Goal: Task Accomplishment & Management: Manage account settings

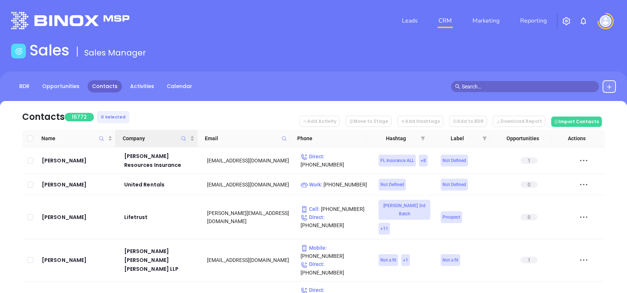
click at [183, 138] on icon "Company" at bounding box center [184, 139] width 6 height 6
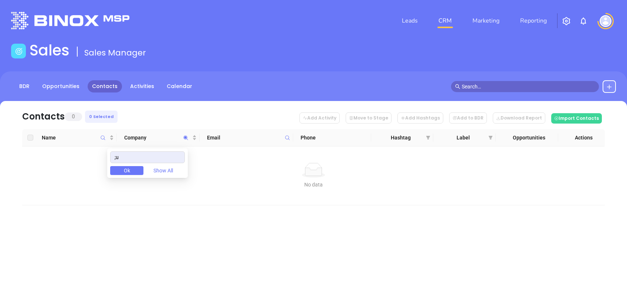
type input ";"
type input "lutes"
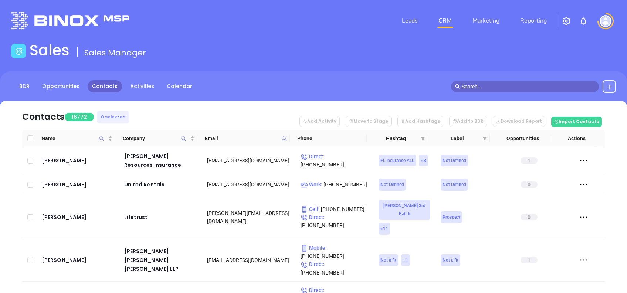
click at [284, 139] on icon at bounding box center [285, 139] width 6 height 6
paste input "lutesagency.com"
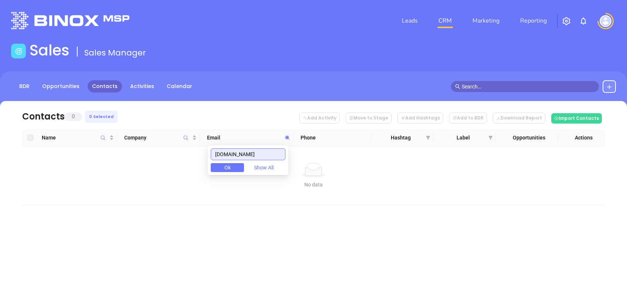
type input "lutesagency.com"
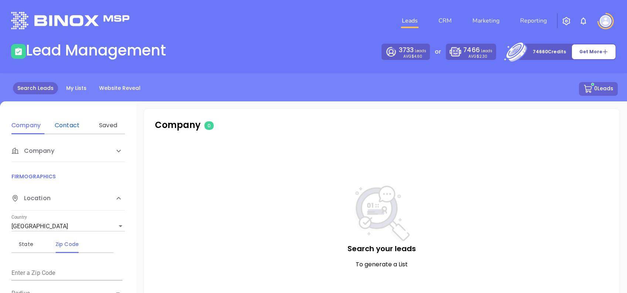
click at [74, 125] on div "Contact" at bounding box center [67, 125] width 29 height 9
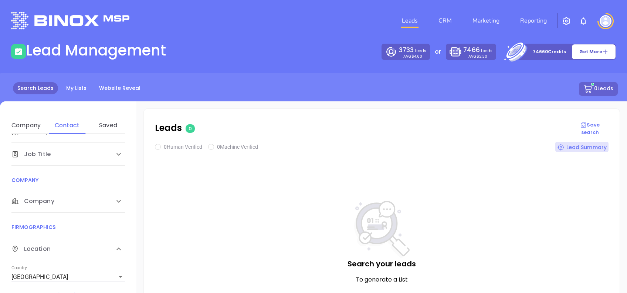
scroll to position [98, 0]
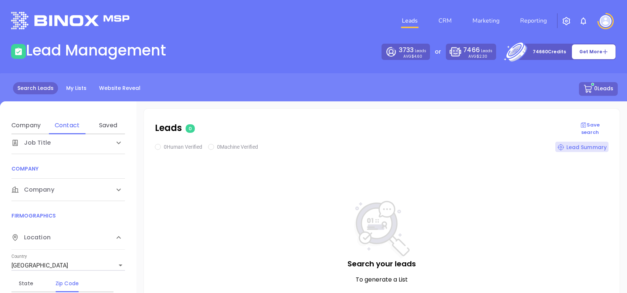
click at [72, 183] on div "Company" at bounding box center [68, 190] width 114 height 22
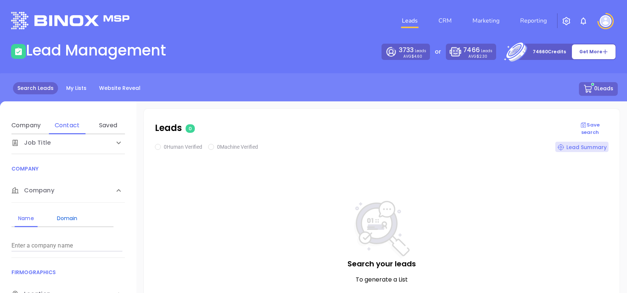
click at [74, 218] on div "Domain" at bounding box center [67, 218] width 29 height 9
click at [91, 243] on input "Enter a company name" at bounding box center [66, 246] width 111 height 12
paste input "lutesagency.com"
type input "lutesagency.com"
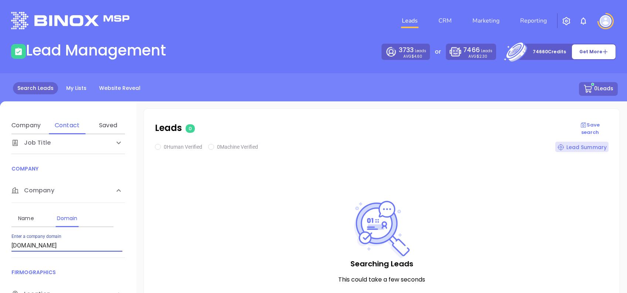
checkbox input "true"
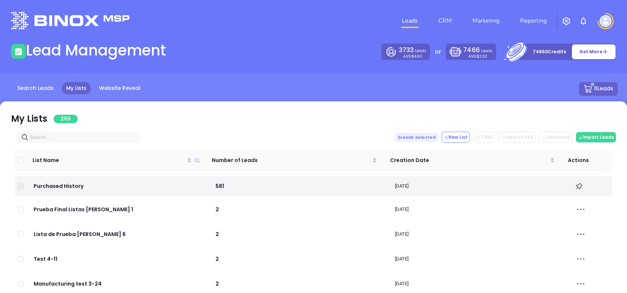
click at [80, 132] on span at bounding box center [79, 137] width 124 height 11
click at [81, 138] on input "text" at bounding box center [80, 137] width 101 height 8
paste input "lutesagency.com"
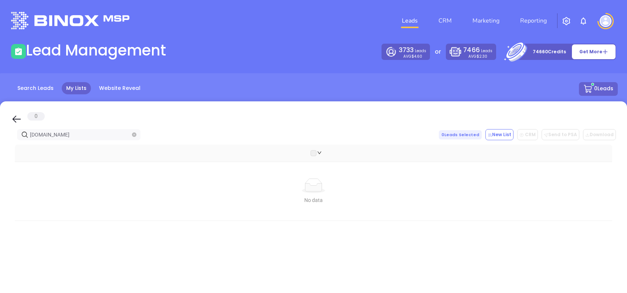
type input "lutesagency.com"
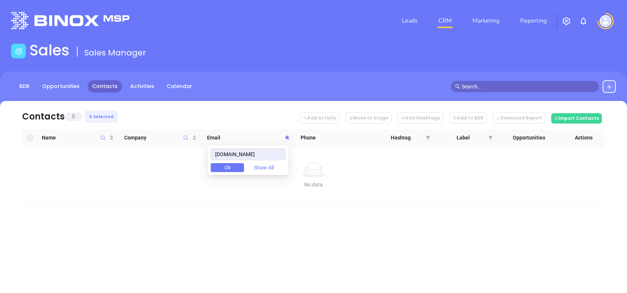
drag, startPoint x: 263, startPoint y: 156, endPoint x: 165, endPoint y: 160, distance: 98.1
click at [175, 160] on body "Leads CRM Marketing Reporting Financial Leads Leads Sales Sales Manager BDR Opp…" at bounding box center [313, 146] width 627 height 293
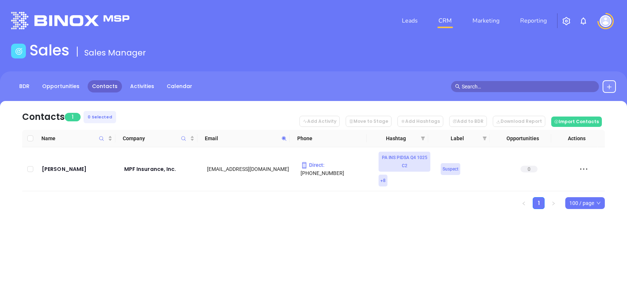
click at [287, 138] on icon at bounding box center [285, 139] width 6 height 6
paste input "siegelinsurance.net"
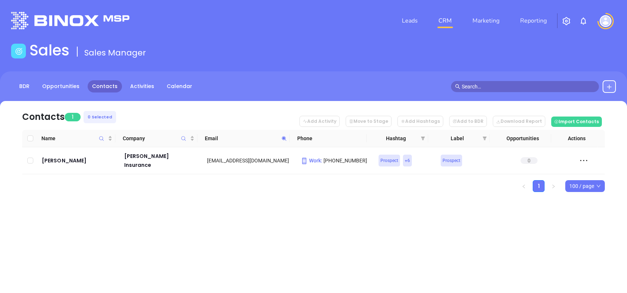
click at [285, 138] on icon at bounding box center [285, 139] width 6 height 6
paste input "miapro.com"
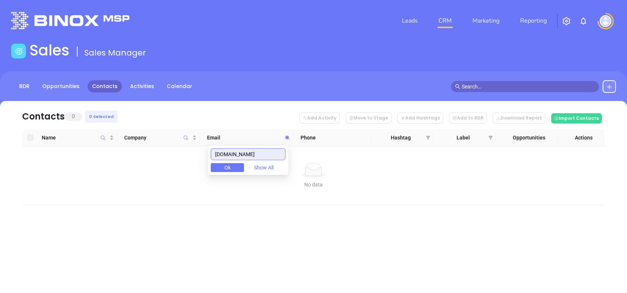
drag, startPoint x: 258, startPoint y: 149, endPoint x: 108, endPoint y: 154, distance: 149.5
click at [108, 154] on body "Leads CRM Marketing Reporting Financial Leads Leads Sales Sales Manager BDR Opp…" at bounding box center [313, 146] width 627 height 293
paste input "robertjstillwell"
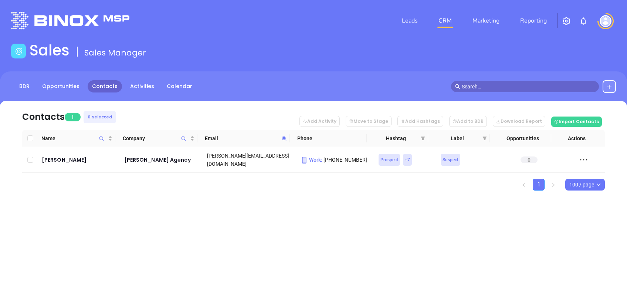
click at [283, 140] on icon at bounding box center [285, 139] width 6 height 6
paste input "thebarndtagency"
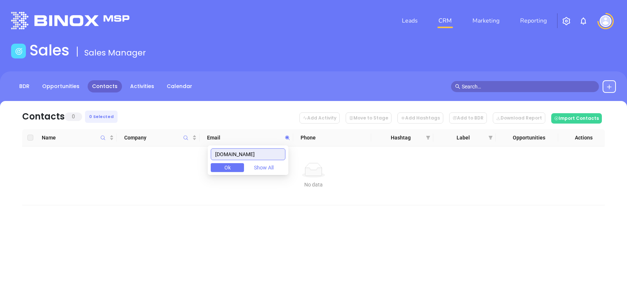
drag, startPoint x: 276, startPoint y: 151, endPoint x: 198, endPoint y: 150, distance: 78.1
click at [198, 150] on body "Leads CRM Marketing Reporting Financial Leads Leads Sales Sales Manager BDR Opp…" at bounding box center [313, 146] width 627 height 293
paste input "markcableinsurance"
drag, startPoint x: 278, startPoint y: 155, endPoint x: 102, endPoint y: 154, distance: 176.1
click at [117, 156] on body "Leads CRM Marketing Reporting Financial Leads Leads Sales Sales Manager BDR Opp…" at bounding box center [313, 146] width 627 height 293
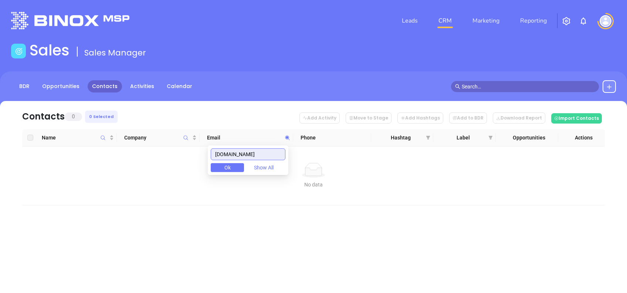
paste input "defuriomongell"
drag, startPoint x: 270, startPoint y: 154, endPoint x: 163, endPoint y: 149, distance: 107.0
click at [166, 151] on body "Leads CRM Marketing Reporting Financial Leads Leads Sales Sales Manager BDR Opp…" at bounding box center [313, 146] width 627 height 293
paste input "myersandlynch"
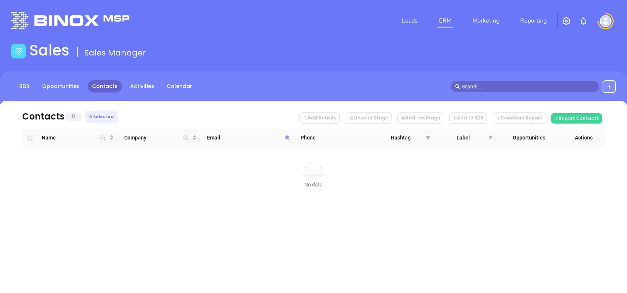
click at [288, 139] on icon at bounding box center [288, 138] width 6 height 6
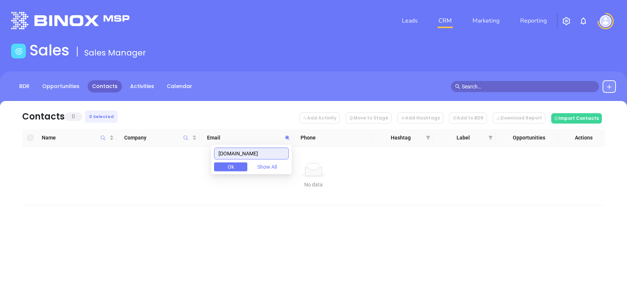
drag, startPoint x: 276, startPoint y: 156, endPoint x: 113, endPoint y: 162, distance: 162.5
click at [117, 162] on body "Leads CRM Marketing Reporting Financial Leads Leads Sales Sales Manager BDR Opp…" at bounding box center [313, 146] width 627 height 293
paste input "ptd.net"
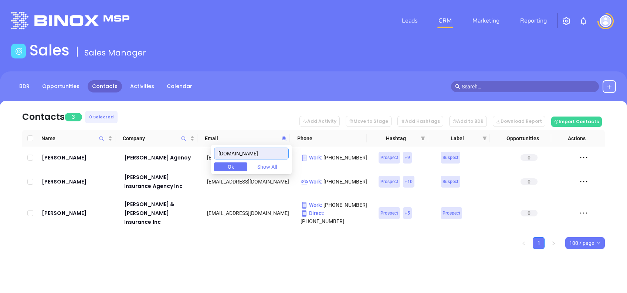
drag, startPoint x: 270, startPoint y: 146, endPoint x: 236, endPoint y: 156, distance: 35.8
click at [236, 156] on div "ptd.net Ok Show All" at bounding box center [251, 160] width 81 height 30
drag, startPoint x: 244, startPoint y: 155, endPoint x: 172, endPoint y: 146, distance: 72.3
click at [176, 149] on body "Leads CRM Marketing Reporting Financial Leads Leads Sales Sales Manager BDR Opp…" at bounding box center [313, 146] width 627 height 293
paste input "jpwolfeinsurance.com"
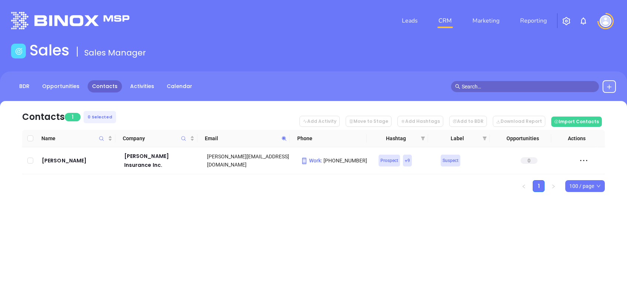
click at [287, 137] on icon at bounding box center [285, 139] width 6 height 6
paste input "agencybythemall"
click at [284, 137] on icon at bounding box center [284, 138] width 4 height 4
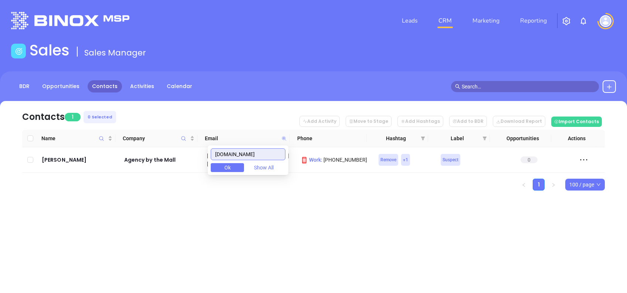
paste input "purdyinsurance"
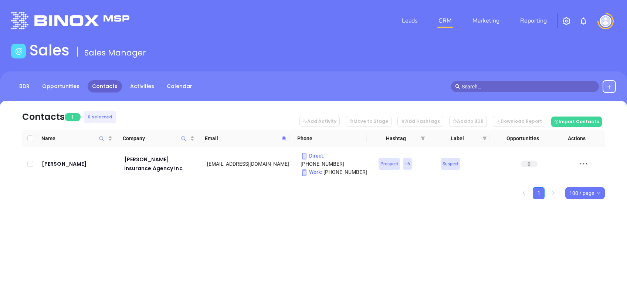
click at [286, 138] on icon at bounding box center [285, 139] width 6 height 6
paste input "achurchinsurers"
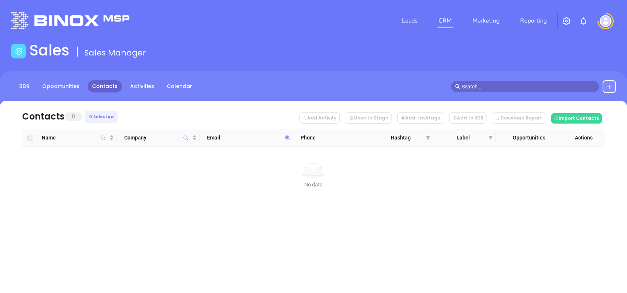
click at [285, 138] on icon at bounding box center [288, 138] width 6 height 6
paste input "urdyinsurance"
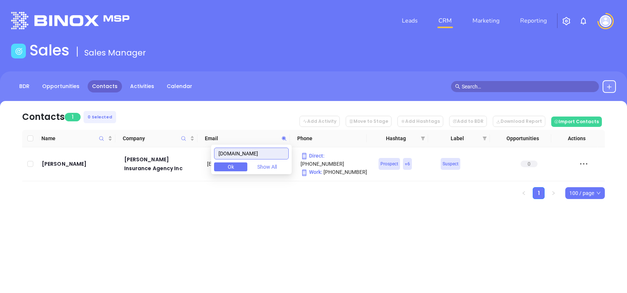
drag, startPoint x: 279, startPoint y: 151, endPoint x: 148, endPoint y: 149, distance: 130.6
click at [148, 149] on body "Leads CRM Marketing Reporting Financial Leads Leads Sales Sales Manager BDR Opp…" at bounding box center [313, 146] width 627 height 293
paste input "douglasinsuranceservi"
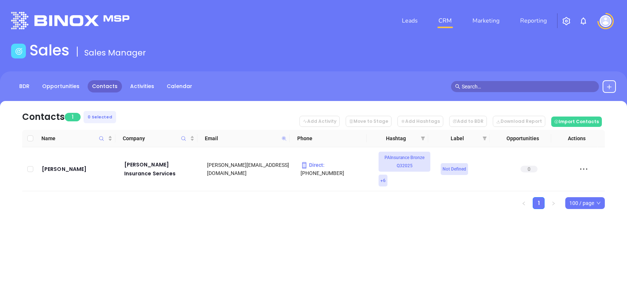
click at [284, 138] on icon at bounding box center [284, 138] width 4 height 4
paste input "connor-helring"
click at [283, 139] on icon at bounding box center [284, 138] width 4 height 4
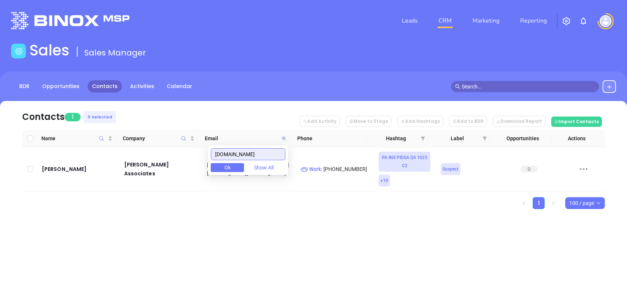
paste input "weinsure.net"
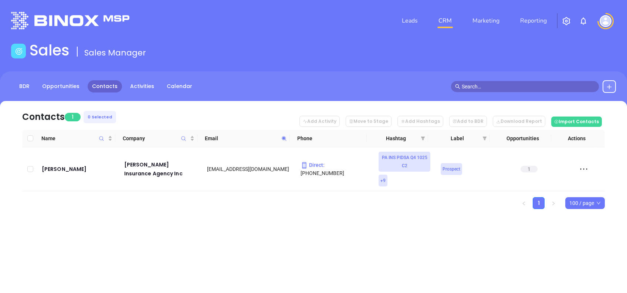
click at [280, 142] on span at bounding box center [284, 138] width 9 height 11
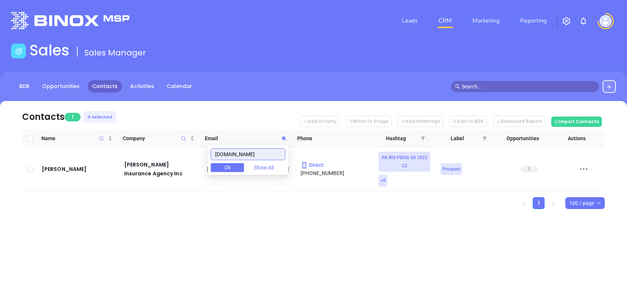
paste input "nifcins.com"
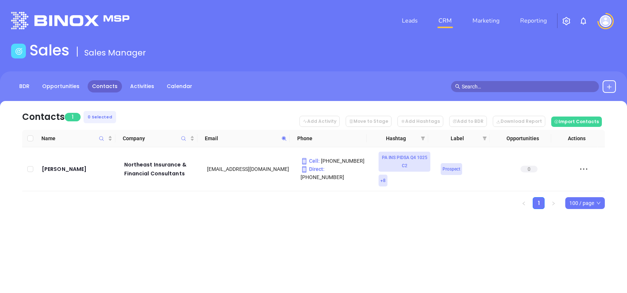
click at [283, 139] on icon at bounding box center [285, 139] width 6 height 6
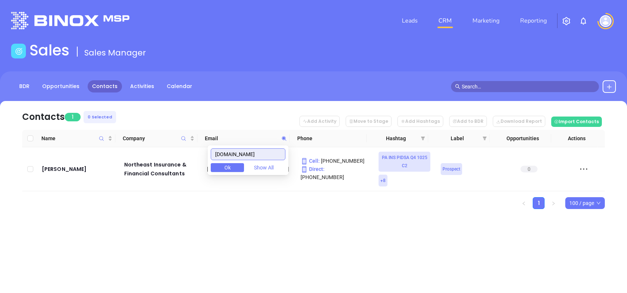
paste input "chamberlinreinheimer"
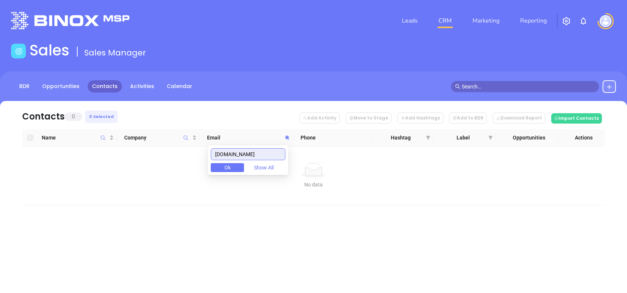
drag, startPoint x: 281, startPoint y: 154, endPoint x: 171, endPoint y: 150, distance: 109.6
click at [182, 151] on body "Leads CRM Marketing Reporting Financial Leads Leads Sales Sales Manager BDR Opp…" at bounding box center [313, 146] width 627 height 293
paste input "knowlesins"
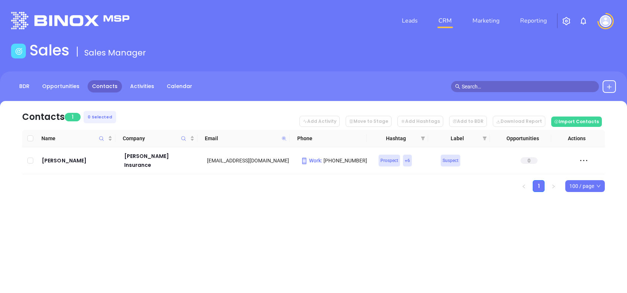
click at [285, 137] on icon at bounding box center [284, 138] width 4 height 4
paste input "ccyounginsurance"
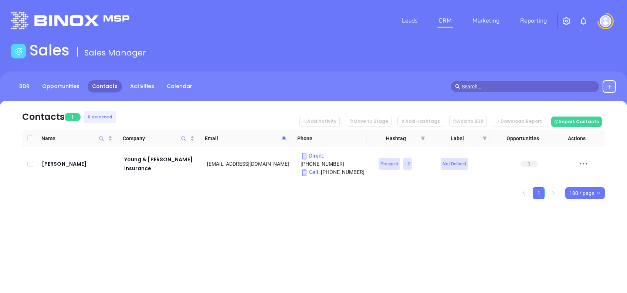
click at [281, 139] on span at bounding box center [284, 138] width 9 height 11
paste input "netitle.org"
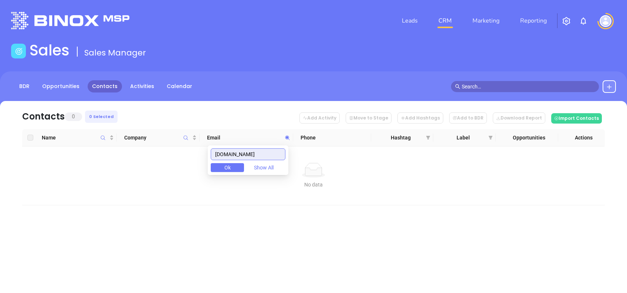
drag, startPoint x: 273, startPoint y: 155, endPoint x: 142, endPoint y: 145, distance: 131.7
click at [145, 146] on body "Leads CRM Marketing Reporting Financial Leads Leads Sales Sales Manager BDR Opp…" at bounding box center [313, 146] width 627 height 293
paste input "paciottiinsurance.com"
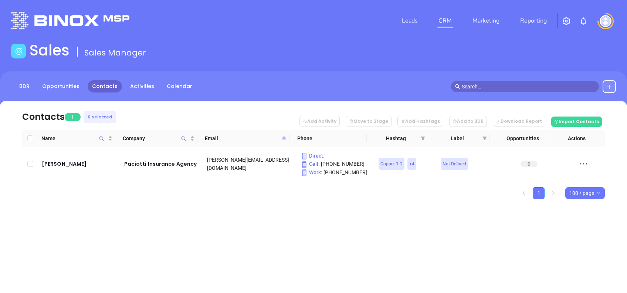
click at [284, 137] on icon at bounding box center [284, 138] width 4 height 4
paste input "gilbertsrisksolutions"
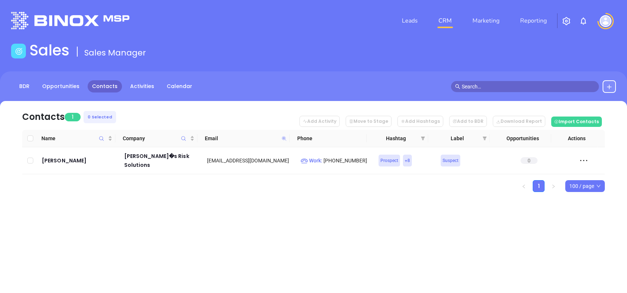
click at [284, 137] on icon at bounding box center [284, 138] width 4 height 4
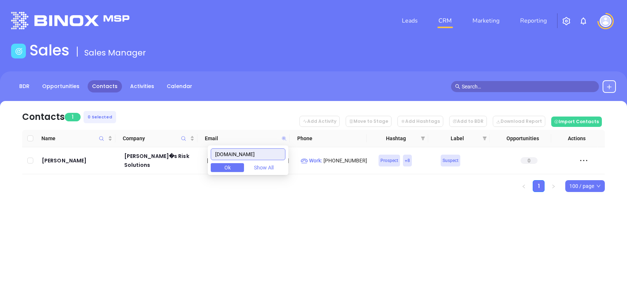
paste input "keller-brown"
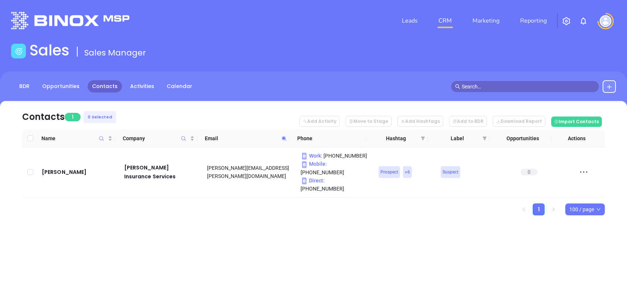
click at [285, 139] on icon at bounding box center [285, 139] width 6 height 6
paste input "bubbinsurance"
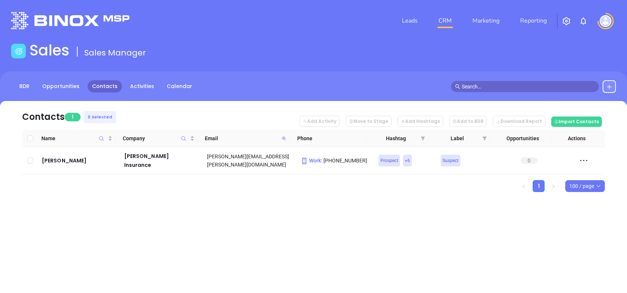
click at [283, 138] on icon at bounding box center [284, 138] width 4 height 4
paste input "stormandpark"
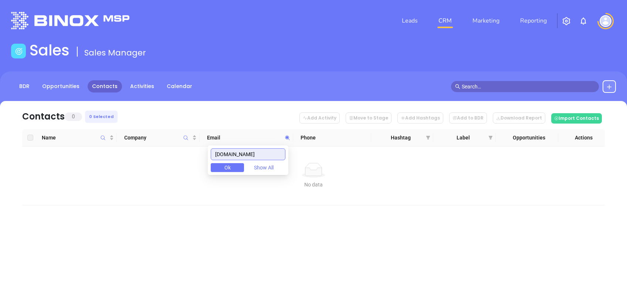
drag, startPoint x: 271, startPoint y: 153, endPoint x: 153, endPoint y: 158, distance: 118.1
click at [155, 159] on body "Leads CRM Marketing Reporting Financial Leads Leads Sales Sales Manager BDR Opp…" at bounding box center [313, 146] width 627 height 293
paste input "frostandconn"
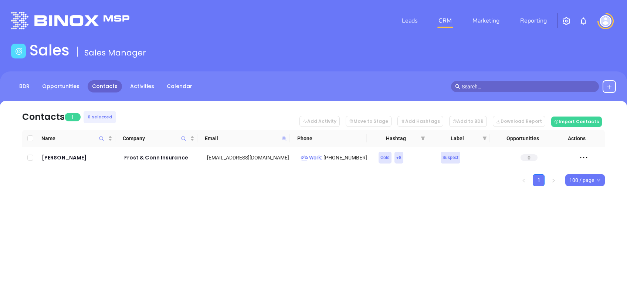
click at [285, 137] on icon at bounding box center [285, 139] width 6 height 6
paste input "centralinsgrp"
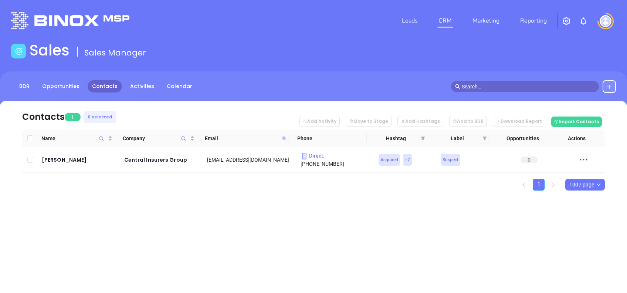
click at [283, 137] on icon at bounding box center [284, 138] width 4 height 4
paste input "hartmangroup1"
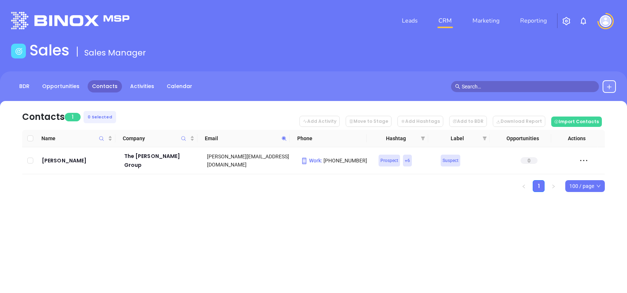
click at [285, 136] on icon at bounding box center [285, 139] width 6 height 6
paste input "millerphillips"
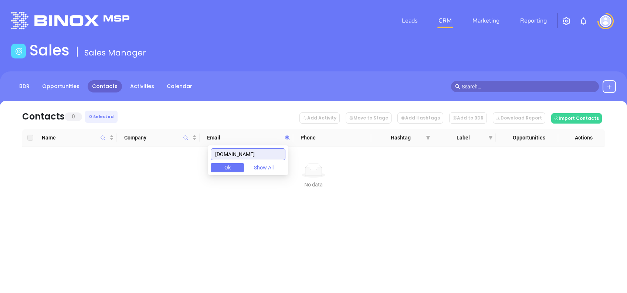
drag, startPoint x: 267, startPoint y: 155, endPoint x: 115, endPoint y: 164, distance: 151.9
click at [133, 168] on body "Leads CRM Marketing Reporting Financial Leads Leads Sales Sales Manager BDR Opp…" at bounding box center [313, 146] width 627 height 293
paste input "ehlerinsurance"
drag, startPoint x: 278, startPoint y: 156, endPoint x: 75, endPoint y: 186, distance: 205.4
click at [77, 187] on body "Leads CRM Marketing Reporting Financial Leads Leads Sales Sales Manager BDR Opp…" at bounding box center [313, 146] width 627 height 293
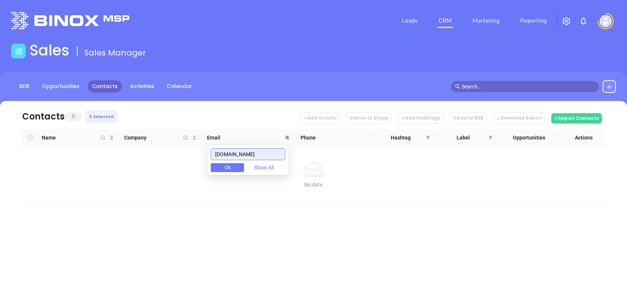
paste input "sube"
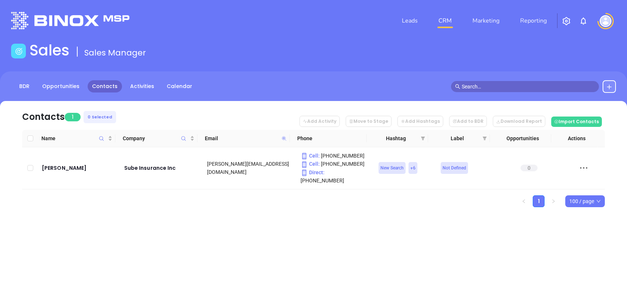
click at [284, 138] on icon at bounding box center [284, 138] width 4 height 4
paste input "wiseinsuranceagency"
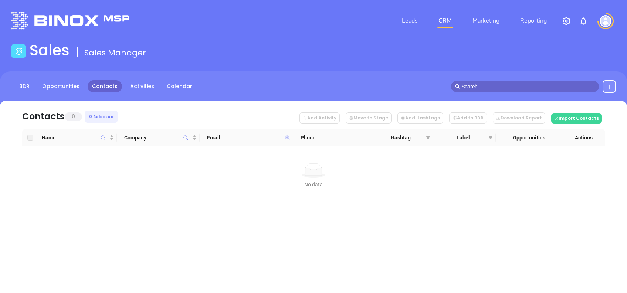
click at [289, 138] on icon at bounding box center [288, 138] width 6 height 6
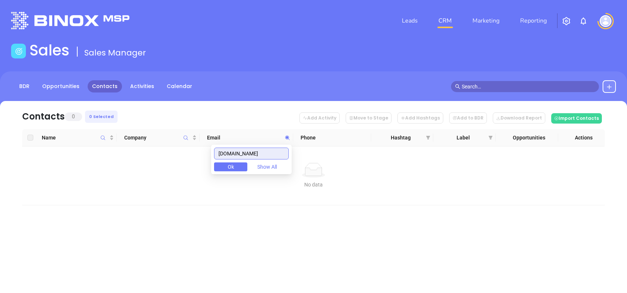
drag, startPoint x: 284, startPoint y: 150, endPoint x: 152, endPoint y: 155, distance: 132.1
click at [154, 155] on body "Leads CRM Marketing Reporting Financial Leads Leads Sales Sales Manager BDR Opp…" at bounding box center [313, 146] width 627 height 293
paste input "insurancesomersetpa"
drag, startPoint x: 283, startPoint y: 151, endPoint x: 174, endPoint y: 149, distance: 109.1
click at [175, 149] on body "Leads CRM Marketing Reporting Financial Leads Leads Sales Sales Manager BDR Opp…" at bounding box center [313, 146] width 627 height 293
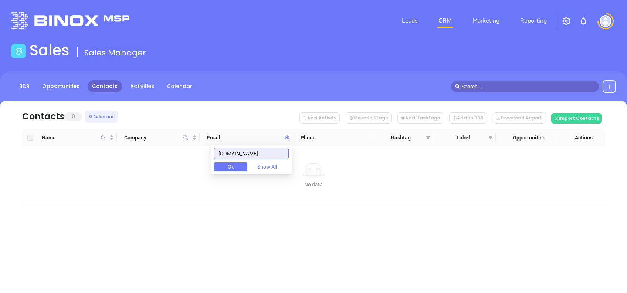
paste input "ebyinsurancellc"
drag, startPoint x: 281, startPoint y: 156, endPoint x: 122, endPoint y: 127, distance: 161.2
click at [141, 134] on body "Leads CRM Marketing Reporting Financial Leads Leads Sales Sales Manager BDR Opp…" at bounding box center [313, 146] width 627 height 293
paste input "russblackinsurance"
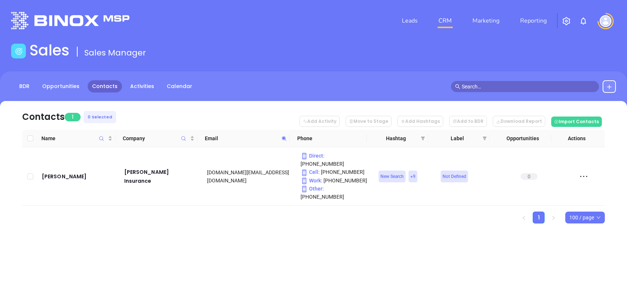
click at [284, 139] on icon at bounding box center [284, 138] width 4 height 4
paste input "corbett"
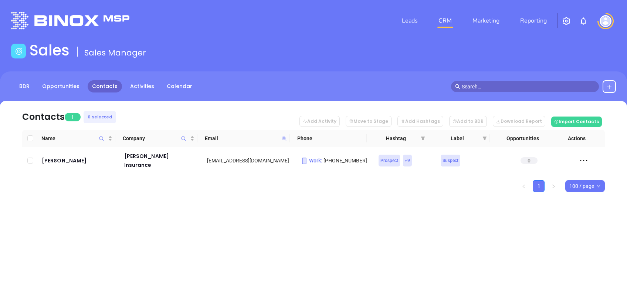
click at [285, 137] on icon at bounding box center [284, 138] width 4 height 4
paste input "lacher"
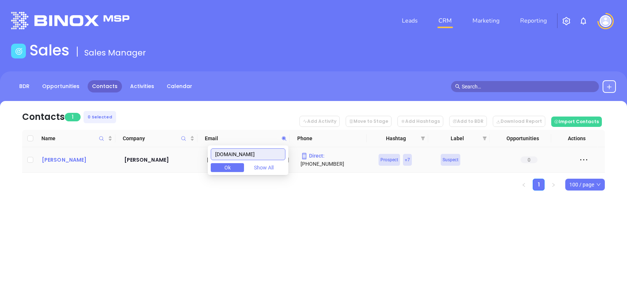
type input "lacherinsurance.com"
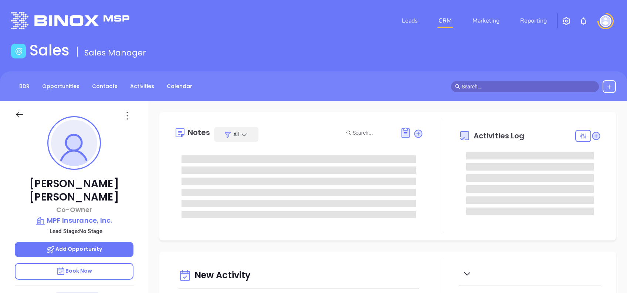
type input "10:00 am"
type input "[DATE]"
type input "[PERSON_NAME]"
type input "[DATE]"
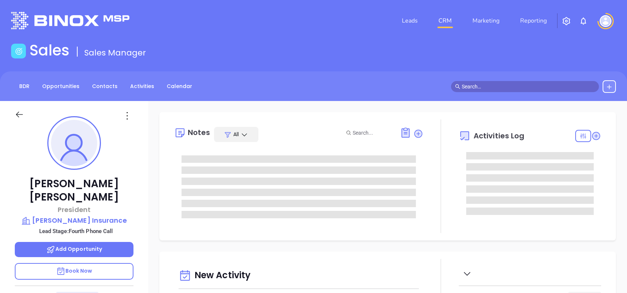
scroll to position [151, 0]
type input "[PERSON_NAME]"
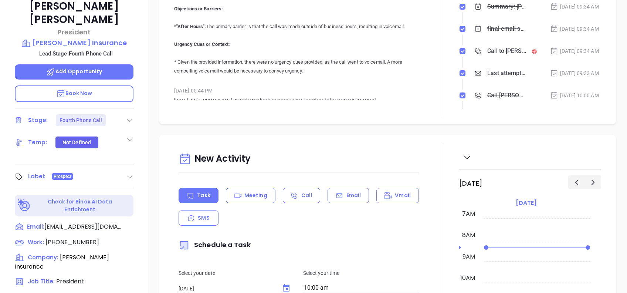
scroll to position [1125, 0]
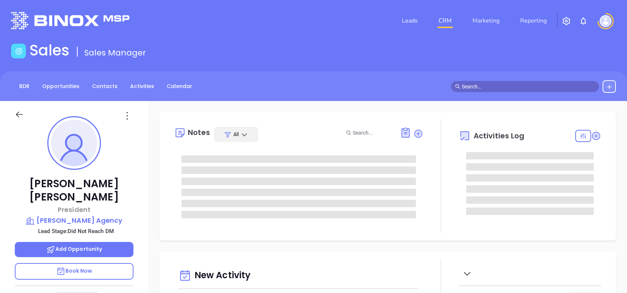
type input "[DATE]"
type input "[PERSON_NAME]"
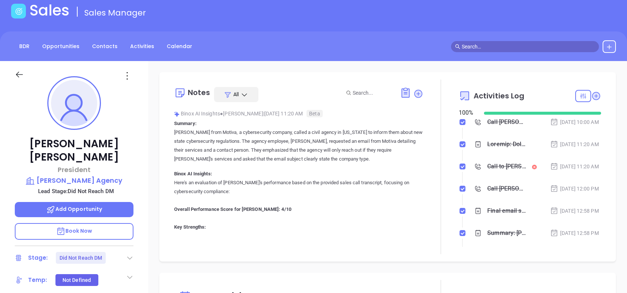
scroll to position [0, 0]
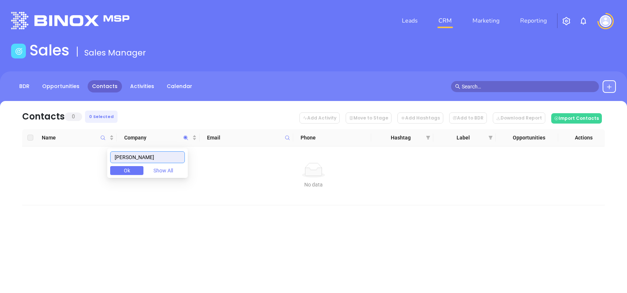
click at [153, 155] on div "[PERSON_NAME] Ok Show All" at bounding box center [147, 163] width 81 height 30
drag, startPoint x: 152, startPoint y: 156, endPoint x: 96, endPoint y: 164, distance: 56.9
click at [97, 164] on body "Leads CRM Marketing Reporting Financial Leads Leads Sales Sales Manager BDR Opp…" at bounding box center [313, 146] width 627 height 293
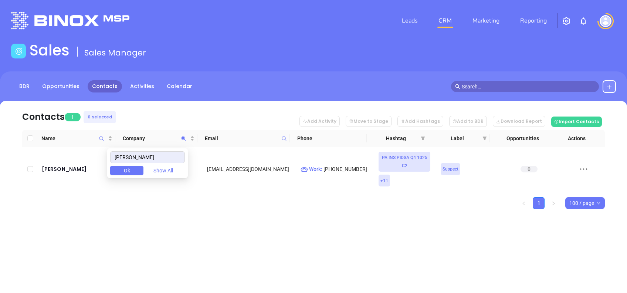
click at [149, 231] on div "Contacts 1 0 Selected Add Activity Move to Stage Add Hashtags Add to BDR Downlo…" at bounding box center [313, 168] width 627 height 134
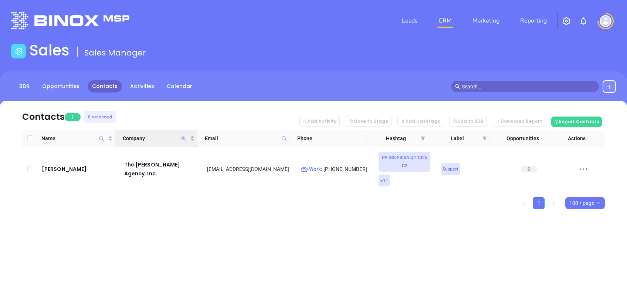
click at [183, 136] on icon "Company" at bounding box center [184, 138] width 4 height 4
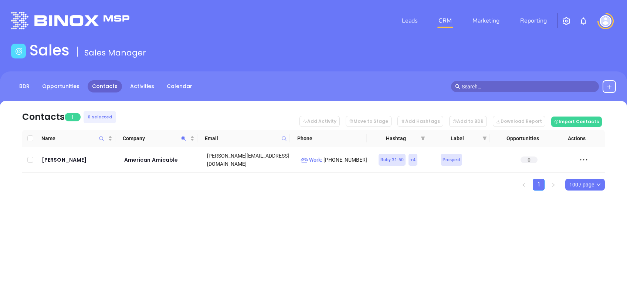
click at [245, 207] on div "Contacts 1 0 Selected Add Activity Move to Stage Add Hashtags Add to BDR Downlo…" at bounding box center [313, 158] width 627 height 115
click at [186, 136] on icon "Company" at bounding box center [184, 139] width 6 height 6
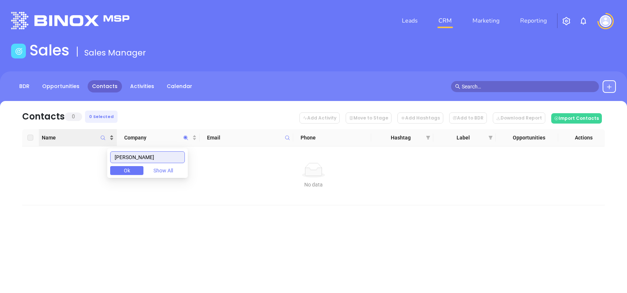
drag, startPoint x: 149, startPoint y: 153, endPoint x: 65, endPoint y: 138, distance: 85.0
click at [65, 138] on body "Leads CRM Marketing Reporting Financial Leads Leads Sales Sales Manager BDR Opp…" at bounding box center [313, 146] width 627 height 293
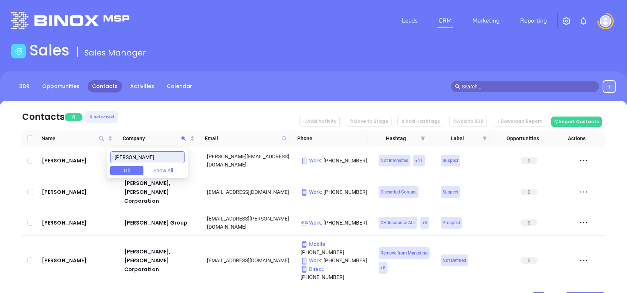
type input "[PERSON_NAME]"
click at [189, 265] on div "Name Company Email Phone Hashtag Label Opportunities Actions [PERSON_NAME] [PER…" at bounding box center [313, 217] width 583 height 174
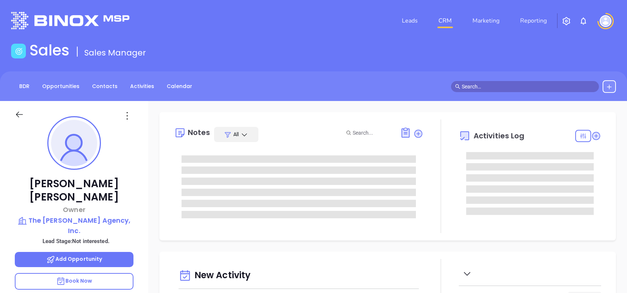
type input "[DATE]"
type input "[PERSON_NAME]"
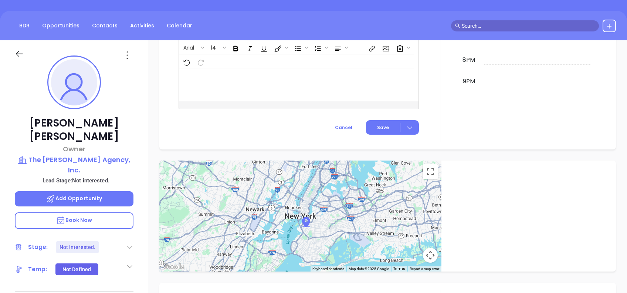
scroll to position [0, 0]
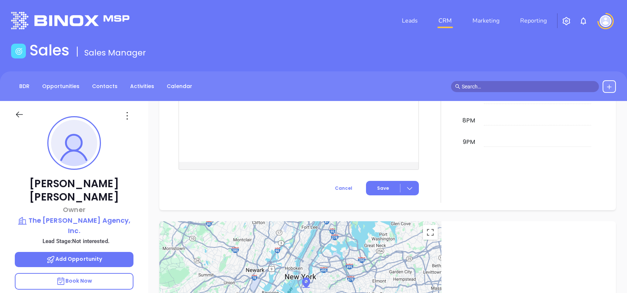
click at [125, 113] on icon at bounding box center [127, 116] width 12 height 12
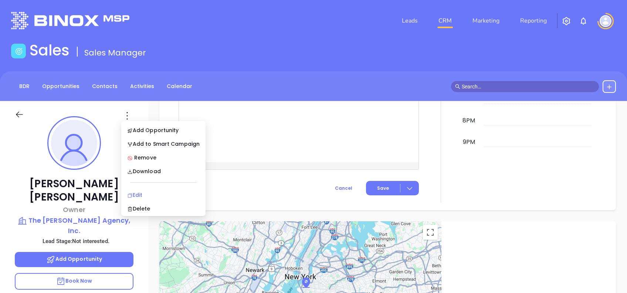
click at [146, 190] on li "Edit" at bounding box center [163, 195] width 81 height 16
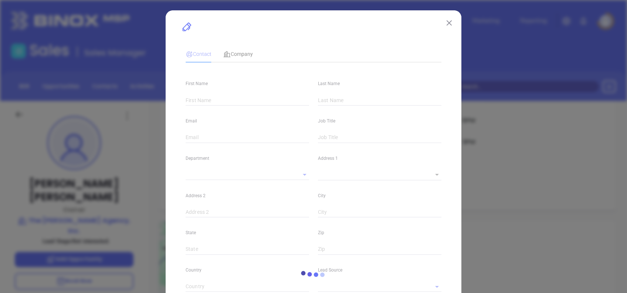
type input "Paul"
type input "Barndt, Jr"
type input "pbarndt@barndtagency.com"
type input "Owner"
type input "1"
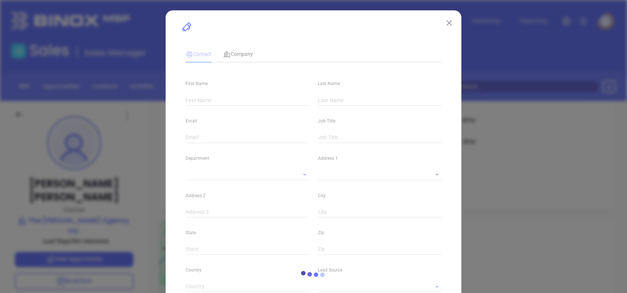
type input "www.linkedin.com/in/paulbarndt"
type input "Marketing"
type input "Other"
type input "Vicky Mendoza"
type input "Not interested."
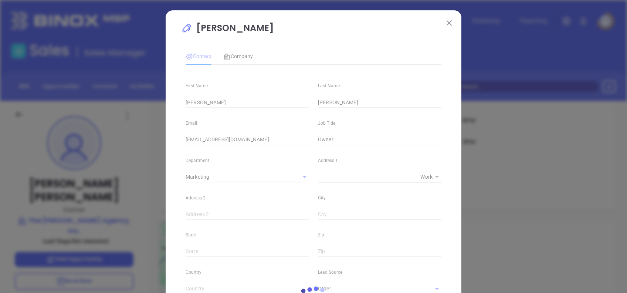
type input "(215) 234-8041"
type input "1"
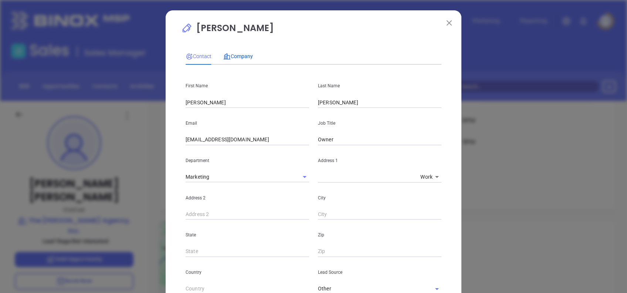
click at [243, 53] on span "Company" at bounding box center [238, 56] width 30 height 6
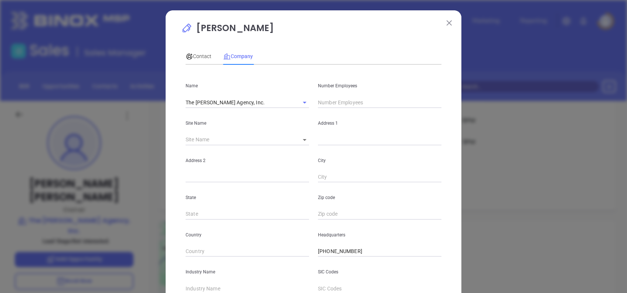
click at [320, 98] on input "text" at bounding box center [380, 102] width 124 height 11
type input "11"
click at [308, 53] on div "Contact Company" at bounding box center [314, 56] width 256 height 17
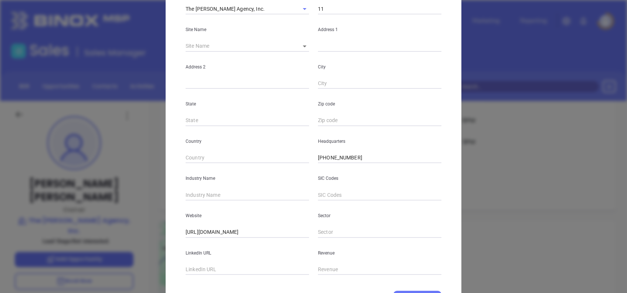
scroll to position [131, 0]
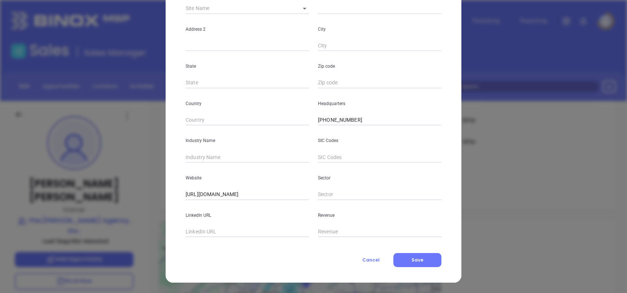
click at [208, 171] on div "Website https://www.thebarndtagency.com/" at bounding box center [247, 181] width 132 height 37
click at [207, 156] on input "text" at bounding box center [248, 157] width 124 height 11
type input "Insurance"
click at [230, 231] on input "text" at bounding box center [248, 231] width 124 height 11
paste input "www.linkedin.com/company/the-barndt-agency-inc-/"
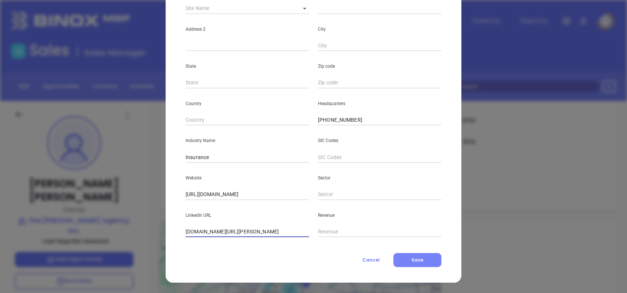
type input "www.linkedin.com/company/the-barndt-agency-inc-/"
click at [417, 253] on button "Save" at bounding box center [418, 260] width 48 height 14
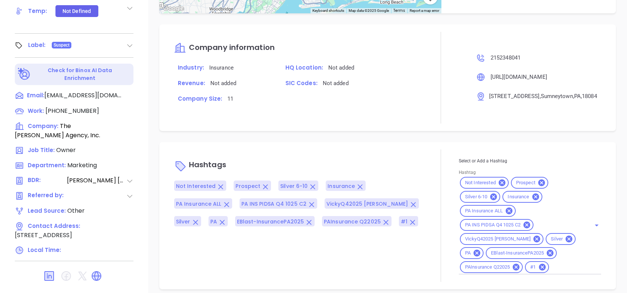
scroll to position [326, 0]
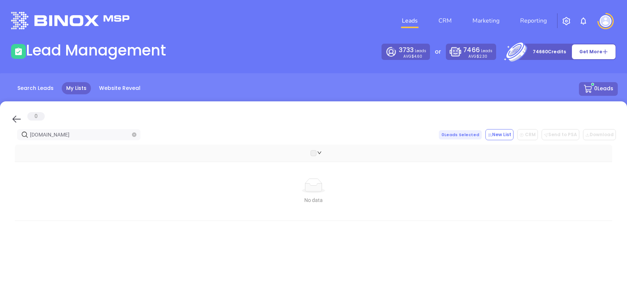
click at [14, 121] on icon at bounding box center [16, 119] width 11 height 11
click at [53, 132] on span "[DOMAIN_NAME]" at bounding box center [79, 134] width 124 height 11
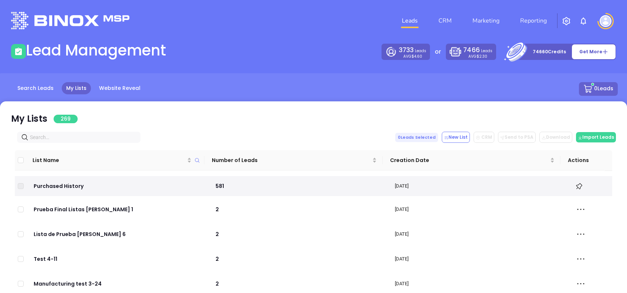
paste input "[DOMAIN_NAME]"
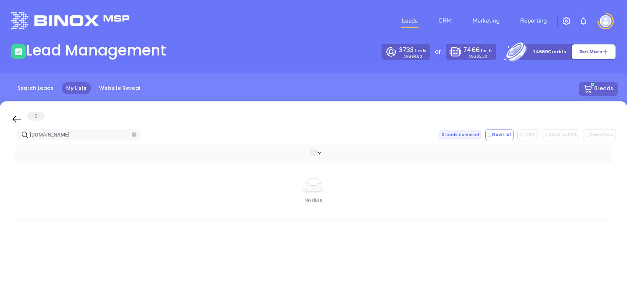
type input "[DOMAIN_NAME]"
drag, startPoint x: 16, startPoint y: 117, endPoint x: 60, endPoint y: 127, distance: 45.0
click at [16, 117] on icon at bounding box center [16, 119] width 11 height 11
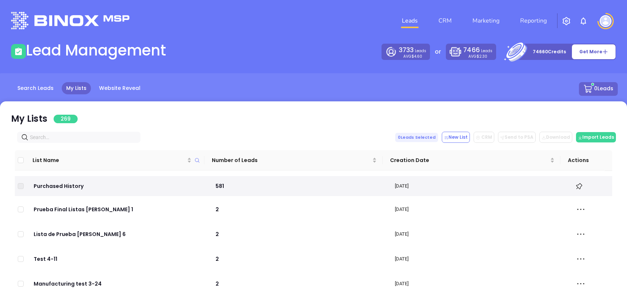
click at [75, 133] on span at bounding box center [79, 137] width 124 height 11
paste input "myersandlynch.com"
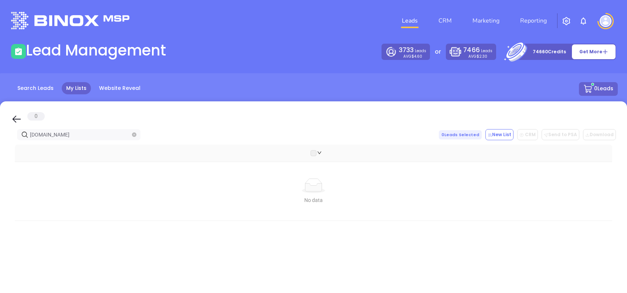
type input "myersandlynch.com"
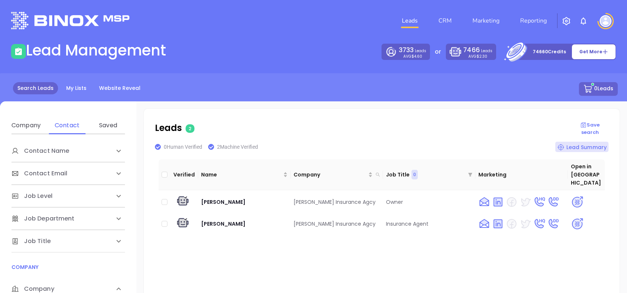
scroll to position [98, 0]
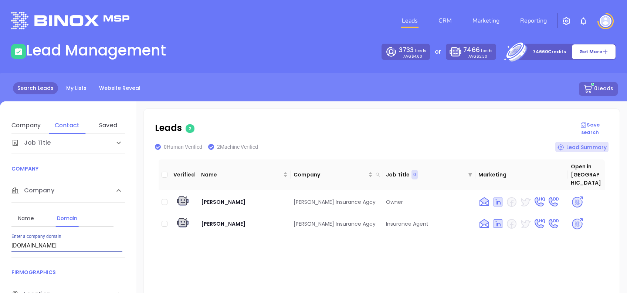
drag, startPoint x: 64, startPoint y: 249, endPoint x: -2, endPoint y: 257, distance: 67.1
click at [0, 257] on html "Leads CRM Marketing Reporting Financial Leads Leads Lead Management 3733 Leads …" at bounding box center [313, 146] width 627 height 293
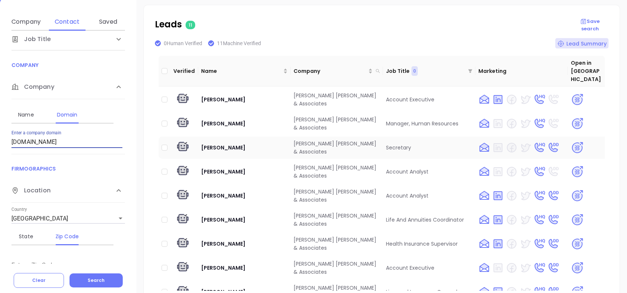
scroll to position [88, 0]
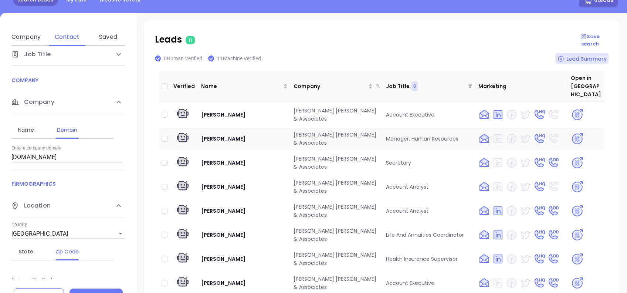
click at [573, 132] on img at bounding box center [577, 138] width 13 height 13
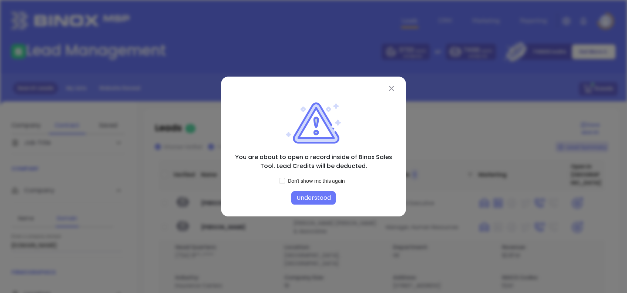
click at [312, 195] on button "Understood" at bounding box center [314, 197] width 44 height 13
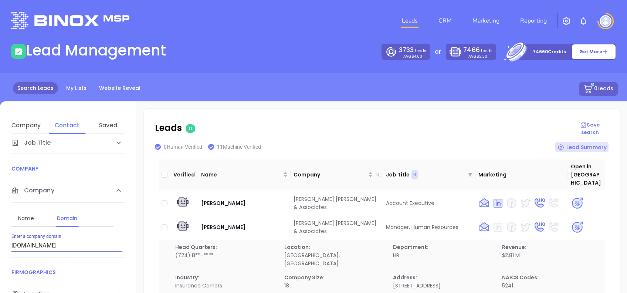
drag, startPoint x: 87, startPoint y: 244, endPoint x: 0, endPoint y: 246, distance: 86.9
click at [0, 246] on html "Leads CRM Marketing Reporting Financial Leads Leads Lead Management 3733 Leads …" at bounding box center [313, 146] width 627 height 293
paste input "myersandlynch"
type input "myersandlynch.com"
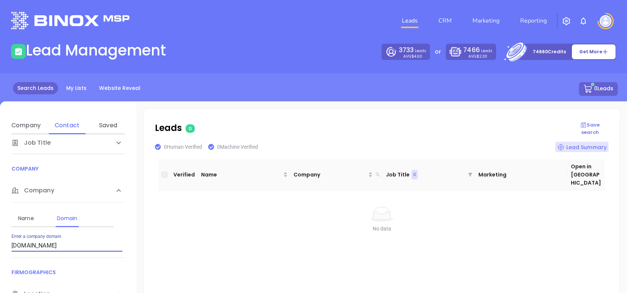
drag, startPoint x: 68, startPoint y: 246, endPoint x: 0, endPoint y: 232, distance: 69.7
click at [0, 232] on html "Leads CRM Marketing Reporting Financial Leads Leads Lead Management 3733 Leads …" at bounding box center [313, 146] width 627 height 293
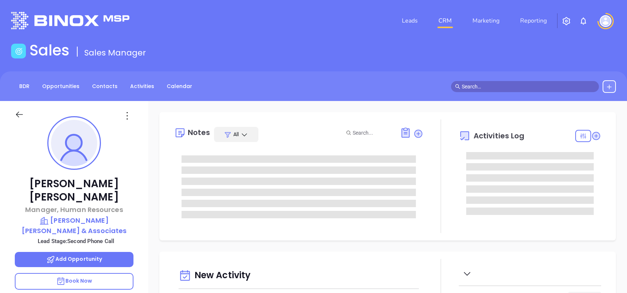
type input "10/09/2025"
type input "Alejandra Lara"
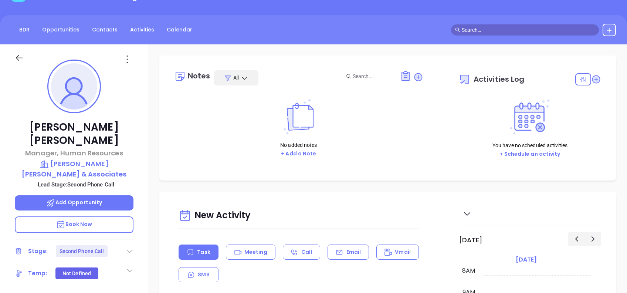
scroll to position [98, 0]
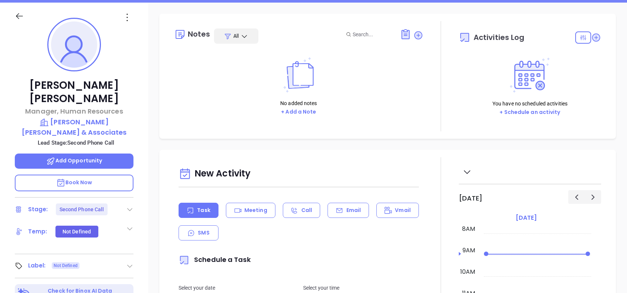
click at [136, 21] on div at bounding box center [127, 17] width 21 height 12
click at [129, 17] on icon at bounding box center [127, 17] width 12 height 12
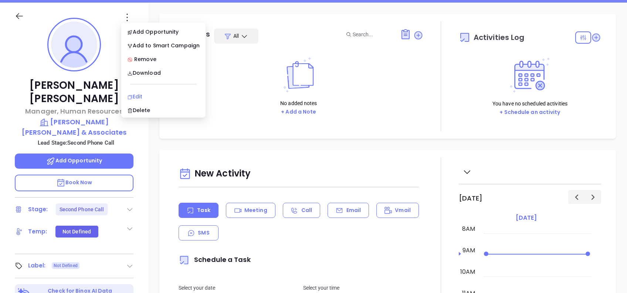
click at [186, 95] on div "Edit" at bounding box center [163, 96] width 73 height 8
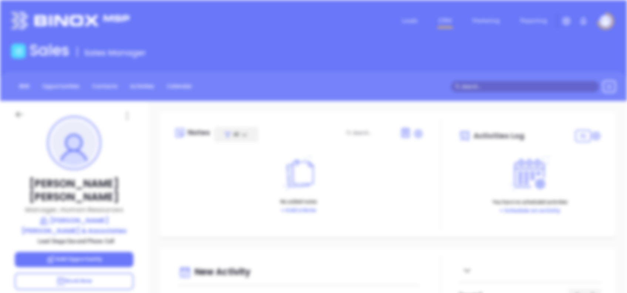
scroll to position [0, 0]
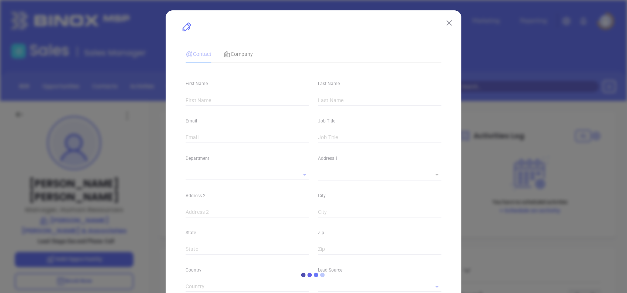
type input "Joseph"
type input "Gerst"
type input "jgerst@defuriomongell.com"
type input "Manager, Human Resources"
type input "1"
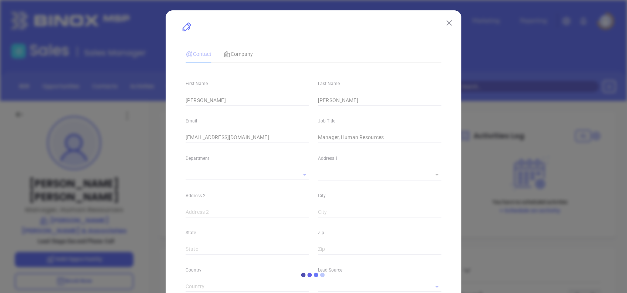
type input "Marketing"
type input "Website Reveal"
type input "undefined undefined"
type input "Second Phone Call"
type input "(724) 887-4313"
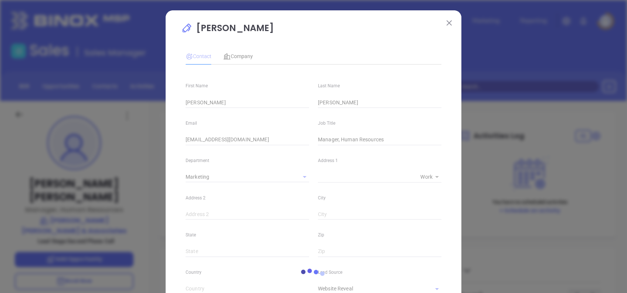
type input "1"
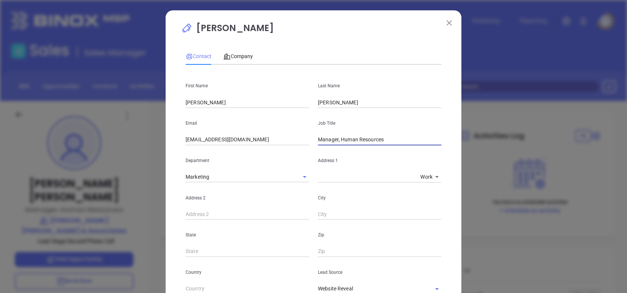
drag, startPoint x: 402, startPoint y: 136, endPoint x: 259, endPoint y: 153, distance: 144.9
click at [259, 153] on div "First Name Joseph Last Name Gerst Email jgerst@defuriomongell.com Job Title Man…" at bounding box center [314, 276] width 256 height 410
type input "President"
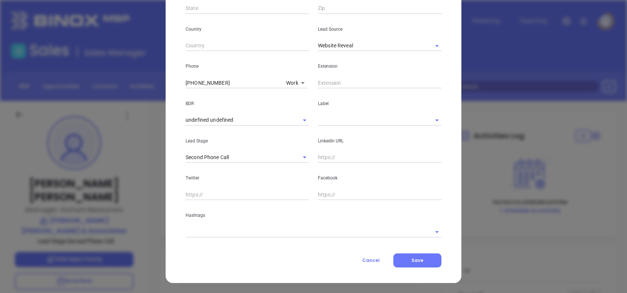
click at [342, 157] on input "text" at bounding box center [380, 157] width 124 height 11
paste input "www.linkedin.com/in/jos-gerst-b48361bb/"
type input "www.linkedin.com/in/jos-gerst-b48361bb/"
click at [318, 118] on input "text" at bounding box center [369, 120] width 103 height 11
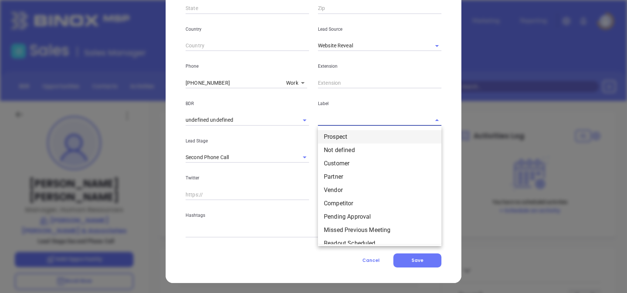
click at [331, 136] on li "Prospect" at bounding box center [380, 136] width 124 height 13
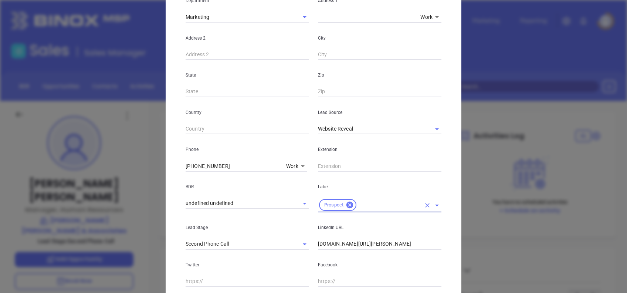
scroll to position [145, 0]
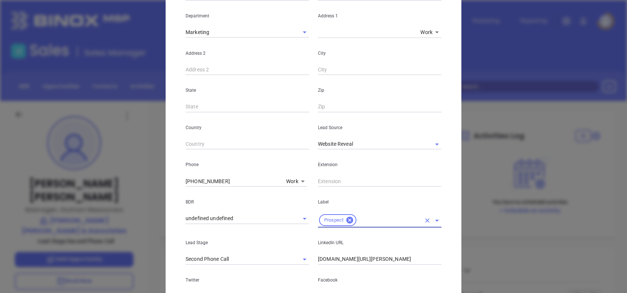
drag, startPoint x: 376, startPoint y: 149, endPoint x: 272, endPoint y: 141, distance: 104.3
click at [272, 141] on div "Country Lead Source Website Reveal" at bounding box center [313, 130] width 265 height 37
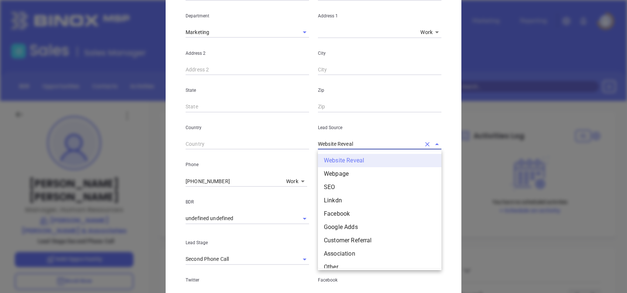
drag, startPoint x: 351, startPoint y: 145, endPoint x: 274, endPoint y: 143, distance: 77.3
click at [274, 143] on div "Country Lead Source Website Reveal Website Reveal Webpage SEO Linkdn Facebook G…" at bounding box center [313, 130] width 265 height 37
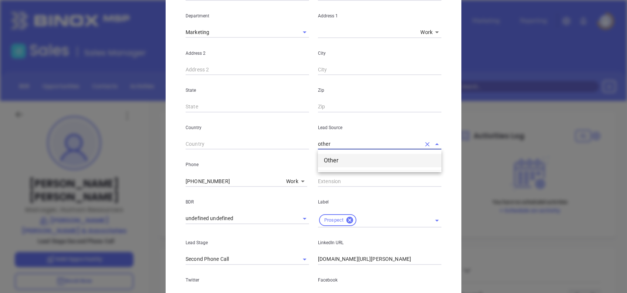
click at [340, 158] on li "Other" at bounding box center [380, 160] width 124 height 13
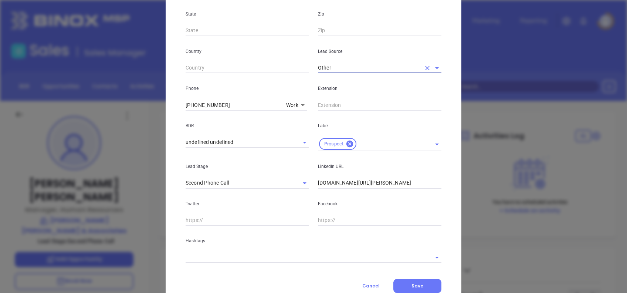
scroll to position [243, 0]
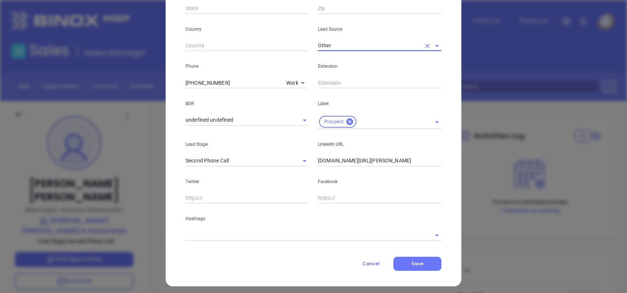
type input "Other"
click at [257, 245] on div "Contact Company First Name Joseph Last Name Gerst Email jgerst@defuriomongell.c…" at bounding box center [314, 36] width 256 height 470
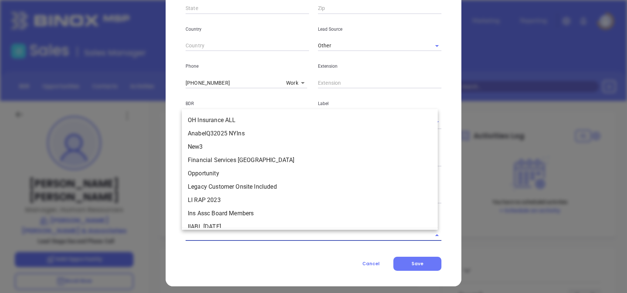
click at [257, 239] on input "text" at bounding box center [303, 235] width 235 height 11
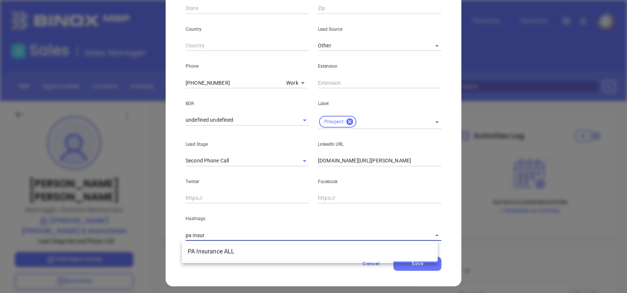
type input "pa insura"
click at [266, 245] on li "PA Insurance ALL" at bounding box center [310, 251] width 256 height 13
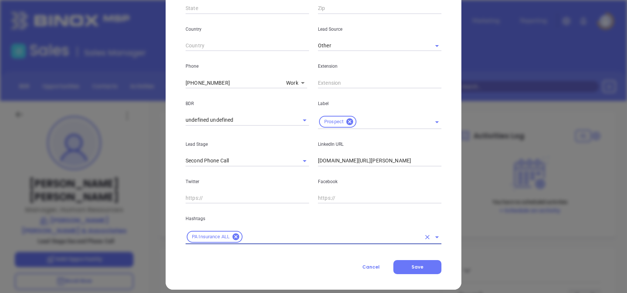
type input "a"
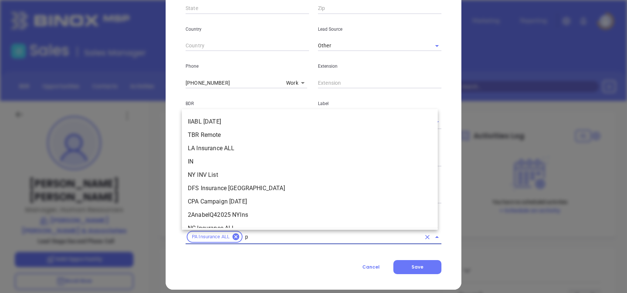
type input "pa"
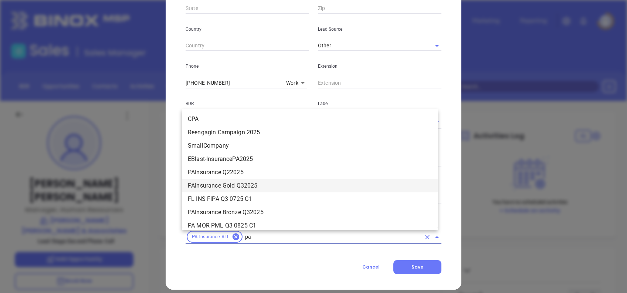
scroll to position [532, 0]
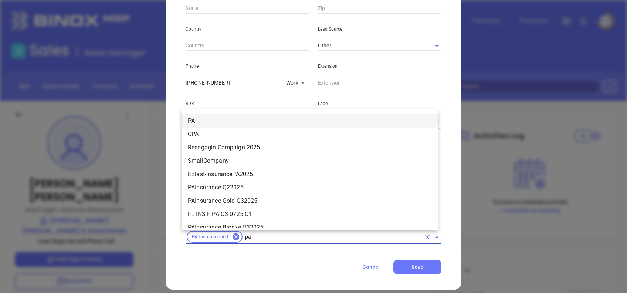
click at [212, 122] on li "PA" at bounding box center [310, 120] width 256 height 13
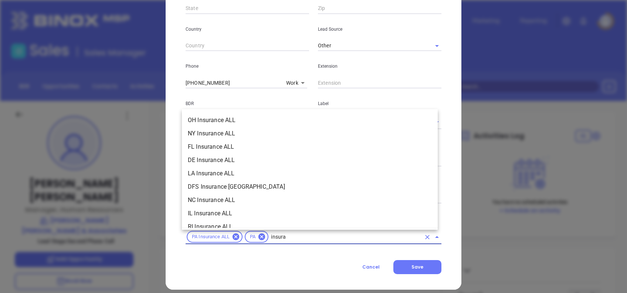
scroll to position [406, 0]
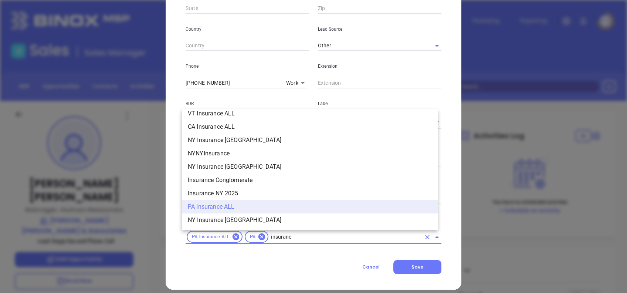
type input "insurance"
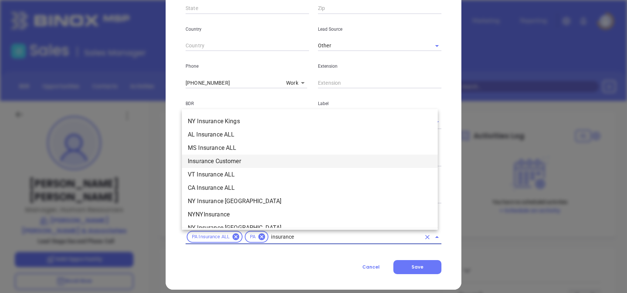
scroll to position [296, 0]
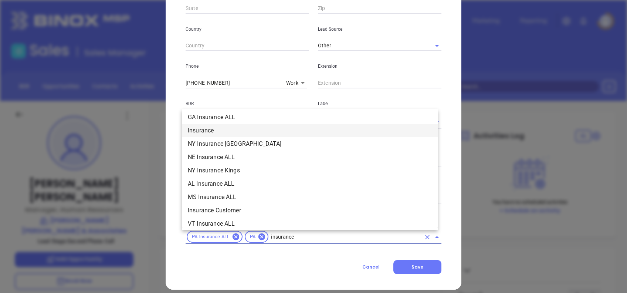
click at [204, 128] on li "Insurance" at bounding box center [310, 130] width 256 height 13
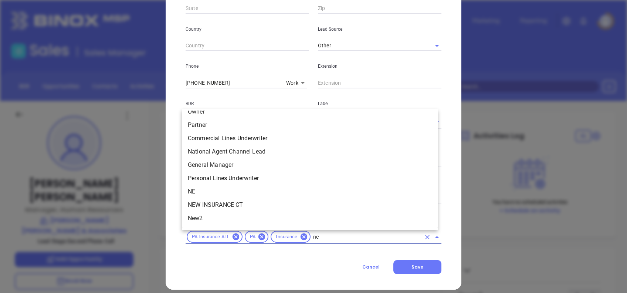
scroll to position [0, 0]
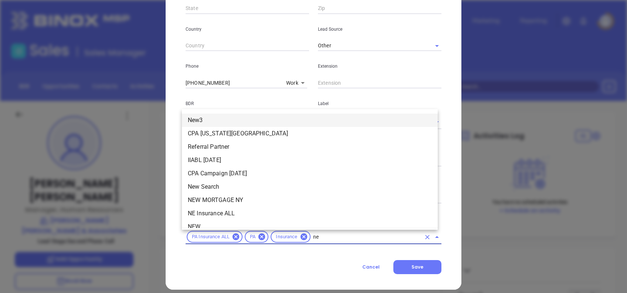
type input "new"
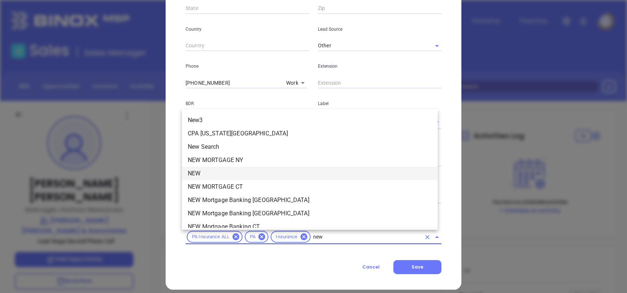
click at [215, 174] on li "NEW" at bounding box center [310, 173] width 256 height 13
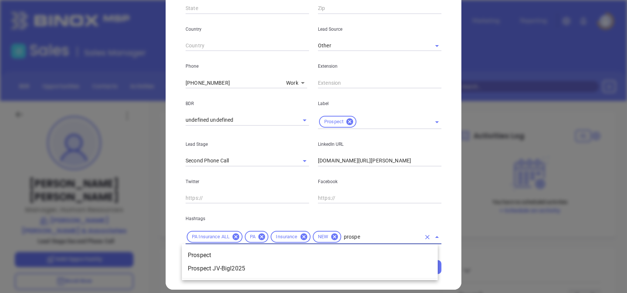
type input "prospec"
click at [273, 257] on li "Prospect" at bounding box center [310, 255] width 256 height 13
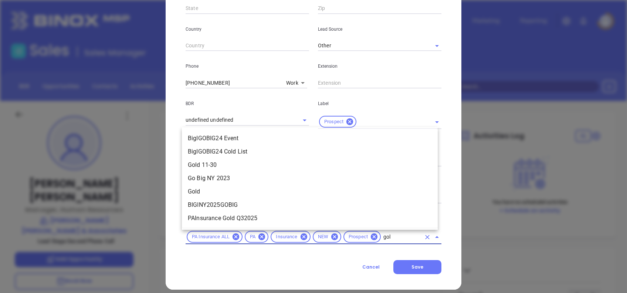
type input "gold"
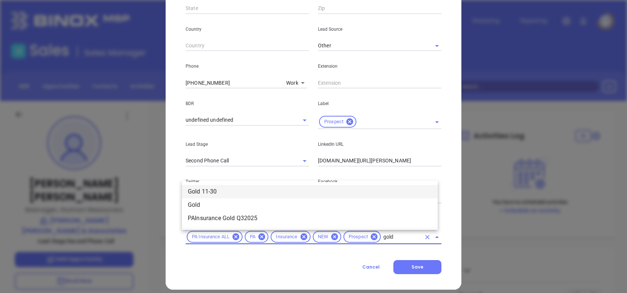
click at [222, 194] on li "Gold 11-30" at bounding box center [310, 191] width 256 height 13
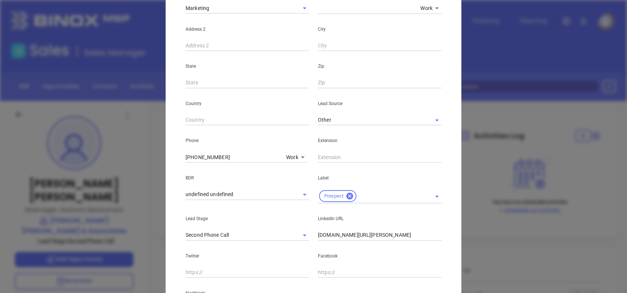
scroll to position [246, 0]
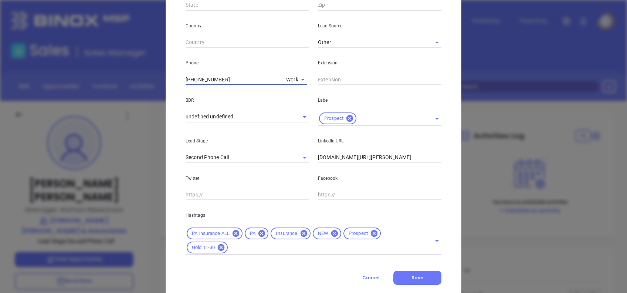
drag, startPoint x: 231, startPoint y: 80, endPoint x: 138, endPoint y: 67, distance: 94.1
click at [139, 67] on div "Joseph Gerst Contact Company First Name Joseph Last Name Gerst Email jgerst@def…" at bounding box center [313, 146] width 627 height 293
paste input "7790"
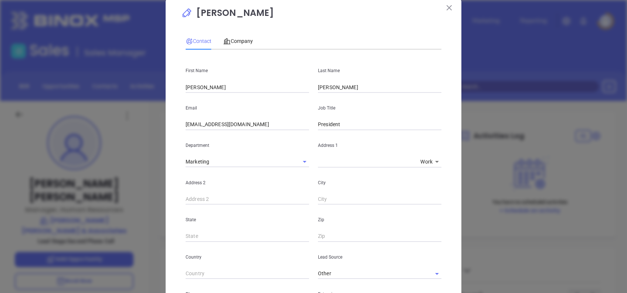
scroll to position [0, 0]
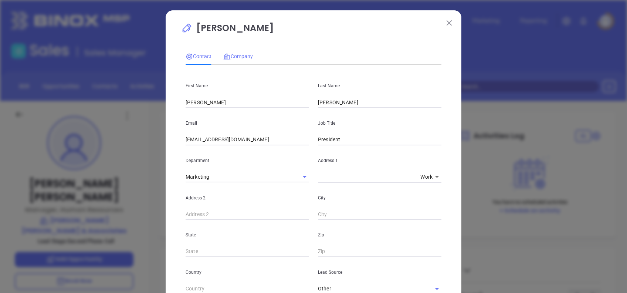
type input "(724) 887-7790"
click at [232, 55] on span "Company" at bounding box center [238, 56] width 30 height 6
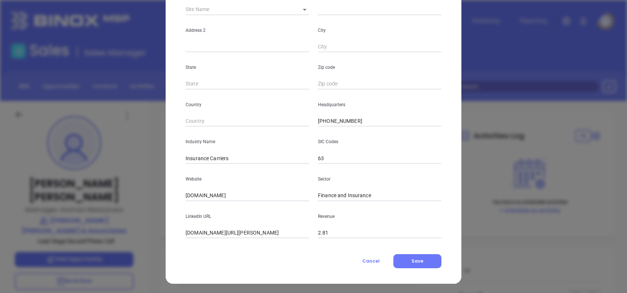
scroll to position [131, 0]
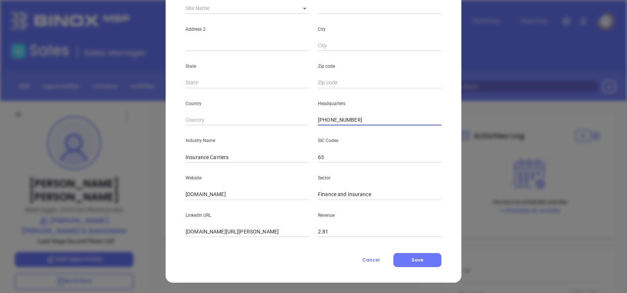
drag, startPoint x: 355, startPoint y: 115, endPoint x: 265, endPoint y: 102, distance: 91.6
click at [265, 102] on div "Country Headquarters (724) 887-4313" at bounding box center [313, 106] width 265 height 37
paste input "7790"
type input "(724) 887-7790"
drag, startPoint x: 252, startPoint y: 198, endPoint x: 147, endPoint y: 181, distance: 106.2
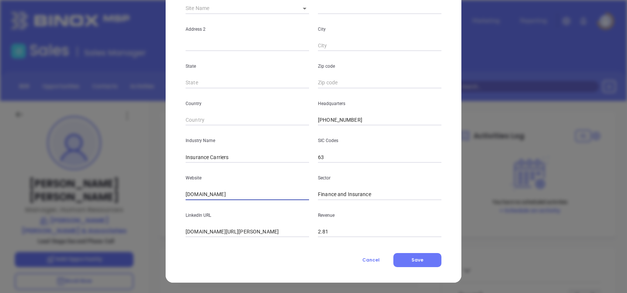
click at [147, 181] on div "Joseph Gerst Contact Company First Name Joseph Last Name Gerst Email jgerst@def…" at bounding box center [313, 146] width 627 height 293
paste input "https://www.defuriomongell.com/"
type input "https://www.defuriomongell.com/"
click at [201, 230] on input "linkedin.com/company/defurio-mongell-%26-associates" at bounding box center [248, 231] width 124 height 11
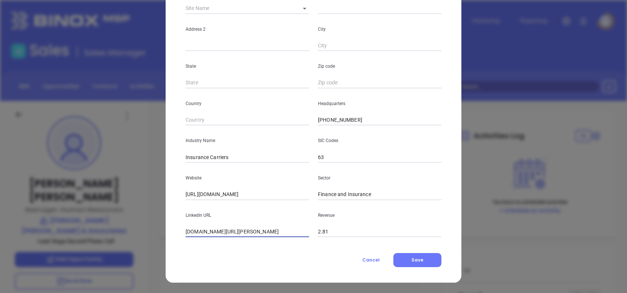
click at [201, 230] on input "linkedin.com/company/defurio-mongell-%26-associates" at bounding box center [248, 231] width 124 height 11
click at [257, 229] on input "linkedin.com/company/defurio-mongell-%26-associates" at bounding box center [248, 231] width 124 height 11
paste input "www.linkedin.com/company/defurio-mongell-&-associates/"
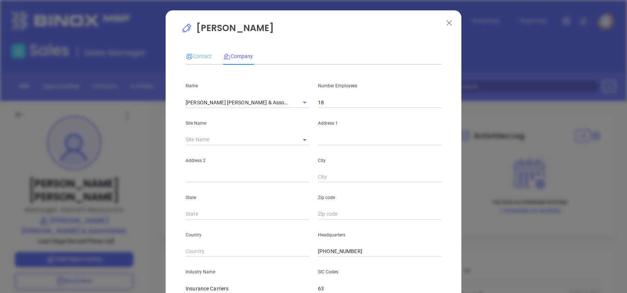
type input "www.linkedin.com/company/defurio-mongell-&-associates/"
click at [195, 61] on div "Contact" at bounding box center [199, 56] width 26 height 17
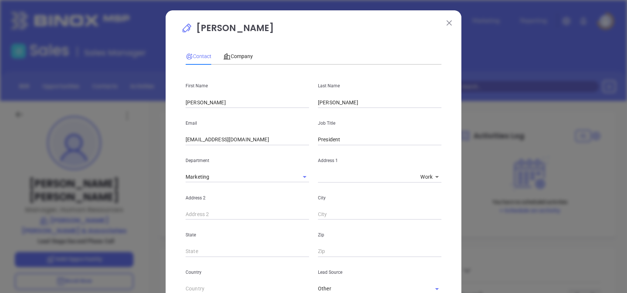
scroll to position [264, 0]
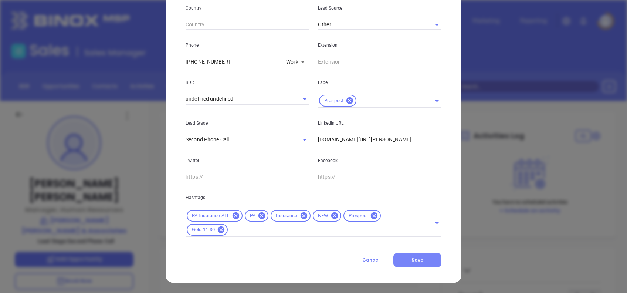
click at [421, 263] on button "Save" at bounding box center [418, 260] width 48 height 14
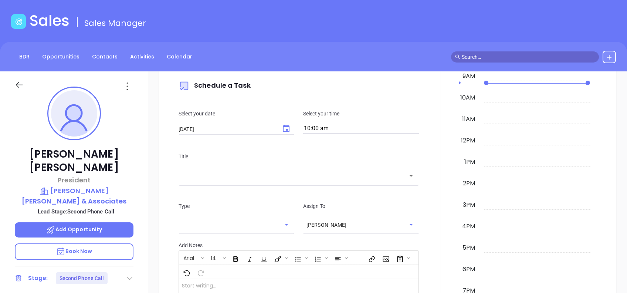
scroll to position [0, 0]
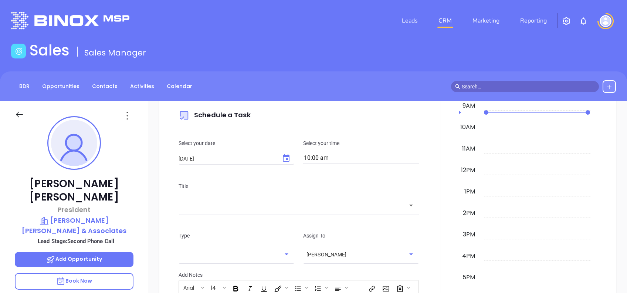
click at [131, 112] on icon at bounding box center [127, 116] width 12 height 12
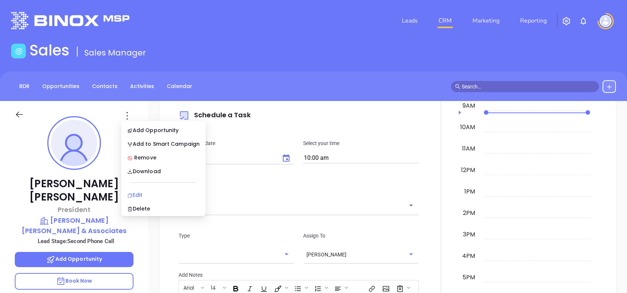
click at [148, 189] on li "Edit" at bounding box center [163, 195] width 81 height 16
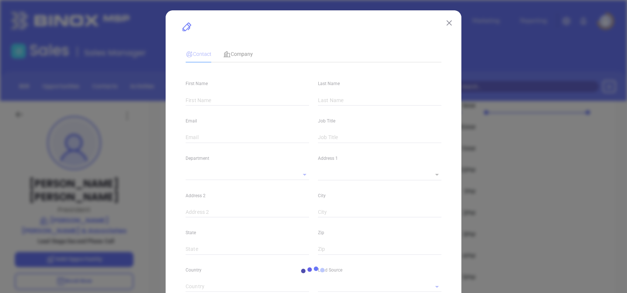
type input "Joseph"
type input "Gerst"
type input "jgerst@defuriomongell.com"
type input "President"
type input "1"
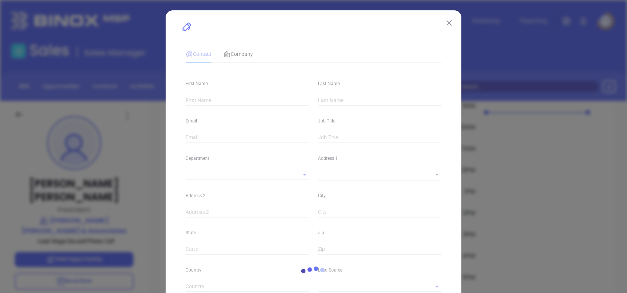
type input "www.linkedin.com/in/jos-gerst-b48361bb/"
type input "Marketing"
type input "Other"
type input "undefined undefined"
type input "Second Phone Call"
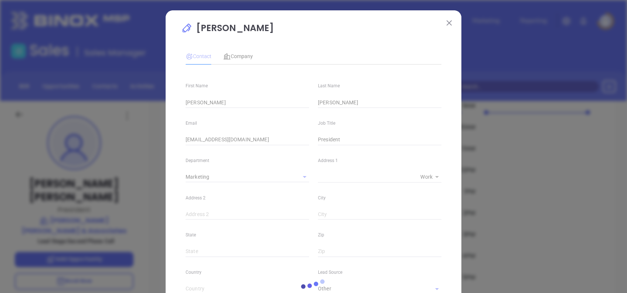
type input "(724) 887-7790"
type input "1"
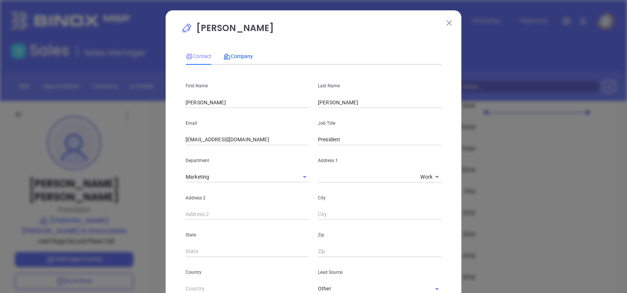
click at [241, 54] on span "Company" at bounding box center [238, 56] width 30 height 6
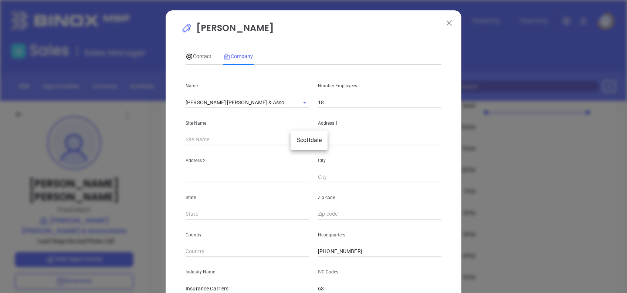
click at [302, 138] on body "Leads CRM Marketing Reporting Financial Leads Leads Sales Sales Manager BDR Opp…" at bounding box center [313, 146] width 627 height 293
click at [302, 139] on li "Scottdale" at bounding box center [309, 140] width 37 height 13
type input "Scottdale"
type input "127185"
type input "221 Pittsburgh St"
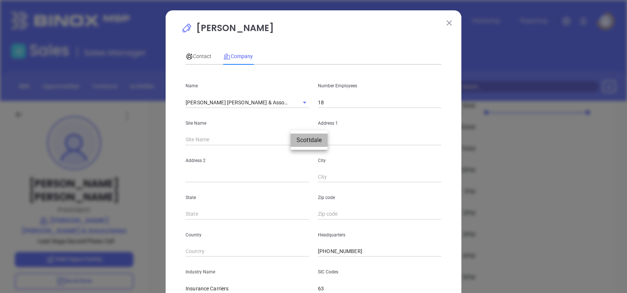
type input "Scottdale"
type input "PA"
type input "15683-1734"
type input "US"
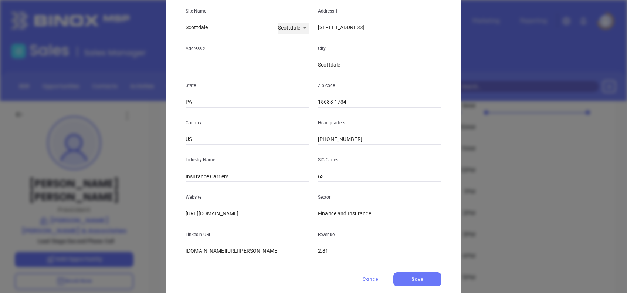
scroll to position [131, 0]
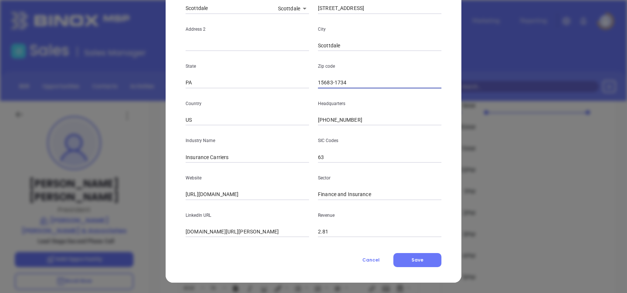
drag, startPoint x: 330, startPoint y: 80, endPoint x: 385, endPoint y: 73, distance: 54.8
click at [385, 73] on div "Zip code 15683-1734" at bounding box center [380, 69] width 132 height 37
type input "15683"
click at [417, 265] on button "Save" at bounding box center [418, 260] width 48 height 14
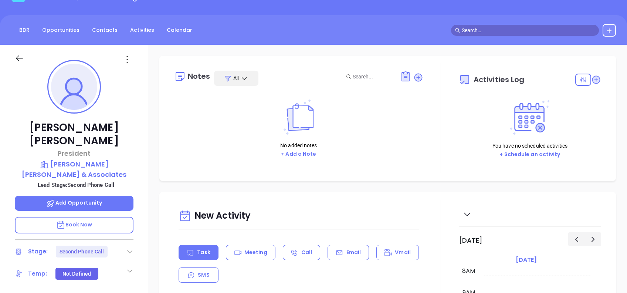
scroll to position [98, 0]
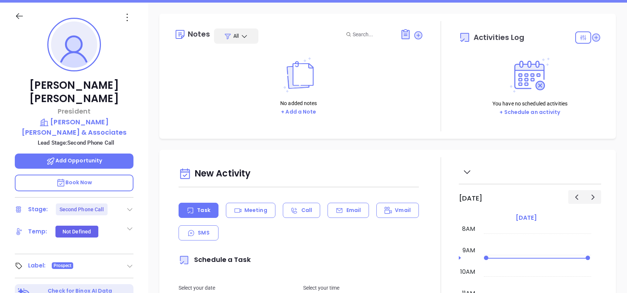
click at [131, 206] on icon at bounding box center [129, 209] width 7 height 7
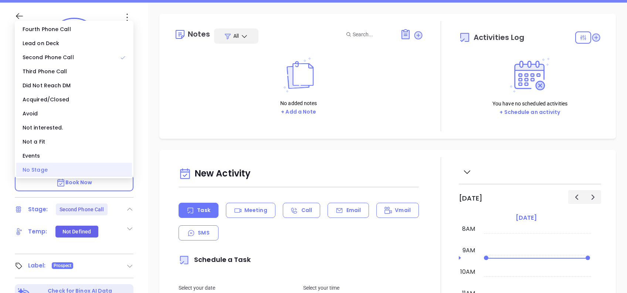
click at [89, 170] on div "No Stage" at bounding box center [74, 170] width 116 height 14
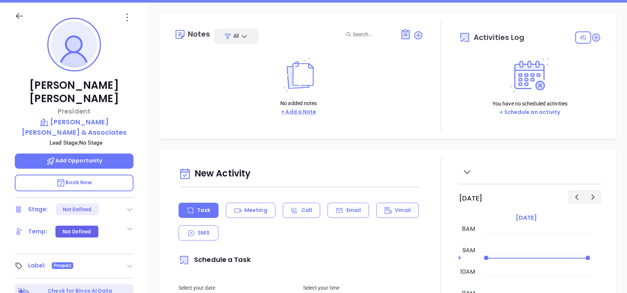
click at [294, 112] on button "+ Add a Note" at bounding box center [299, 112] width 40 height 9
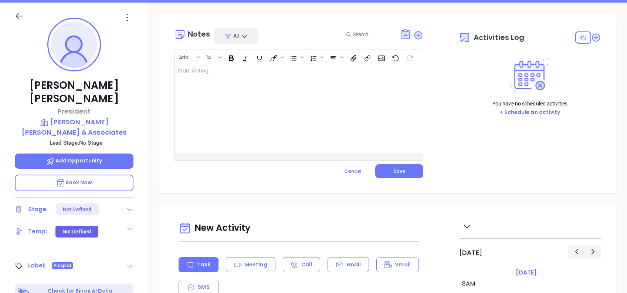
click at [277, 87] on div at bounding box center [290, 108] width 231 height 89
click at [384, 172] on button "Save" at bounding box center [399, 171] width 48 height 14
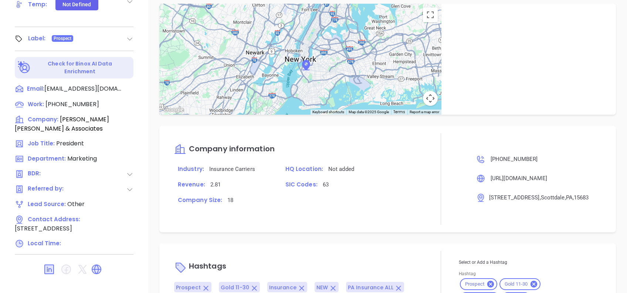
scroll to position [370, 0]
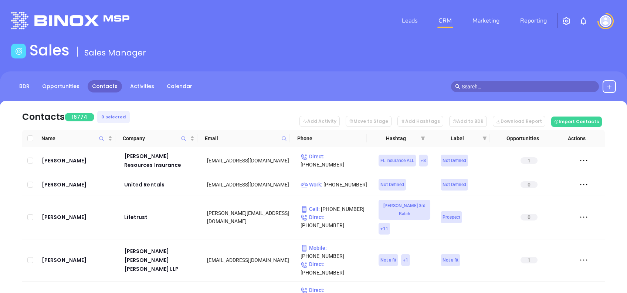
click at [610, 86] on icon at bounding box center [610, 87] width 6 height 6
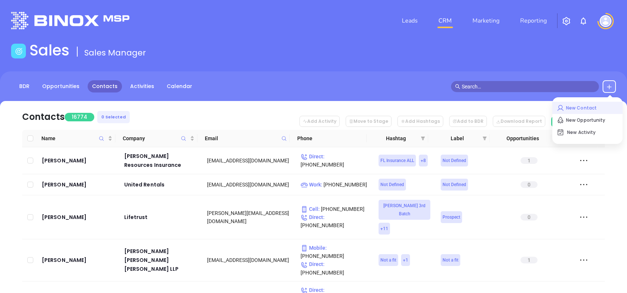
click at [578, 104] on p "New Contact" at bounding box center [587, 108] width 61 height 12
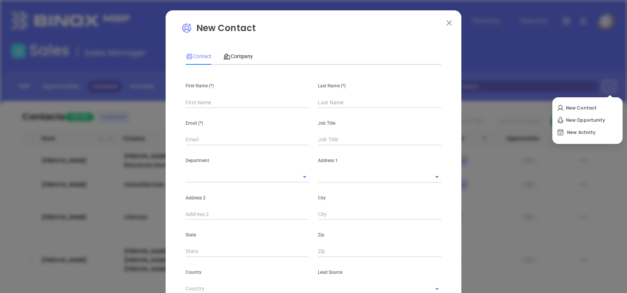
type input "Fourth Phone Call"
type input "1"
click at [223, 104] on input "text" at bounding box center [248, 102] width 124 height 11
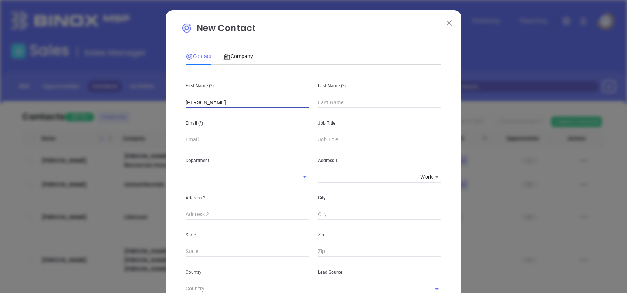
type input "Anthony"
type input "Rosini"
click at [189, 138] on input "text" at bounding box center [248, 139] width 124 height 11
paste input "tonyr@ptd.net"
type input "tonyr@ptd.net"
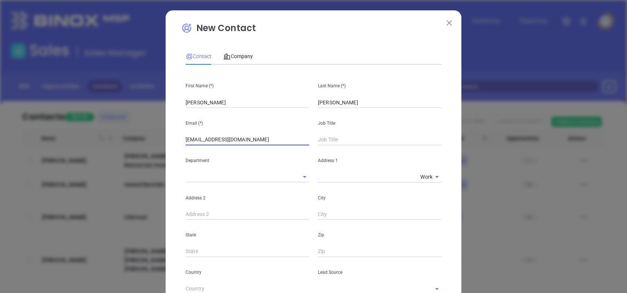
click at [281, 137] on input "tonyr@ptd.net" at bounding box center [248, 139] width 124 height 11
drag, startPoint x: 242, startPoint y: 133, endPoint x: 164, endPoint y: 136, distance: 77.7
click at [166, 135] on div "New Contact Contact Company First Name (*) Anthony Last Name (*) Rosini Email (…" at bounding box center [314, 268] width 296 height 516
click at [334, 132] on div "Job Title" at bounding box center [380, 126] width 132 height 37
click at [340, 138] on input "text" at bounding box center [380, 139] width 124 height 11
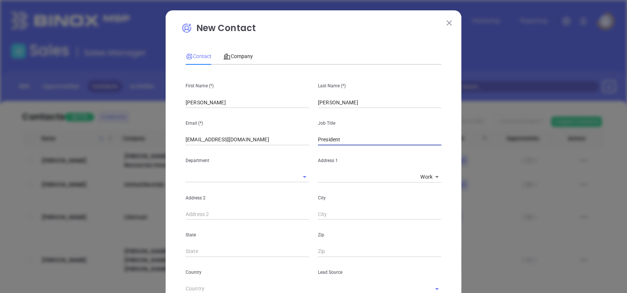
type input "President"
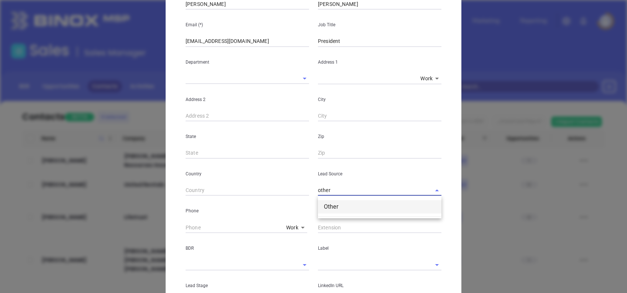
click at [352, 206] on li "Other" at bounding box center [380, 206] width 124 height 13
type input "Other"
type input "( ) -"
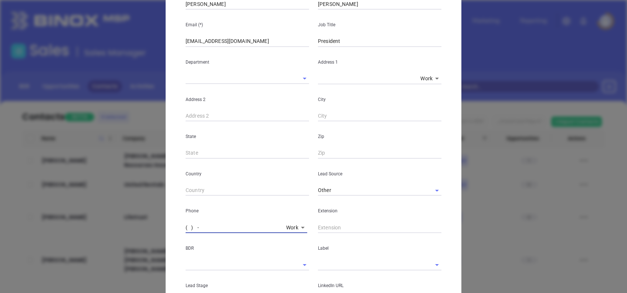
click at [186, 227] on input "( ) -" at bounding box center [235, 227] width 98 height 11
paste input "570) 233-2435"
type input "(570) 233-2435"
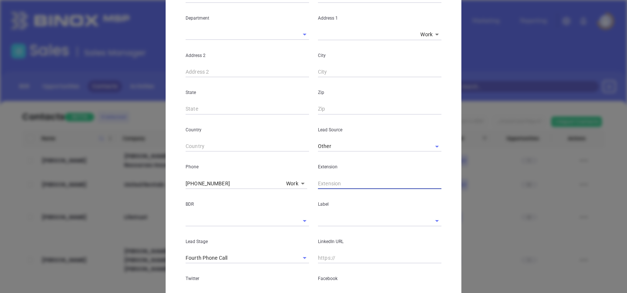
scroll to position [197, 0]
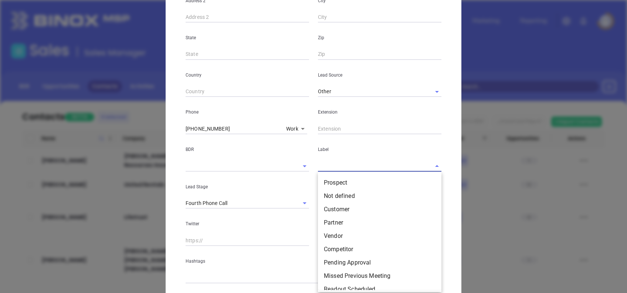
drag, startPoint x: 329, startPoint y: 171, endPoint x: 337, endPoint y: 179, distance: 11.5
click at [330, 172] on div "Label Prospect Not defined Customer Partner Vendor Competitor Pending Approval …" at bounding box center [380, 152] width 132 height 37
click at [347, 183] on li "Prospect" at bounding box center [380, 182] width 124 height 13
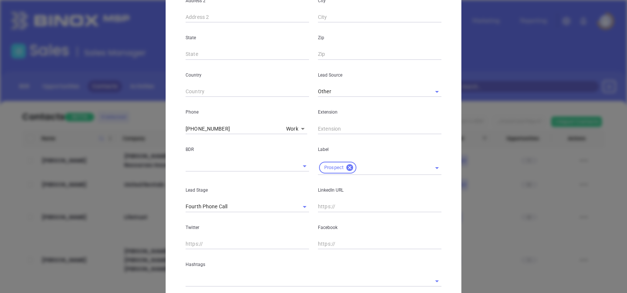
click at [328, 202] on input "text" at bounding box center [380, 206] width 124 height 11
paste input "www.linkedin.com/in/anthony-rosini-7b38491b/"
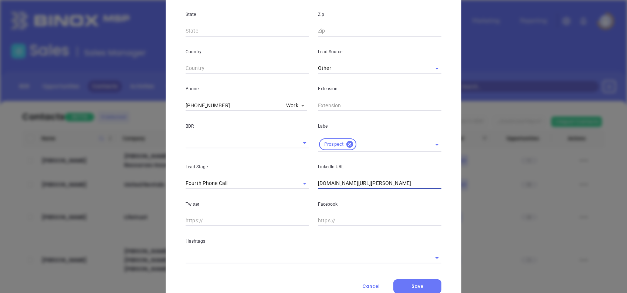
scroll to position [247, 0]
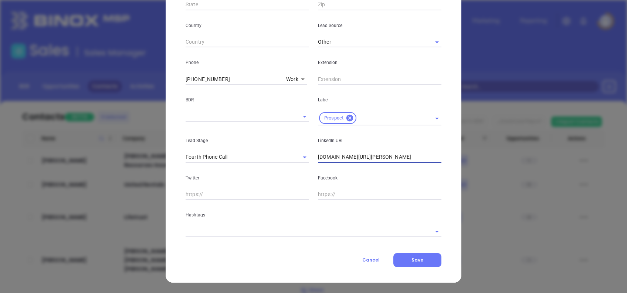
type input "www.linkedin.com/in/anthony-rosini-7b38491b/"
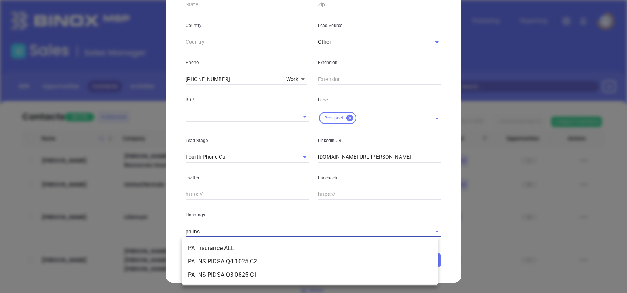
type input "pa insu"
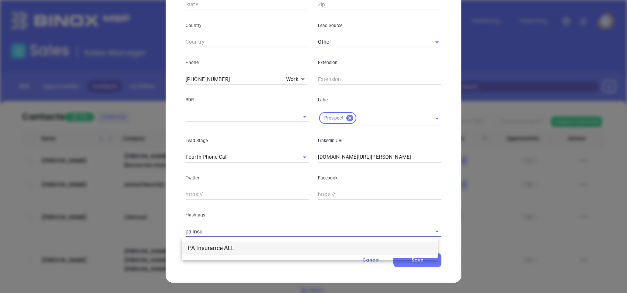
click at [256, 245] on li "PA Insurance ALL" at bounding box center [310, 248] width 256 height 13
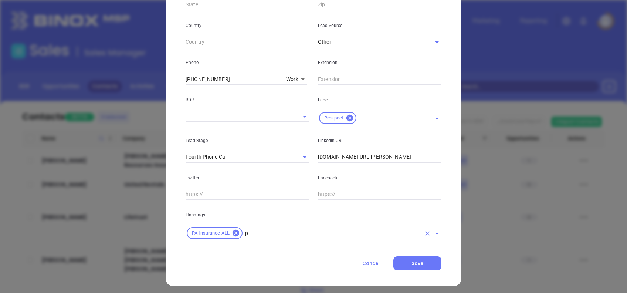
type input "pa"
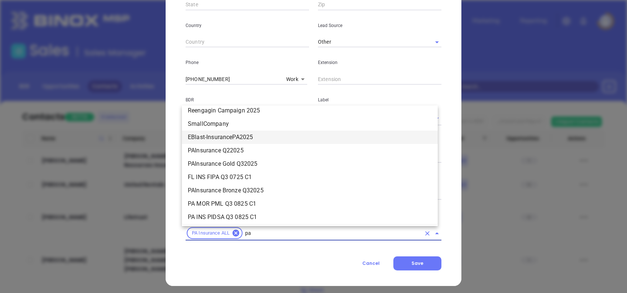
scroll to position [516, 0]
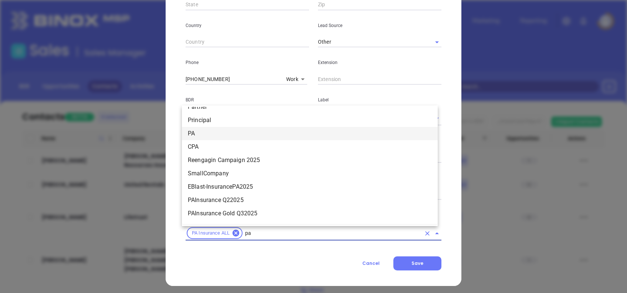
click at [207, 134] on li "PA" at bounding box center [310, 133] width 256 height 13
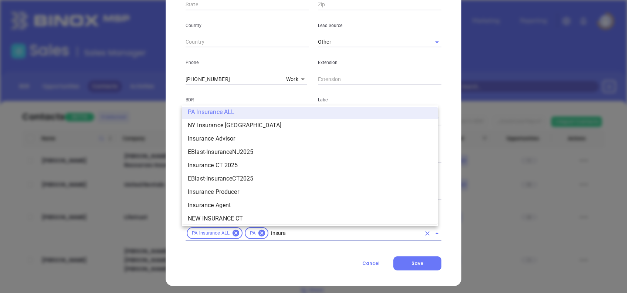
scroll to position [497, 0]
type input "insurance"
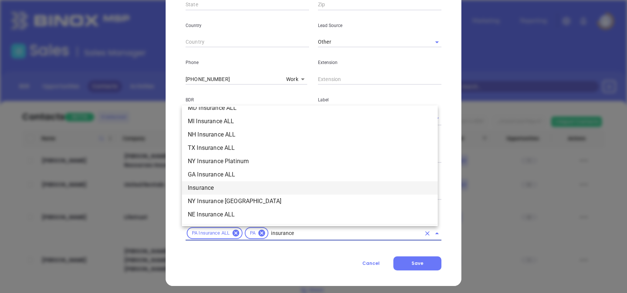
scroll to position [250, 0]
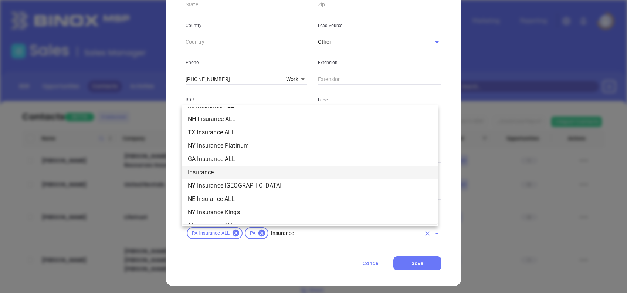
click at [219, 171] on li "Insurance" at bounding box center [310, 172] width 256 height 13
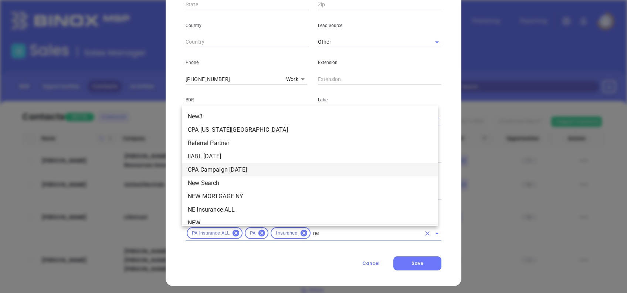
type input "new"
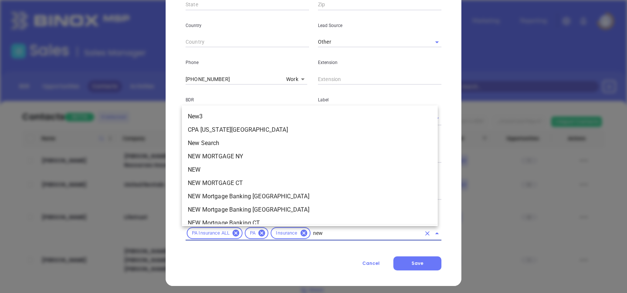
click at [216, 169] on li "NEW" at bounding box center [310, 169] width 256 height 13
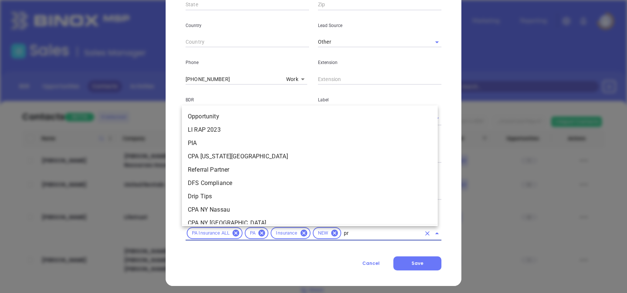
scroll to position [0, 0]
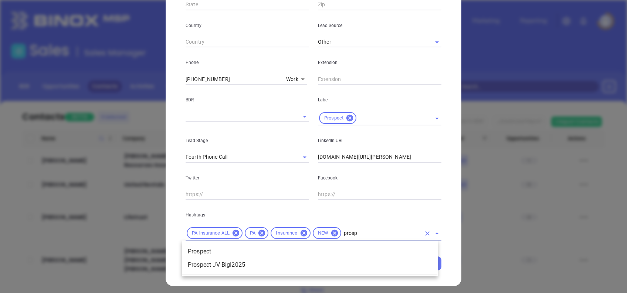
type input "prospe"
click at [214, 249] on li "Prospect" at bounding box center [310, 251] width 256 height 13
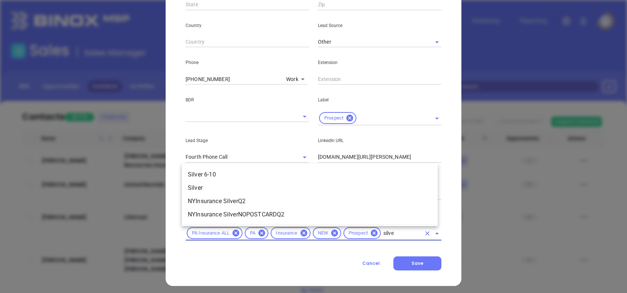
type input "silver"
click at [257, 171] on li "Silver 6-10" at bounding box center [310, 174] width 256 height 13
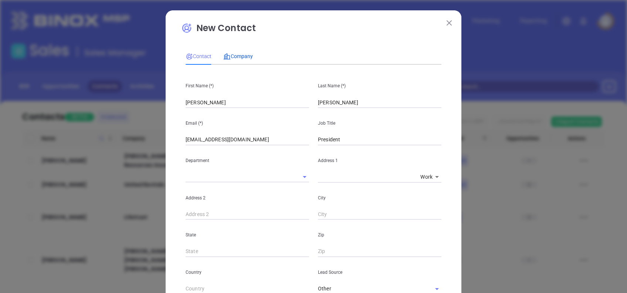
click at [232, 57] on span "Company" at bounding box center [238, 56] width 30 height 6
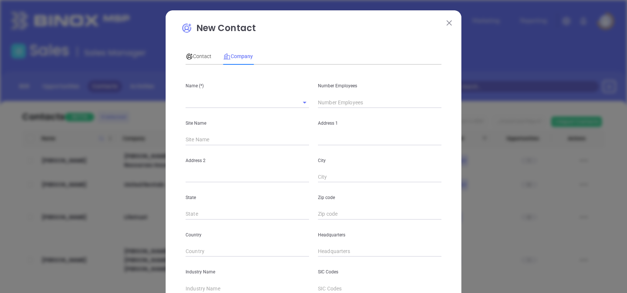
click at [235, 101] on input "text" at bounding box center [237, 102] width 103 height 11
paste input "Myers & Lynch Insurance Inc"
type input "Myers & Lynch Insurance Inc"
type input "5"
click at [325, 138] on input "text" at bounding box center [380, 139] width 124 height 11
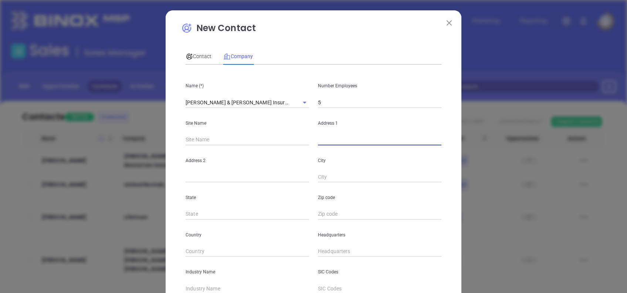
paste input "129 East Independence Street Shamokin, PA 17872"
drag, startPoint x: 435, startPoint y: 139, endPoint x: 420, endPoint y: 140, distance: 15.2
click at [420, 140] on input "129 East Independence Street Shamokin, PA 17872" at bounding box center [380, 139] width 124 height 11
type input "129 East Independence Street Shamokin, PA"
click at [331, 210] on input "text" at bounding box center [380, 214] width 124 height 11
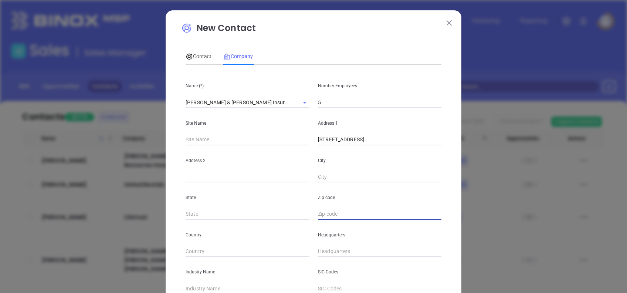
paste input "17872"
type input "17872"
click at [425, 138] on input "129 East Independence Street Shamokin, PA" at bounding box center [380, 139] width 124 height 11
type input "129 East Independence Street"
click at [320, 181] on input "text" at bounding box center [380, 177] width 124 height 11
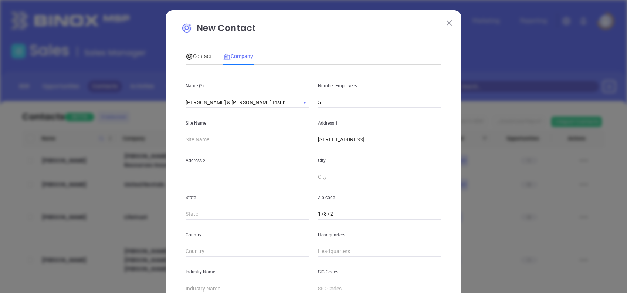
paste input "Shamokin"
type input "Shamokin"
click at [414, 133] on div "Address 1 129 East Independence Street" at bounding box center [380, 126] width 132 height 37
click at [402, 139] on input "129 East Independence Street" at bounding box center [380, 139] width 124 height 11
type input "129 East Independence Street"
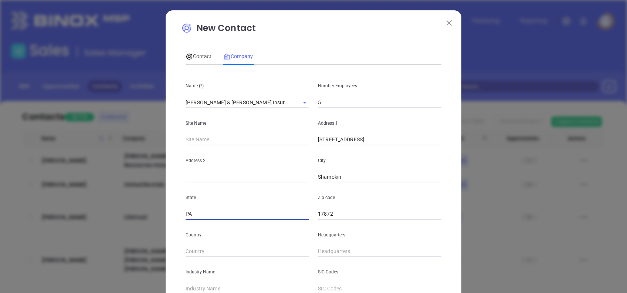
type input "PA"
type input "( ) -"
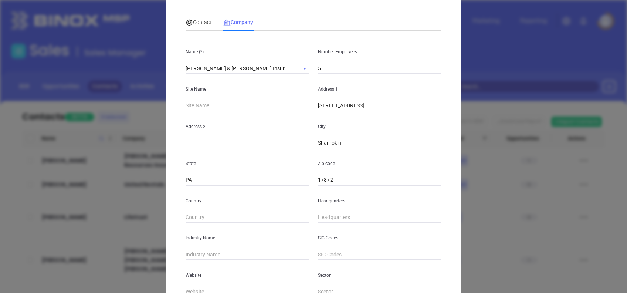
scroll to position [49, 0]
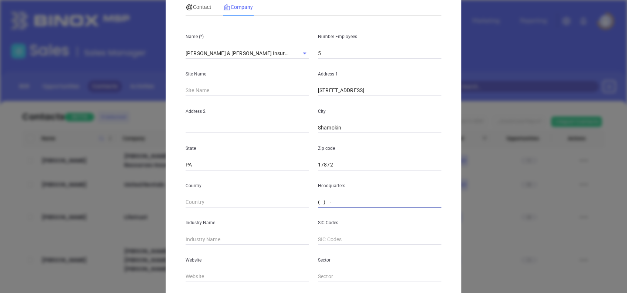
click at [318, 202] on input "( ) -" at bounding box center [380, 202] width 124 height 11
paste input "877) 383-0060"
type input "(877) 383-0060"
click at [203, 6] on span "Contact" at bounding box center [199, 7] width 26 height 6
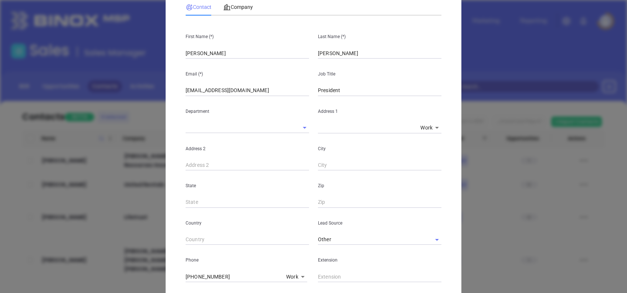
scroll to position [264, 0]
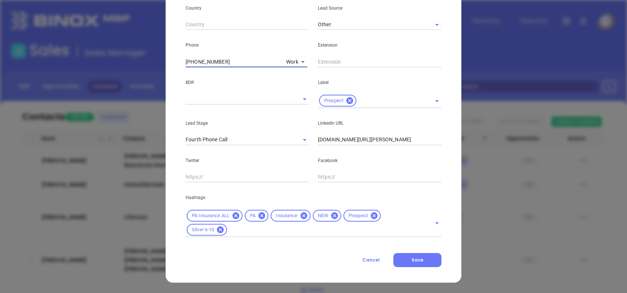
drag, startPoint x: 203, startPoint y: 58, endPoint x: 147, endPoint y: 60, distance: 56.3
click at [148, 60] on div "New Contact Contact Company First Name (*) Anthony Last Name (*) Rosini Email (…" at bounding box center [313, 146] width 627 height 293
type input "( ) -"
click at [289, 60] on body "Leads CRM Marketing Reporting Financial Leads Leads Sales Sales Manager BDR Opp…" at bounding box center [313, 146] width 627 height 293
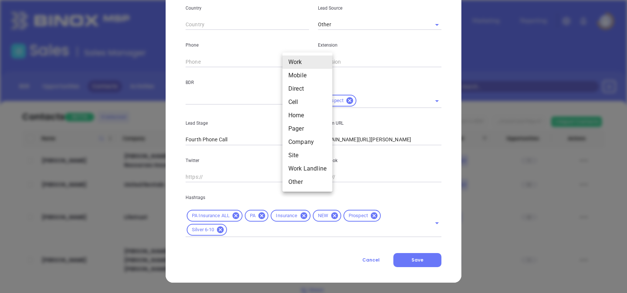
drag, startPoint x: 303, startPoint y: 86, endPoint x: 286, endPoint y: 85, distance: 16.3
click at [303, 87] on li "Direct" at bounding box center [308, 88] width 50 height 13
type input "3"
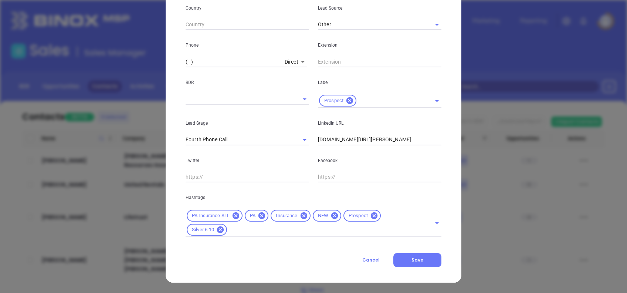
click at [192, 56] on input "( ) -" at bounding box center [234, 61] width 96 height 11
paste input "570) 233-2435"
type input "(570) 233-2435"
click at [291, 62] on body "Leads CRM Marketing Reporting Financial Leads Leads Sales Sales Manager BDR Opp…" at bounding box center [313, 146] width 627 height 293
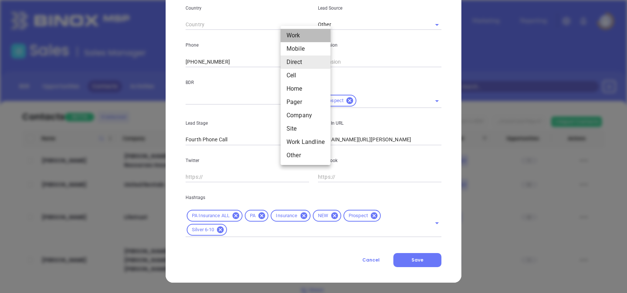
drag, startPoint x: 304, startPoint y: 36, endPoint x: 299, endPoint y: 39, distance: 6.0
click at [304, 37] on li "Work" at bounding box center [306, 35] width 50 height 13
type input "1"
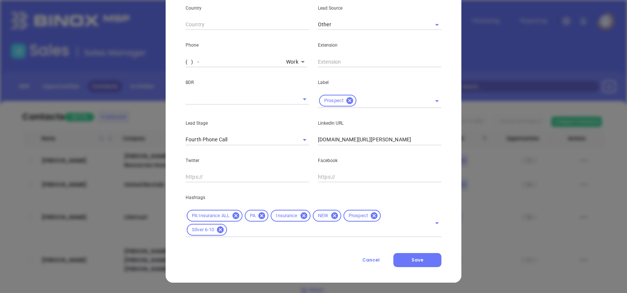
click at [245, 59] on input "( ) -" at bounding box center [235, 61] width 98 height 11
paste input "570) 644-0371"
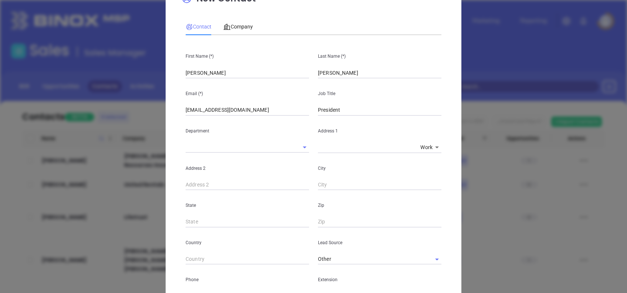
scroll to position [0, 0]
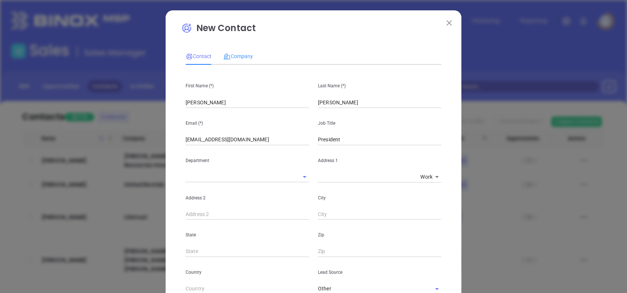
type input "(570) 644-0371"
click at [242, 50] on div "Company" at bounding box center [238, 56] width 30 height 17
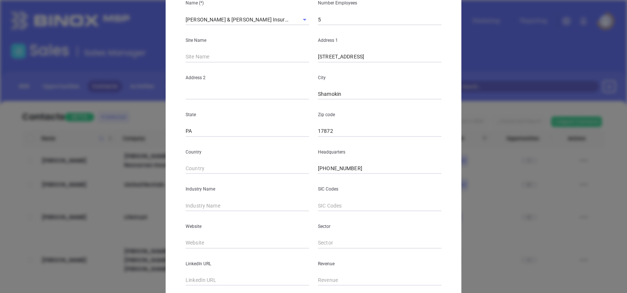
scroll to position [131, 0]
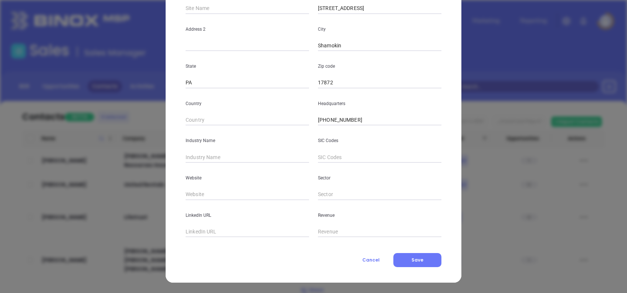
drag, startPoint x: 374, startPoint y: 117, endPoint x: 267, endPoint y: 115, distance: 107.3
click at [269, 115] on div "Country Headquarters (877) 383-0060" at bounding box center [313, 106] width 265 height 37
paste input "570) 644-0371"
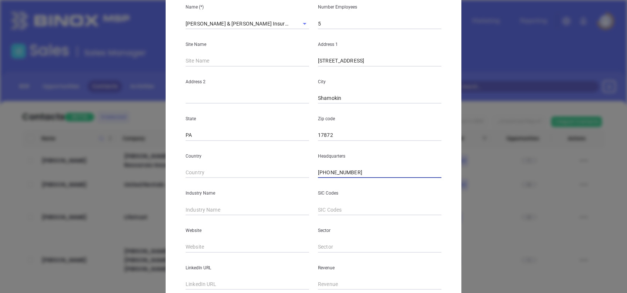
scroll to position [0, 0]
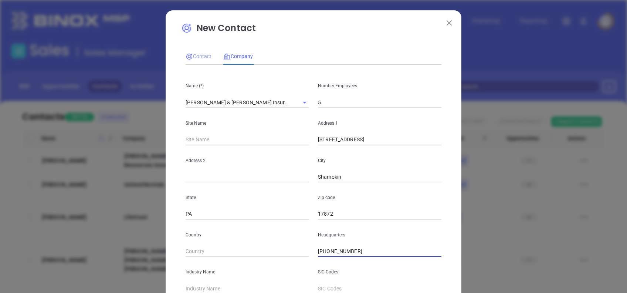
type input "(570) 644-0371"
click at [192, 57] on span "Contact" at bounding box center [199, 56] width 26 height 6
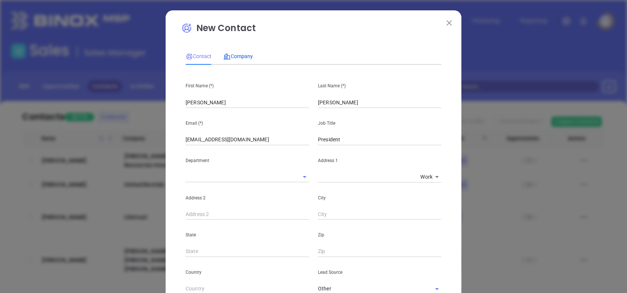
click at [231, 51] on div "Company" at bounding box center [238, 56] width 30 height 17
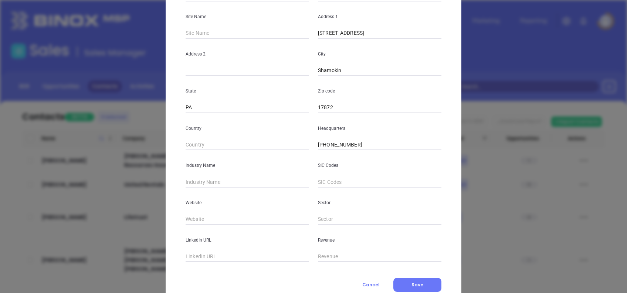
scroll to position [131, 0]
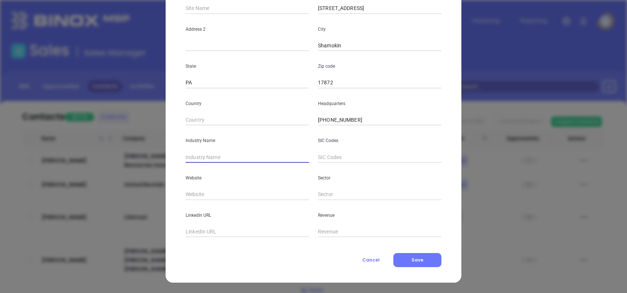
click at [211, 161] on input "text" at bounding box center [248, 157] width 124 height 11
type input "Insurance"
click at [246, 195] on input "text" at bounding box center [248, 194] width 124 height 11
paste input "https://www.myersandlynch.com/"
type input "https://www.myersandlynch.com/"
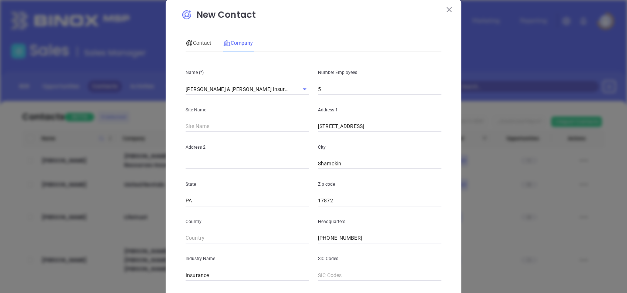
scroll to position [0, 0]
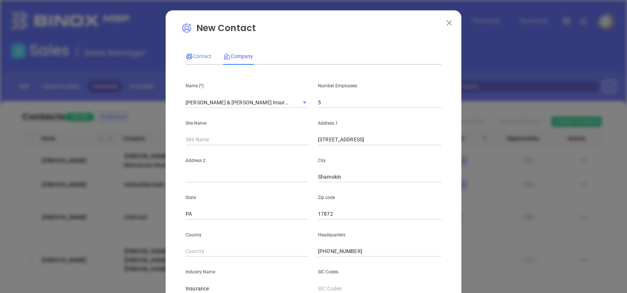
click at [198, 53] on div "Contact" at bounding box center [199, 56] width 26 height 8
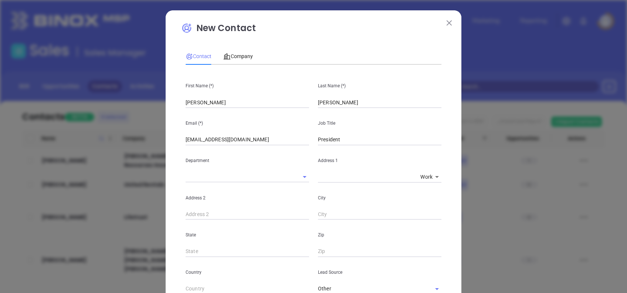
scroll to position [264, 0]
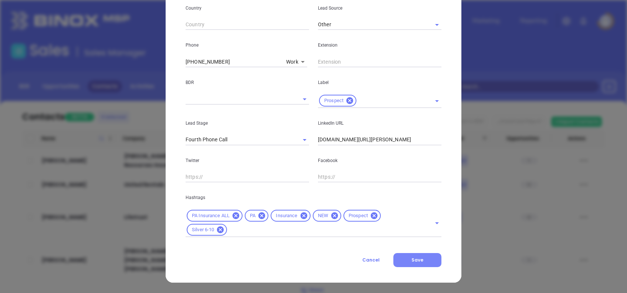
click at [414, 260] on span "Save" at bounding box center [418, 260] width 12 height 6
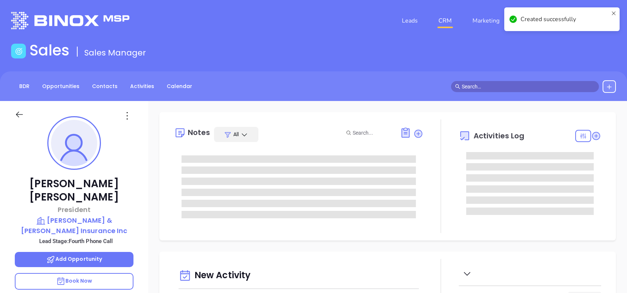
type input "10/09/2025"
type input "[PERSON_NAME]"
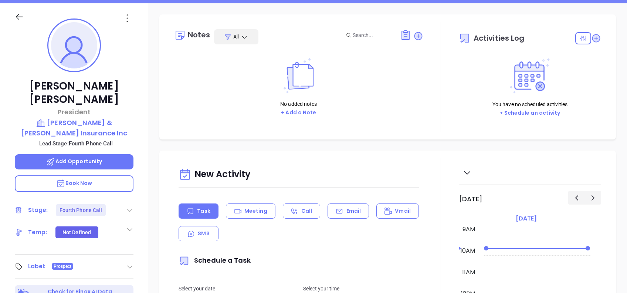
scroll to position [98, 0]
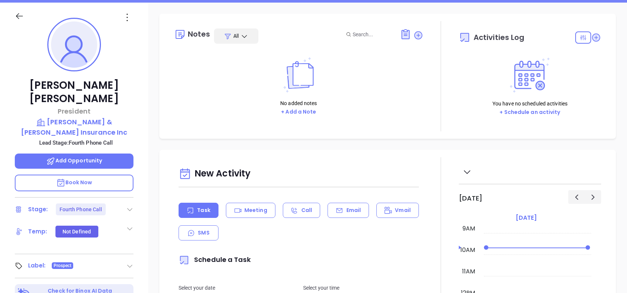
click at [129, 206] on icon at bounding box center [129, 209] width 7 height 7
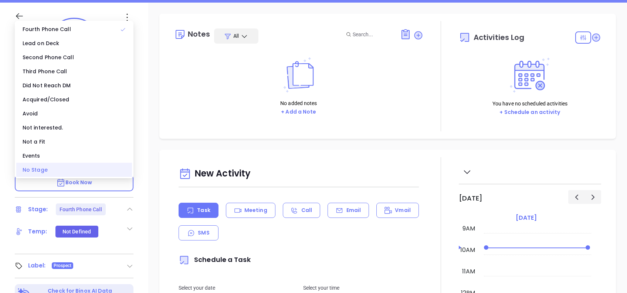
click at [101, 168] on div "No Stage" at bounding box center [74, 170] width 116 height 14
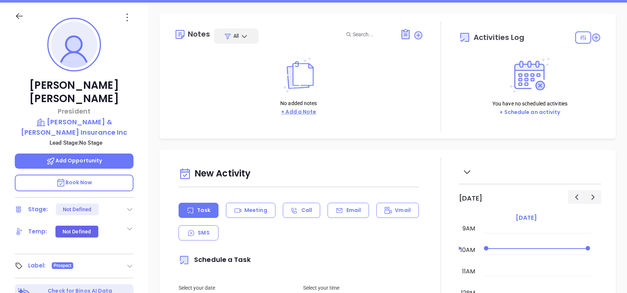
click at [301, 110] on button "+ Add a Note" at bounding box center [299, 112] width 40 height 9
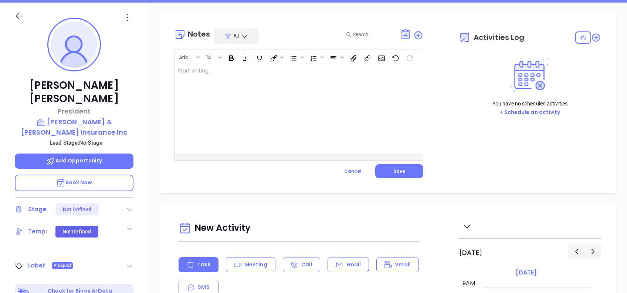
click at [310, 146] on div at bounding box center [290, 108] width 231 height 89
drag, startPoint x: 245, startPoint y: 70, endPoint x: 114, endPoint y: 66, distance: 130.3
click at [115, 66] on div "Anthony Rosini President Myers & Lynch Insurance Inc Lead Stage: No Stage Add O…" at bounding box center [313, 186] width 627 height 366
click at [179, 73] on p "A division of Keystone" at bounding box center [290, 71] width 225 height 8
click at [193, 70] on p "A division of Keystone" at bounding box center [290, 71] width 225 height 8
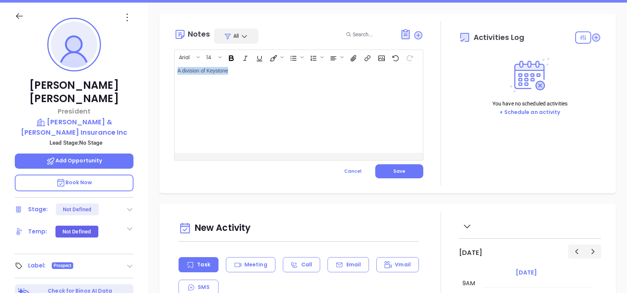
click at [205, 71] on p "A division of Keystone" at bounding box center [290, 71] width 225 height 8
click at [199, 67] on p "A division of Keystone" at bounding box center [290, 71] width 225 height 8
click at [235, 77] on div "A division of Keystone" at bounding box center [290, 108] width 231 height 89
click at [199, 70] on p "A division of Keystone" at bounding box center [290, 71] width 225 height 8
click at [397, 167] on button "Save" at bounding box center [399, 171] width 48 height 14
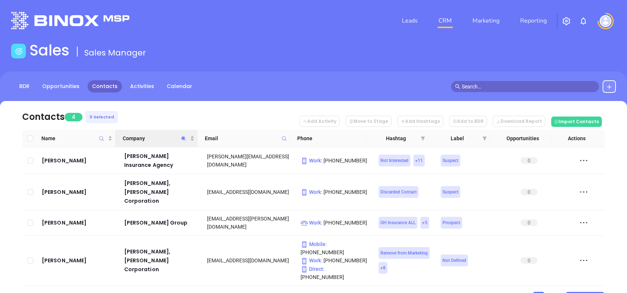
click at [180, 136] on span "Company" at bounding box center [183, 138] width 9 height 17
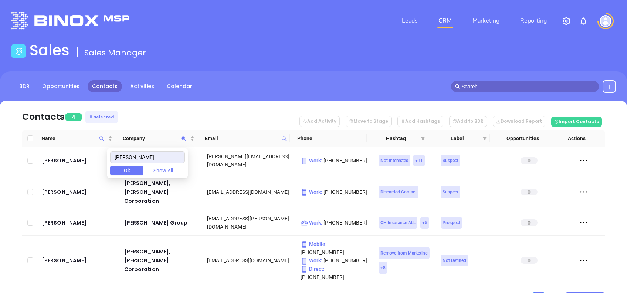
click at [142, 169] on button "Ok" at bounding box center [126, 170] width 33 height 9
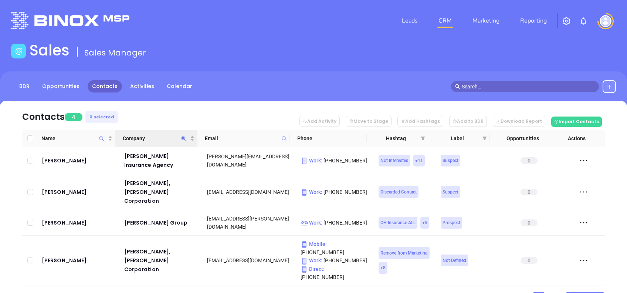
click at [179, 142] on span "Company" at bounding box center [183, 138] width 9 height 17
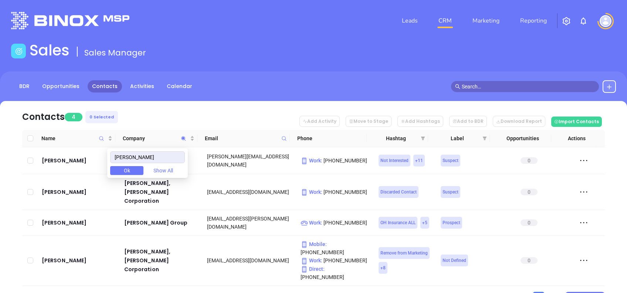
click at [171, 151] on div "[PERSON_NAME] Ok Show All" at bounding box center [147, 163] width 81 height 30
click at [169, 155] on input "[PERSON_NAME]" at bounding box center [147, 157] width 75 height 12
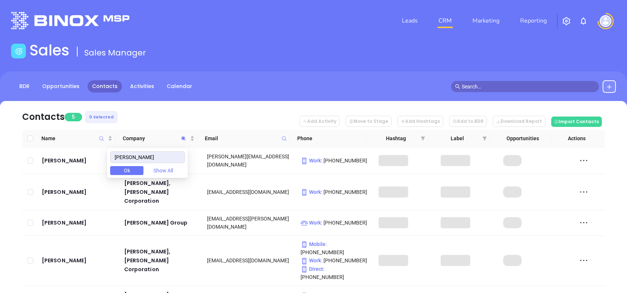
click at [192, 98] on div "BDR Opportunities Contacts Activities Calendar" at bounding box center [313, 89] width 627 height 37
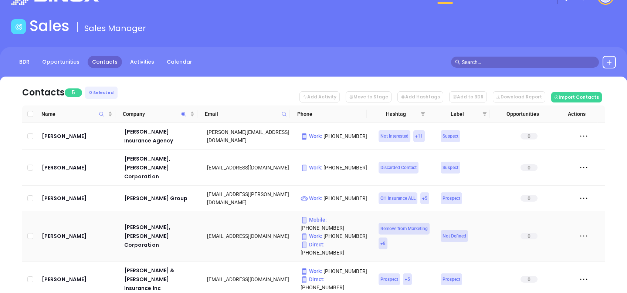
scroll to position [38, 0]
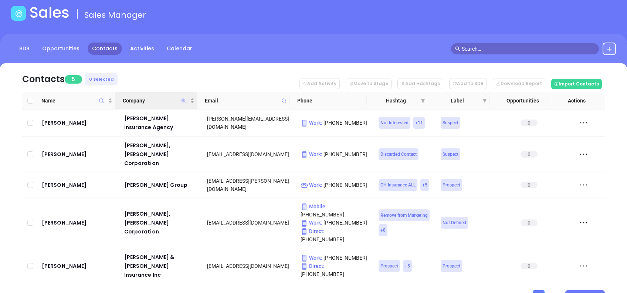
click at [183, 101] on icon "Company" at bounding box center [184, 100] width 4 height 4
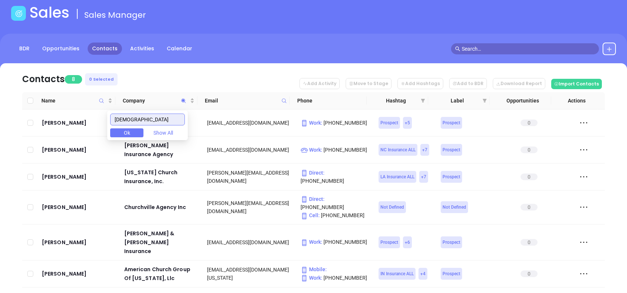
type input "[DEMOGRAPHIC_DATA]"
click at [183, 70] on nav "Contacts 8 0 Selected Add Activity Move to Stage Add Hashtags Add to BDR Downlo…" at bounding box center [313, 77] width 583 height 29
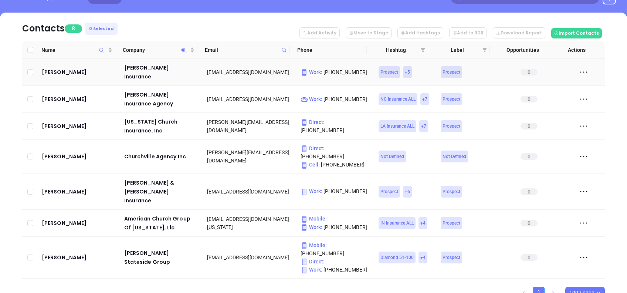
scroll to position [108, 0]
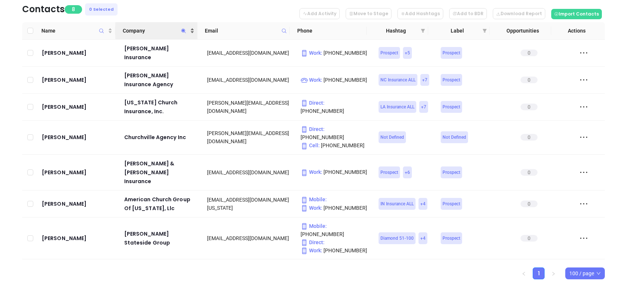
click at [160, 29] on span "Company" at bounding box center [156, 31] width 66 height 8
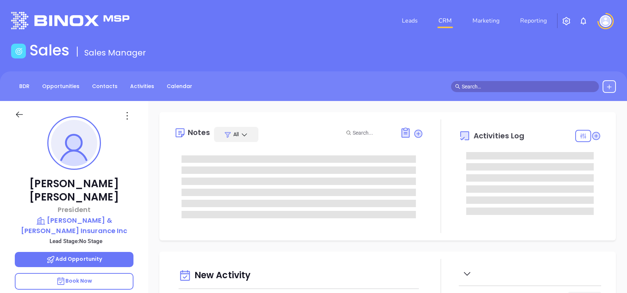
type input "[DATE]"
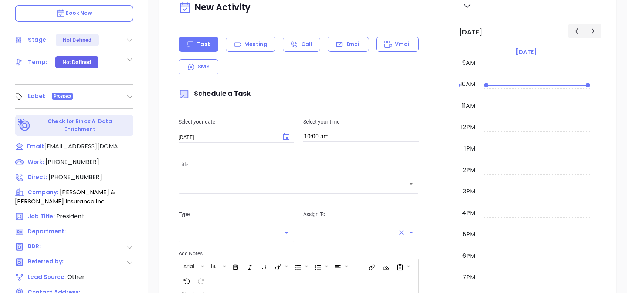
type input "[PERSON_NAME]"
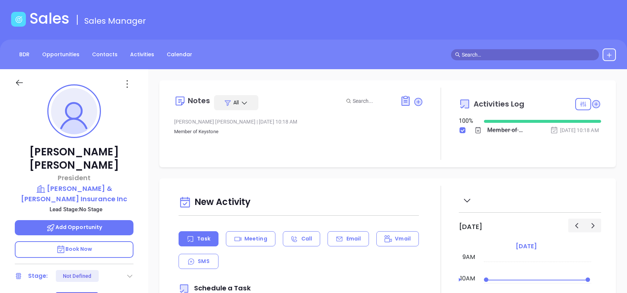
scroll to position [0, 0]
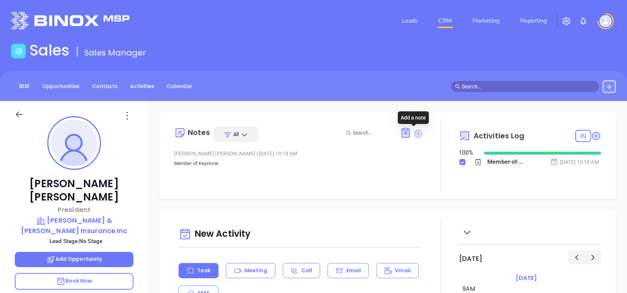
click at [418, 132] on icon at bounding box center [418, 133] width 8 height 8
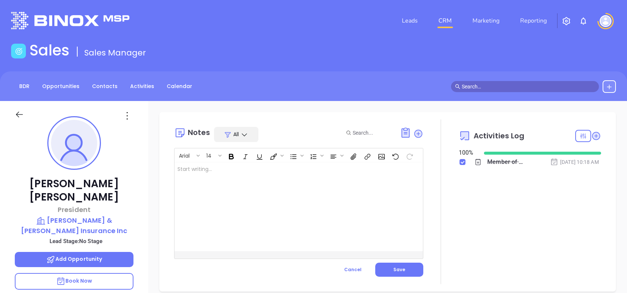
click at [300, 180] on div at bounding box center [290, 206] width 231 height 89
click at [408, 269] on button "Save" at bounding box center [399, 270] width 48 height 14
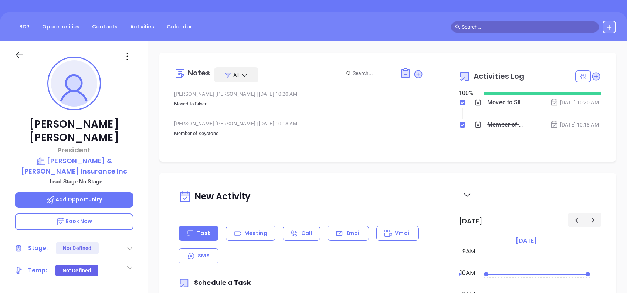
scroll to position [197, 0]
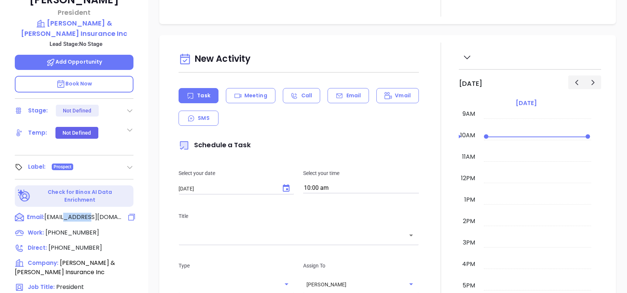
drag, startPoint x: 111, startPoint y: 190, endPoint x: 88, endPoint y: 194, distance: 23.4
click at [88, 213] on div "Email: [PERSON_NAME][EMAIL_ADDRESS][DOMAIN_NAME]" at bounding box center [74, 218] width 119 height 10
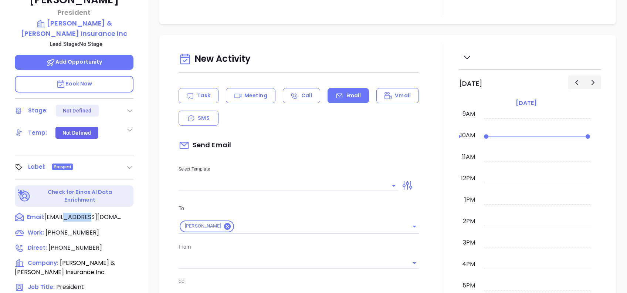
scroll to position [136, 0]
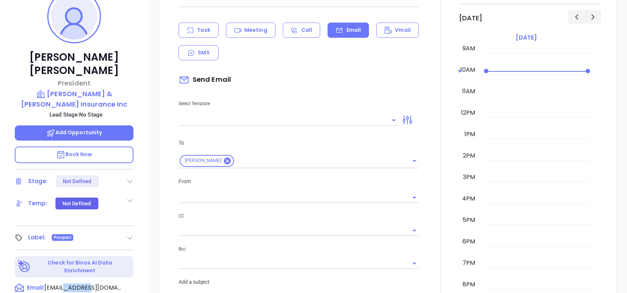
copy span "[DOMAIN_NAME]"
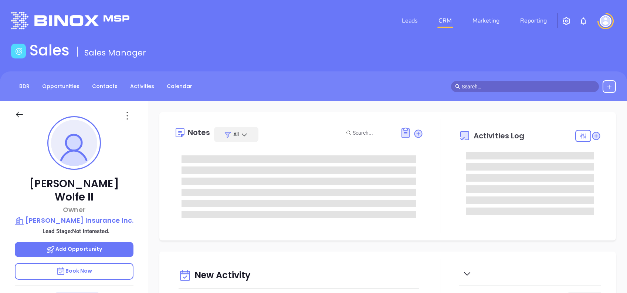
type input "[DATE]"
type input "[PERSON_NAME]"
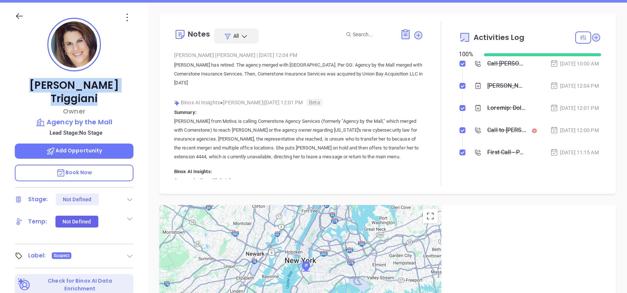
drag, startPoint x: 120, startPoint y: 82, endPoint x: 34, endPoint y: 85, distance: 86.6
click at [34, 85] on p "Susan Triggiani" at bounding box center [74, 92] width 119 height 27
copy p "Susan Triggiani"
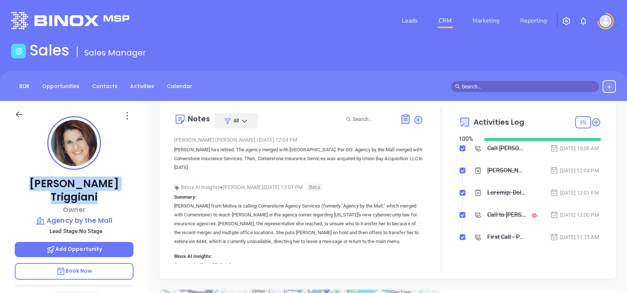
copy p "Susan Triggiani"
click at [118, 166] on div "Susan Triggiani Owner Agency by the Mall Lead Stage: No Stage Add Opportunity B…" at bounding box center [74, 284] width 148 height 366
drag, startPoint x: 118, startPoint y: 182, endPoint x: 35, endPoint y: 186, distance: 83.3
click at [35, 186] on p "Susan Triggiani" at bounding box center [74, 190] width 119 height 27
copy p "Susan Triggiani"
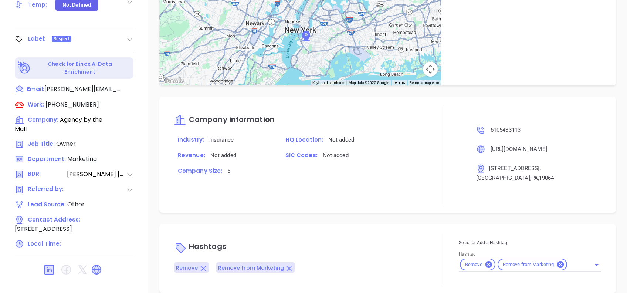
scroll to position [326, 0]
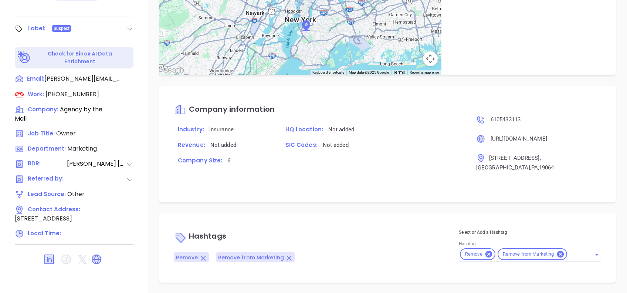
click at [327, 211] on div "Notes All Vicky Mendoza | Jul 16, 2025 12:04 PM Susan has retired. The agency m…" at bounding box center [387, 34] width 479 height 518
click at [569, 257] on input "Hashtag" at bounding box center [575, 254] width 12 height 9
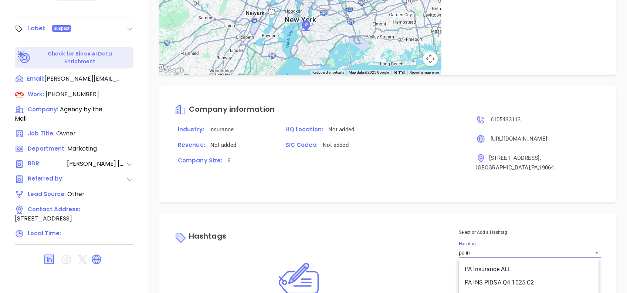
type input "pa ins"
click at [556, 264] on li "PA Insurance ALL" at bounding box center [529, 269] width 140 height 13
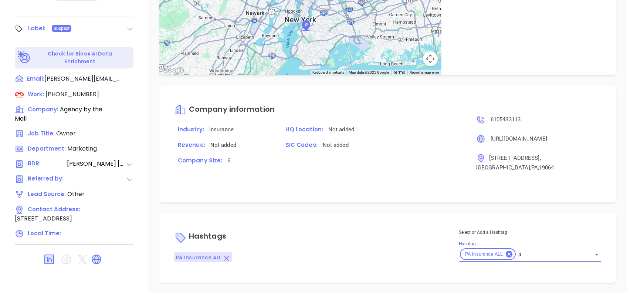
type input "pa"
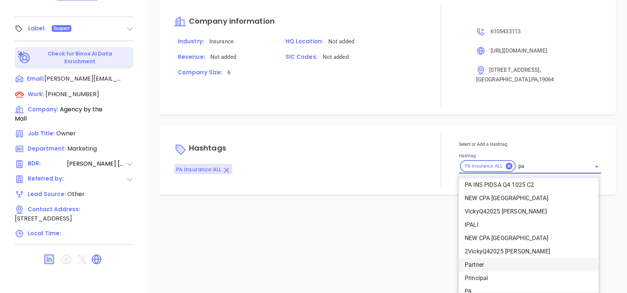
scroll to position [525, 0]
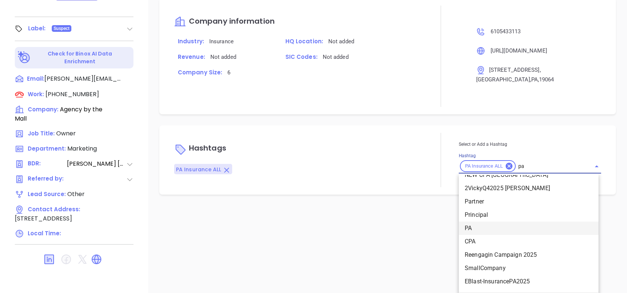
click at [475, 222] on li "PA" at bounding box center [529, 228] width 140 height 13
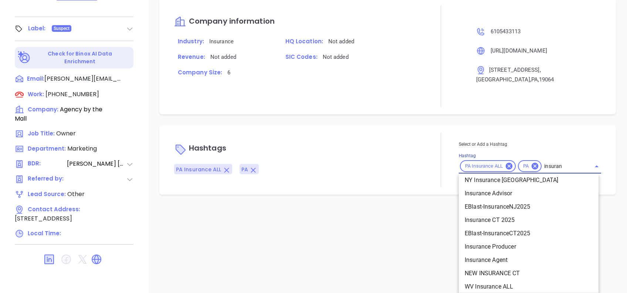
scroll to position [497, 0]
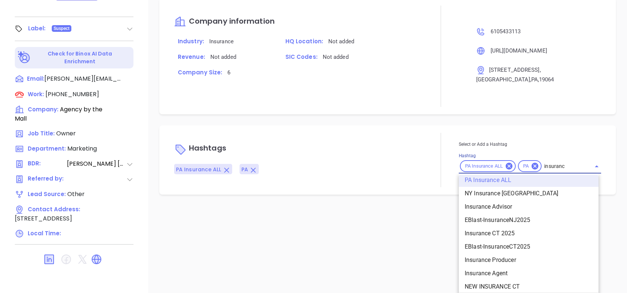
type input "insurance"
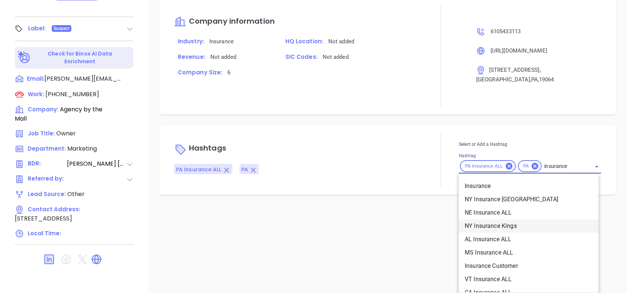
scroll to position [255, 0]
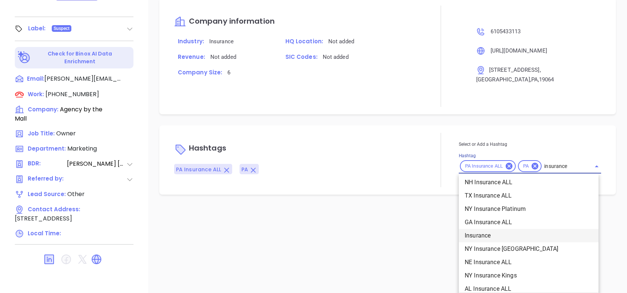
click at [495, 236] on li "Insurance" at bounding box center [529, 235] width 140 height 13
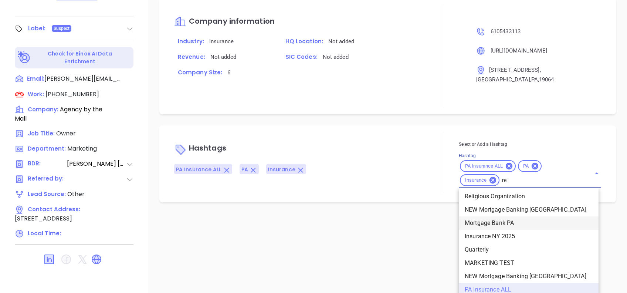
scroll to position [0, 0]
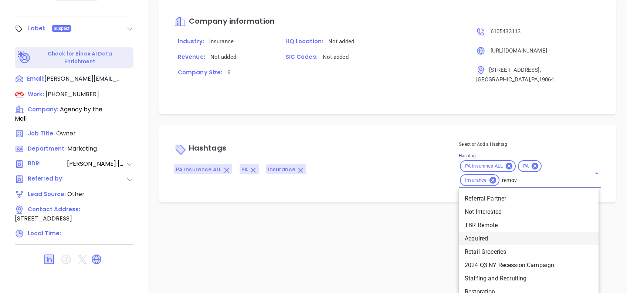
type input "remove"
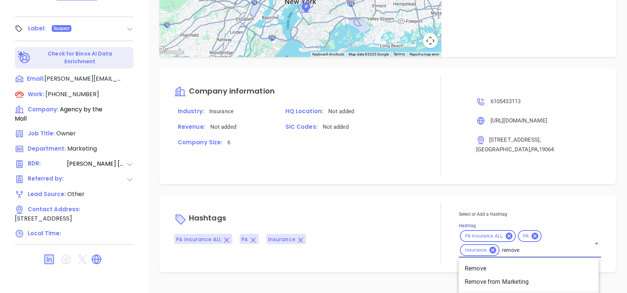
scroll to position [31, 0]
click at [500, 281] on li "Remove from Marketing" at bounding box center [529, 282] width 140 height 13
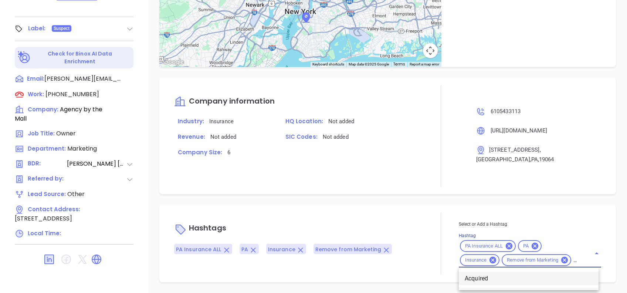
scroll to position [21, 0]
type input "acquire"
click at [499, 280] on li "Acquired" at bounding box center [529, 279] width 140 height 13
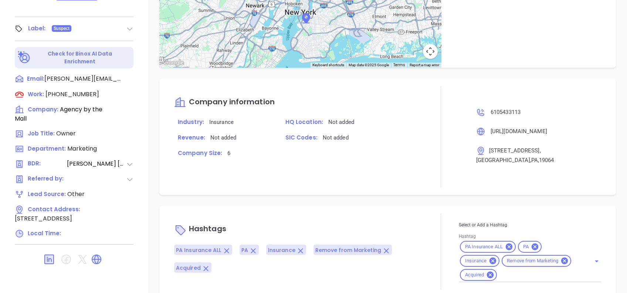
click at [391, 174] on div "Company information Industry: Insurance HQ Location: Not added Revenue: Not add…" at bounding box center [298, 136] width 249 height 101
click at [337, 213] on div "Hashtags PA Insurance ALL PA Insurance Remove from Marketing Acquired" at bounding box center [298, 251] width 249 height 76
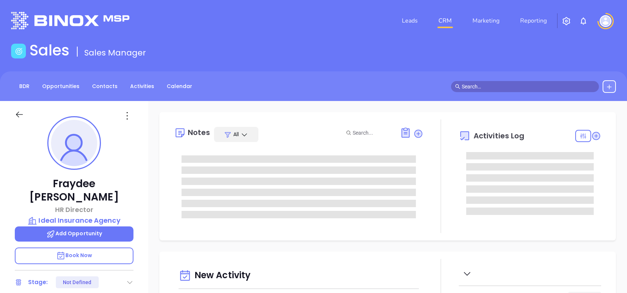
type input "[DATE]"
type input "[PERSON_NAME]"
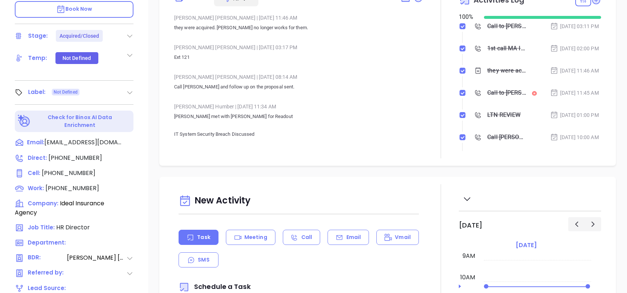
scroll to position [326, 0]
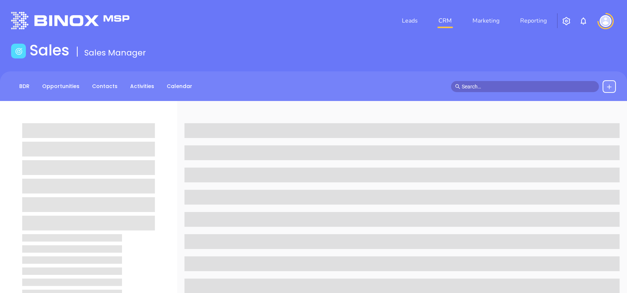
scroll to position [326, 0]
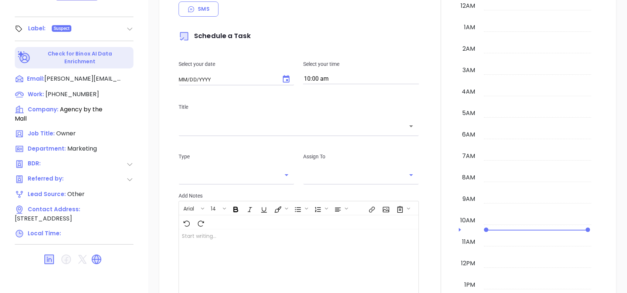
type input "[DATE]"
type input "[PERSON_NAME]"
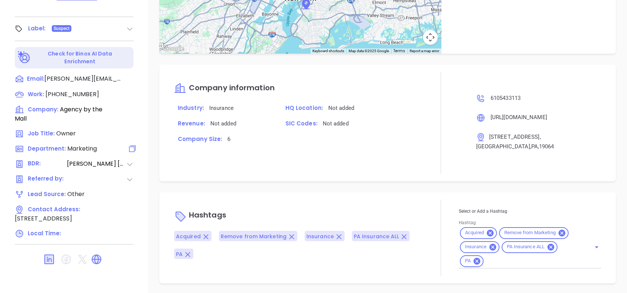
scroll to position [79, 0]
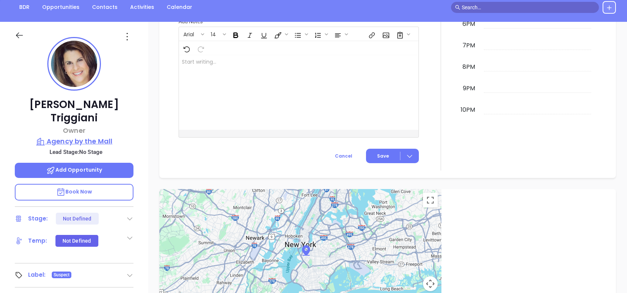
click at [89, 136] on p "Agency by the Mall" at bounding box center [74, 141] width 119 height 10
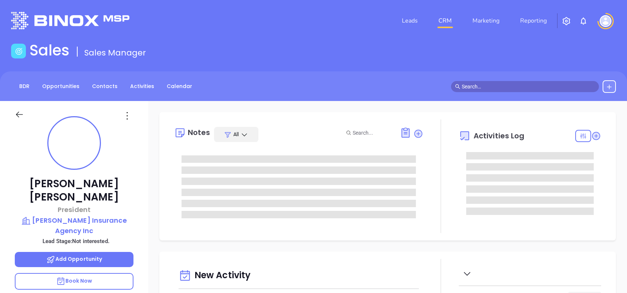
type input "[DATE]"
type input "[PERSON_NAME]"
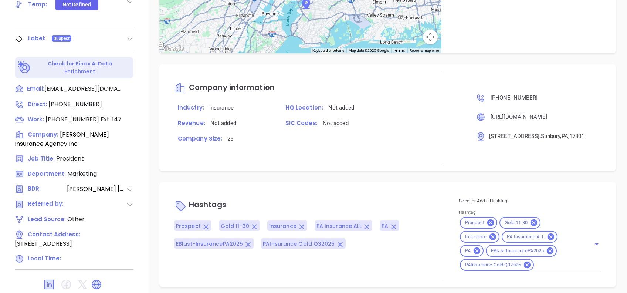
scroll to position [486, 0]
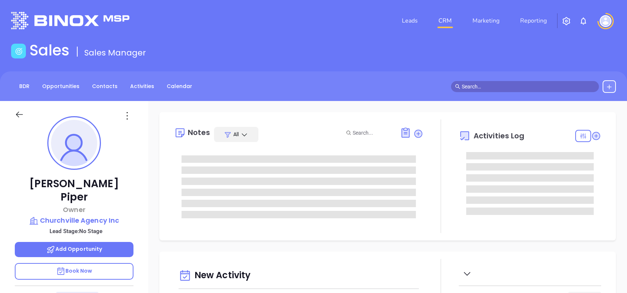
type input "[DATE]"
type input "[PERSON_NAME]"
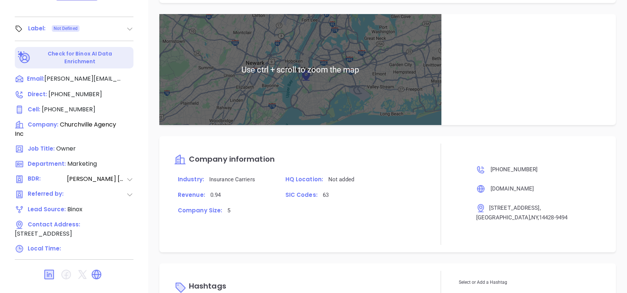
scroll to position [509, 0]
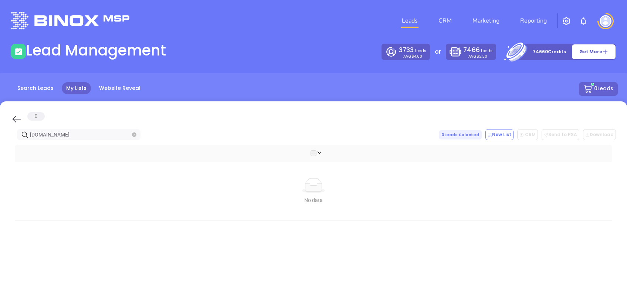
drag, startPoint x: 14, startPoint y: 116, endPoint x: 65, endPoint y: 133, distance: 53.8
click at [14, 117] on icon at bounding box center [16, 119] width 11 height 11
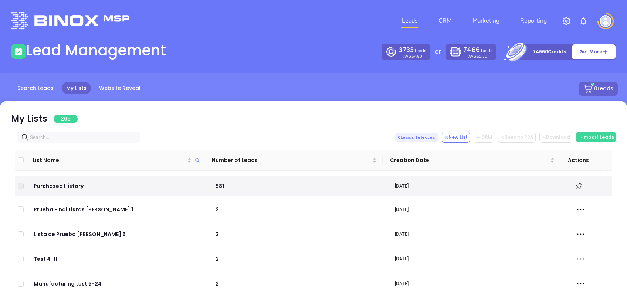
click at [66, 133] on input "text" at bounding box center [80, 137] width 101 height 8
paste input "[DOMAIN_NAME]"
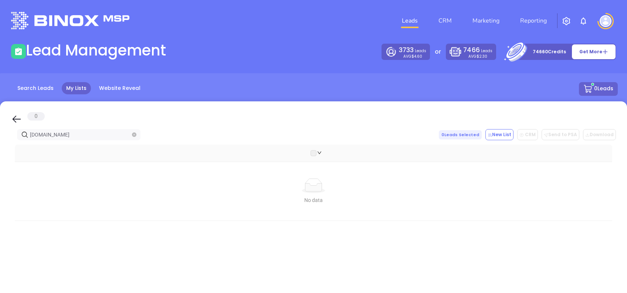
type input "[DOMAIN_NAME]"
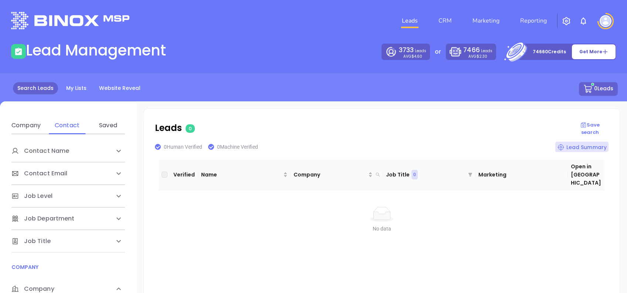
scroll to position [98, 0]
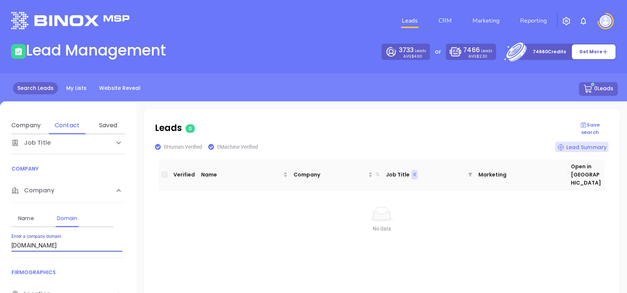
click at [74, 245] on input "[DOMAIN_NAME]" at bounding box center [66, 246] width 111 height 12
drag, startPoint x: 74, startPoint y: 245, endPoint x: 0, endPoint y: 239, distance: 74.3
click at [0, 239] on html "Leads CRM Marketing Reporting Financial Leads Leads Lead Management 3733 Leads …" at bounding box center [313, 146] width 627 height 293
type input "[DOMAIN_NAME]"
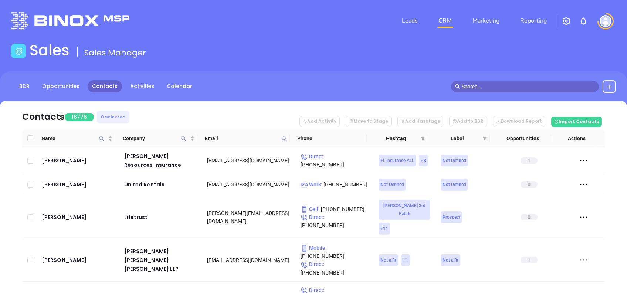
click at [612, 84] on icon at bounding box center [610, 87] width 6 height 6
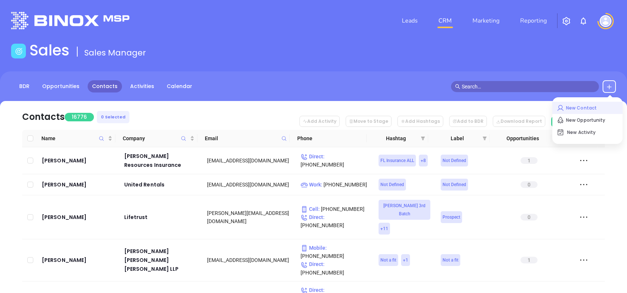
click at [571, 111] on p "New Contact" at bounding box center [587, 108] width 61 height 12
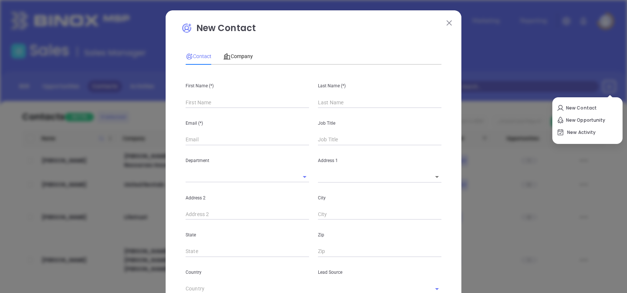
type input "Fourth Phone Call"
type input "1"
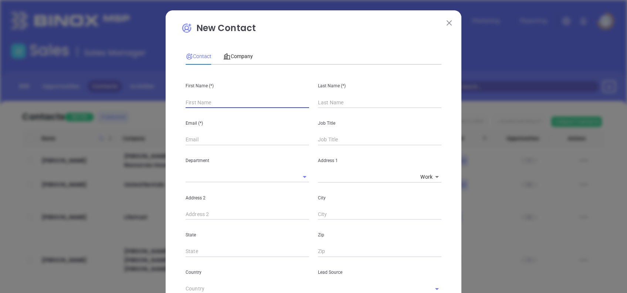
click at [209, 96] on div "First Name (*)" at bounding box center [247, 89] width 132 height 37
paste input "Dan Geis"
drag, startPoint x: 228, startPoint y: 102, endPoint x: 192, endPoint y: 115, distance: 37.8
click at [192, 115] on div "First Name (*) Dan Geis Last Name (*) Email (*) Job Title Department Address 1 …" at bounding box center [314, 276] width 256 height 410
type input "Dan"
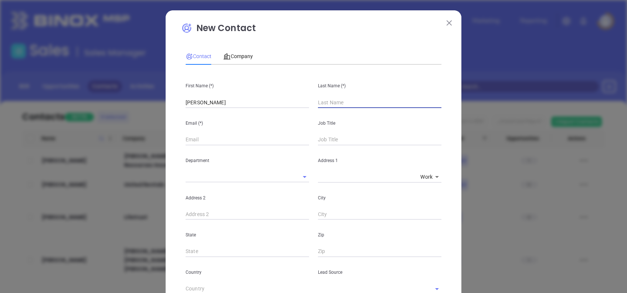
click at [318, 102] on input "text" at bounding box center [380, 102] width 124 height 11
paste input "Geis"
type input "Geis"
click at [248, 104] on input "Dan" at bounding box center [248, 102] width 124 height 11
type input "Dan"
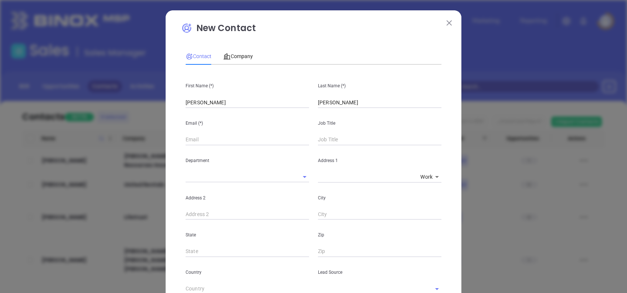
click at [201, 143] on input "text" at bounding box center [248, 139] width 124 height 11
paste input "dgeise@pachurchins.co"
click at [272, 139] on input "dgeise@pachurchins.co" at bounding box center [248, 139] width 124 height 11
type input "dgeise@pachurchins.com"
type input "Agency Principle"
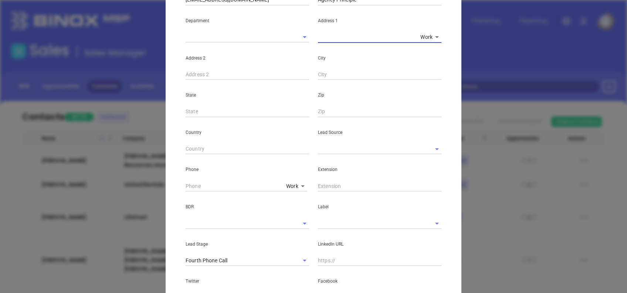
scroll to position [148, 0]
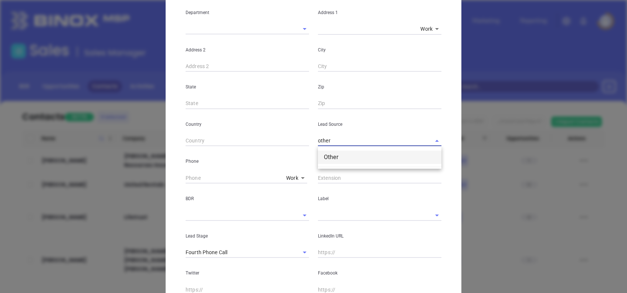
click at [345, 160] on li "Other" at bounding box center [380, 157] width 124 height 13
type input "Other"
type input "( ) -"
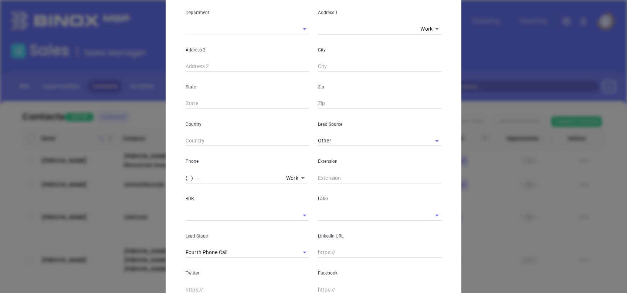
click at [186, 174] on input "( ) -" at bounding box center [235, 177] width 98 height 11
paste input "855) 492-1334"
type input "(855) 492-1334"
click at [331, 218] on input "text" at bounding box center [369, 215] width 103 height 11
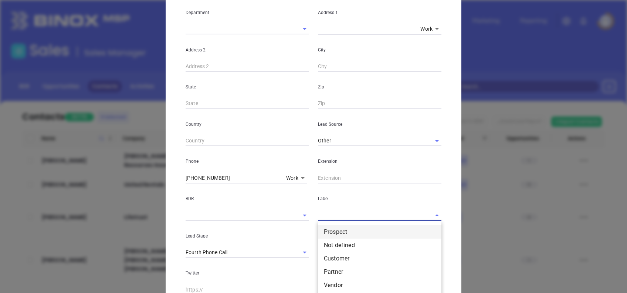
click at [337, 232] on li "Prospect" at bounding box center [380, 231] width 124 height 13
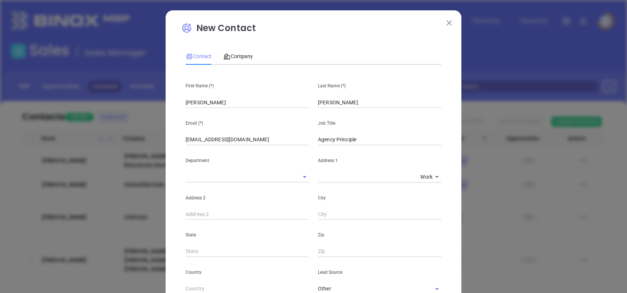
scroll to position [0, 0]
drag, startPoint x: 209, startPoint y: 102, endPoint x: 131, endPoint y: 96, distance: 78.3
click at [131, 96] on div "New Contact Contact Company First Name (*) Dan Last Name (*) Geis Email (*) dge…" at bounding box center [313, 146] width 627 height 293
paste input "Chris Fello"
drag, startPoint x: 221, startPoint y: 103, endPoint x: 196, endPoint y: 108, distance: 26.0
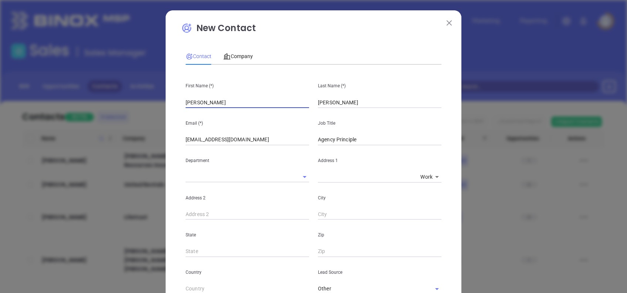
click at [196, 108] on input "Chris Fellon" at bounding box center [248, 102] width 124 height 11
type input "Chris"
drag, startPoint x: 355, startPoint y: 100, endPoint x: 276, endPoint y: 104, distance: 78.9
click at [276, 104] on div "First Name (*) Chris Last Name (*) Geis" at bounding box center [313, 89] width 265 height 37
paste input "Fellon"
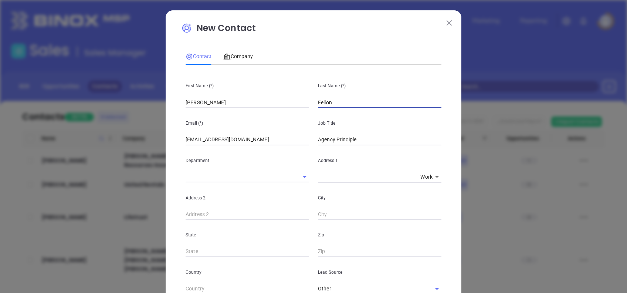
type input "Fellon"
click at [230, 101] on input "Chris" at bounding box center [248, 102] width 124 height 11
type input "Chris"
click at [268, 141] on input "dgeise@pachurchins.com" at bounding box center [248, 139] width 124 height 11
click at [268, 140] on input "dgeise@pachurchins.com" at bounding box center [248, 139] width 124 height 11
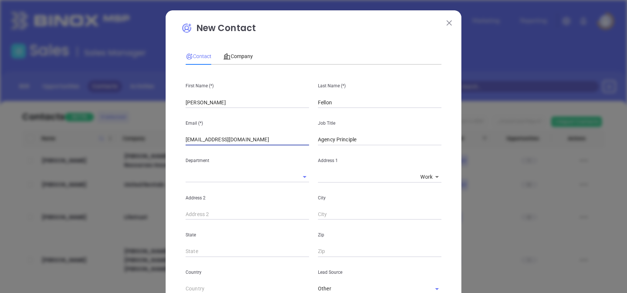
click at [268, 140] on input "dgeise@pachurchins.com" at bounding box center [248, 139] width 124 height 11
paste input "cfellon"
type input "cfellon@pachurchins.com"
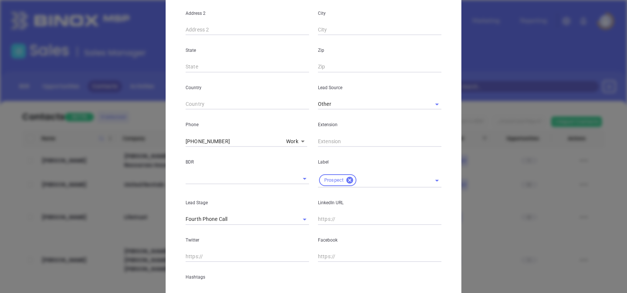
scroll to position [197, 0]
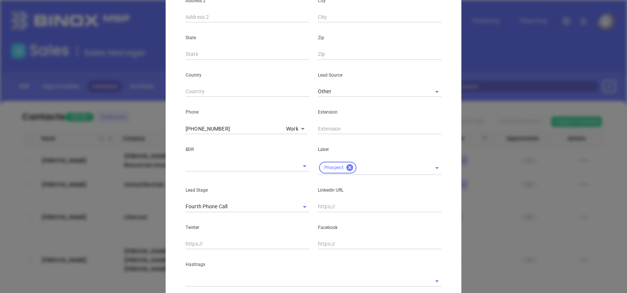
click at [209, 86] on input "text" at bounding box center [248, 91] width 124 height 11
paste input "+1 (570) 259-4676"
type input "+1 (570) 259-4676"
drag, startPoint x: 232, startPoint y: 125, endPoint x: 89, endPoint y: 130, distance: 142.9
click at [89, 130] on div "New Contact Contact Company First Name (*) Chris Last Name (*) Fellon Email (*)…" at bounding box center [313, 146] width 627 height 293
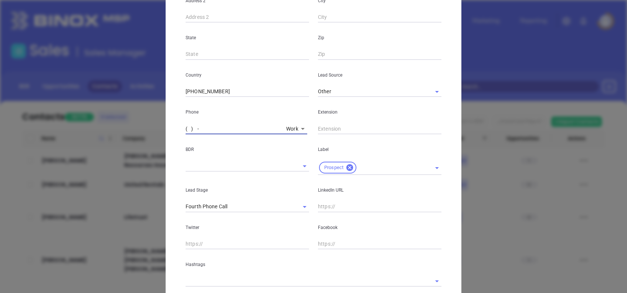
type input "( ) -"
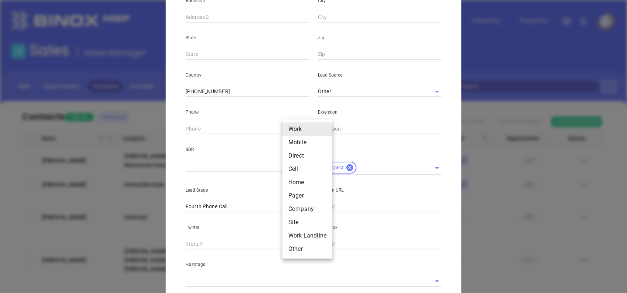
click at [291, 129] on body "Leads CRM Marketing Reporting Financial Leads Leads Sales Sales Manager BDR Opp…" at bounding box center [313, 146] width 627 height 293
click at [305, 155] on li "Direct" at bounding box center [308, 155] width 50 height 13
type input "3"
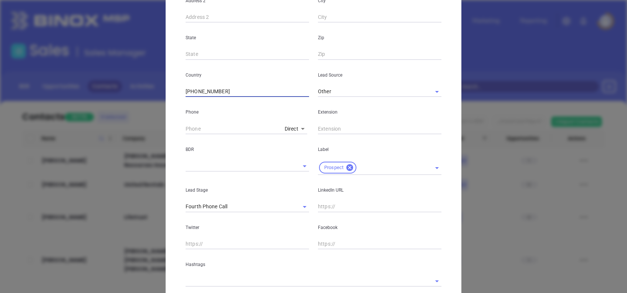
drag, startPoint x: 236, startPoint y: 95, endPoint x: 189, endPoint y: 105, distance: 47.5
click at [189, 105] on div "First Name (*) Chris Last Name (*) Fellon Email (*) cfellon@pachurchins.com Job…" at bounding box center [314, 79] width 256 height 413
click at [230, 93] on input "+1 (570) 259-4676" at bounding box center [248, 91] width 124 height 11
click at [233, 89] on input "+1 (570) 259-4676" at bounding box center [248, 91] width 124 height 11
drag, startPoint x: 233, startPoint y: 89, endPoint x: 192, endPoint y: 98, distance: 42.1
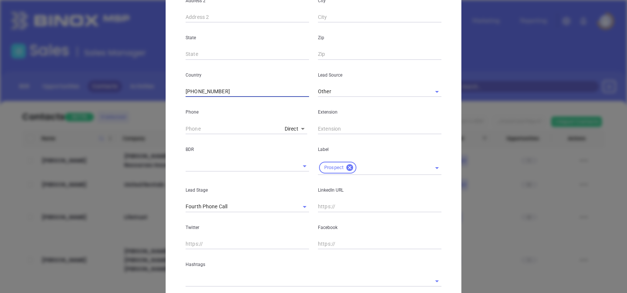
click at [192, 98] on div "First Name (*) Chris Last Name (*) Fellon Email (*) cfellon@pachurchins.com Job…" at bounding box center [314, 79] width 256 height 413
type input "+1 ("
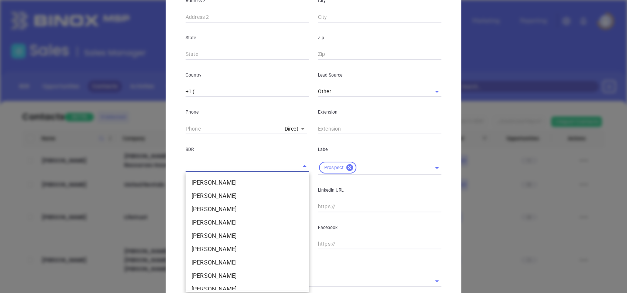
click at [201, 161] on input "text" at bounding box center [237, 166] width 103 height 11
paste input "570) 259-4676"
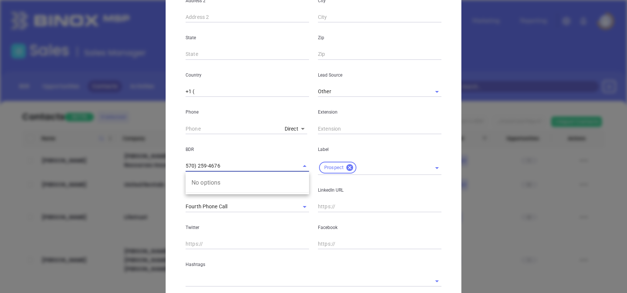
type input "570) 259-4676"
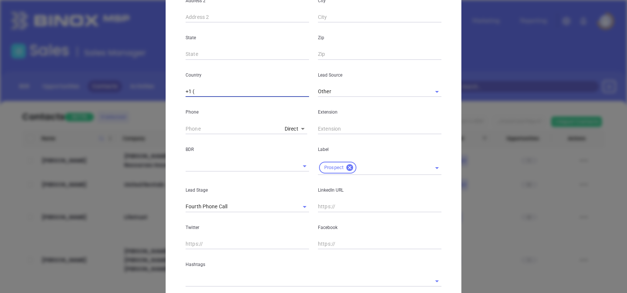
drag, startPoint x: 205, startPoint y: 92, endPoint x: 102, endPoint y: 89, distance: 103.3
click at [108, 92] on div "New Contact Contact Company First Name (*) Chris Last Name (*) Fellon Email (*)…" at bounding box center [313, 146] width 627 height 293
type input "( ) -"
type input "+1 ("
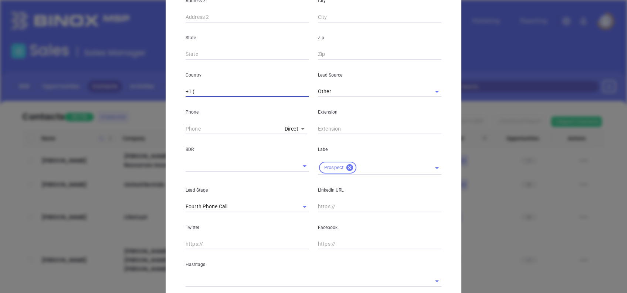
click at [188, 132] on input "text" at bounding box center [234, 128] width 96 height 11
paste input "570) 259-4676"
type input "(570) 259-4676"
click at [225, 94] on input "+1 (" at bounding box center [248, 91] width 124 height 11
drag, startPoint x: 225, startPoint y: 94, endPoint x: 92, endPoint y: 97, distance: 133.2
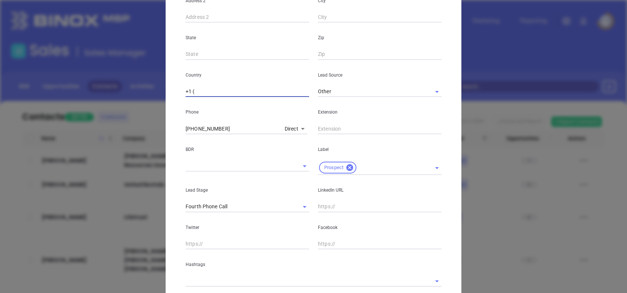
click at [92, 98] on div "New Contact Contact Company First Name (*) Chris Last Name (*) Fellon Email (*)…" at bounding box center [313, 146] width 627 height 293
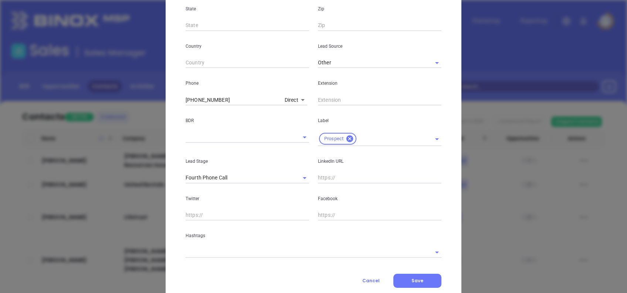
scroll to position [247, 0]
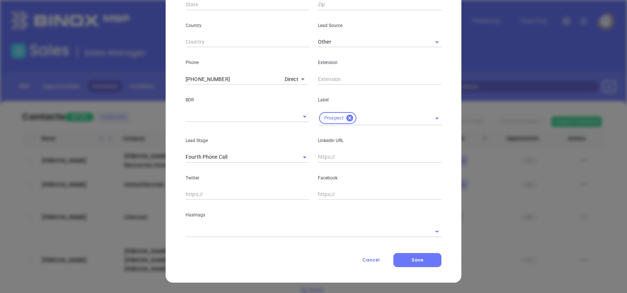
click at [326, 156] on input "text" at bounding box center [380, 157] width 124 height 11
paste input "www.linkedin.com/in/chris-fellon-3a8bb71a/"
type input "www.linkedin.com/in/chris-fellon-3a8bb71a/"
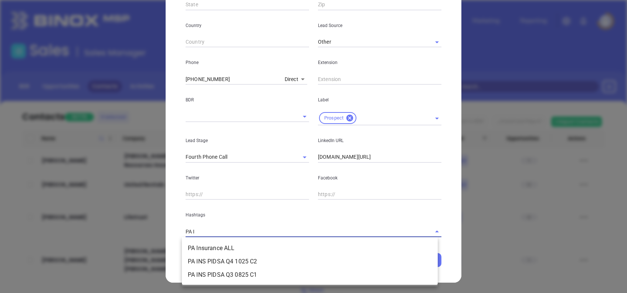
type input "PA IN"
click at [275, 247] on li "PA Insurance ALL" at bounding box center [310, 248] width 256 height 13
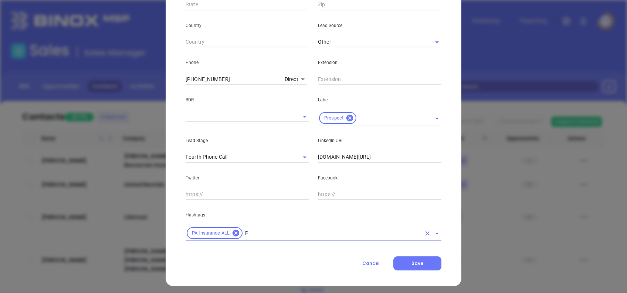
type input "PA"
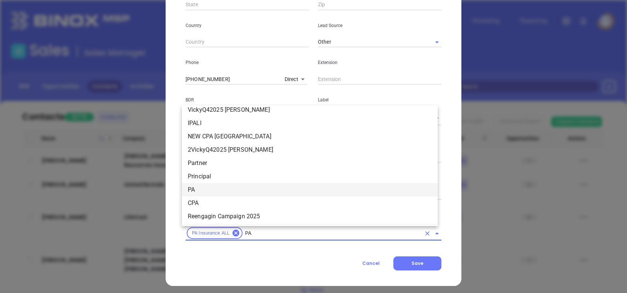
scroll to position [516, 0]
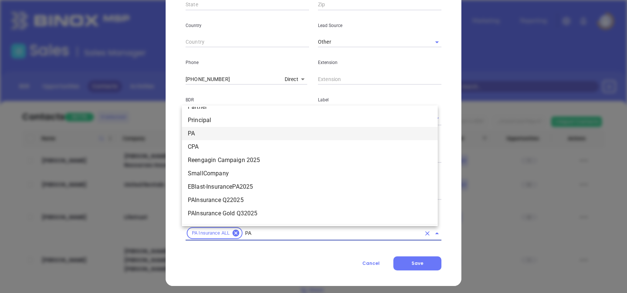
click at [202, 134] on li "PA" at bounding box center [310, 133] width 256 height 13
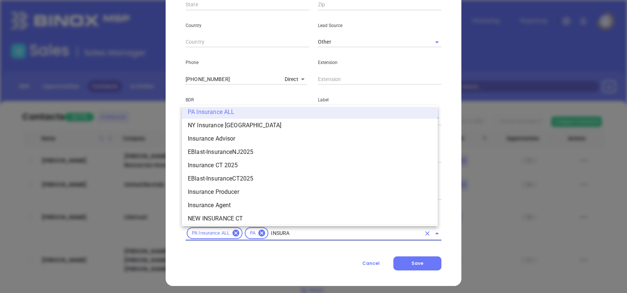
scroll to position [497, 0]
type input "INSURANCE"
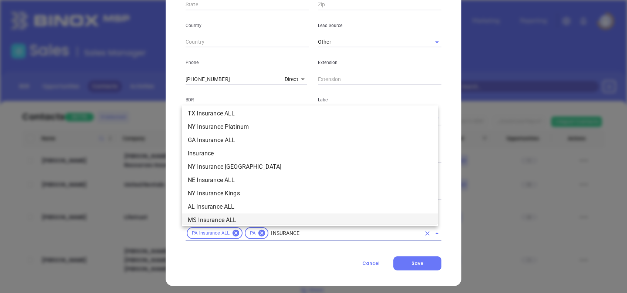
scroll to position [250, 0]
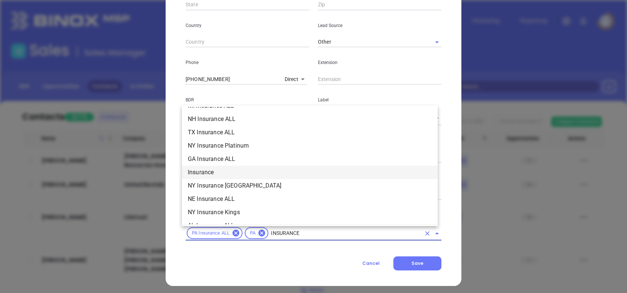
click at [213, 168] on li "Insurance" at bounding box center [310, 172] width 256 height 13
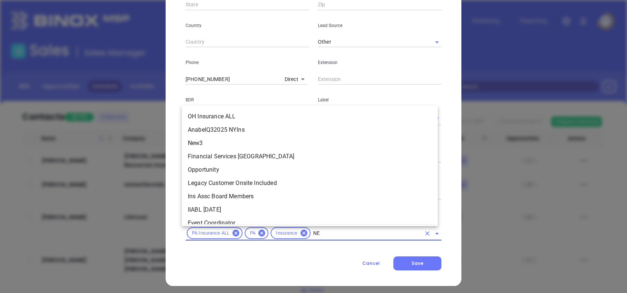
scroll to position [0, 0]
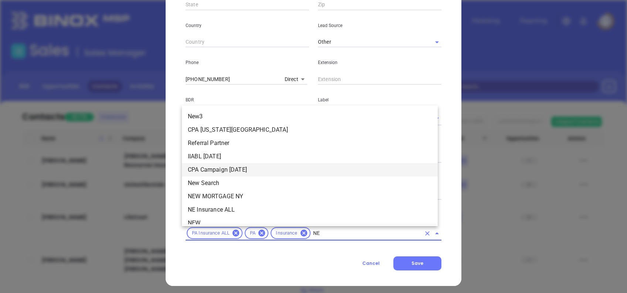
type input "NEW"
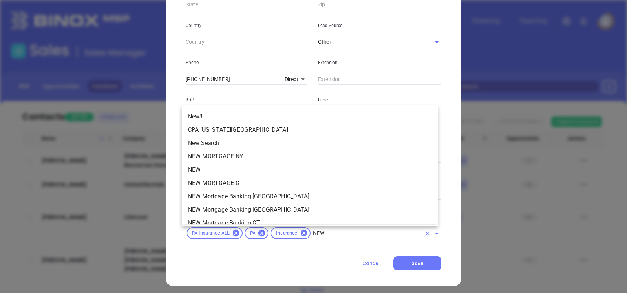
click at [213, 169] on li "NEW" at bounding box center [310, 169] width 256 height 13
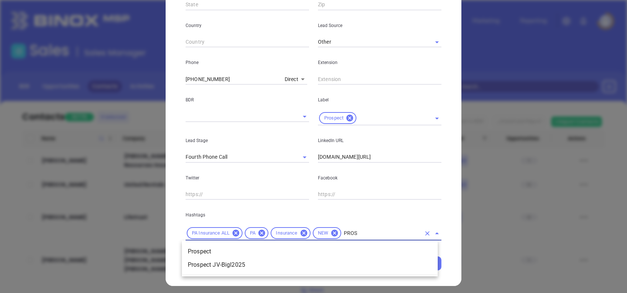
type input "PROSP"
click at [232, 250] on li "Prospect" at bounding box center [310, 251] width 256 height 13
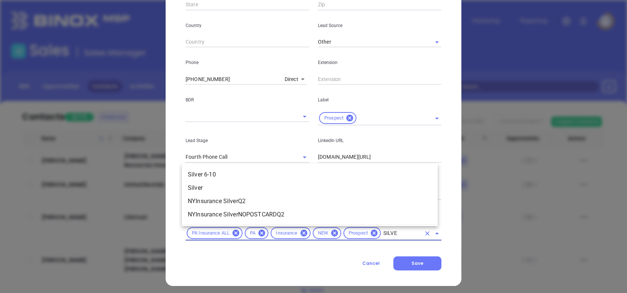
type input "SILVER"
click at [232, 172] on li "Silver 6-10" at bounding box center [310, 174] width 256 height 13
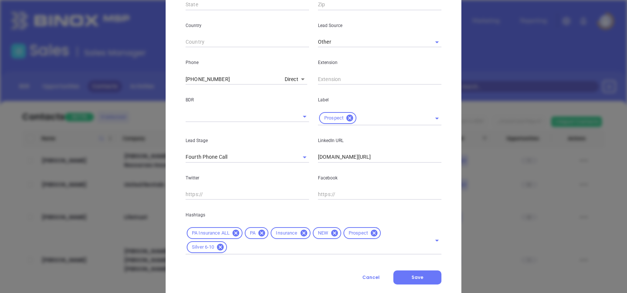
click at [450, 151] on div "New Contact Contact Company First Name (*) Chris Last Name (*) Fellon Email (*)…" at bounding box center [314, 32] width 296 height 536
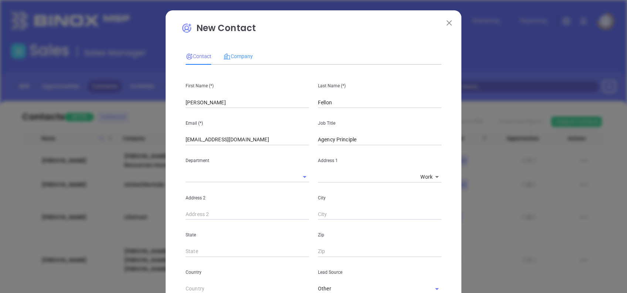
click at [237, 48] on div "Company" at bounding box center [238, 56] width 30 height 17
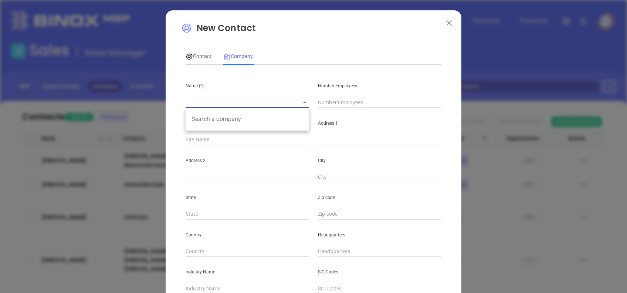
click at [229, 104] on input "text" at bounding box center [237, 102] width 103 height 11
paste input "Pa Church Insurers Llc"
type input "Pa Church Insurers Llc"
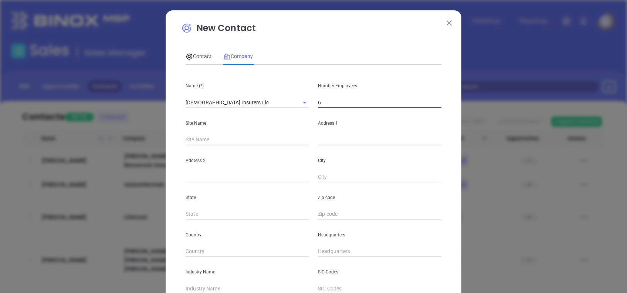
type input "6"
click at [332, 145] on div "City" at bounding box center [380, 163] width 132 height 37
click at [323, 137] on input "text" at bounding box center [380, 139] width 124 height 11
paste input "428 Larch Rd, Sunbury PA 17801"
drag, startPoint x: 396, startPoint y: 140, endPoint x: 376, endPoint y: 148, distance: 21.4
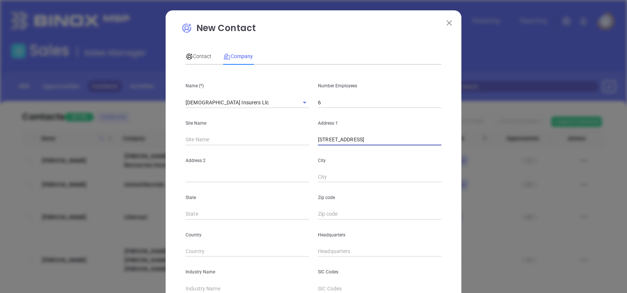
click at [376, 148] on div "Name (*) Pa Church Insurers Llc Number Employees 6 Site Name Address 1 428 Larc…" at bounding box center [314, 220] width 256 height 298
type input "428 Larch Rd, Sunbury PA"
click at [333, 213] on input "text" at bounding box center [380, 214] width 124 height 11
paste input "17801"
type input "17801"
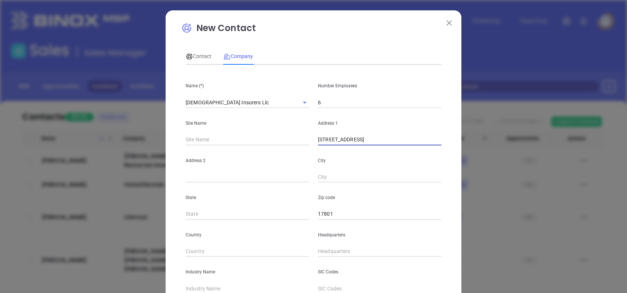
drag, startPoint x: 381, startPoint y: 137, endPoint x: 367, endPoint y: 142, distance: 14.9
click at [367, 142] on input "428 Larch Rd, Sunbury PA" at bounding box center [380, 139] width 124 height 11
type input "428 Larch Rd,"
click at [351, 175] on input "text" at bounding box center [380, 177] width 124 height 11
paste input "Sunbury"
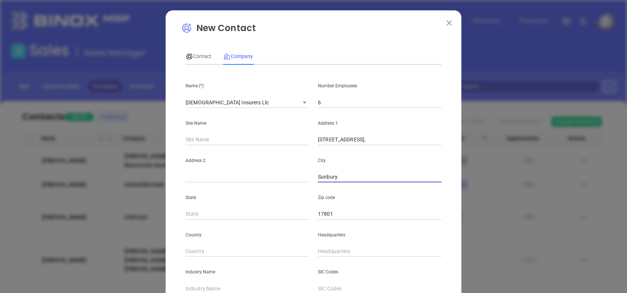
type input "Sunbury"
click at [350, 141] on input "428 Larch Rd," at bounding box center [380, 139] width 124 height 11
type input "428 Larch Rd"
type input "PA"
type input "( ) -"
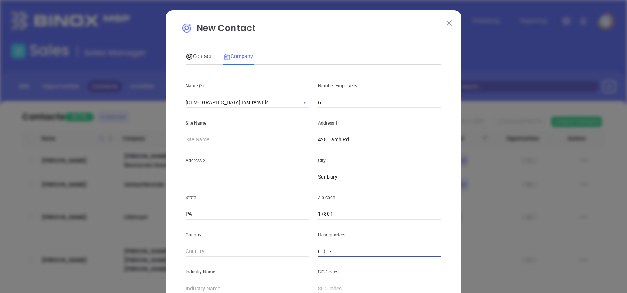
click at [320, 253] on input "( ) -" at bounding box center [380, 251] width 124 height 11
paste input "570- 495"
drag, startPoint x: 356, startPoint y: 248, endPoint x: 261, endPoint y: 239, distance: 95.1
click at [263, 242] on div "Country Headquarters ( ) 570- 495" at bounding box center [313, 238] width 265 height 37
paste input "570) 495-4056"
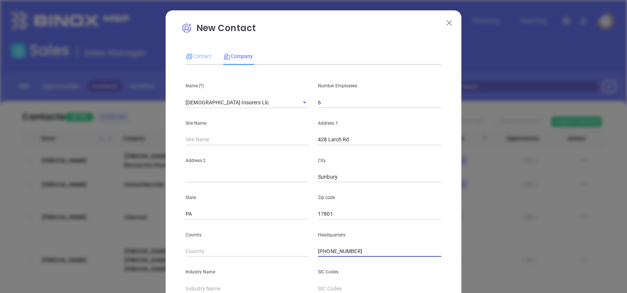
type input "(570) 495-4056"
click at [197, 61] on div "Contact" at bounding box center [199, 56] width 26 height 17
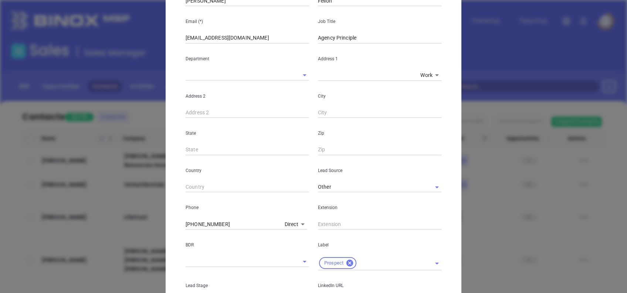
scroll to position [148, 0]
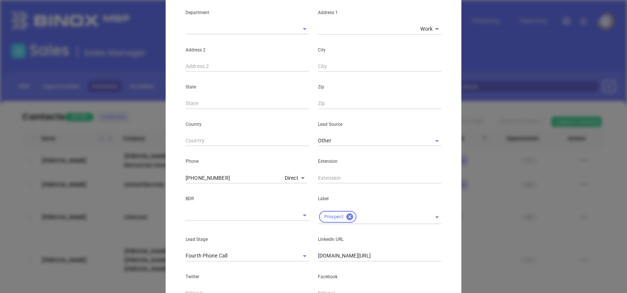
click at [286, 179] on body "Leads CRM Marketing Reporting Financial Leads Leads Sales Sales Manager BDR Opp…" at bounding box center [313, 146] width 627 height 293
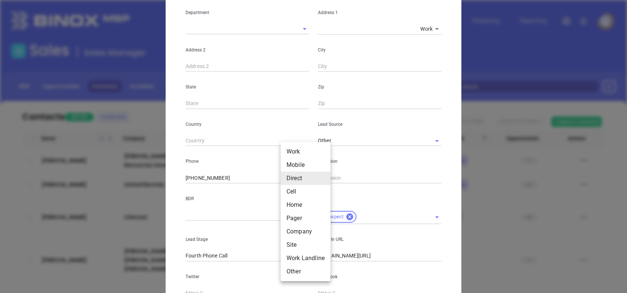
click at [293, 148] on li "Work" at bounding box center [306, 151] width 50 height 13
type input "1"
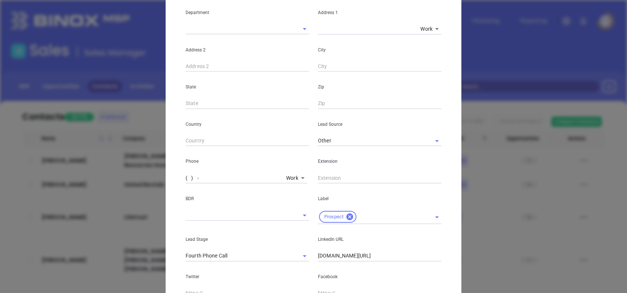
click at [216, 175] on input "( ) -" at bounding box center [235, 177] width 98 height 11
paste input "570) 495-4056"
type input "(570) 495-4056"
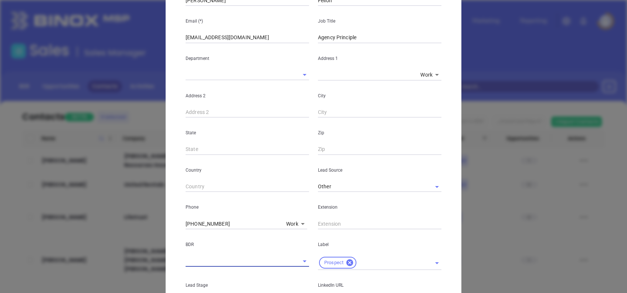
scroll to position [50, 0]
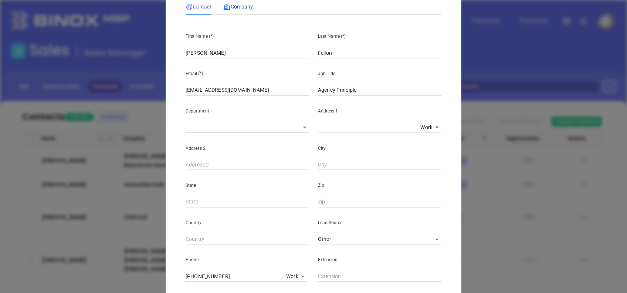
click at [236, 5] on span "Company" at bounding box center [238, 7] width 30 height 6
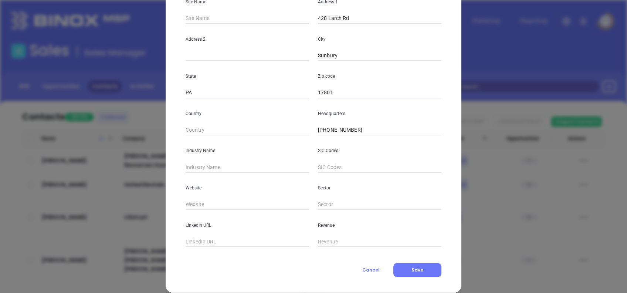
scroll to position [131, 0]
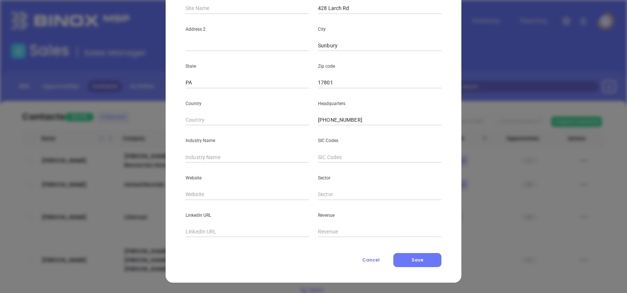
click at [244, 157] on input "text" at bounding box center [248, 157] width 124 height 11
type input "Insurance"
click at [217, 195] on input "text" at bounding box center [248, 194] width 124 height 11
paste input "https://pachurchinsurers.com/"
type input "https://pachurchinsurers.com/"
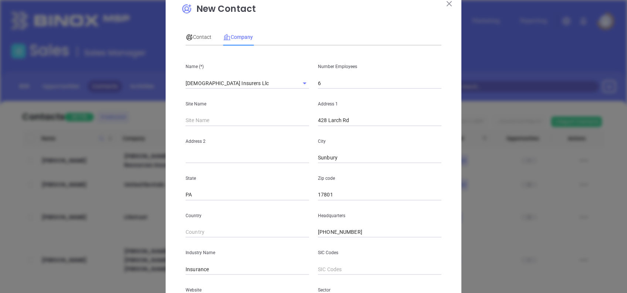
scroll to position [0, 0]
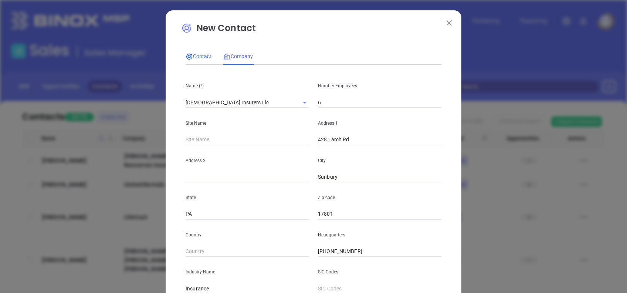
click at [195, 57] on span "Contact" at bounding box center [199, 56] width 26 height 6
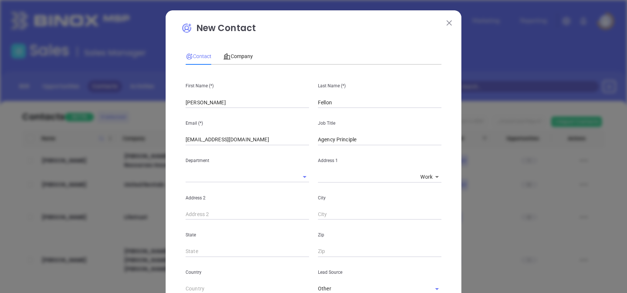
scroll to position [246, 0]
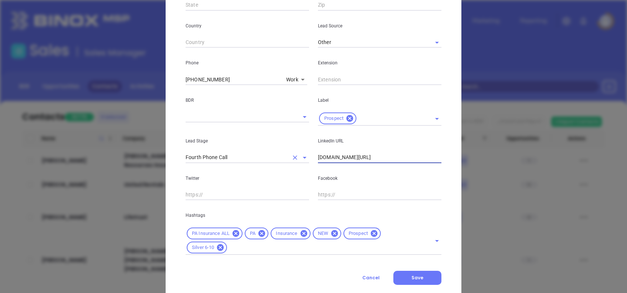
drag, startPoint x: 423, startPoint y: 157, endPoint x: 251, endPoint y: 158, distance: 171.7
click at [256, 156] on div "Lead Stage Fourth Phone Call LinkedIn URL www.linkedin.com/in/chris-fellon-3a8b…" at bounding box center [313, 144] width 265 height 37
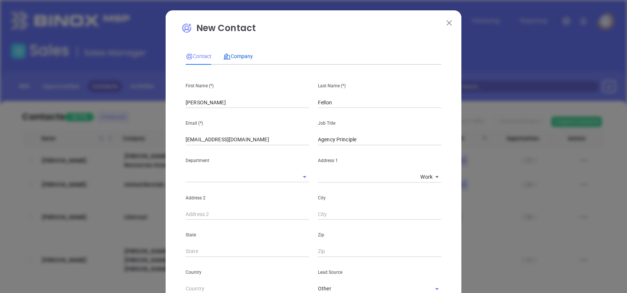
click at [237, 55] on span "Company" at bounding box center [238, 56] width 30 height 6
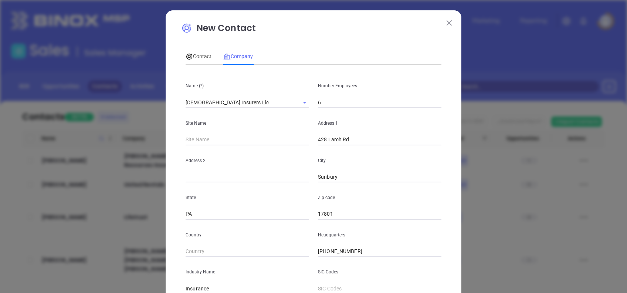
scroll to position [131, 0]
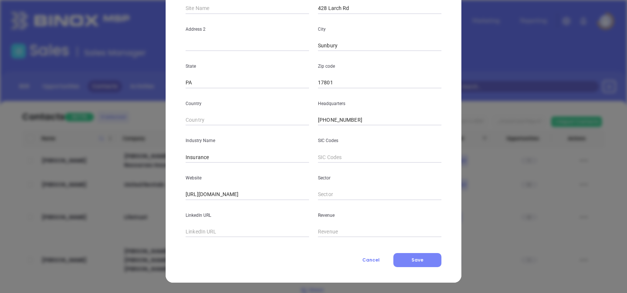
click at [424, 257] on button "Save" at bounding box center [418, 260] width 48 height 14
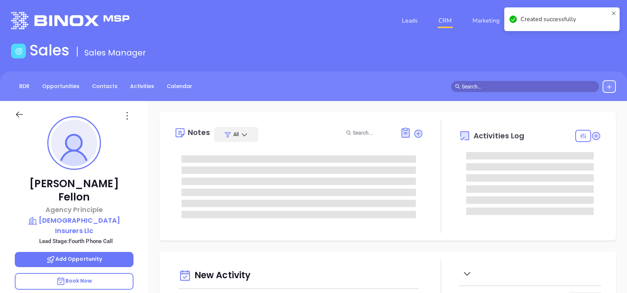
type input "[PERSON_NAME]"
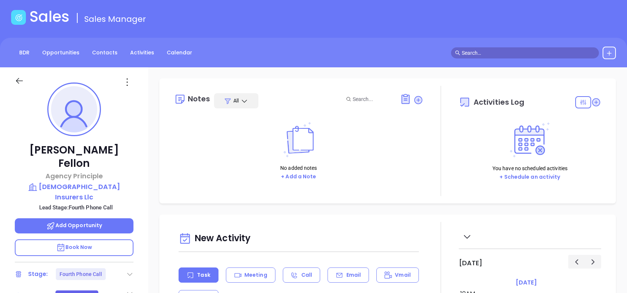
scroll to position [49, 0]
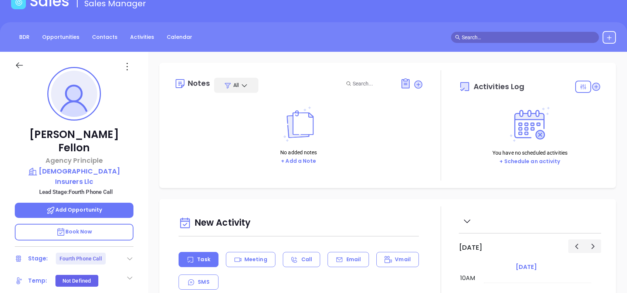
click at [132, 255] on icon at bounding box center [129, 258] width 7 height 7
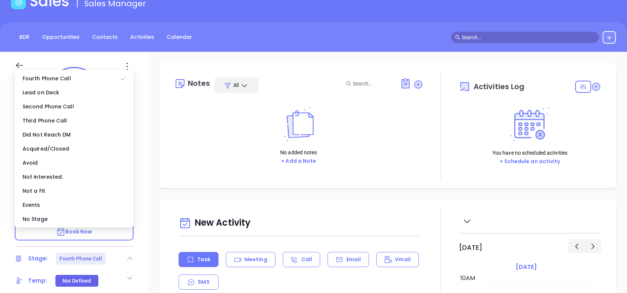
drag, startPoint x: 80, startPoint y: 215, endPoint x: 159, endPoint y: 201, distance: 80.6
click at [80, 215] on div "No Stage" at bounding box center [74, 219] width 116 height 14
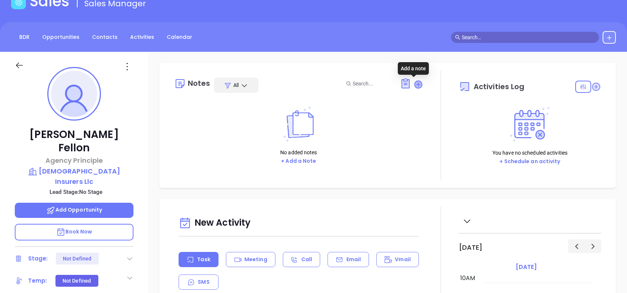
click at [415, 86] on icon at bounding box center [418, 84] width 7 height 7
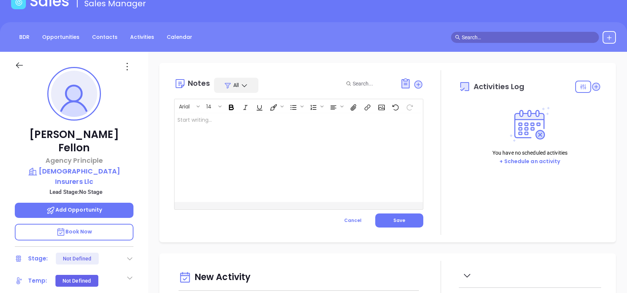
click at [313, 151] on div at bounding box center [290, 157] width 231 height 89
click at [403, 219] on button "Save" at bounding box center [399, 220] width 48 height 14
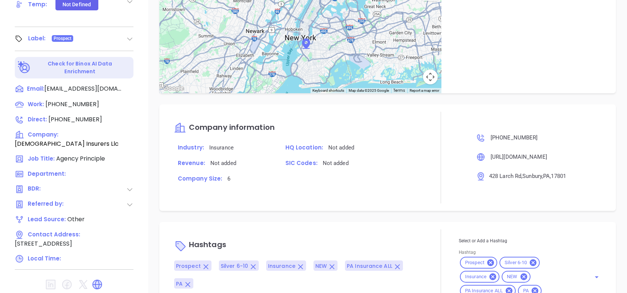
scroll to position [370, 0]
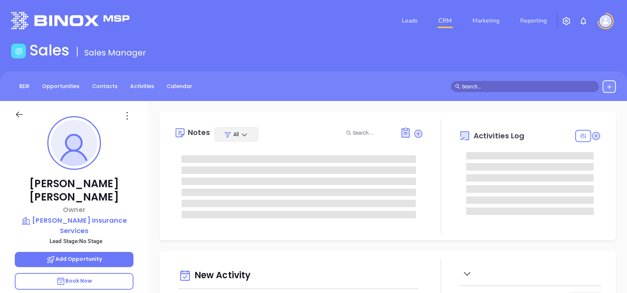
type input "[DATE]"
type input "[PERSON_NAME]"
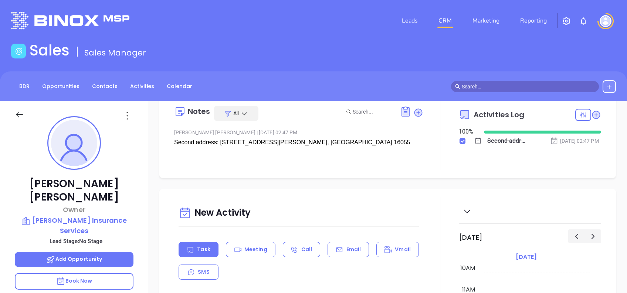
scroll to position [0, 0]
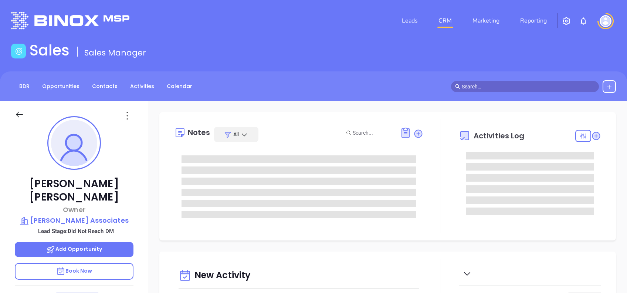
type input "[DATE]"
type input "[PERSON_NAME]"
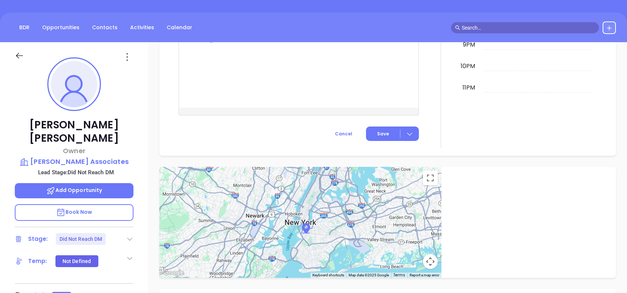
scroll to position [0, 0]
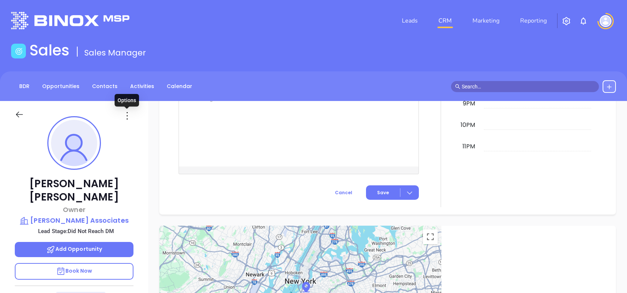
click at [127, 116] on icon at bounding box center [127, 116] width 12 height 12
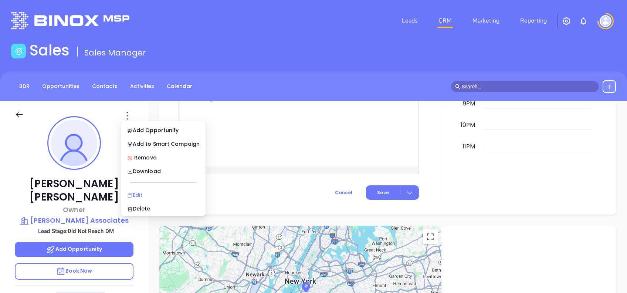
click at [150, 195] on div "Edit" at bounding box center [163, 195] width 73 height 8
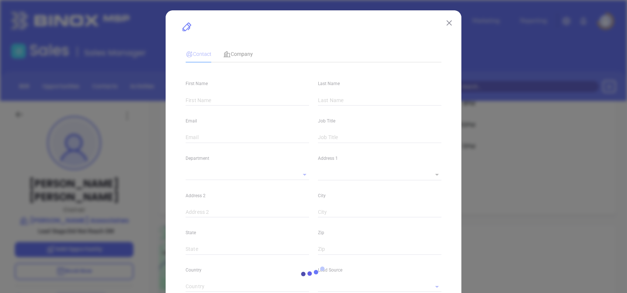
type input "[PERSON_NAME]"
type input "[PERSON_NAME][EMAIL_ADDRESS][PERSON_NAME][DOMAIN_NAME]"
type input "Owner"
type input "1"
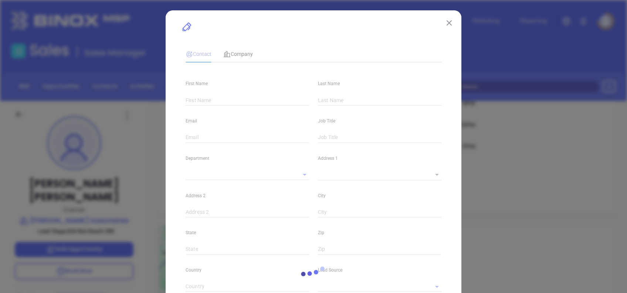
type input "[DOMAIN_NAME][URL][PERSON_NAME]"
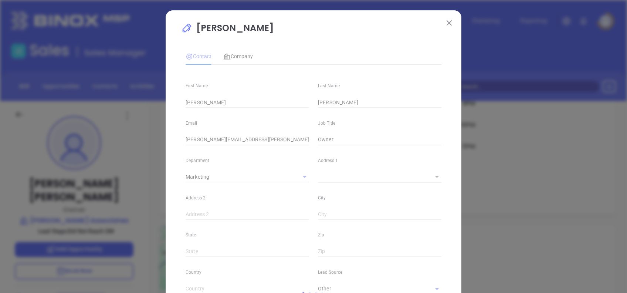
type input "Marketing"
type input "Other"
type input "[PERSON_NAME]"
type input "Did Not Reach DM"
type input "[PHONE_NUMBER]"
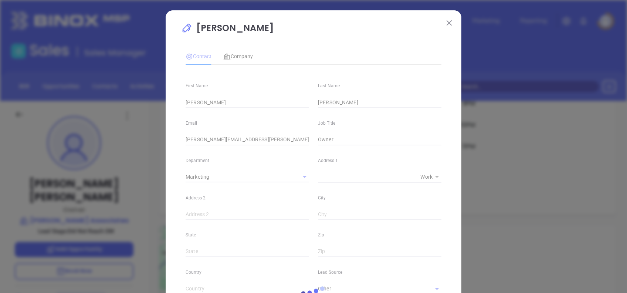
type input "1"
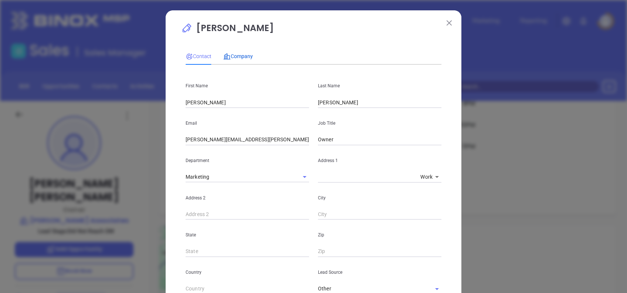
click at [240, 58] on span "Company" at bounding box center [238, 56] width 30 height 6
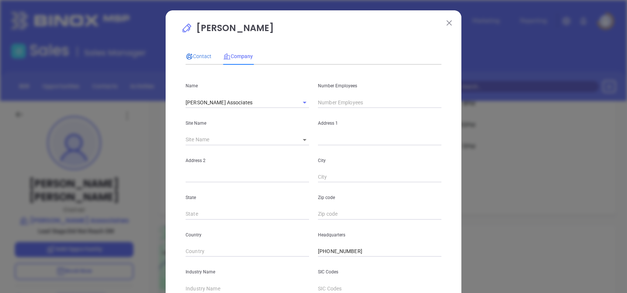
click at [193, 56] on span "Contact" at bounding box center [199, 56] width 26 height 6
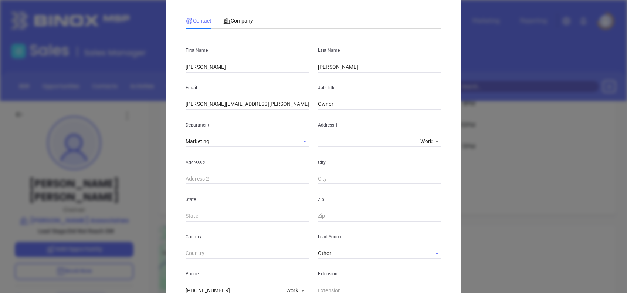
scroll to position [32, 0]
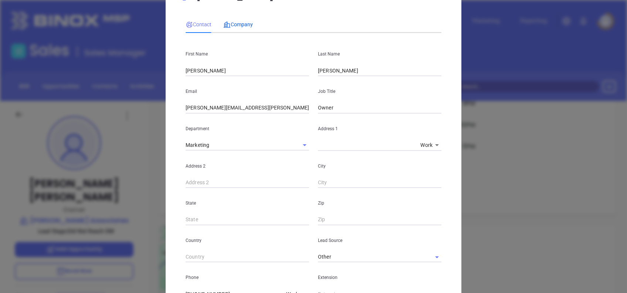
drag, startPoint x: 237, startPoint y: 27, endPoint x: 243, endPoint y: 33, distance: 8.6
click at [237, 27] on span "Company" at bounding box center [238, 24] width 30 height 6
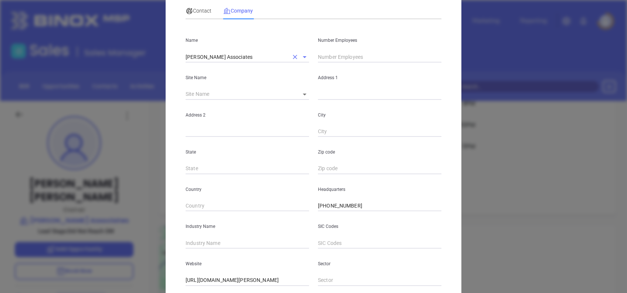
scroll to position [0, 0]
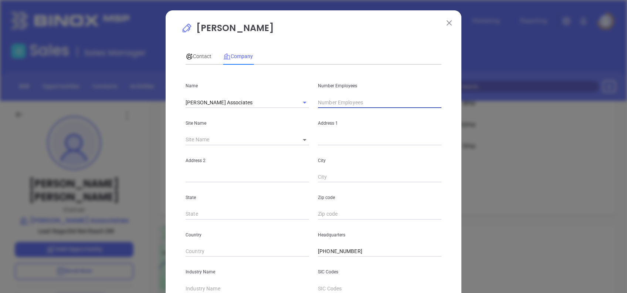
click at [327, 99] on input "text" at bounding box center [380, 102] width 124 height 11
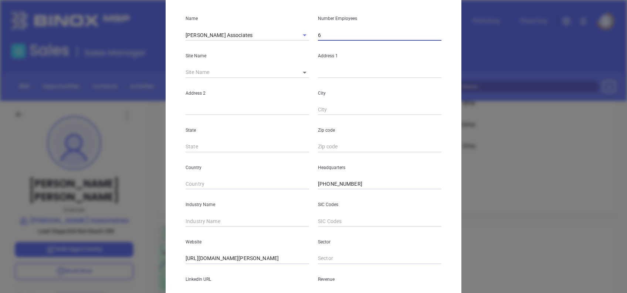
scroll to position [131, 0]
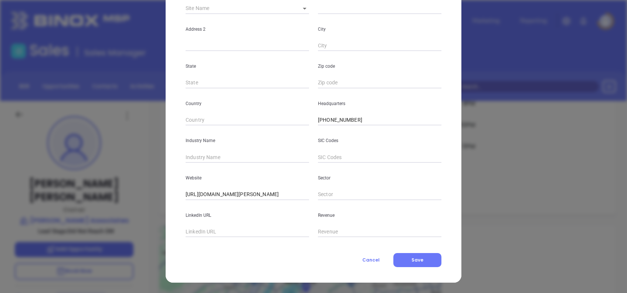
type input "6"
click at [222, 147] on div "Industry Name" at bounding box center [247, 143] width 132 height 37
click at [227, 156] on input "text" at bounding box center [248, 157] width 124 height 11
type input "Insurance"
click at [412, 260] on span "Save" at bounding box center [418, 260] width 12 height 6
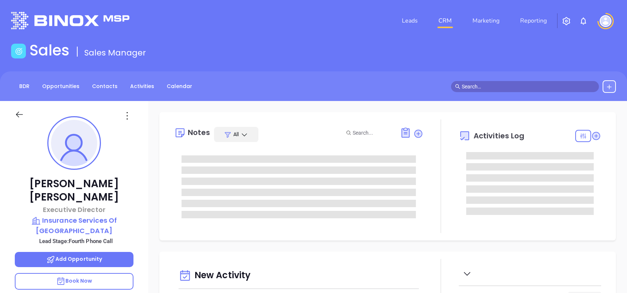
type input "[DATE]"
type input "[PERSON_NAME]"
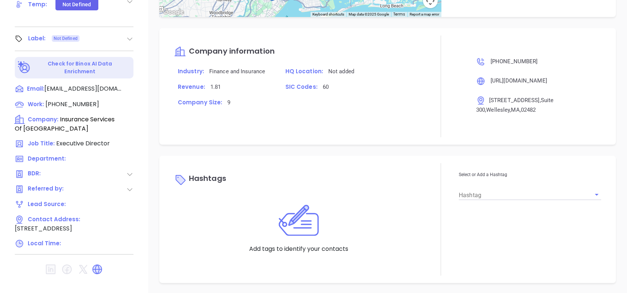
scroll to position [79, 0]
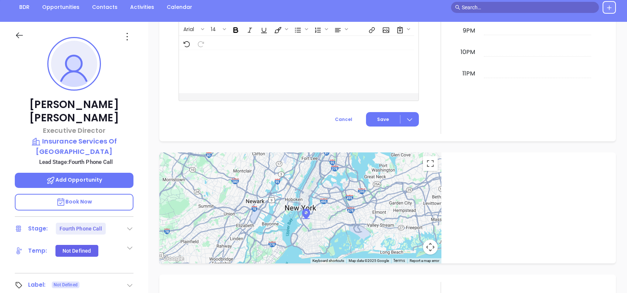
drag, startPoint x: 127, startPoint y: 35, endPoint x: 132, endPoint y: 51, distance: 16.2
click at [127, 35] on icon at bounding box center [127, 37] width 12 height 12
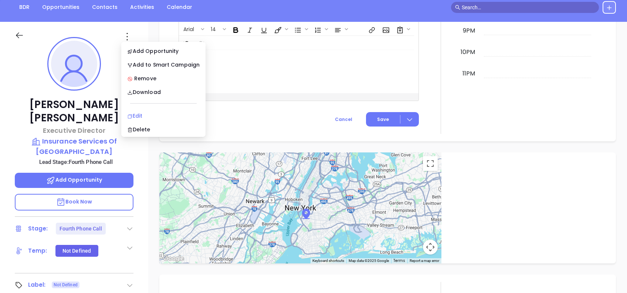
click at [152, 114] on div "Edit" at bounding box center [163, 116] width 73 height 8
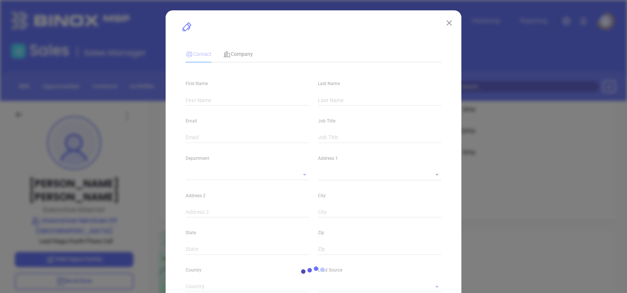
type input "[PERSON_NAME]"
type input "[EMAIL_ADDRESS][DOMAIN_NAME]"
type input "Executive Director"
type textarea "[STREET_ADDRESS]"
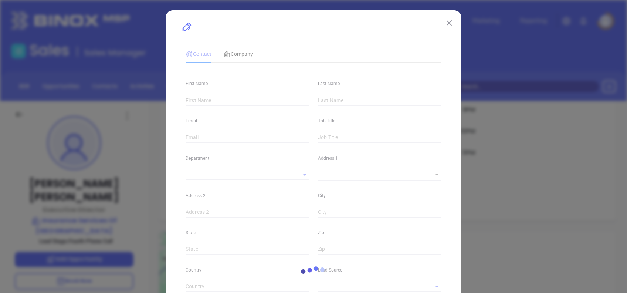
type input "1"
type input "Suite 300"
type input "Wellesley"
type input "MA"
type input "02482"
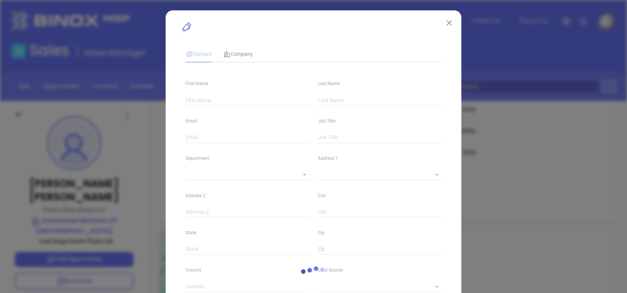
type input "US"
type input "Second Phone Call"
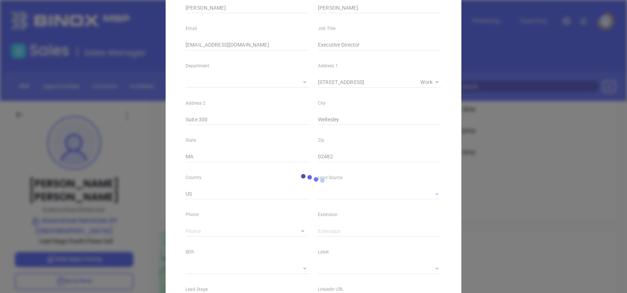
scroll to position [98, 0]
type input "[PHONE_NUMBER]"
type input "1"
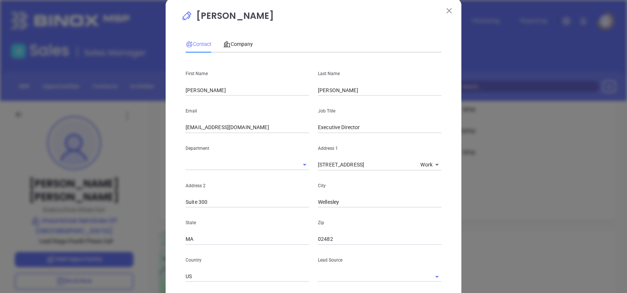
scroll to position [0, 0]
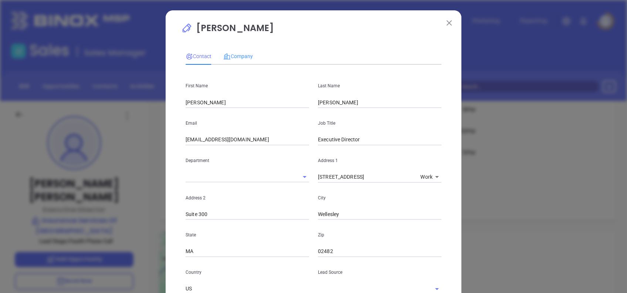
click at [239, 51] on div "Company" at bounding box center [238, 56] width 30 height 17
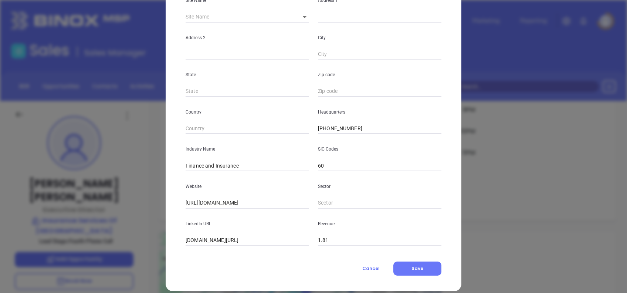
scroll to position [131, 0]
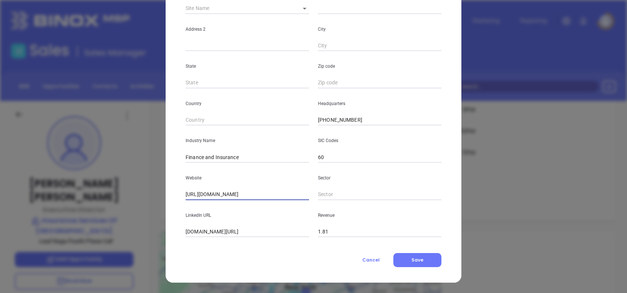
drag, startPoint x: 269, startPoint y: 195, endPoint x: 142, endPoint y: 178, distance: 127.7
click at [143, 178] on div "[PERSON_NAME] Contact Company First Name [PERSON_NAME] Last Name [PERSON_NAME] …" at bounding box center [313, 146] width 627 height 293
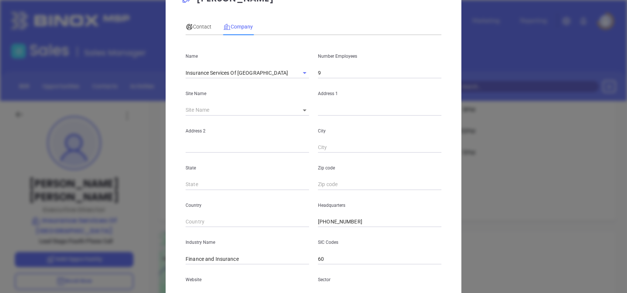
scroll to position [0, 0]
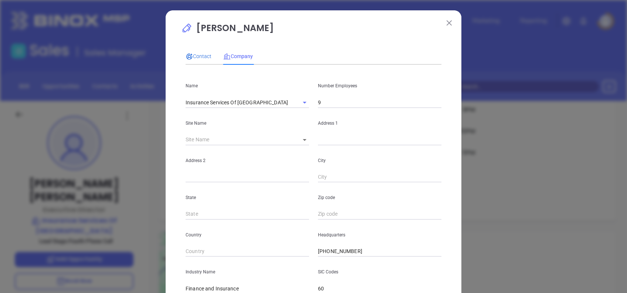
click at [196, 58] on span "Contact" at bounding box center [199, 56] width 26 height 6
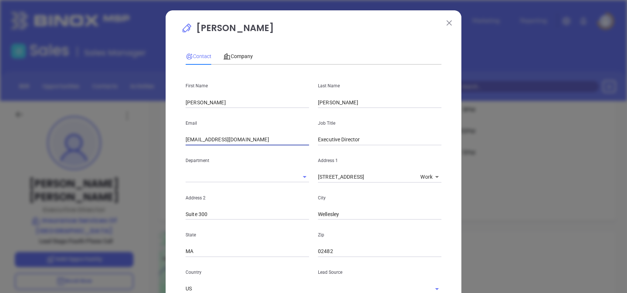
drag, startPoint x: 249, startPoint y: 139, endPoint x: 154, endPoint y: 156, distance: 97.3
click at [154, 156] on div "[PERSON_NAME] Contact Company First Name [PERSON_NAME] Last Name [PERSON_NAME] …" at bounding box center [313, 146] width 627 height 293
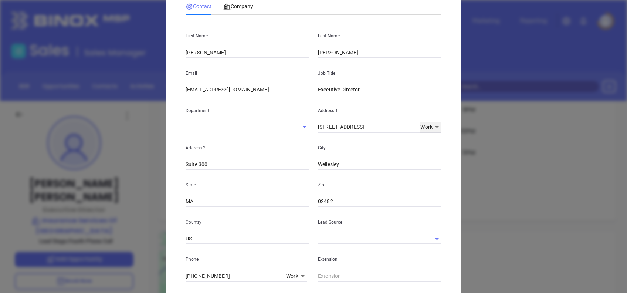
scroll to position [148, 0]
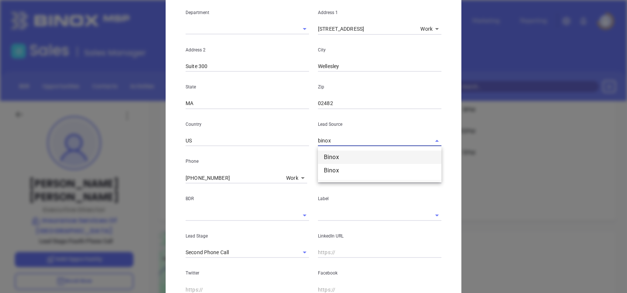
click at [418, 156] on li "Binox" at bounding box center [380, 157] width 124 height 13
type input "Binox"
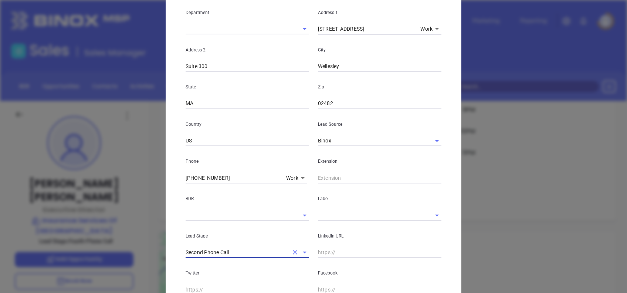
click at [327, 215] on input "text" at bounding box center [369, 215] width 103 height 11
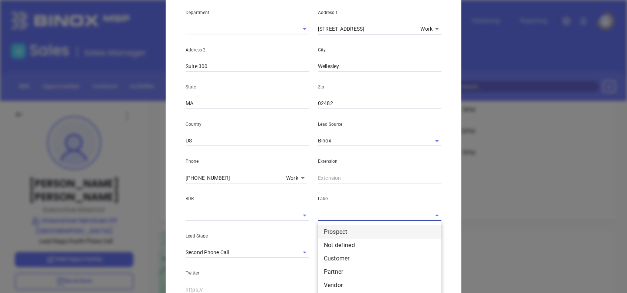
click at [338, 229] on li "Prospect" at bounding box center [380, 231] width 124 height 13
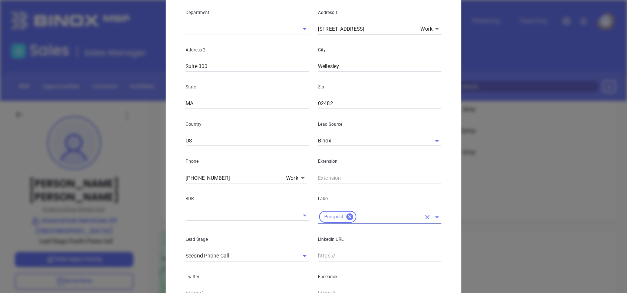
scroll to position [247, 0]
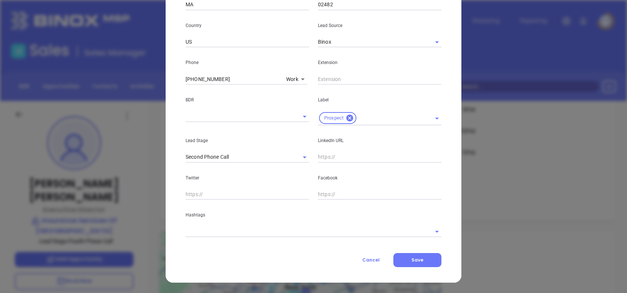
click at [319, 157] on input "text" at bounding box center [380, 157] width 124 height 11
paste input "www.linkedin.com/in/leeathompson/"
type input "www.linkedin.com/in/leeathompson/"
click at [231, 221] on div "Hashtags" at bounding box center [313, 218] width 265 height 37
click at [231, 228] on input "text" at bounding box center [303, 231] width 235 height 11
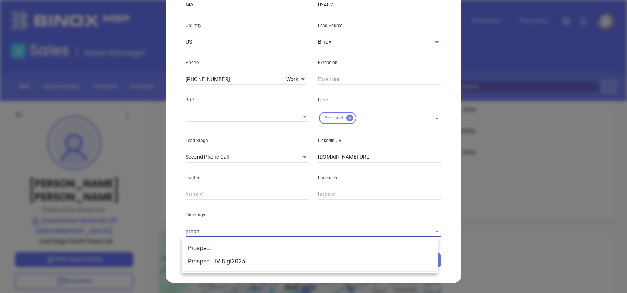
type input "prospe"
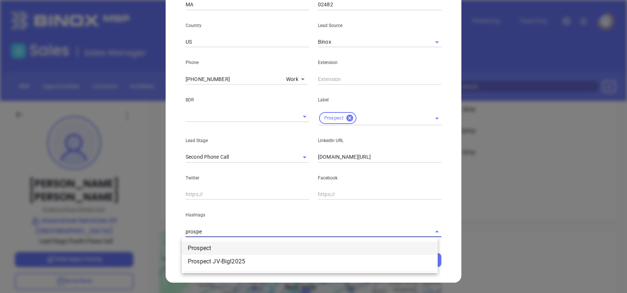
click at [235, 246] on li "Prospect" at bounding box center [310, 248] width 256 height 13
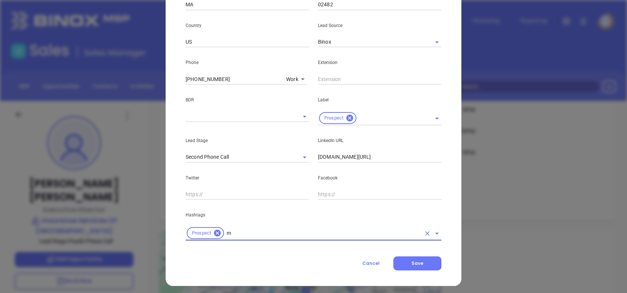
type input "ma"
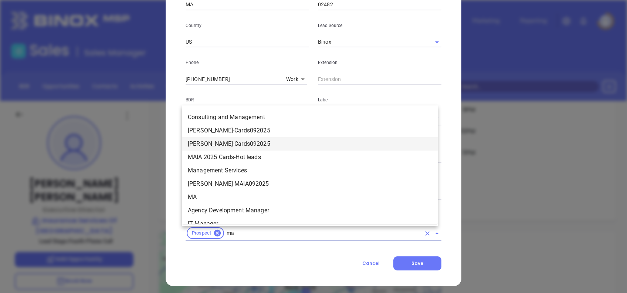
scroll to position [246, 0]
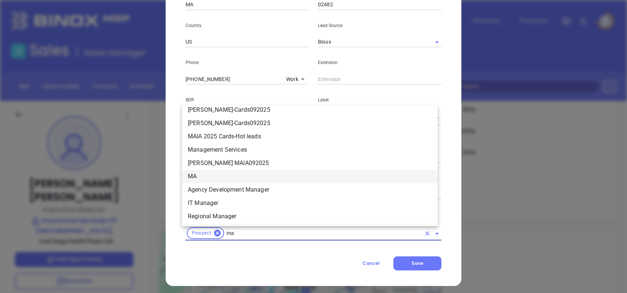
click at [228, 173] on li "MA" at bounding box center [310, 176] width 256 height 13
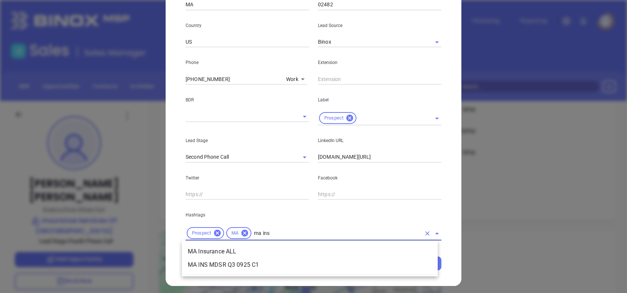
type input "ma insu"
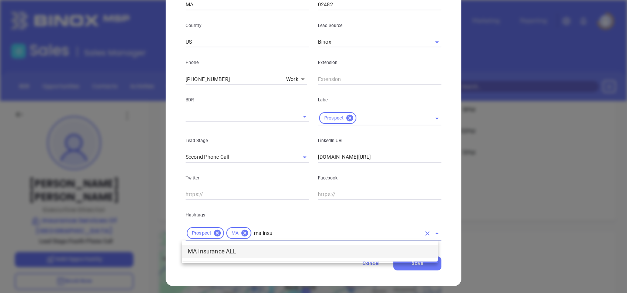
click at [251, 248] on li "MA Insurance ALL" at bounding box center [310, 251] width 256 height 13
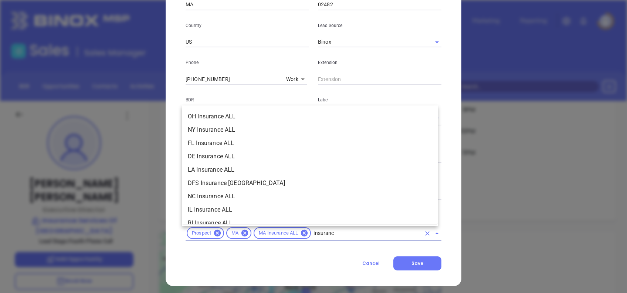
type input "insurance"
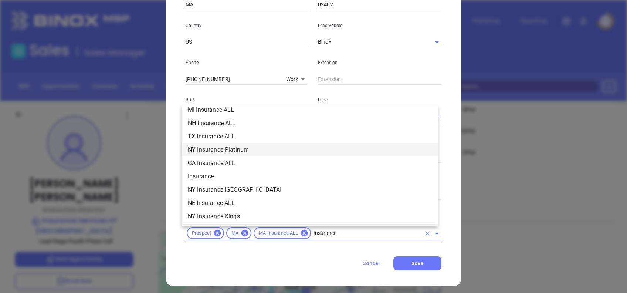
scroll to position [296, 0]
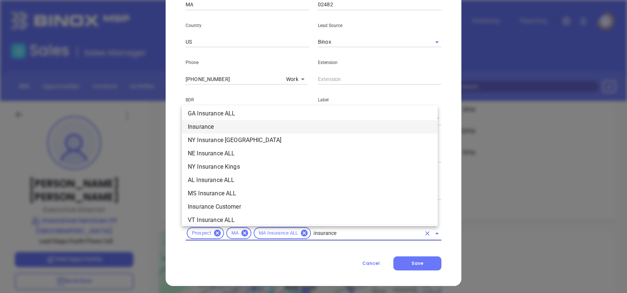
click at [206, 127] on li "Insurance" at bounding box center [310, 126] width 256 height 13
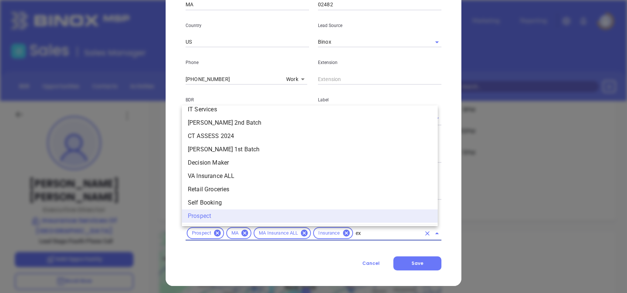
scroll to position [0, 0]
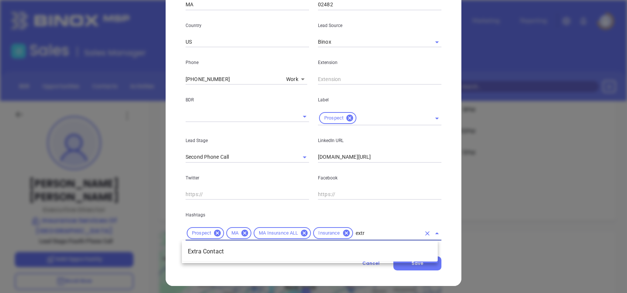
type input "extra"
click at [344, 251] on li "Extra Contact" at bounding box center [310, 251] width 256 height 13
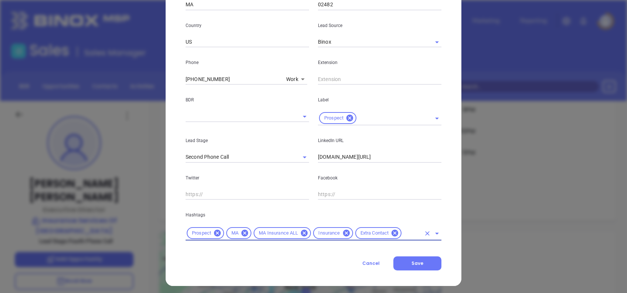
click at [297, 183] on div "Twitter" at bounding box center [247, 181] width 132 height 37
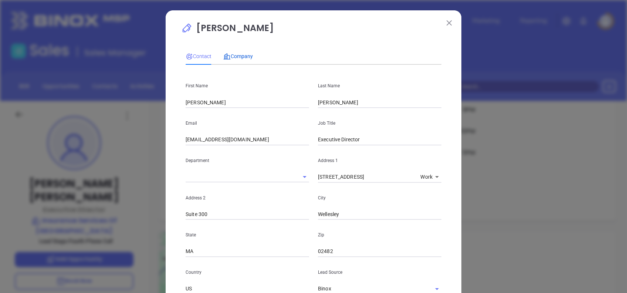
click at [245, 55] on span "Company" at bounding box center [238, 56] width 30 height 6
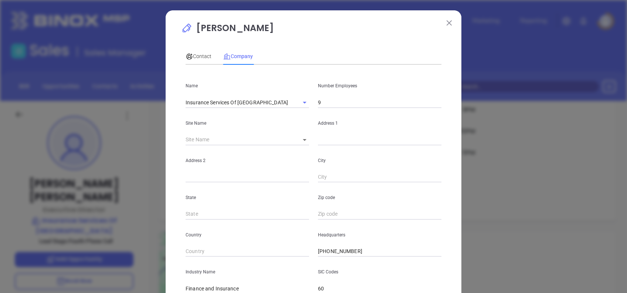
scroll to position [131, 0]
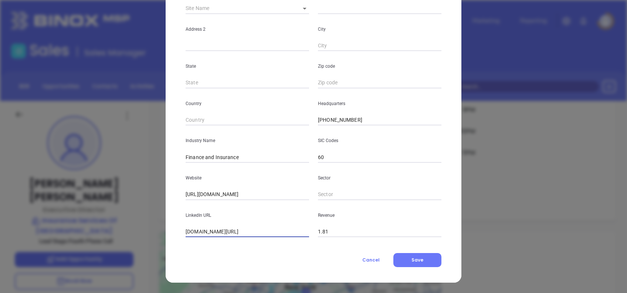
click at [259, 227] on input "[DOMAIN_NAME][URL]" at bounding box center [248, 231] width 124 height 11
click at [259, 226] on input "[DOMAIN_NAME][URL]" at bounding box center [248, 231] width 124 height 11
paste input "www.linkedin.com/company/insurance-services-of-new-england/"
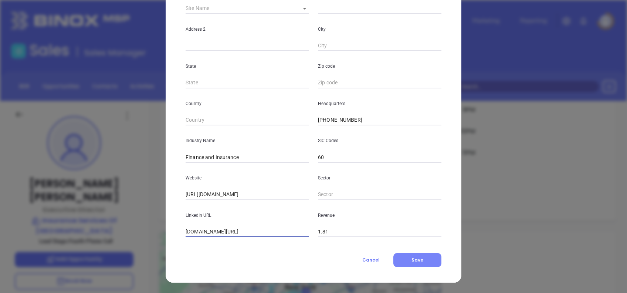
type input "www.linkedin.com/company/insurance-services-of-new-england/"
click at [421, 259] on button "Save" at bounding box center [418, 260] width 48 height 14
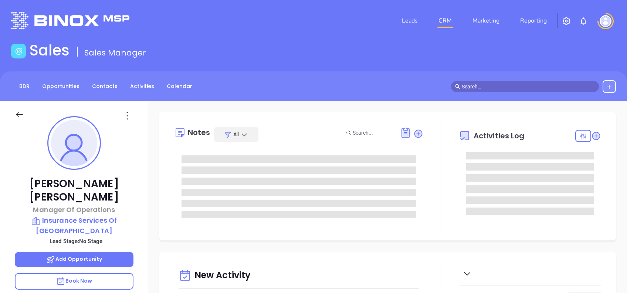
type input "[DATE]"
type input "[PERSON_NAME]"
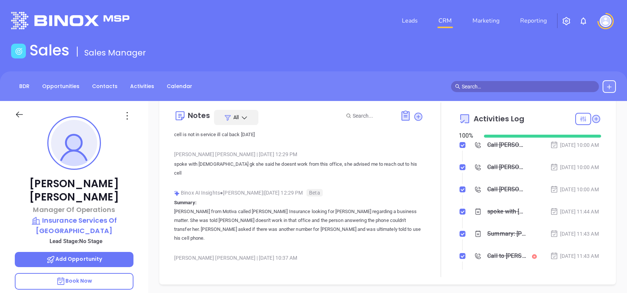
scroll to position [0, 0]
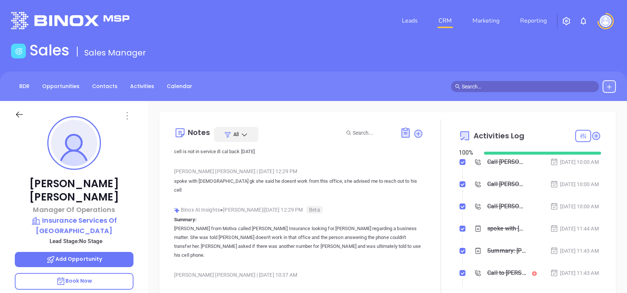
click at [127, 115] on icon at bounding box center [127, 115] width 1 height 7
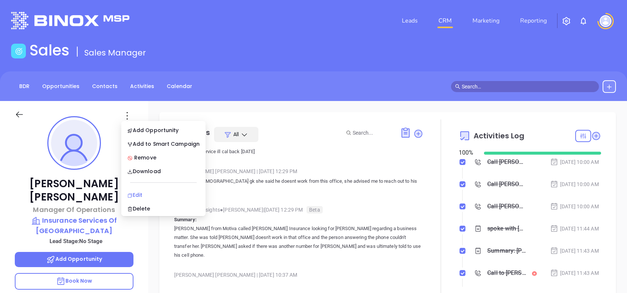
click at [157, 192] on div "Edit" at bounding box center [163, 195] width 73 height 8
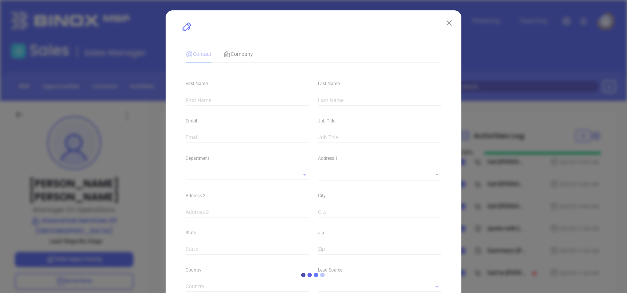
type input "Geoff"
type input "Hoffman"
type input "geoffhoffman@isne-llc.com"
type input "Manager Of Operations"
type input "1"
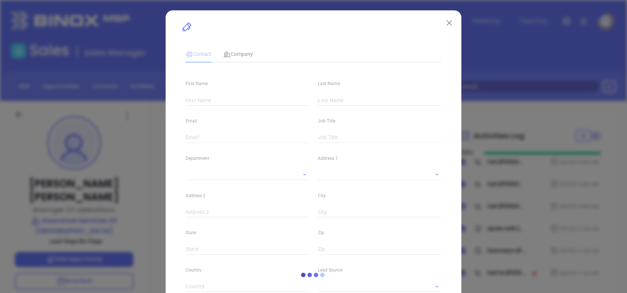
type input "www.linkedin.com/in/geoff-hoffman-645a4916"
type input "Marketing"
type input "MAIA Event 0925"
type input "Anabell Dominguez"
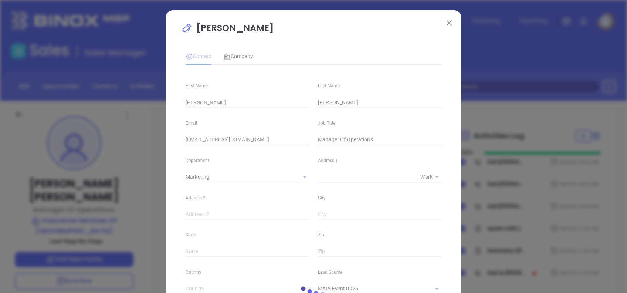
type input "(781) 235-0087"
type input "1"
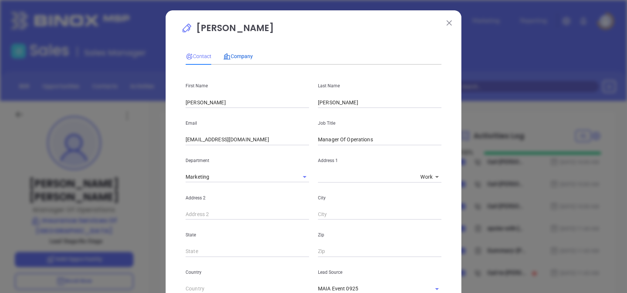
click at [241, 55] on span "Company" at bounding box center [238, 56] width 30 height 6
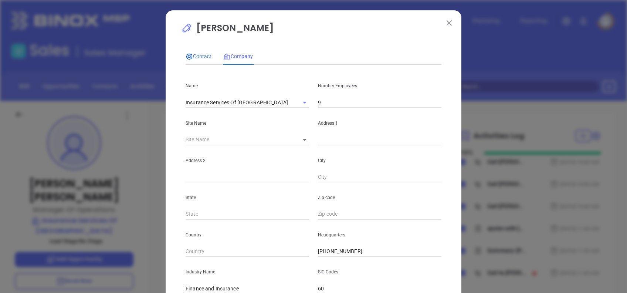
click at [201, 53] on span "Contact" at bounding box center [199, 56] width 26 height 6
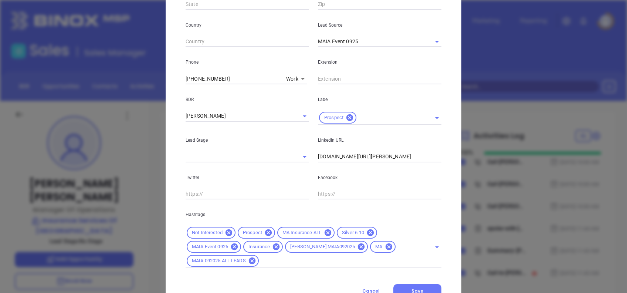
scroll to position [278, 0]
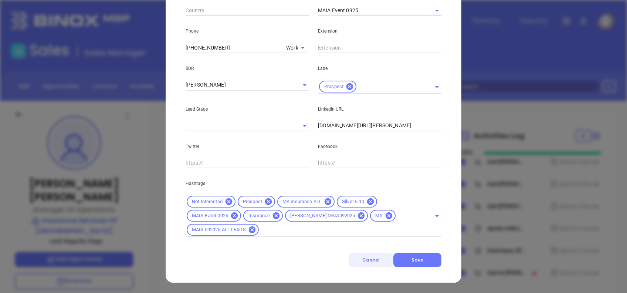
click at [372, 261] on span "Cancel" at bounding box center [371, 260] width 17 height 6
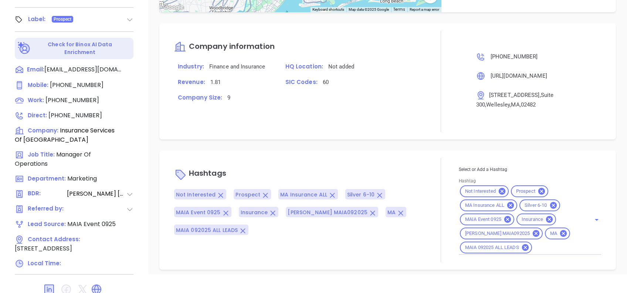
scroll to position [510, 0]
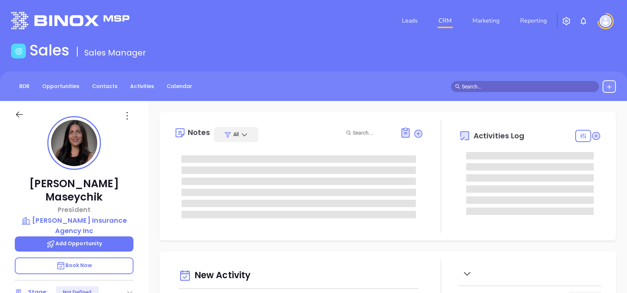
type input "[DATE]"
type input "[PERSON_NAME]"
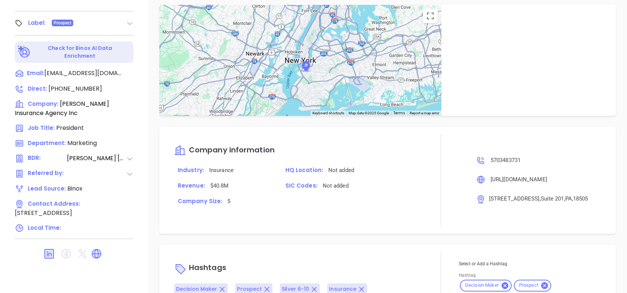
scroll to position [542, 0]
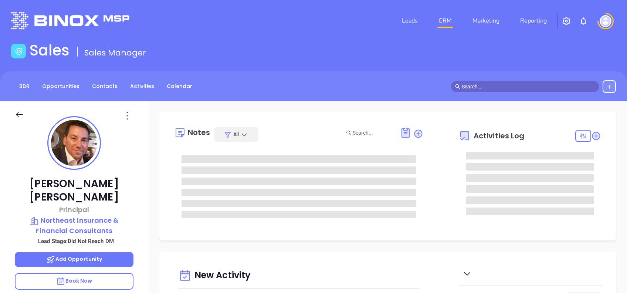
type input "[DATE]"
type input "[PERSON_NAME]"
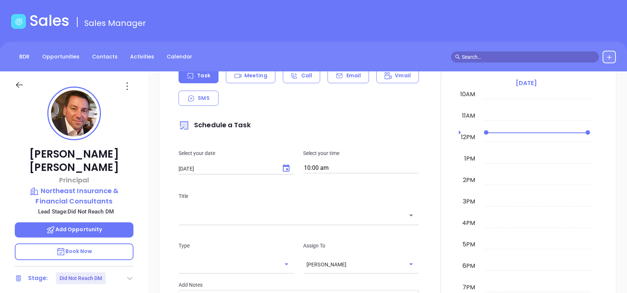
scroll to position [0, 0]
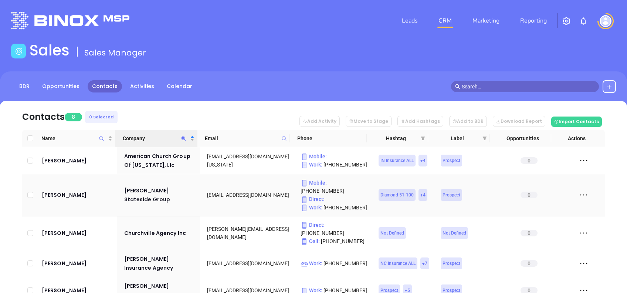
scroll to position [108, 0]
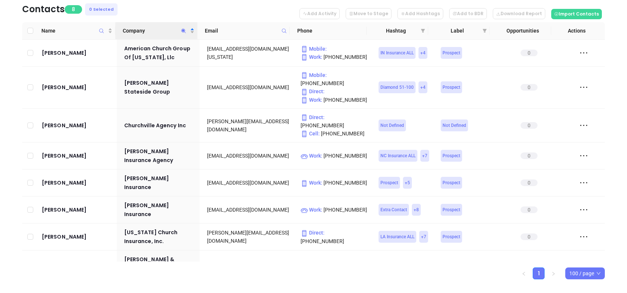
click at [185, 30] on icon "Company" at bounding box center [184, 31] width 6 height 6
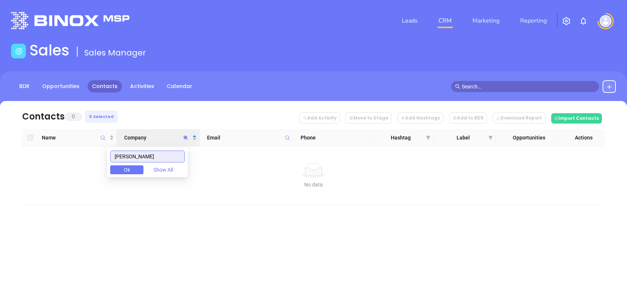
scroll to position [0, 0]
drag, startPoint x: 163, startPoint y: 153, endPoint x: 102, endPoint y: 143, distance: 61.9
click at [102, 143] on body "Leads CRM Marketing Reporting Financial Leads Leads Sales Sales Manager BDR Opp…" at bounding box center [313, 146] width 627 height 293
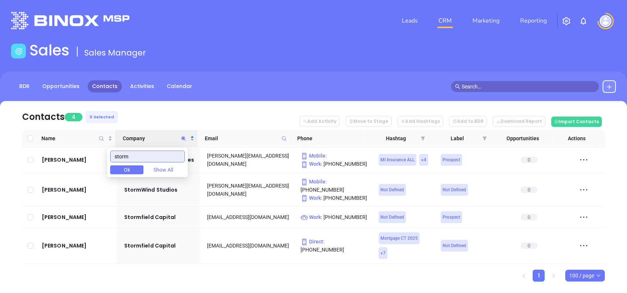
type input "storm"
click at [227, 271] on ul "1 100 / page" at bounding box center [313, 276] width 583 height 12
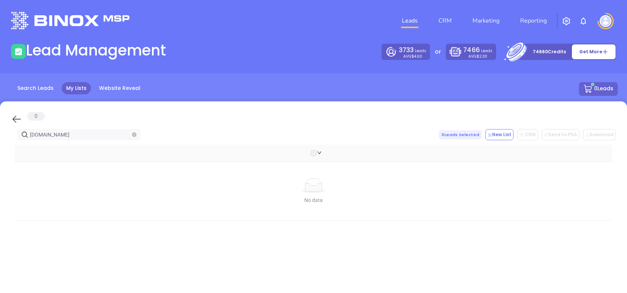
click at [13, 117] on icon at bounding box center [16, 119] width 11 height 11
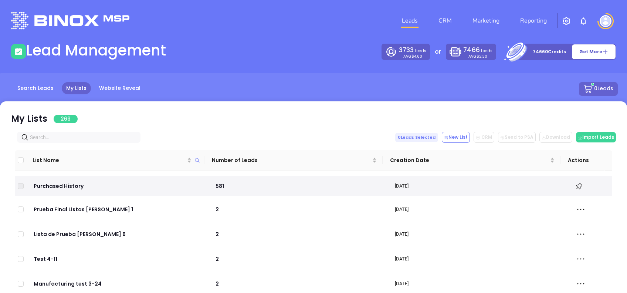
click at [92, 135] on input "text" at bounding box center [80, 137] width 101 height 8
paste input "[DOMAIN_NAME]"
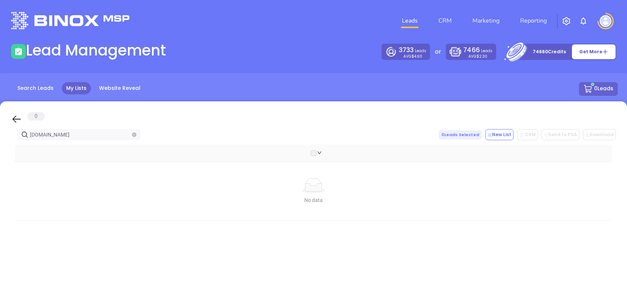
type input "[DOMAIN_NAME]"
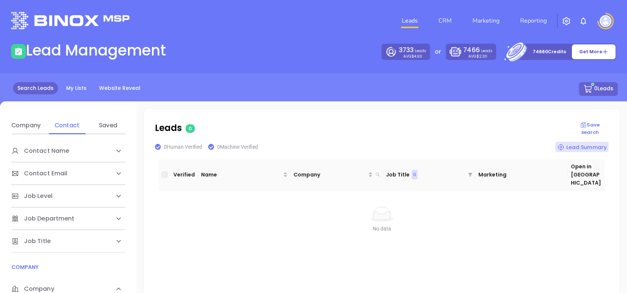
scroll to position [98, 0]
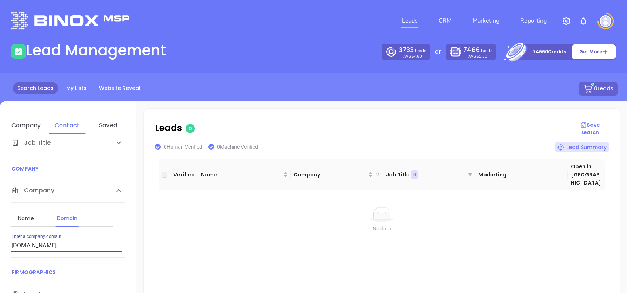
drag, startPoint x: 92, startPoint y: 244, endPoint x: 9, endPoint y: 245, distance: 82.5
click at [0, 247] on html "Leads CRM Marketing Reporting Financial Leads Leads Lead Management 3733 Leads …" at bounding box center [313, 146] width 627 height 293
type input "[DOMAIN_NAME]"
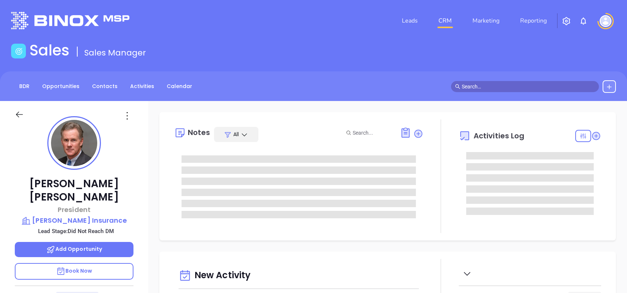
type input "[DATE]"
type input "[PERSON_NAME]"
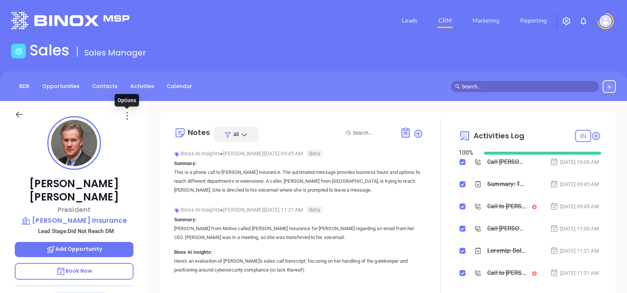
click at [129, 116] on icon at bounding box center [127, 116] width 12 height 12
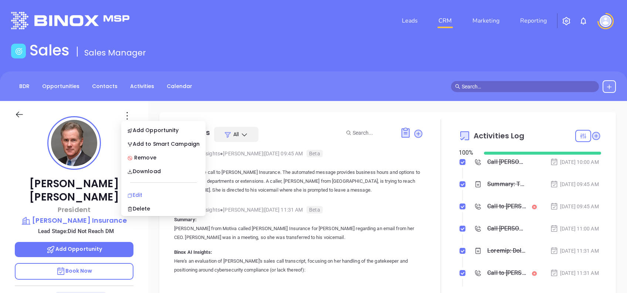
click at [167, 194] on div "Edit" at bounding box center [163, 195] width 73 height 8
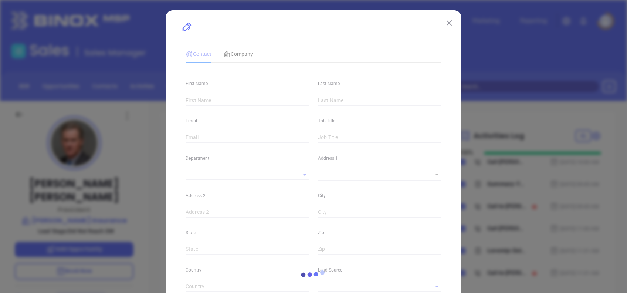
type input "[PERSON_NAME]"
type input "[EMAIL_ADDRESS][DOMAIN_NAME]"
type input "President"
type input "1"
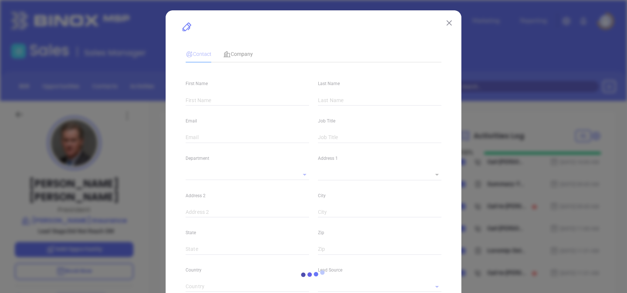
type input "[DOMAIN_NAME][URL][PERSON_NAME]"
type input "Marketing"
type input "Other"
type input "[PERSON_NAME]"
type input "Did Not Reach DM"
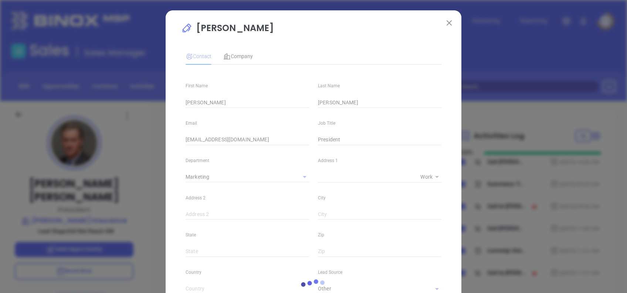
type input "[PHONE_NUMBER]"
type input "1"
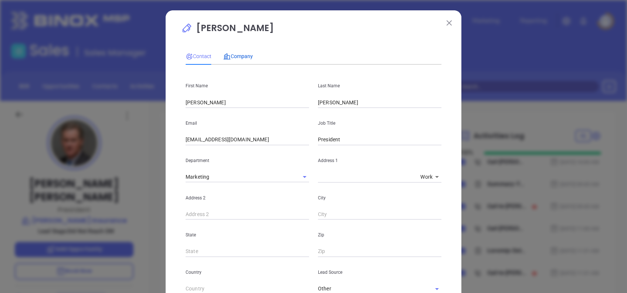
click at [241, 58] on span "Company" at bounding box center [238, 56] width 30 height 6
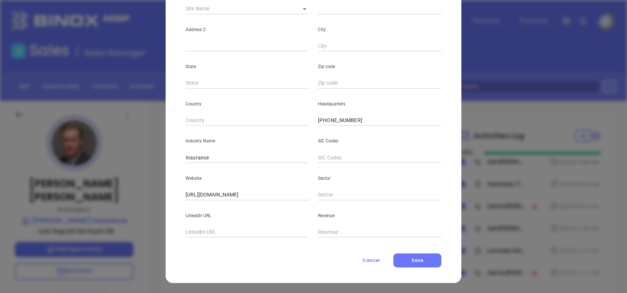
scroll to position [131, 0]
click at [374, 256] on button "Cancel" at bounding box center [371, 260] width 45 height 14
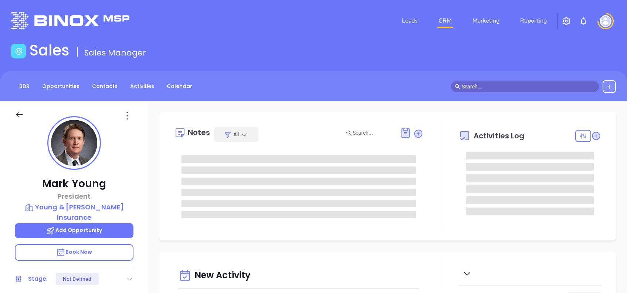
type input "[DATE]"
type input "[PERSON_NAME]"
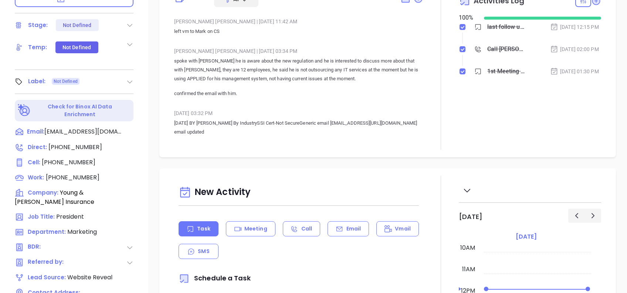
scroll to position [326, 0]
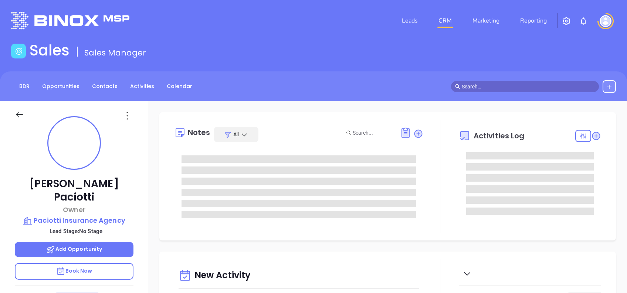
type input "[DATE]"
type input "[PERSON_NAME]"
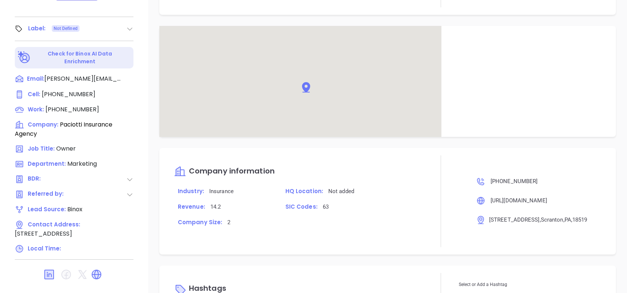
scroll to position [370, 0]
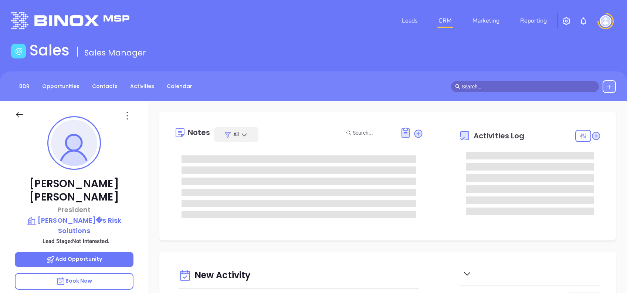
type input "[DATE]"
type input "[PERSON_NAME]"
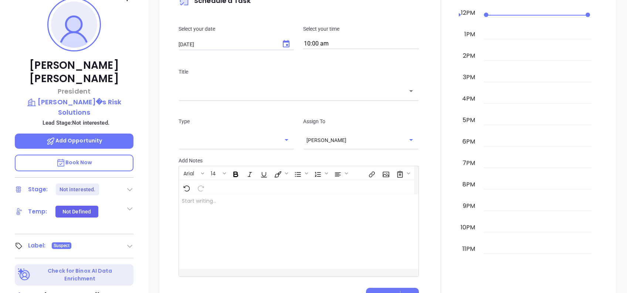
scroll to position [30, 0]
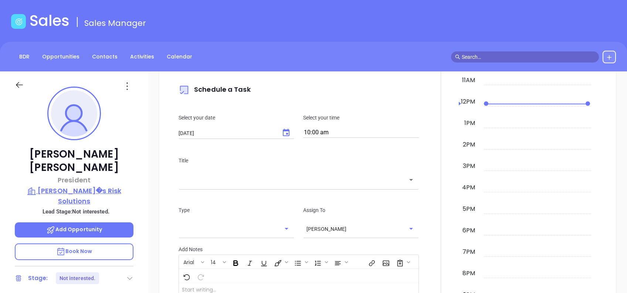
click at [98, 186] on p "[PERSON_NAME]�s Risk Solutions" at bounding box center [74, 196] width 119 height 20
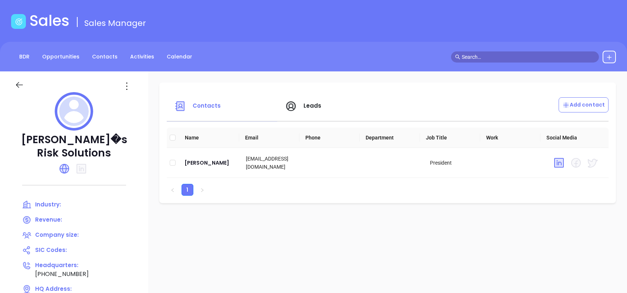
click at [133, 87] on icon at bounding box center [127, 86] width 12 height 12
click at [141, 97] on div "Edit" at bounding box center [168, 101] width 67 height 8
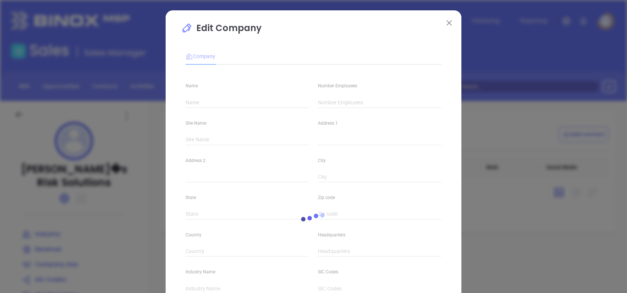
type input "[PERSON_NAME]�s Risk Solutions"
type input "[PHONE_NUMBER]"
type input "[URL][DOMAIN_NAME]"
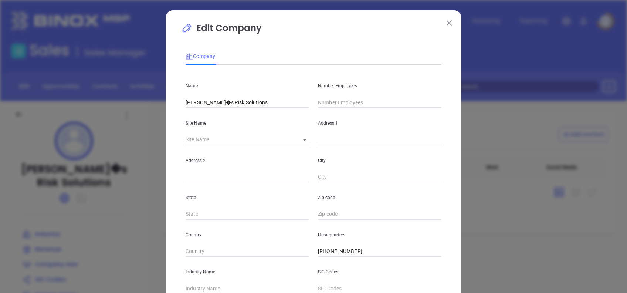
click at [203, 100] on input "[PERSON_NAME]�s Risk Solutions" at bounding box center [248, 102] width 124 height 11
type input "Gilberts Risk Solutions"
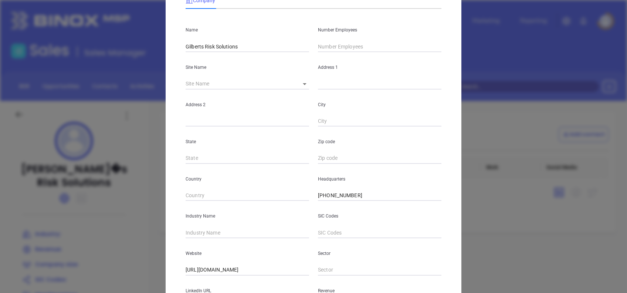
scroll to position [131, 0]
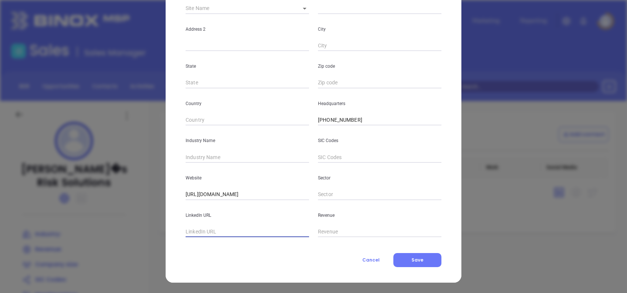
click at [225, 229] on input "text" at bounding box center [248, 231] width 124 height 11
paste input "[DOMAIN_NAME][URL][PERSON_NAME]"
type input "[DOMAIN_NAME][URL][PERSON_NAME]"
click at [216, 152] on input "text" at bounding box center [248, 157] width 124 height 11
type input "Insurance"
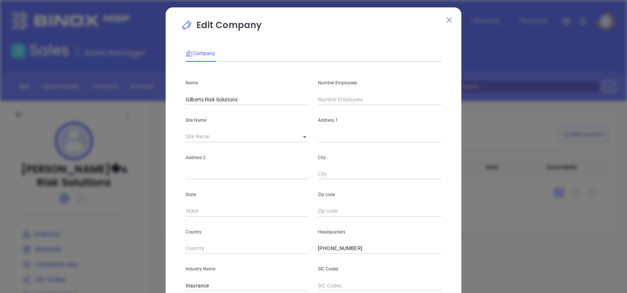
scroll to position [0, 0]
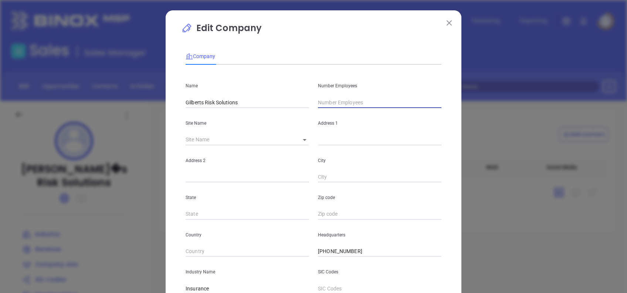
click at [364, 104] on input "text" at bounding box center [380, 102] width 124 height 11
type input "21"
click at [343, 53] on div "Company" at bounding box center [314, 56] width 256 height 17
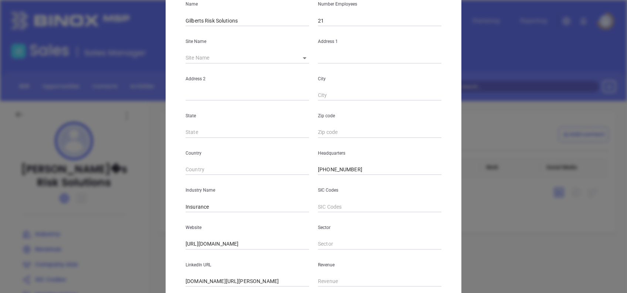
scroll to position [131, 0]
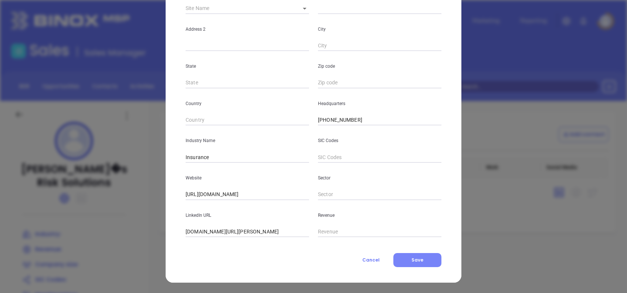
click at [405, 257] on button "Save" at bounding box center [418, 260] width 48 height 14
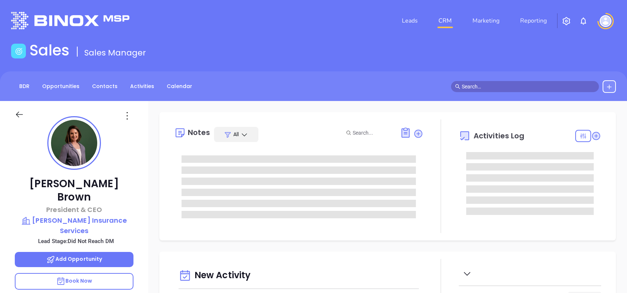
type input "[DATE]"
type input "[PERSON_NAME]"
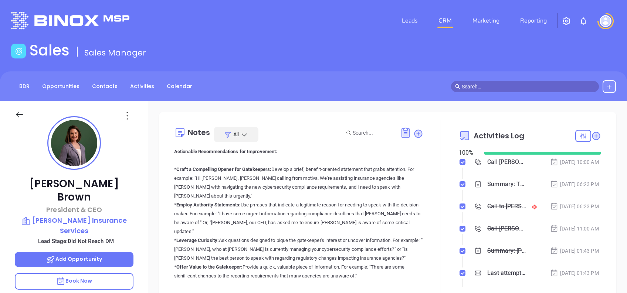
scroll to position [986, 0]
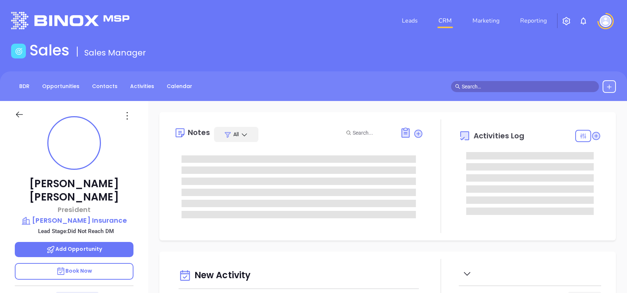
type input "[DATE]"
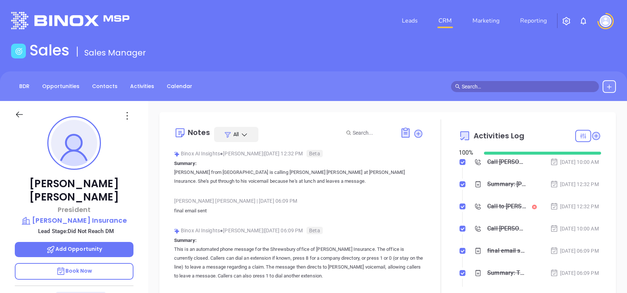
type input "[PERSON_NAME]"
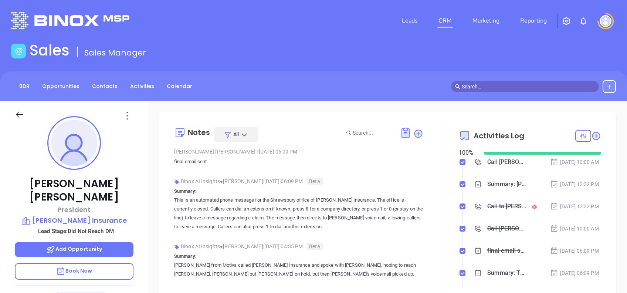
scroll to position [0, 0]
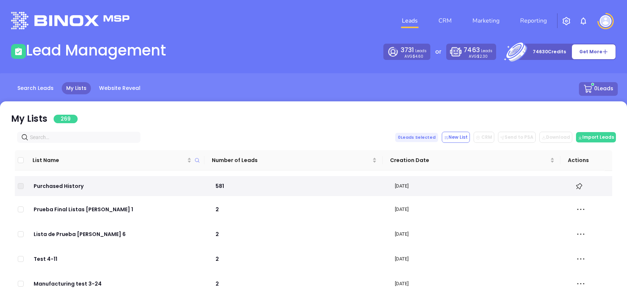
click at [87, 136] on input "text" at bounding box center [80, 137] width 101 height 8
paste input "[DOMAIN_NAME]"
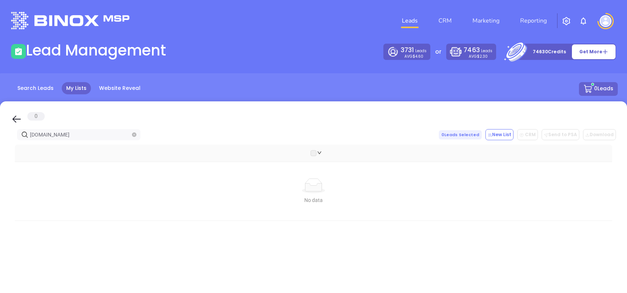
type input "[DOMAIN_NAME]"
click at [19, 116] on icon at bounding box center [16, 119] width 11 height 11
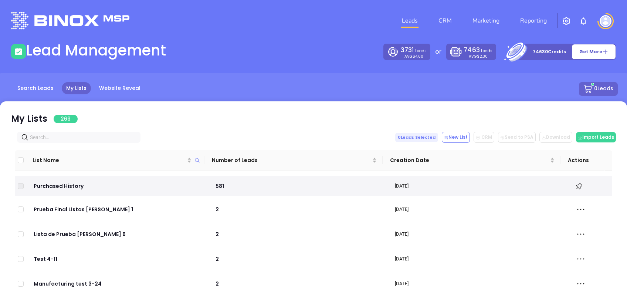
click at [72, 136] on input "text" at bounding box center [80, 137] width 101 height 8
paste input "[DOMAIN_NAME]"
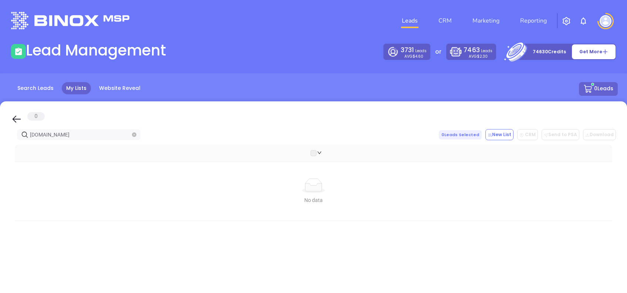
type input "[DOMAIN_NAME]"
click at [21, 115] on icon at bounding box center [16, 119] width 11 height 11
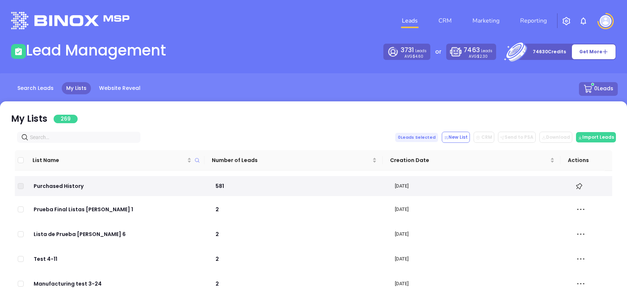
click at [15, 119] on div "My Lists 269" at bounding box center [44, 118] width 67 height 13
click at [71, 138] on input "text" at bounding box center [80, 137] width 101 height 8
paste input "mehlerinsurance.com"
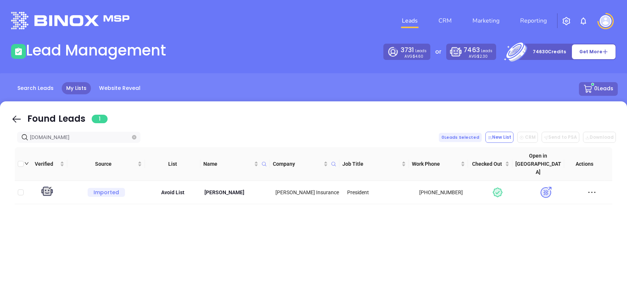
type input "mehlerinsurance.com"
click at [17, 114] on icon at bounding box center [16, 119] width 11 height 11
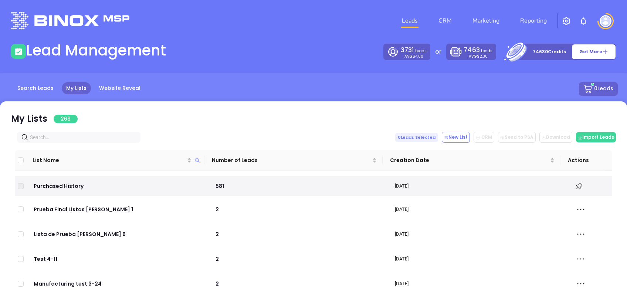
click at [68, 136] on input "text" at bounding box center [80, 137] width 101 height 8
paste input "wiseinsuranceagency.com"
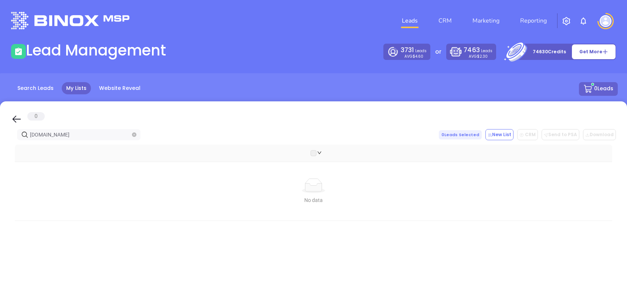
type input "wiseinsuranceagency.com"
drag, startPoint x: 18, startPoint y: 120, endPoint x: 66, endPoint y: 136, distance: 51.1
click at [18, 120] on icon at bounding box center [16, 119] width 11 height 11
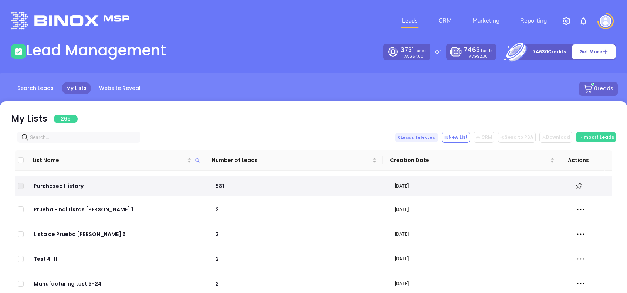
click at [66, 136] on input "text" at bounding box center [80, 137] width 101 height 8
paste input "https://www.independentinsuranceassociates.com/"
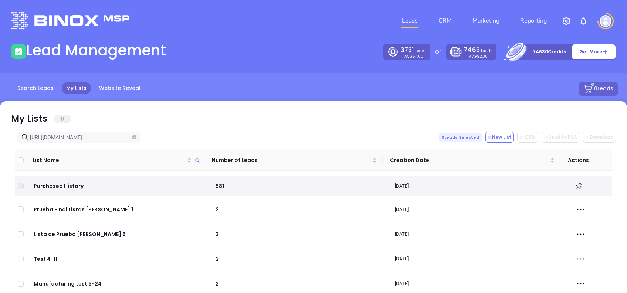
scroll to position [0, 15]
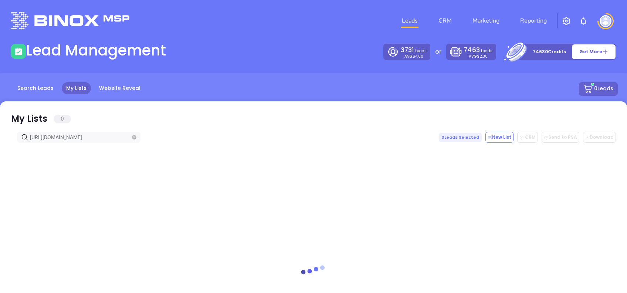
type input "https://www.independentinsuranceassociates.com/"
click at [15, 116] on icon at bounding box center [16, 119] width 11 height 11
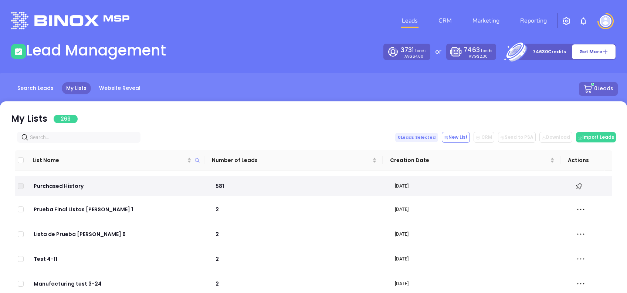
click at [80, 139] on input "text" at bounding box center [80, 137] width 101 height 8
paste input "insurancesomersetpa.com"
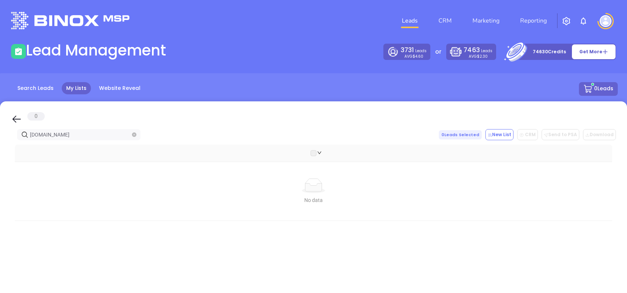
type input "insurancesomersetpa.com"
drag, startPoint x: 13, startPoint y: 115, endPoint x: 72, endPoint y: 138, distance: 62.7
click at [13, 115] on icon at bounding box center [16, 119] width 11 height 11
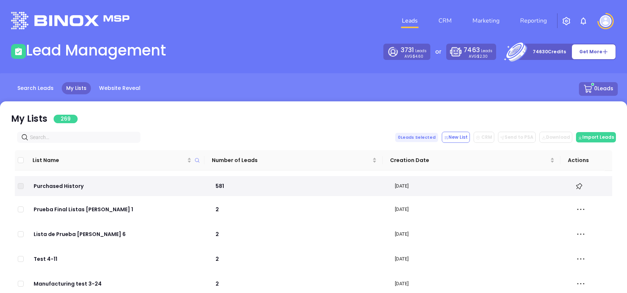
click at [73, 135] on input "text" at bounding box center [80, 137] width 101 height 8
paste input "ebyinsurancellc.com"
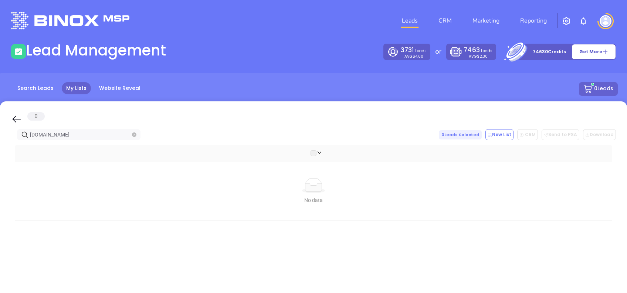
type input "ebyinsurancellc.com"
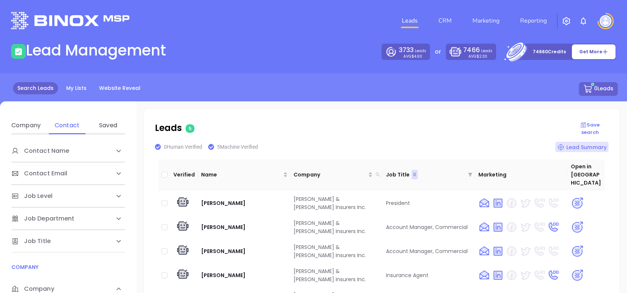
scroll to position [98, 0]
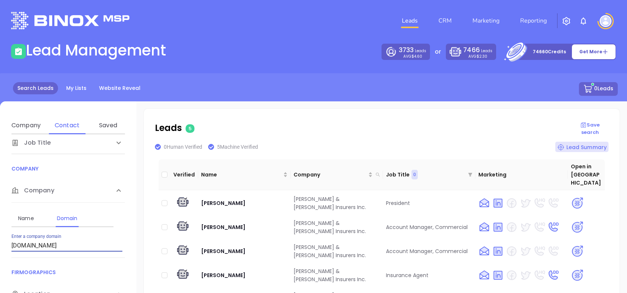
drag, startPoint x: 93, startPoint y: 245, endPoint x: 0, endPoint y: 252, distance: 93.5
click at [0, 252] on html "Leads CRM Marketing Reporting Financial Leads Leads Lead Management 3733 Leads …" at bounding box center [313, 146] width 627 height 293
type input "[DOMAIN_NAME]"
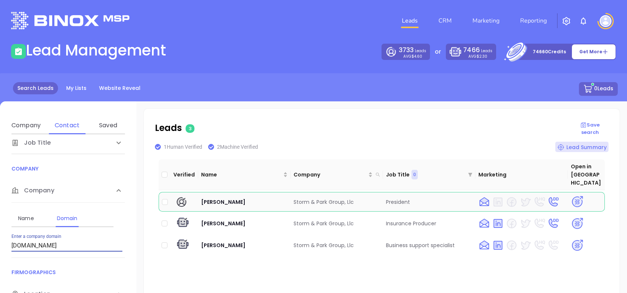
click at [571, 195] on img at bounding box center [577, 201] width 13 height 13
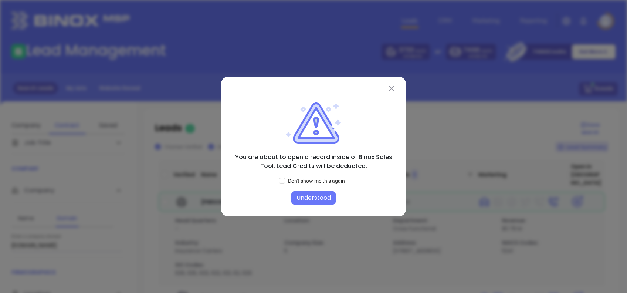
click at [327, 202] on button "Understood" at bounding box center [314, 197] width 44 height 13
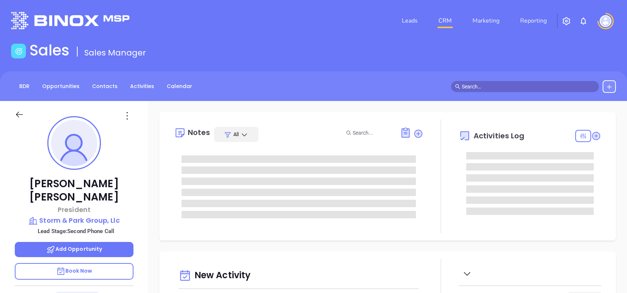
type input "[DATE]"
type input "[PERSON_NAME]"
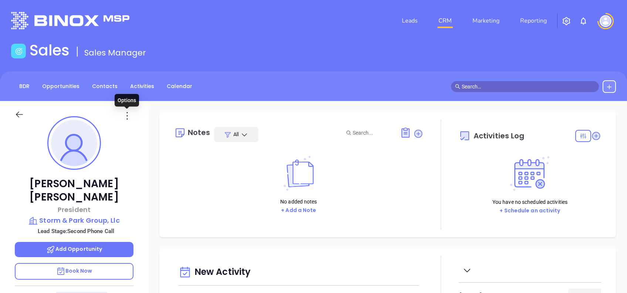
click at [128, 116] on icon at bounding box center [127, 116] width 12 height 12
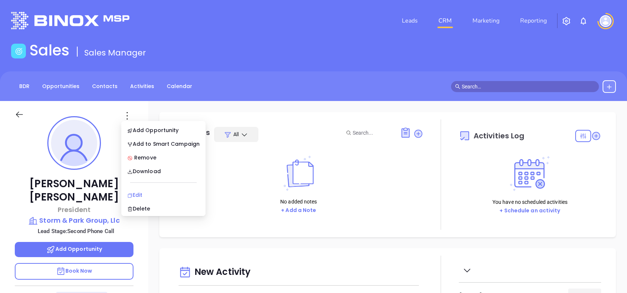
click at [144, 191] on div "Edit" at bounding box center [163, 195] width 73 height 8
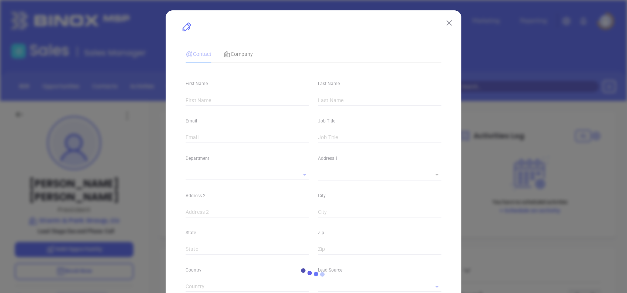
type input "[PERSON_NAME]"
type input "[EMAIL_ADDRESS][DOMAIN_NAME]"
type input "President"
type input "1"
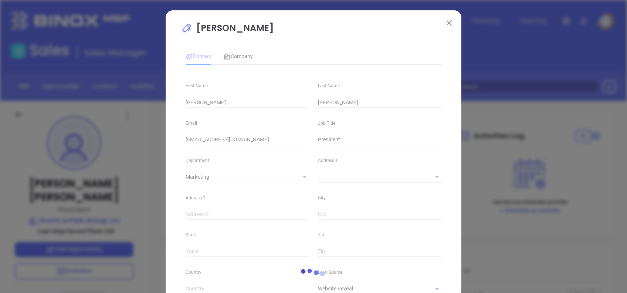
type input "Marketing"
type input "Website Reveal"
type input "undefined undefined"
type input "Second Phone Call"
type input "1"
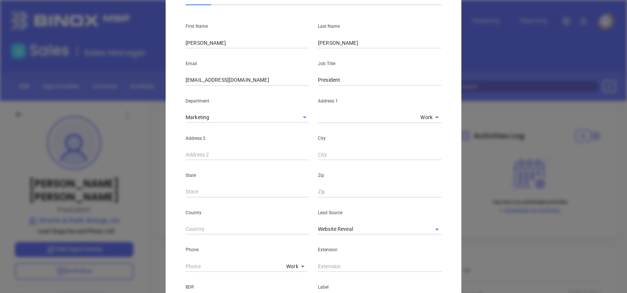
scroll to position [197, 0]
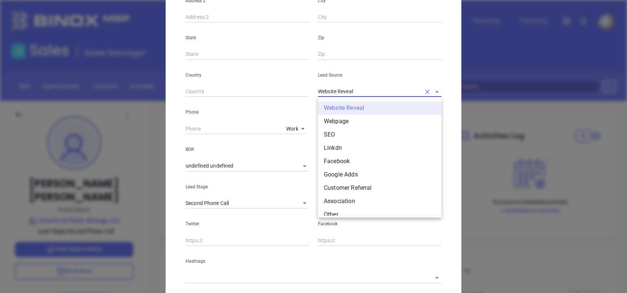
drag, startPoint x: 363, startPoint y: 91, endPoint x: 283, endPoint y: 83, distance: 79.9
click at [283, 83] on div "Country Lead Source Website Reveal Website Reveal Webpage SEO Linkdn Facebook G…" at bounding box center [313, 78] width 265 height 37
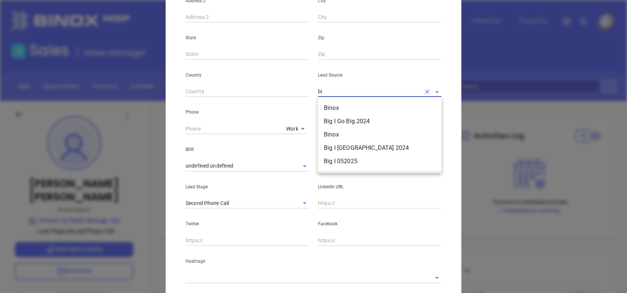
type input "b"
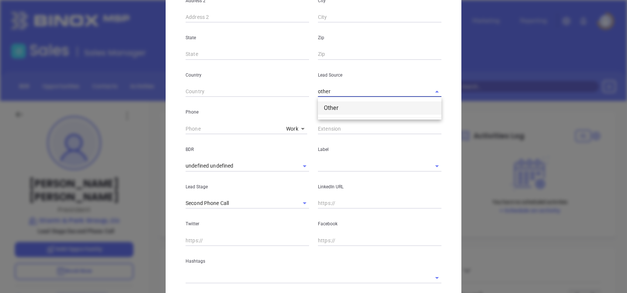
click at [350, 114] on li "Other" at bounding box center [380, 107] width 124 height 13
type input "Other"
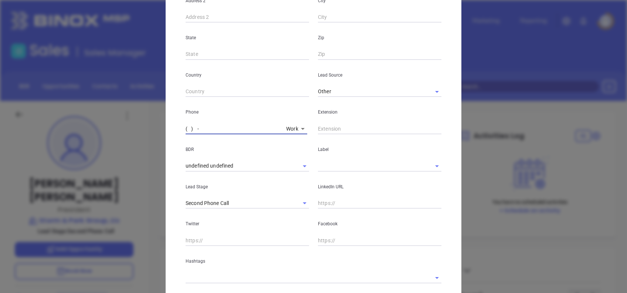
click at [186, 124] on input "( ) -" at bounding box center [235, 128] width 98 height 11
paste input "814) 308-5250"
type input "(814) 308-5250"
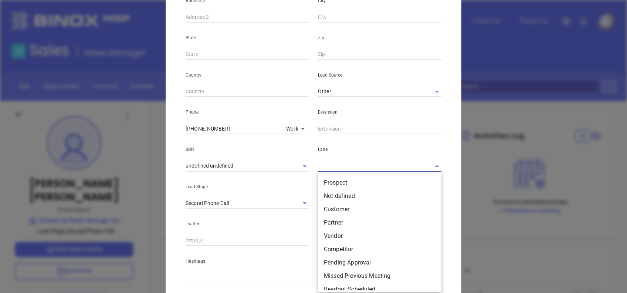
click at [329, 163] on input "text" at bounding box center [369, 166] width 103 height 11
click at [339, 176] on li "Prospect" at bounding box center [380, 182] width 124 height 13
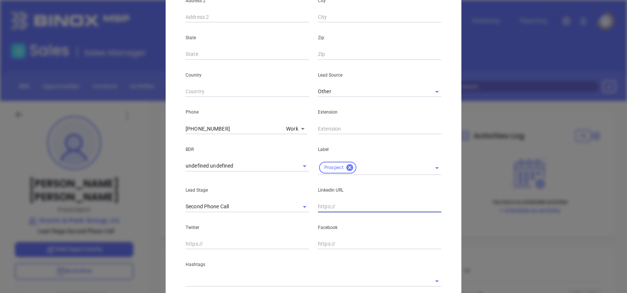
drag, startPoint x: 334, startPoint y: 202, endPoint x: 321, endPoint y: 204, distance: 13.4
click at [334, 202] on input "text" at bounding box center [380, 206] width 124 height 11
paste input "www.linkedin.com/in/ryanhouseknecht/"
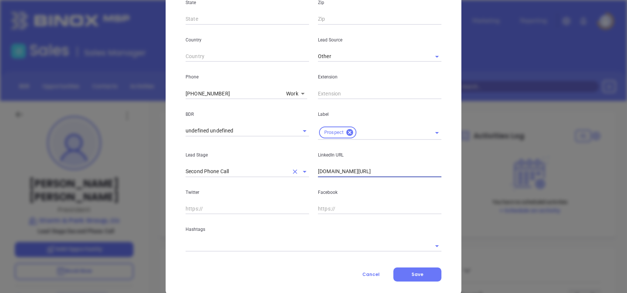
scroll to position [247, 0]
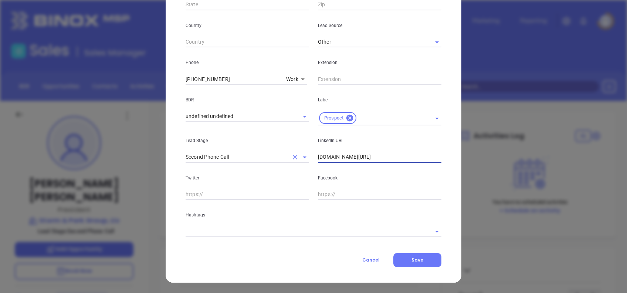
type input "www.linkedin.com/in/ryanhouseknecht/"
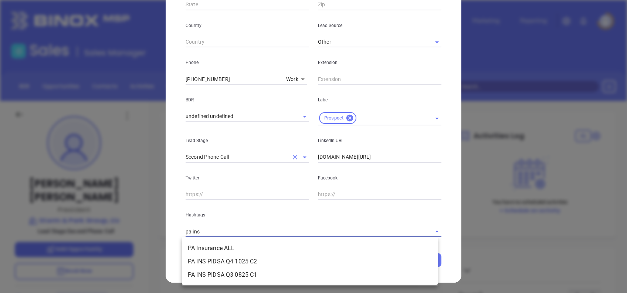
type input "pa insu"
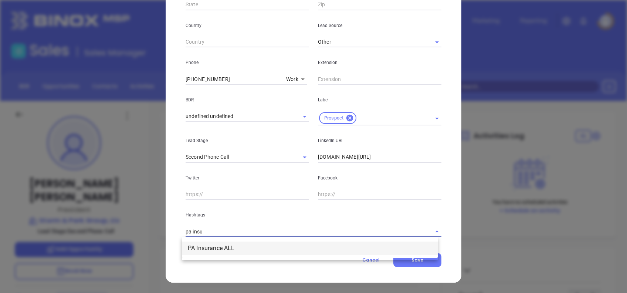
click at [269, 243] on li "PA Insurance ALL" at bounding box center [310, 248] width 256 height 13
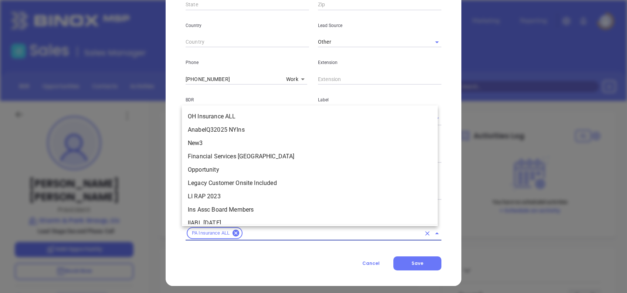
click at [265, 234] on input "text" at bounding box center [332, 233] width 177 height 9
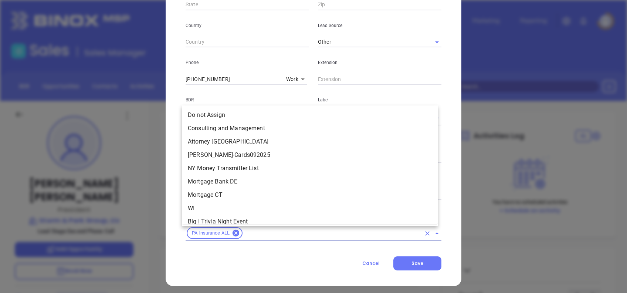
scroll to position [3664, 0]
type input "pa"
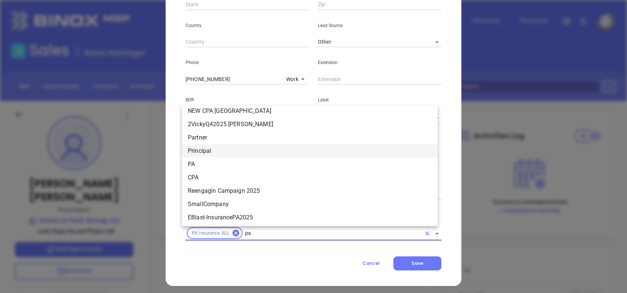
scroll to position [466, 0]
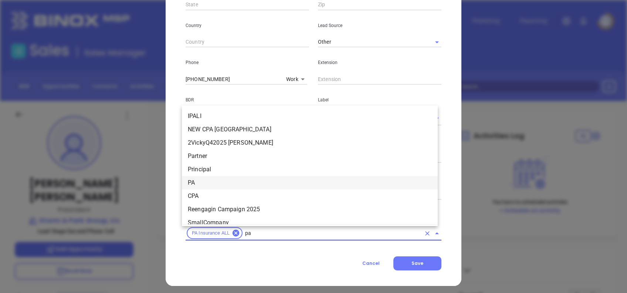
click at [226, 179] on li "PA" at bounding box center [310, 182] width 256 height 13
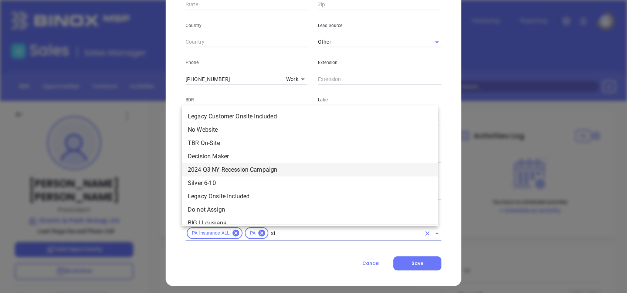
type input "s"
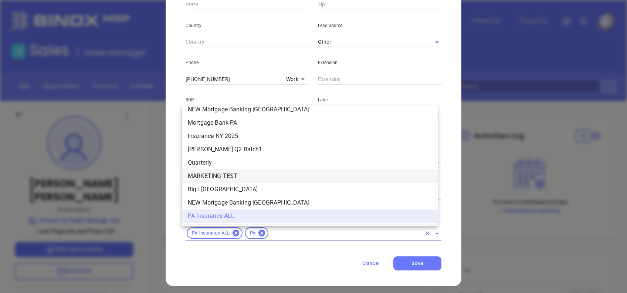
type input "u"
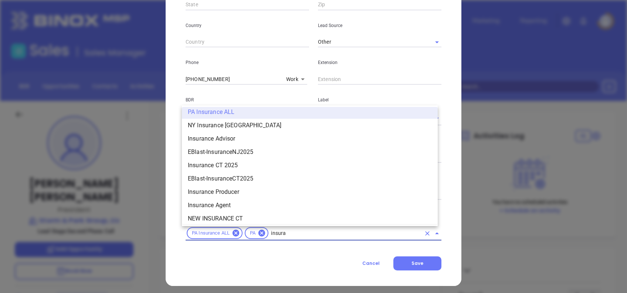
scroll to position [497, 0]
type input "insurance"
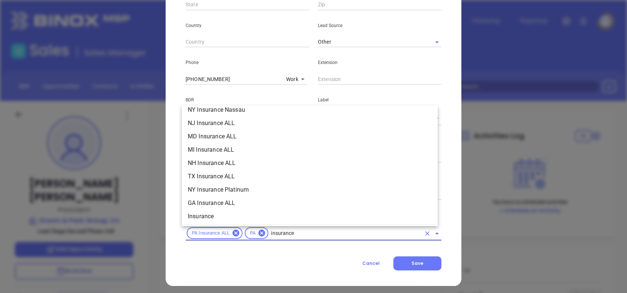
scroll to position [256, 0]
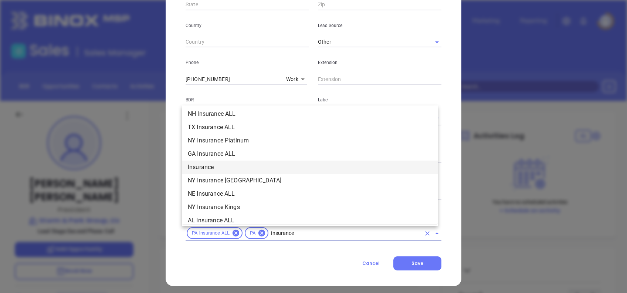
click at [231, 167] on li "Insurance" at bounding box center [310, 167] width 256 height 13
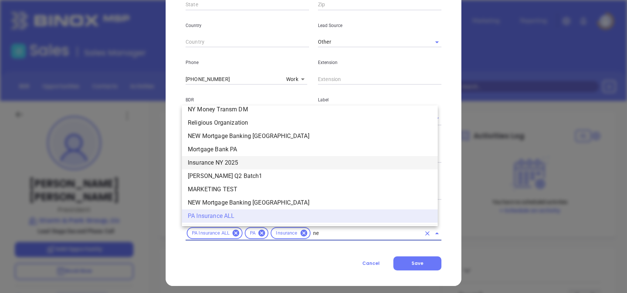
scroll to position [0, 0]
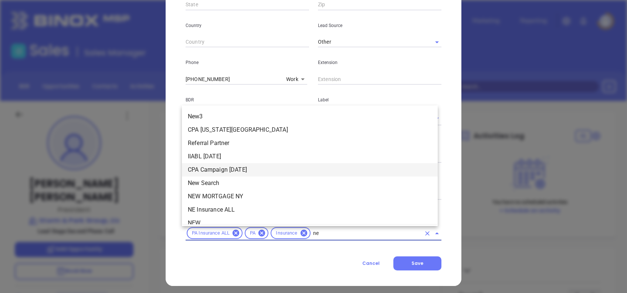
type input "new"
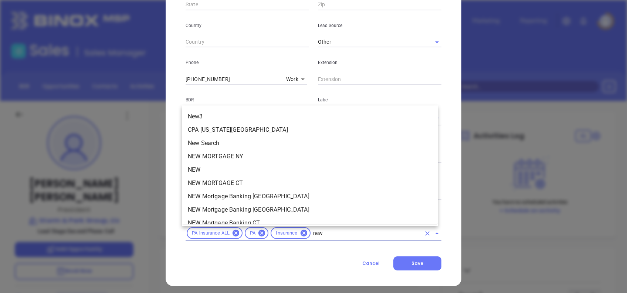
click at [209, 173] on li "NEW" at bounding box center [310, 169] width 256 height 13
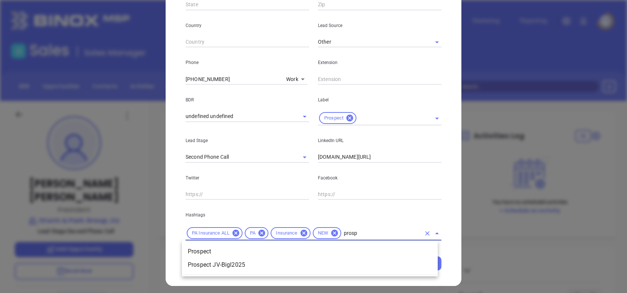
type input "prospe"
click at [239, 247] on li "Prospect" at bounding box center [310, 251] width 256 height 13
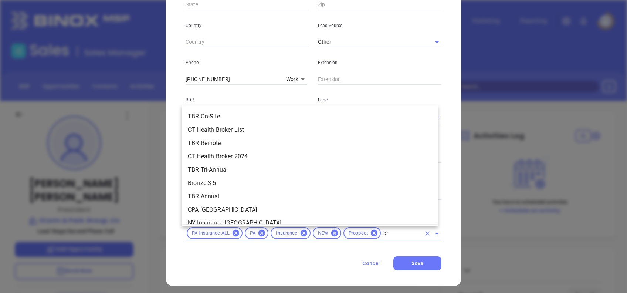
type input "b"
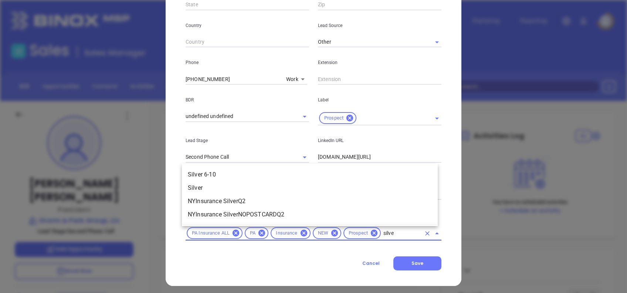
type input "silver"
click at [217, 174] on li "Silver 6-10" at bounding box center [310, 174] width 256 height 13
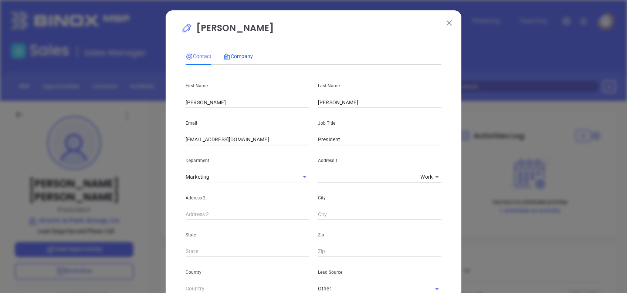
click at [244, 59] on span "Company" at bounding box center [238, 56] width 30 height 6
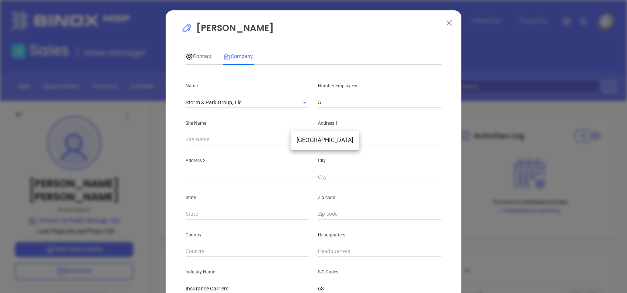
click at [303, 139] on body "Leads CRM Marketing Reporting Financial Leads Leads Sales Sales Manager BDR Opp…" at bounding box center [313, 146] width 627 height 293
click at [305, 141] on li "State College" at bounding box center [325, 140] width 69 height 13
type input "State College"
type input "127193"
type input "600 Science Park Rd"
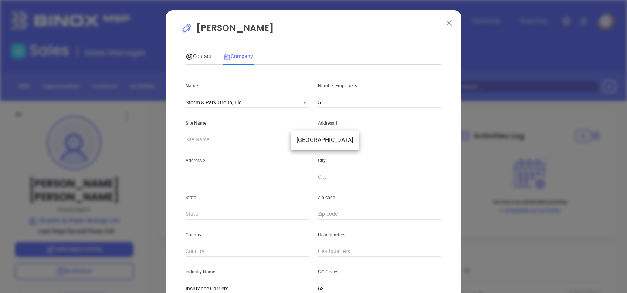
type input "State College"
type input "PA"
type input "16803-2220"
type input "US"
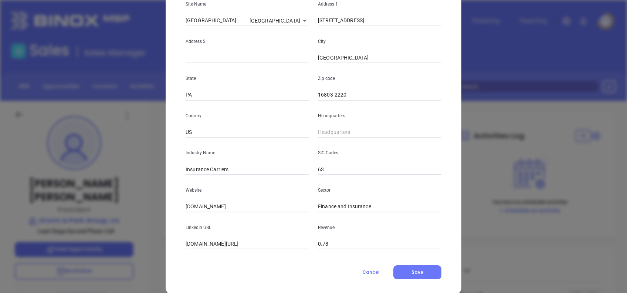
scroll to position [131, 0]
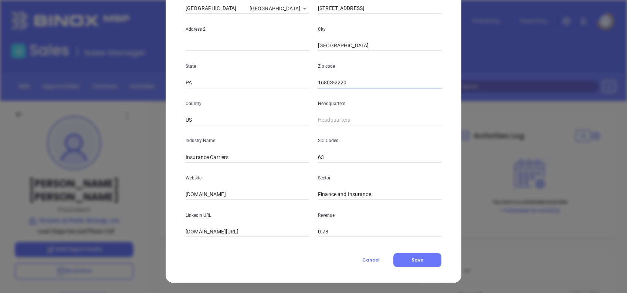
drag, startPoint x: 329, startPoint y: 79, endPoint x: 443, endPoint y: 74, distance: 114.0
click at [443, 74] on div "Ryan Houseknecht Contact Company First Name Ryan Last Name Houseknecht Email rh…" at bounding box center [314, 81] width 296 height 404
type input "16803"
type input "( ) -"
click at [326, 117] on input "( ) -" at bounding box center [380, 120] width 124 height 11
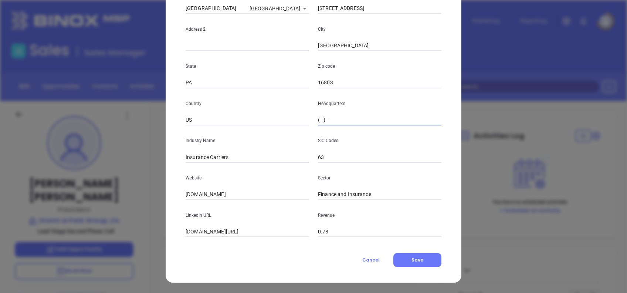
paste input "814) 308-5250"
type input "(814) 308-5250"
click at [246, 193] on input "stormandpark.com" at bounding box center [248, 194] width 124 height 11
paste input "https://stormandpark.com/"
type input "https://stormandpark.com/"
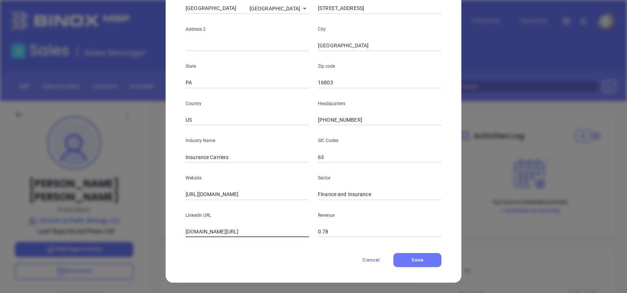
paste input "www.linkedin.com/company/stormandpark/"
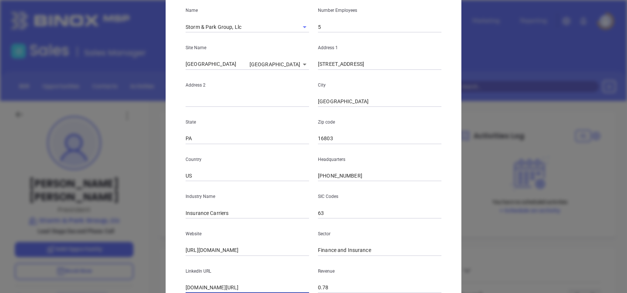
scroll to position [0, 0]
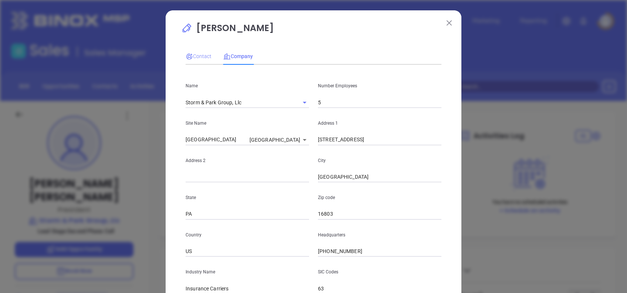
type input "www.linkedin.com/company/stormandpark/"
click at [195, 57] on span "Contact" at bounding box center [199, 56] width 26 height 6
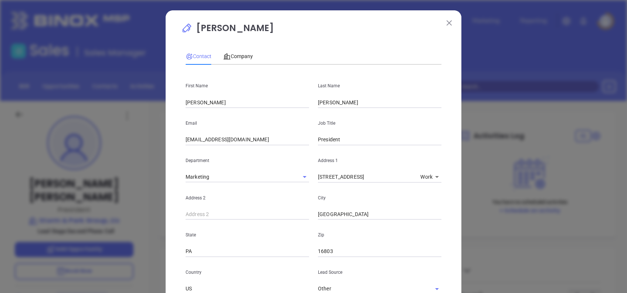
click at [240, 44] on div "Contact Company First Name Ryan Last Name Houseknecht Email rhouseknecht@storma…" at bounding box center [314, 272] width 256 height 457
drag, startPoint x: 283, startPoint y: 26, endPoint x: 301, endPoint y: 30, distance: 19.2
click at [301, 30] on p "Ryan Houseknecht" at bounding box center [313, 29] width 265 height 17
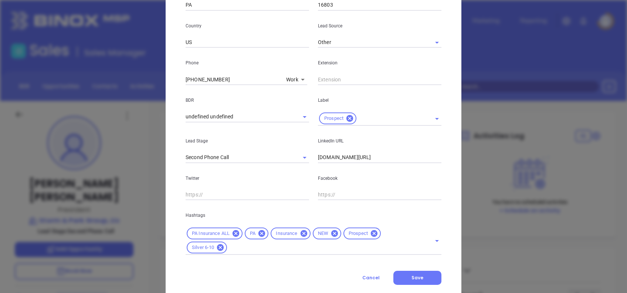
scroll to position [264, 0]
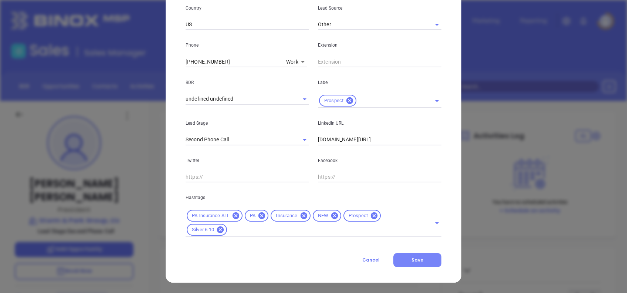
click at [418, 253] on button "Save" at bounding box center [418, 260] width 48 height 14
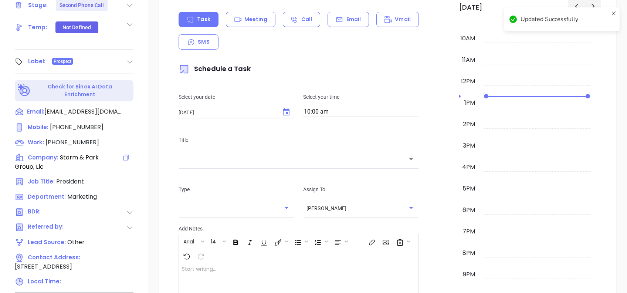
scroll to position [197, 0]
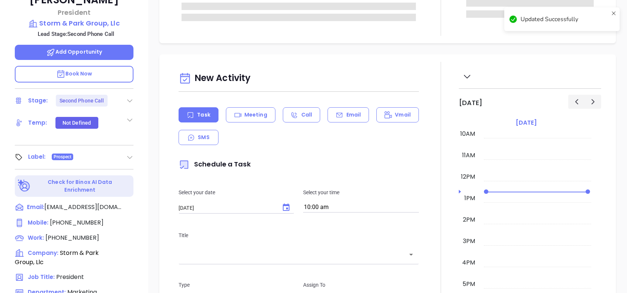
click at [131, 97] on icon at bounding box center [129, 100] width 7 height 7
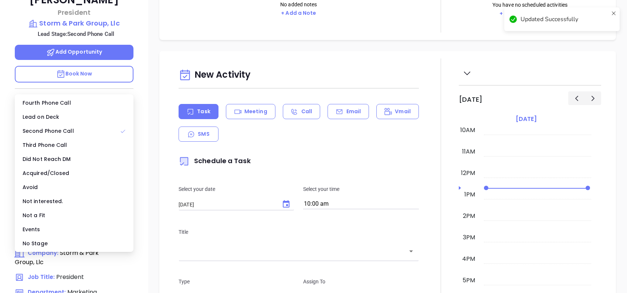
click at [88, 245] on div "No Stage" at bounding box center [74, 243] width 116 height 14
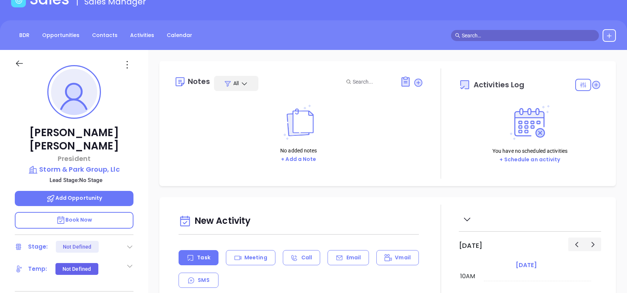
scroll to position [0, 0]
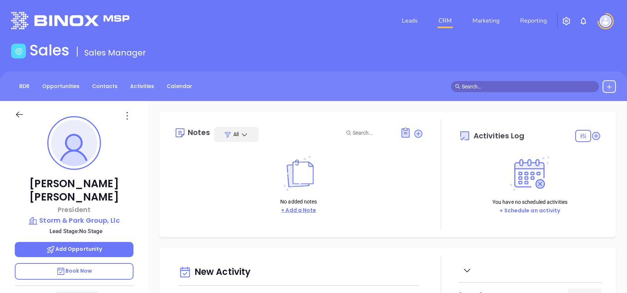
click at [306, 213] on button "+ Add a Note" at bounding box center [299, 210] width 40 height 9
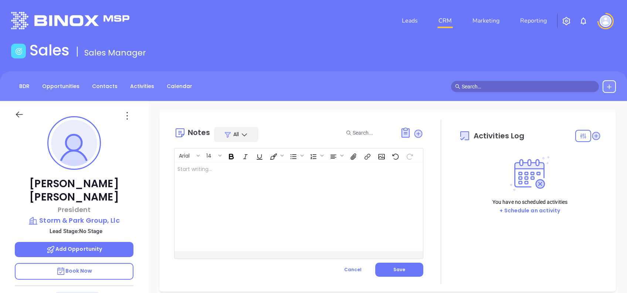
click at [247, 208] on div at bounding box center [290, 206] width 231 height 89
click at [389, 266] on button "Save" at bounding box center [399, 270] width 48 height 14
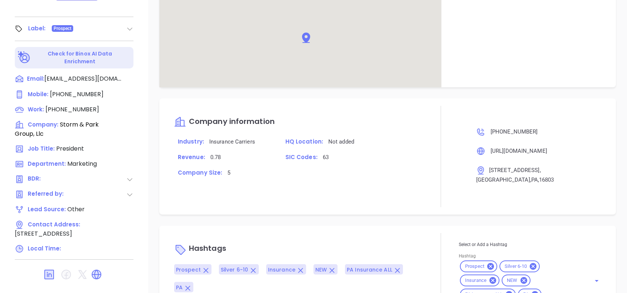
scroll to position [380, 0]
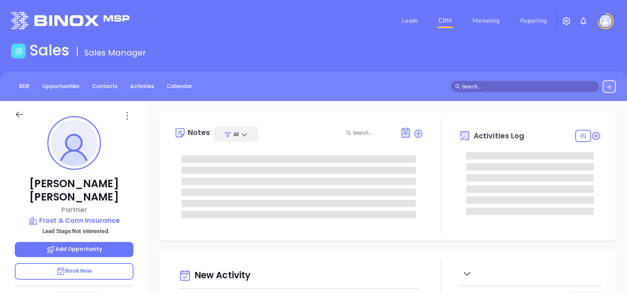
type input "[DATE]"
type input "[PERSON_NAME]"
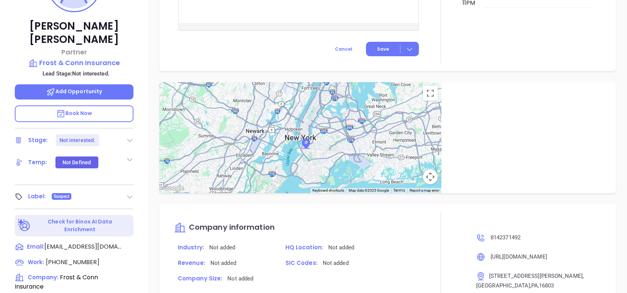
scroll to position [79, 0]
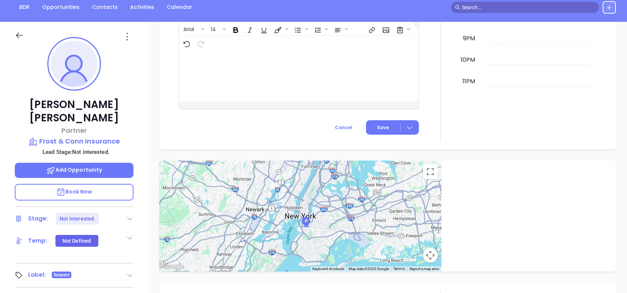
click at [125, 42] on div at bounding box center [74, 35] width 128 height 26
click at [127, 35] on icon at bounding box center [127, 37] width 12 height 12
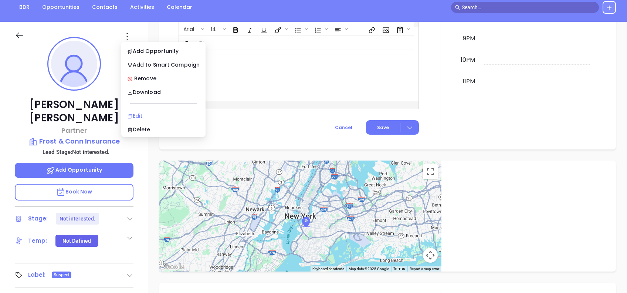
click at [152, 113] on div "Edit" at bounding box center [163, 116] width 73 height 8
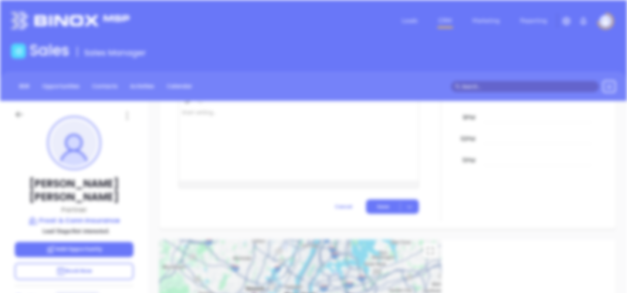
scroll to position [0, 0]
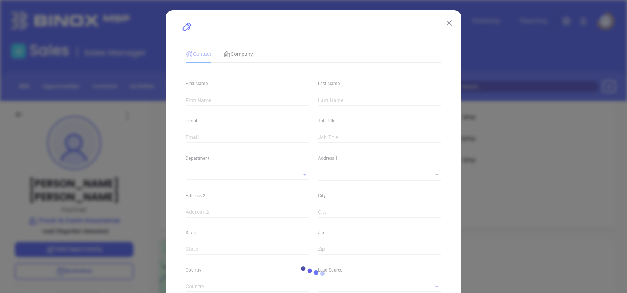
type input "John"
type input "Conroy"
type input "johnc@frostandconn.com"
type input "Partner"
type input "1"
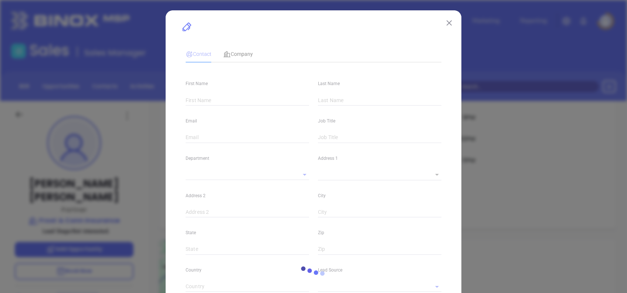
type input "www.johnc@frostandconn.com"
type input "Marketing"
type input "Other"
type input "Vicky Mendoza"
type input "Not interested."
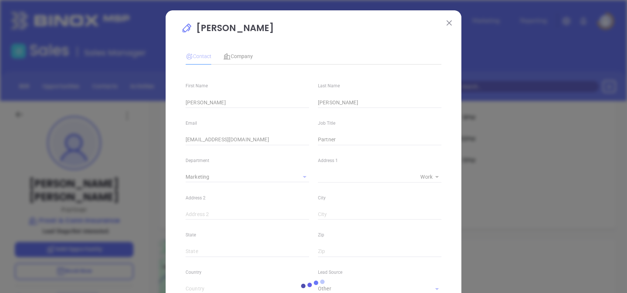
type input "(814) 237-1492"
type input "1"
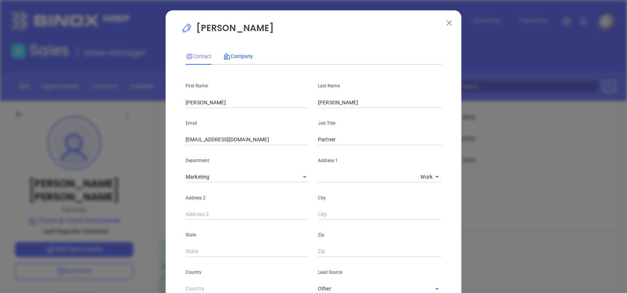
click at [242, 58] on span "Company" at bounding box center [238, 56] width 30 height 6
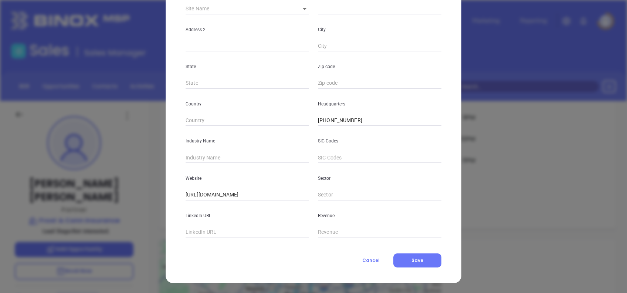
scroll to position [131, 0]
click at [247, 161] on input "text" at bounding box center [248, 157] width 124 height 11
type input "Insurance"
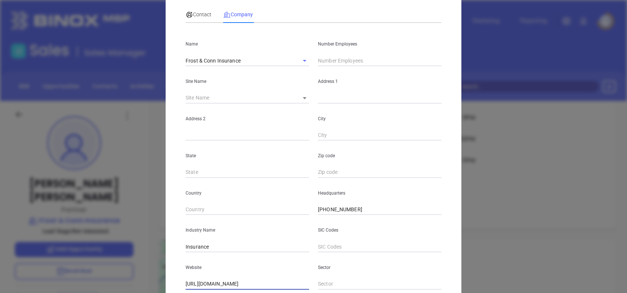
scroll to position [0, 0]
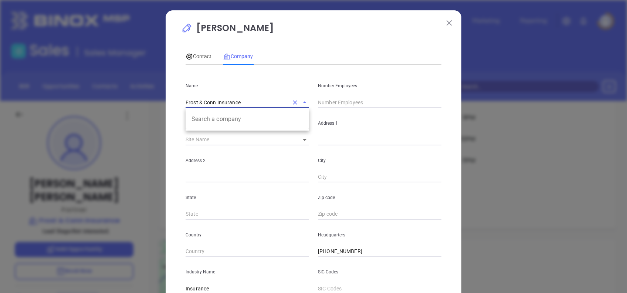
drag, startPoint x: 240, startPoint y: 105, endPoint x: 115, endPoint y: 93, distance: 125.2
click at [115, 93] on div "John Conroy Contact Company First Name John Last Name Conroy Email johnc@frosta…" at bounding box center [313, 146] width 627 height 293
click at [337, 103] on input "text" at bounding box center [380, 102] width 124 height 11
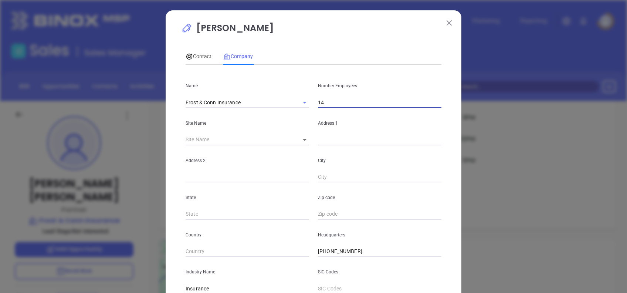
type input "14"
click at [304, 43] on div "John Conroy Contact Company First Name John Last Name Conroy Email johnc@frosta…" at bounding box center [313, 209] width 265 height 377
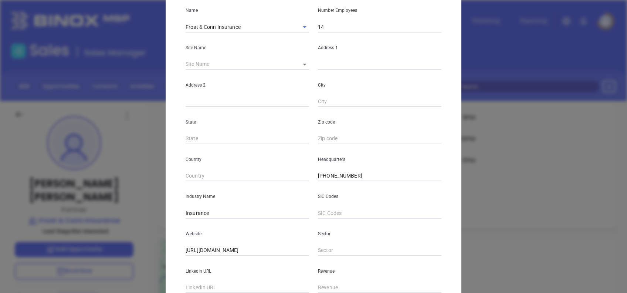
scroll to position [131, 0]
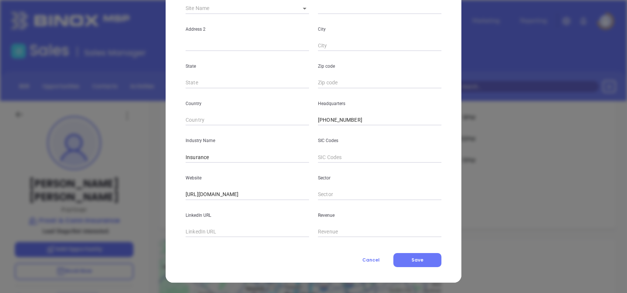
click at [223, 223] on div "LinkedIn URL" at bounding box center [247, 218] width 132 height 37
click at [217, 228] on input "text" at bounding box center [248, 231] width 124 height 11
paste input "www.linkedin.com/company/frost-&-conn-incorporated/"
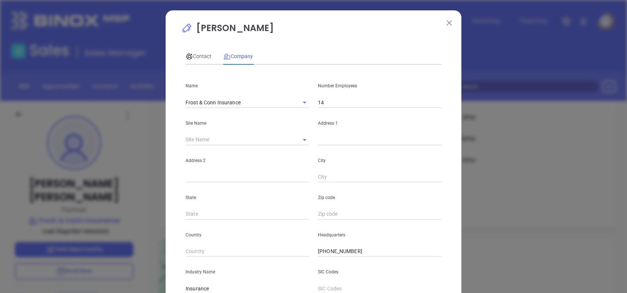
type input "www.linkedin.com/company/frost-&-conn-incorporated/"
click at [193, 58] on span "Contact" at bounding box center [199, 56] width 26 height 6
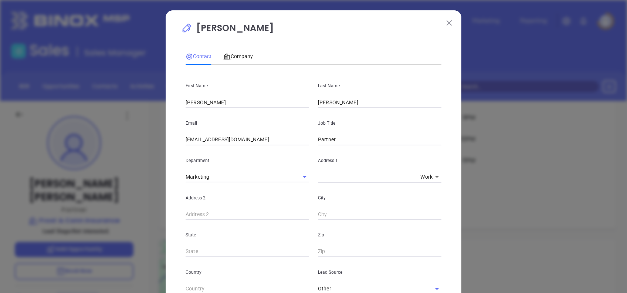
scroll to position [264, 0]
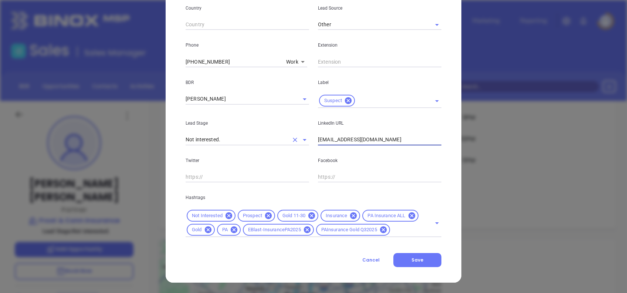
drag, startPoint x: 329, startPoint y: 149, endPoint x: 262, endPoint y: 142, distance: 67.3
click at [274, 146] on div "First Name John Last Name Conroy Email johnc@frostandconn.com Job Title Partner…" at bounding box center [314, 22] width 256 height 431
paste input "linkedin.com/in/john-conroy-3a02539/"
type input "www.linkedin.com/in/john-conroy-3a02539/"
click at [417, 259] on span "Save" at bounding box center [418, 260] width 12 height 6
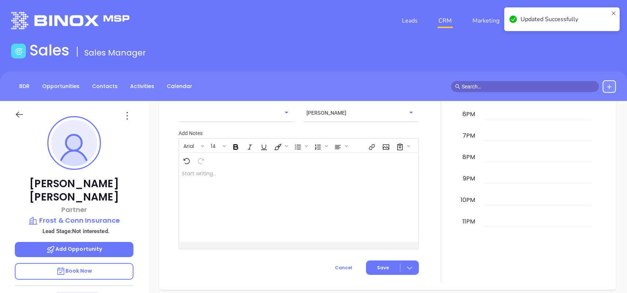
scroll to position [510, 0]
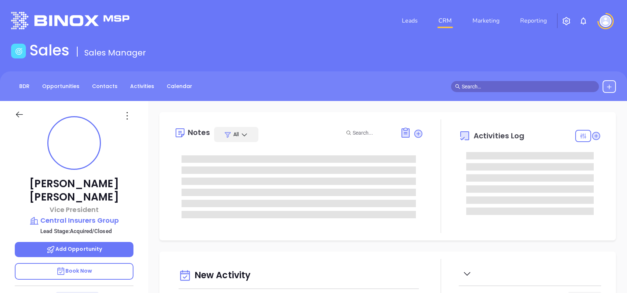
type input "[DATE]"
type input "[PERSON_NAME]"
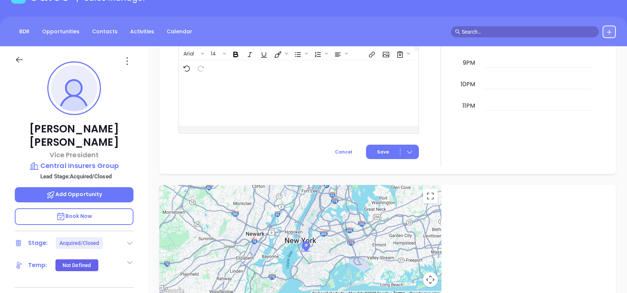
scroll to position [0, 0]
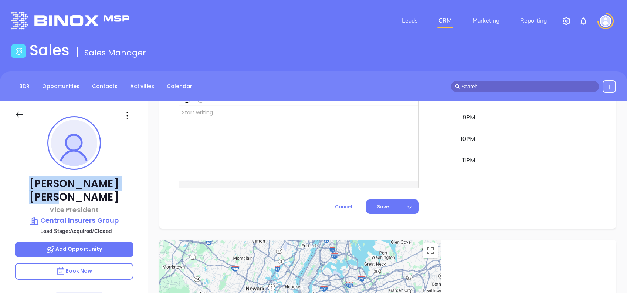
drag, startPoint x: 115, startPoint y: 178, endPoint x: 38, endPoint y: 179, distance: 76.9
click at [38, 179] on p "[PERSON_NAME]" at bounding box center [74, 190] width 119 height 27
copy p "[PERSON_NAME]"
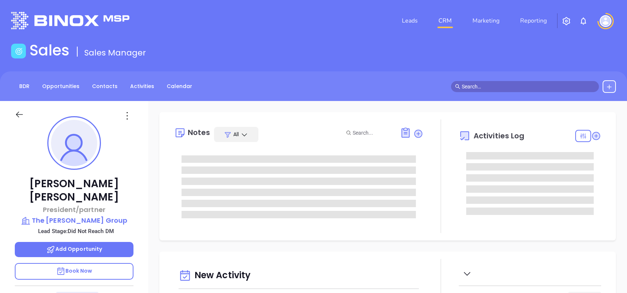
type input "[DATE]"
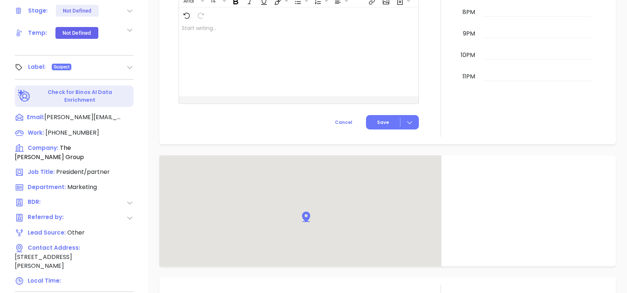
scroll to position [326, 0]
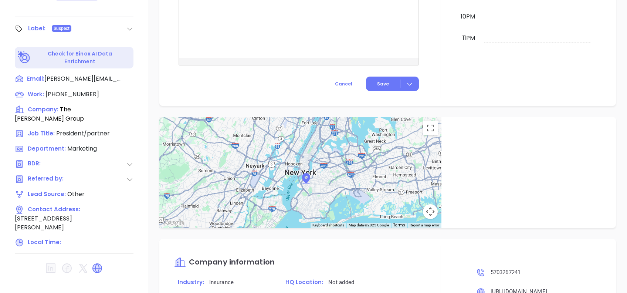
type input "[PERSON_NAME]"
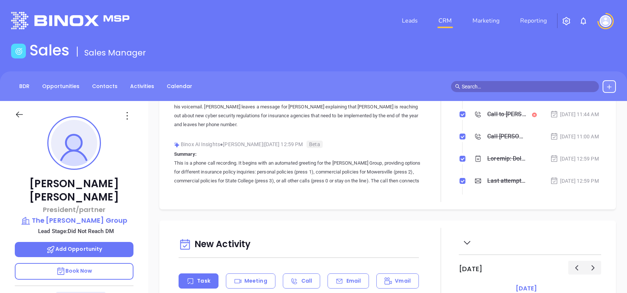
scroll to position [0, 0]
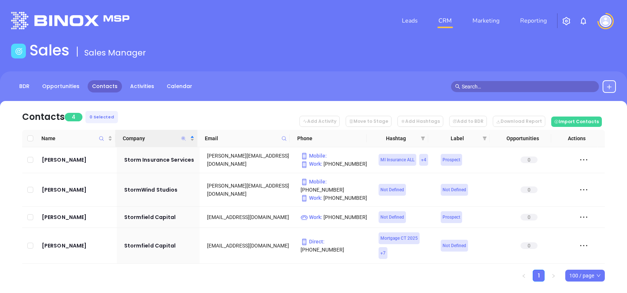
click at [183, 139] on icon "Company" at bounding box center [184, 138] width 4 height 4
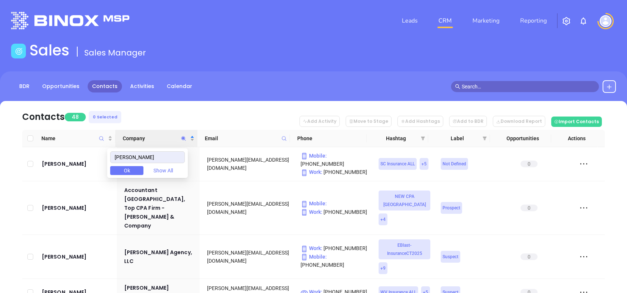
click at [205, 111] on nav "Contacts 48 0 Selected Add Activity Move to Stage Add Hashtags Add to BDR Downl…" at bounding box center [313, 115] width 583 height 29
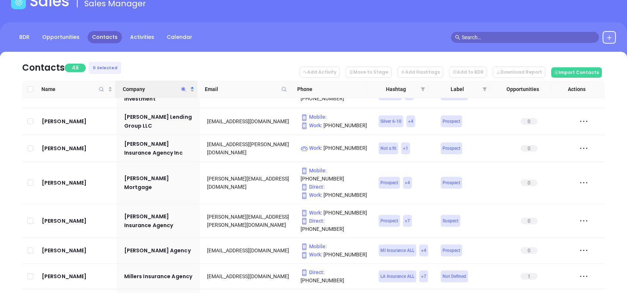
scroll to position [1184, 0]
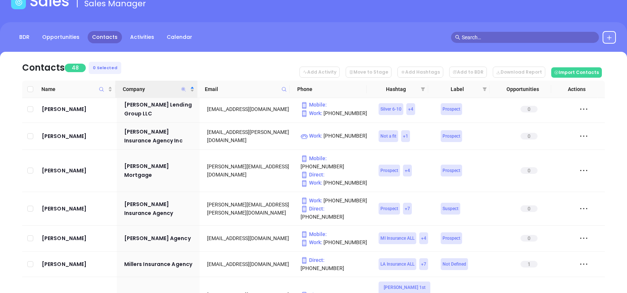
click at [183, 88] on icon "Company" at bounding box center [184, 89] width 4 height 4
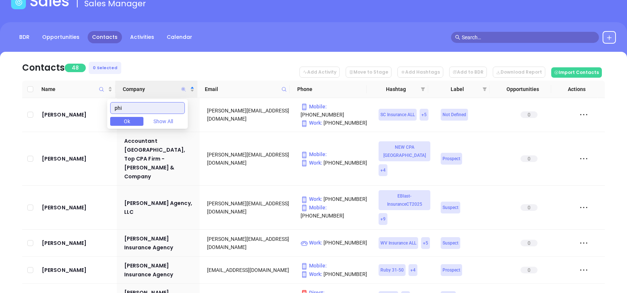
scroll to position [0, 0]
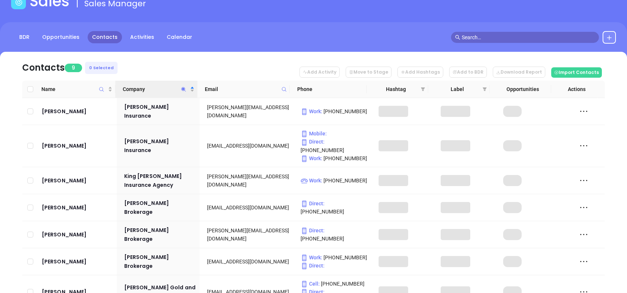
click at [205, 60] on nav "Contacts 9 0 Selected Add Activity Move to Stage Add Hashtags Add to BDR Downlo…" at bounding box center [313, 66] width 583 height 29
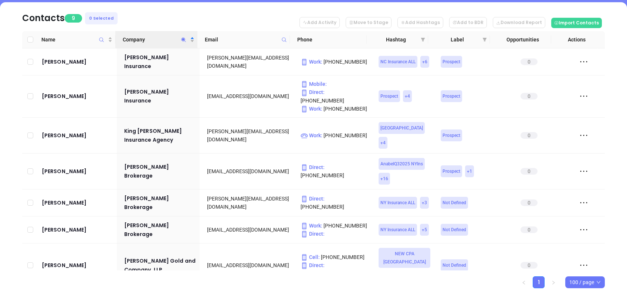
scroll to position [119, 0]
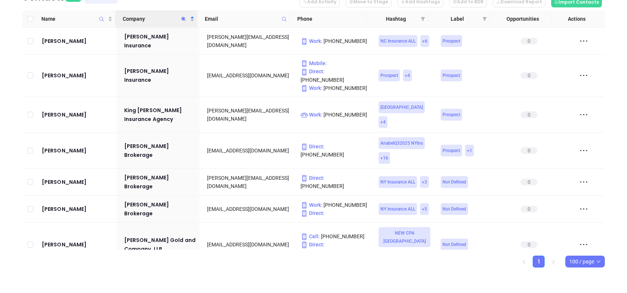
click at [185, 19] on icon "Company" at bounding box center [184, 19] width 6 height 6
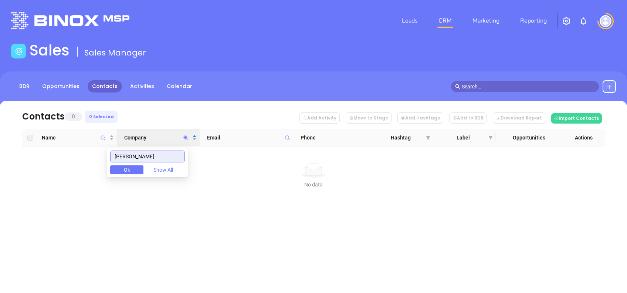
scroll to position [0, 0]
drag, startPoint x: 142, startPoint y: 154, endPoint x: 80, endPoint y: 151, distance: 62.2
click at [80, 151] on body "Leads CRM Marketing Reporting Financial Leads Leads Sales Sales Manager BDR Opp…" at bounding box center [313, 146] width 627 height 293
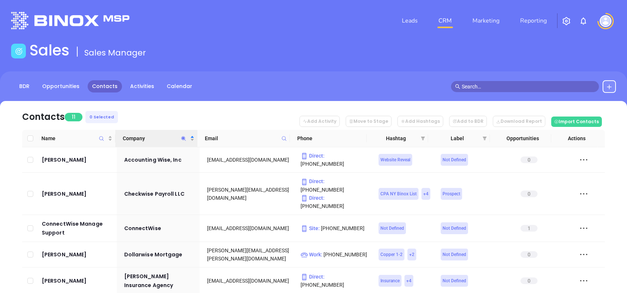
click at [155, 111] on nav "Contacts 11 0 Selected Add Activity Move to Stage Add Hashtags Add to BDR Downl…" at bounding box center [313, 115] width 583 height 29
click at [185, 139] on icon "Company" at bounding box center [184, 139] width 6 height 6
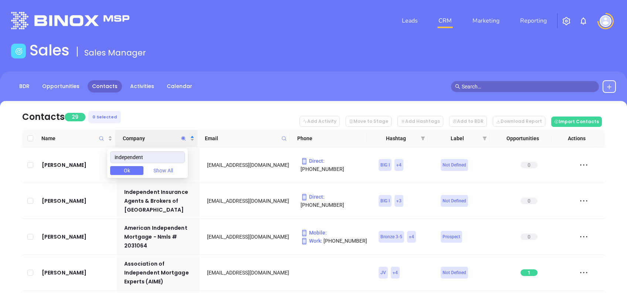
click at [190, 104] on nav "Contacts 29 0 Selected Add Activity Move to Stage Add Hashtags Add to BDR Downl…" at bounding box center [313, 115] width 583 height 29
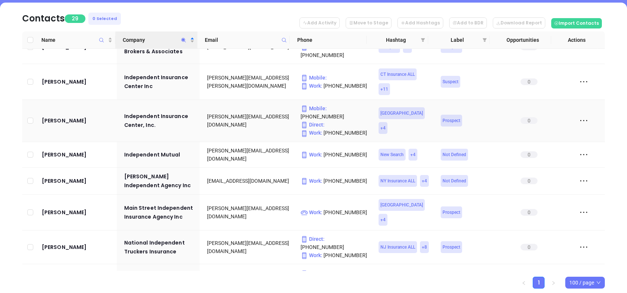
scroll to position [654, 0]
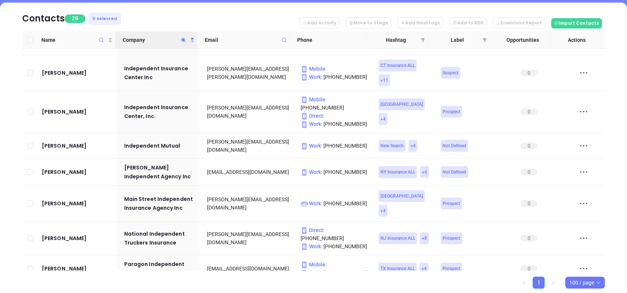
click at [184, 37] on icon "Company" at bounding box center [184, 40] width 6 height 6
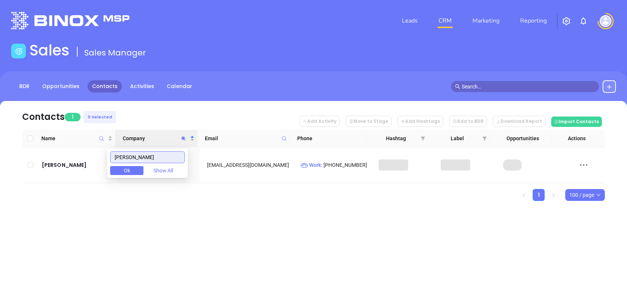
scroll to position [0, 0]
type input "eby"
click at [188, 109] on nav "Contacts 1 0 Selected Add Activity Move to Stage Add Hashtags Add to BDR Downlo…" at bounding box center [313, 115] width 583 height 29
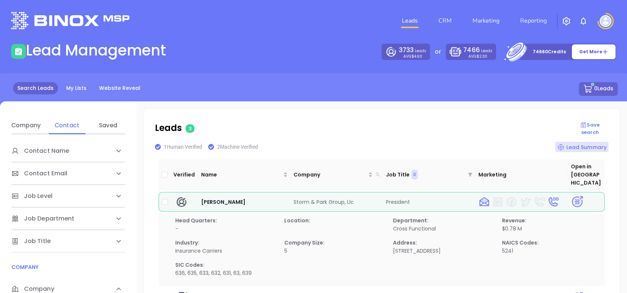
scroll to position [98, 0]
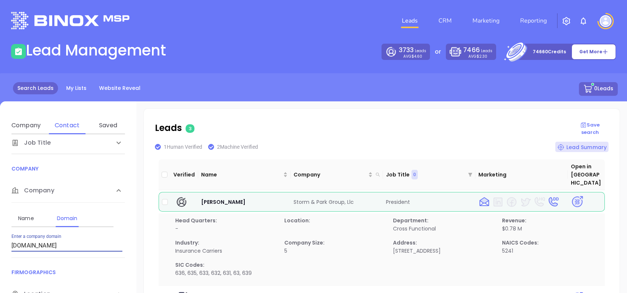
drag, startPoint x: 71, startPoint y: 250, endPoint x: 2, endPoint y: 249, distance: 68.8
click at [3, 249] on div "Contact Name First Name Last Name Contact Email Work or Personal Email Job Leve…" at bounding box center [68, 250] width 137 height 233
paste input "millerphillips"
type input "[DOMAIN_NAME]"
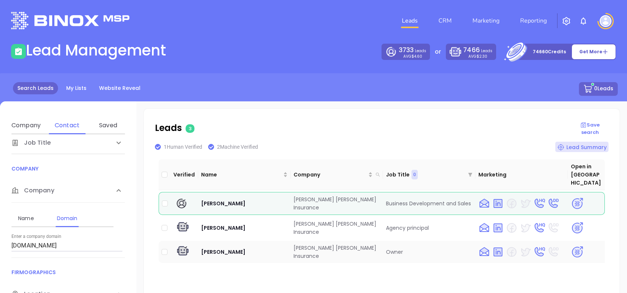
click at [571, 246] on img at bounding box center [577, 252] width 13 height 13
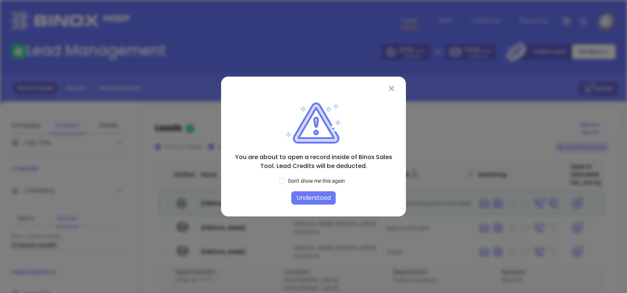
click at [317, 196] on button "Understood" at bounding box center [314, 197] width 44 height 13
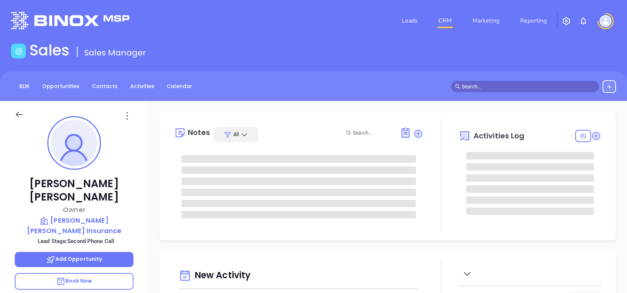
type input "[DATE]"
type input "[PERSON_NAME]"
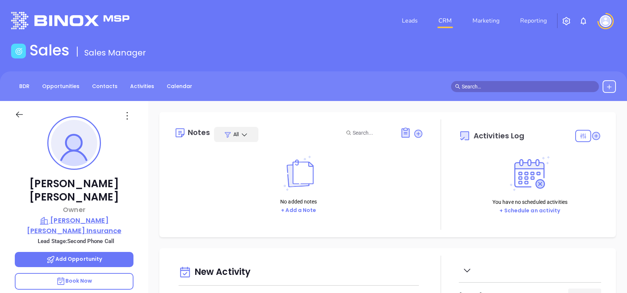
click at [109, 215] on p "[PERSON_NAME] [PERSON_NAME] Insurance" at bounding box center [74, 225] width 119 height 20
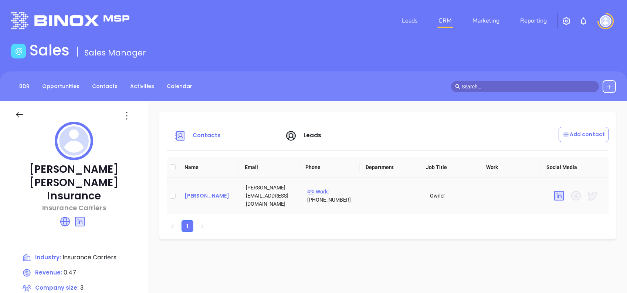
click at [202, 194] on div "[PERSON_NAME]" at bounding box center [210, 195] width 50 height 9
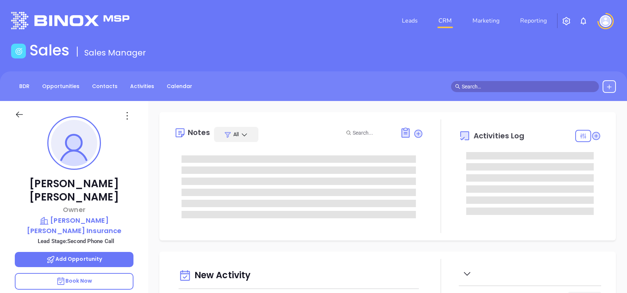
scroll to position [215, 0]
click at [124, 112] on icon at bounding box center [127, 116] width 12 height 12
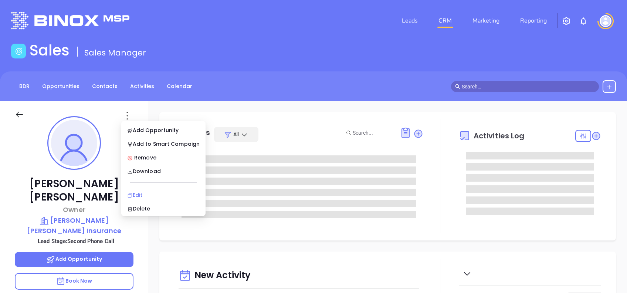
click at [148, 191] on div "Edit" at bounding box center [163, 195] width 73 height 8
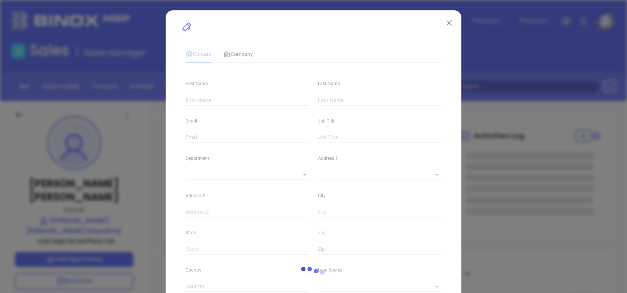
type input "[PERSON_NAME]"
type input "[PERSON_NAME][EMAIL_ADDRESS][DOMAIN_NAME]"
type input "Owner"
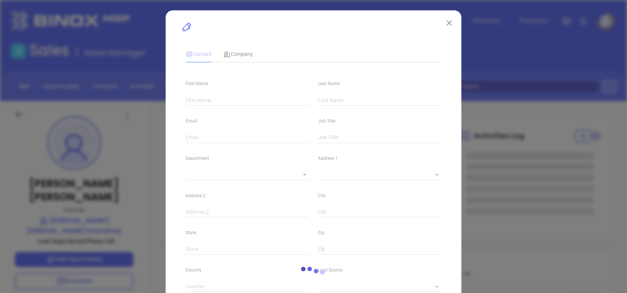
type input "1"
type input "[DOMAIN_NAME][URL][PERSON_NAME]"
type input "Marketing"
type input "Website Reveal"
type input "undefined undefined"
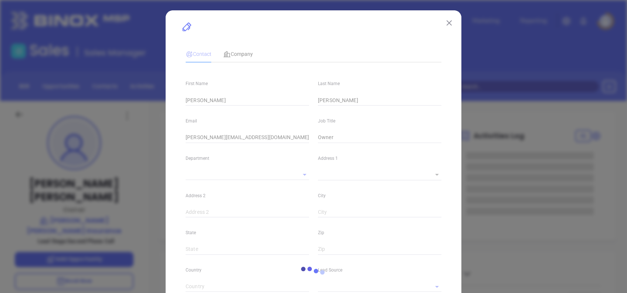
type input "Second Phone Call"
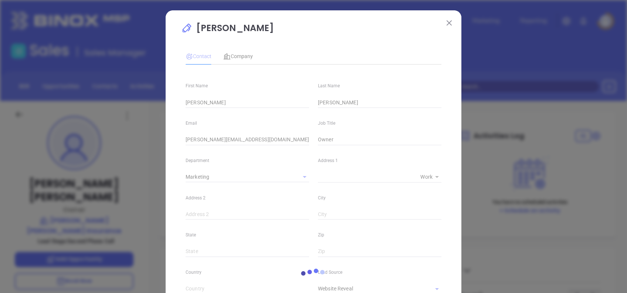
type input "[PHONE_NUMBER]"
type input "1"
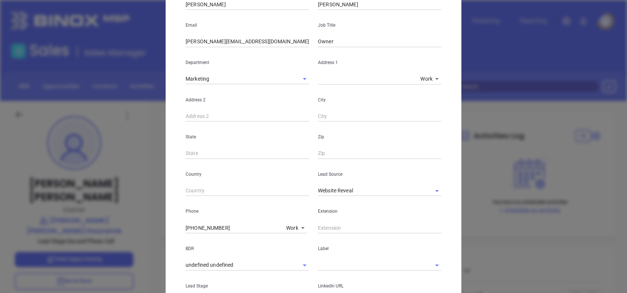
scroll to position [98, 0]
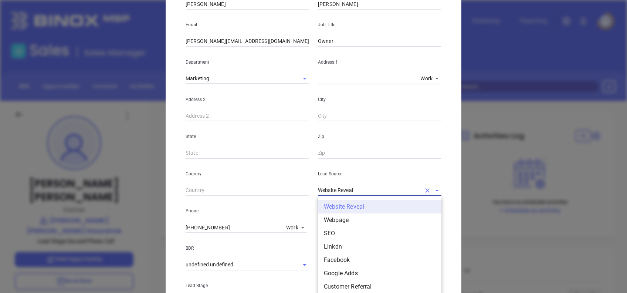
drag, startPoint x: 366, startPoint y: 192, endPoint x: 256, endPoint y: 192, distance: 109.5
click at [256, 192] on div "Country Lead Source Website Reveal Website Reveal Webpage SEO Linkdn Facebook G…" at bounding box center [313, 177] width 265 height 37
click at [354, 194] on input "Website Reveal" at bounding box center [369, 190] width 103 height 11
click at [354, 195] on input "Website Reveal" at bounding box center [369, 190] width 103 height 11
click at [354, 194] on input "Website Reveal" at bounding box center [369, 190] width 103 height 11
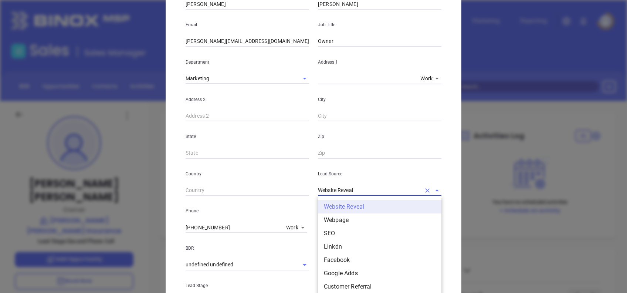
click at [354, 194] on input "Website Reveal" at bounding box center [369, 190] width 103 height 11
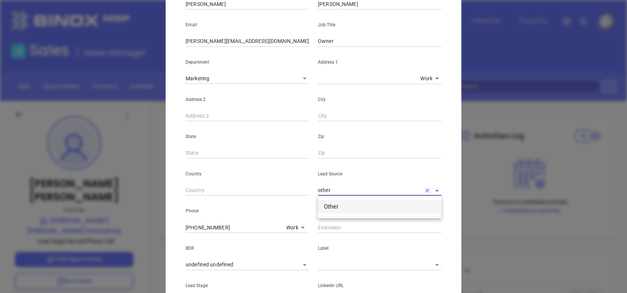
click at [380, 207] on li "Other" at bounding box center [380, 206] width 124 height 13
type input "Other"
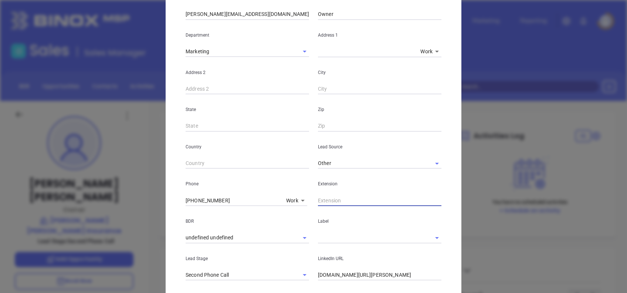
scroll to position [197, 0]
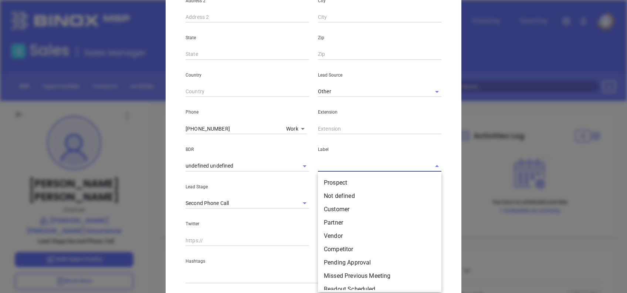
click at [330, 161] on input "text" at bounding box center [369, 166] width 103 height 11
click at [338, 176] on ul "Prospect Not defined Customer Partner Vendor Competitor Pending Approval Missed…" at bounding box center [380, 231] width 124 height 117
click at [338, 176] on li "Prospect" at bounding box center [380, 182] width 124 height 13
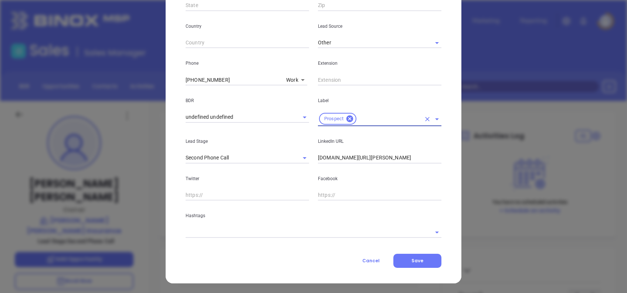
scroll to position [247, 0]
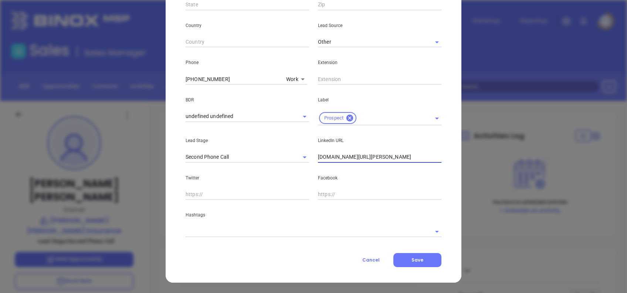
click at [417, 158] on input "linkedin.com/in/michelle-phillips-35bba619" at bounding box center [380, 157] width 124 height 11
drag, startPoint x: 417, startPoint y: 158, endPoint x: 227, endPoint y: 142, distance: 190.5
click at [227, 142] on div "Lead Stage Second Phone Call LinkedIn URL linkedin.com/in/michelle-phillips-35b…" at bounding box center [313, 143] width 265 height 37
paste input "https://www.linkedin.com/in/michelle-phillips-35bba619?lipi=urn%3Ali%3Apage%3Ad…"
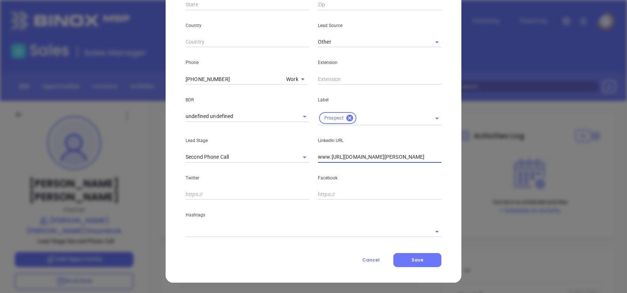
drag, startPoint x: 338, startPoint y: 155, endPoint x: 609, endPoint y: 149, distance: 270.5
click at [609, 149] on div "Michelle Phillips Contact Company First Name Michelle Last Name Phillips Email …" at bounding box center [313, 146] width 627 height 293
paste input "https://www.linkedin.com/in/michelle-phillips-35bba619?lipi=urn%3Ali%3Apage%3Ad…"
type input "www.https://www.linkedin.com/in/michelle-phillips-35bba619?lipi=urn%3Ali%3Apage…"
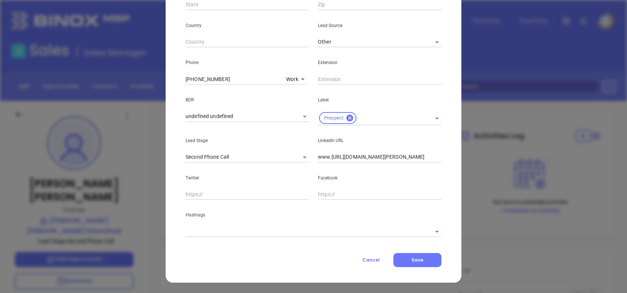
click at [373, 159] on input "www.https://www.linkedin.com/in/michelle-phillips-35bba619?lipi=urn%3Ali%3Apage…" at bounding box center [380, 157] width 124 height 11
click at [373, 158] on input "www.https://www.linkedin.com/in/michelle-phillips-35bba619?lipi=urn%3Ali%3Apage…" at bounding box center [380, 157] width 124 height 11
paste input "www.linkedin.com/in/michelle-phillips-35bba619/"
type input "www.linkedin.com/in/michelle-phillips-35bba619/"
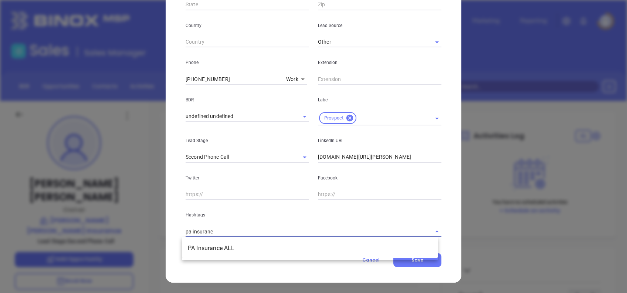
type input "pa insurance"
click at [288, 241] on ul "PA Insurance ALL" at bounding box center [310, 248] width 256 height 19
click at [288, 242] on li "PA Insurance ALL" at bounding box center [310, 248] width 256 height 13
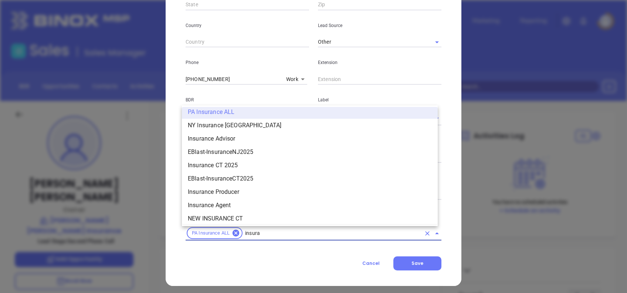
scroll to position [497, 0]
type input "insurance"
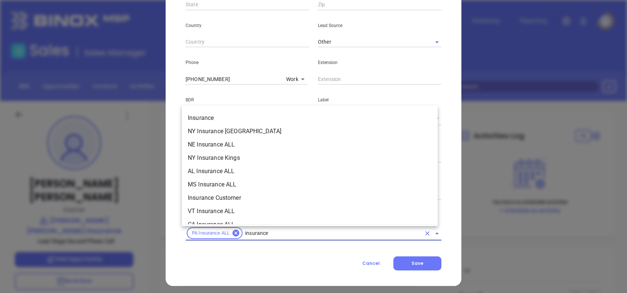
scroll to position [256, 0]
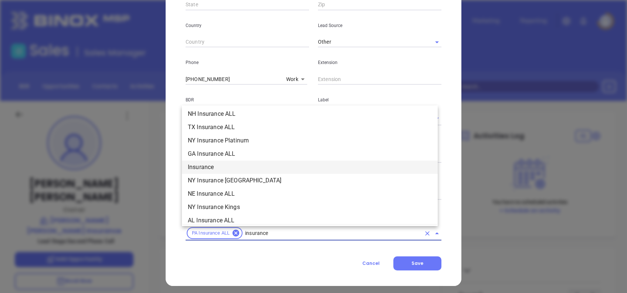
click at [220, 162] on li "Insurance" at bounding box center [310, 167] width 256 height 13
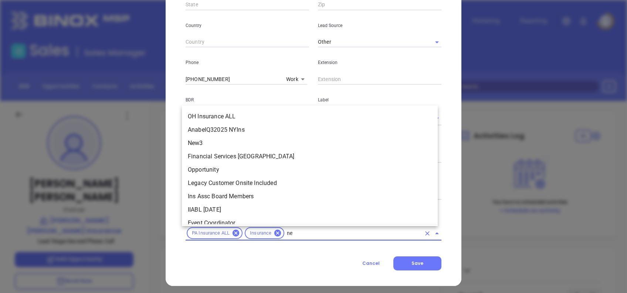
scroll to position [0, 0]
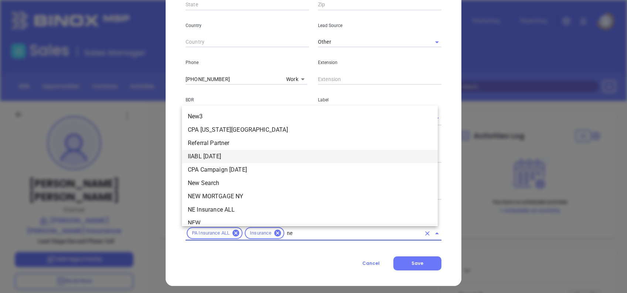
type input "new"
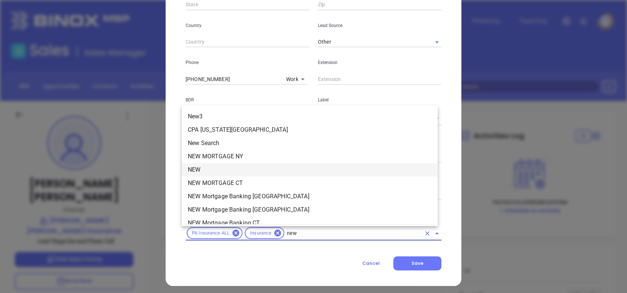
click at [286, 166] on li "NEW" at bounding box center [310, 169] width 256 height 13
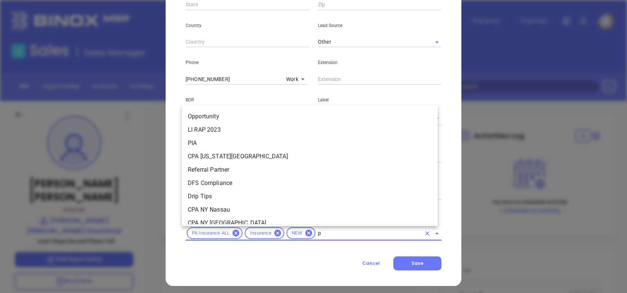
type input "pa"
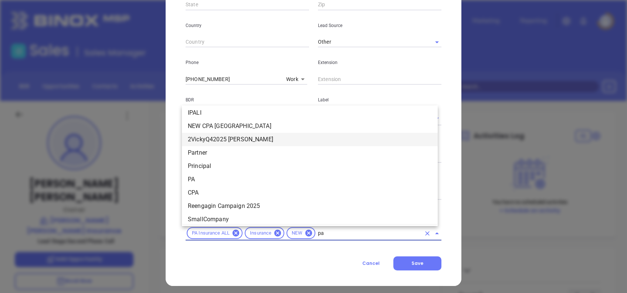
scroll to position [482, 0]
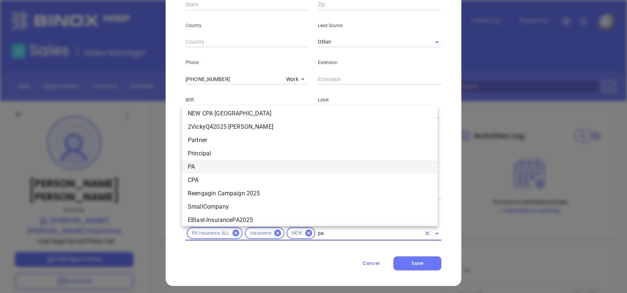
click at [212, 169] on li "PA" at bounding box center [310, 166] width 256 height 13
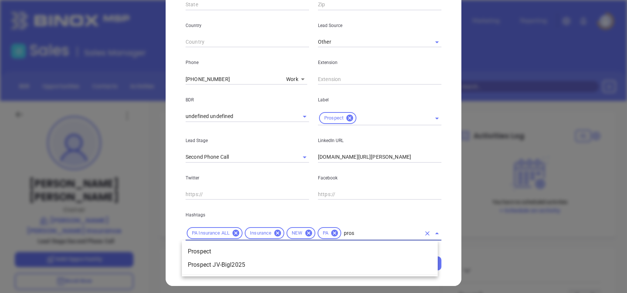
type input "prosp"
click at [226, 250] on li "Prospect" at bounding box center [310, 251] width 256 height 13
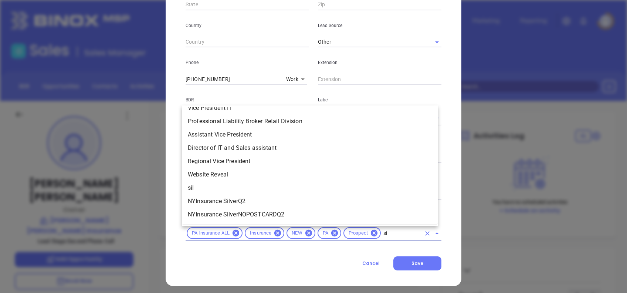
scroll to position [0, 0]
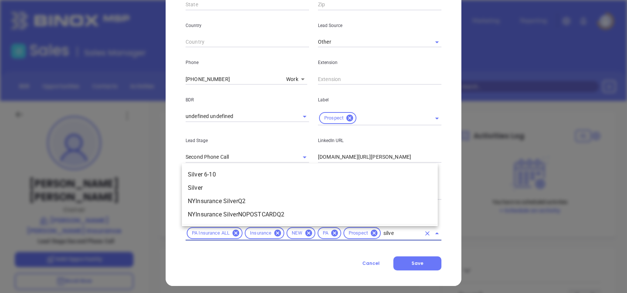
type input "silver"
click at [237, 172] on li "Silver 6-10" at bounding box center [310, 174] width 256 height 13
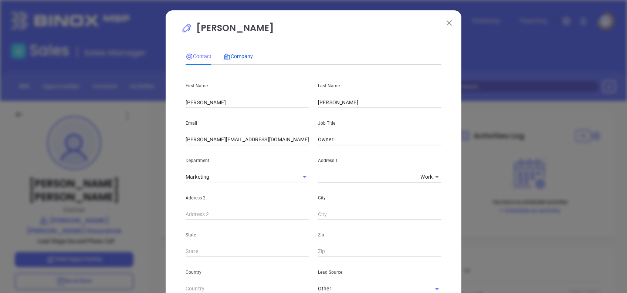
click at [242, 54] on span "Company" at bounding box center [238, 56] width 30 height 6
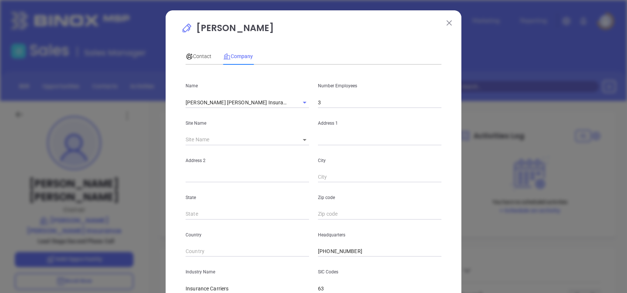
click at [301, 141] on body "Leads CRM Marketing Reporting Financial Leads Leads Sales Sales Manager BDR Opp…" at bounding box center [313, 146] width 627 height 293
click at [306, 142] on li "Saxonburg" at bounding box center [325, 140] width 69 height 13
type input "Saxonburg"
type input "127195"
type input "Saxonburg"
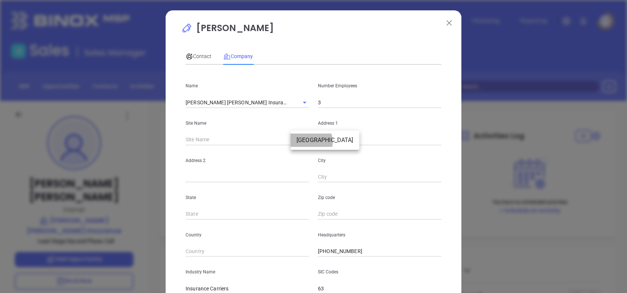
type input "PA"
type input "US"
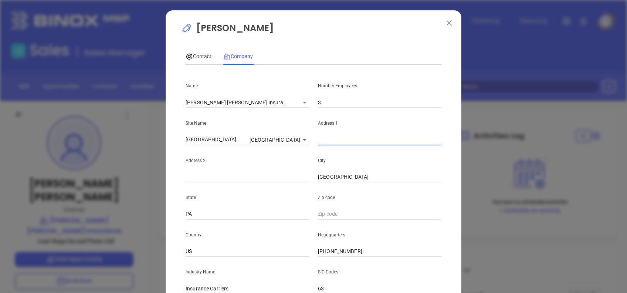
click at [335, 141] on input "text" at bounding box center [380, 139] width 124 height 11
paste input "236 W Main St Saxonburg, Pennsylvania 16056"
drag, startPoint x: 410, startPoint y: 137, endPoint x: 442, endPoint y: 137, distance: 31.8
click at [442, 137] on div "Address 1 236 W Main St Saxonburg, Pennsylvania 16056" at bounding box center [380, 126] width 132 height 37
type input "236 W Main St Saxonburg, Pennsylvania"
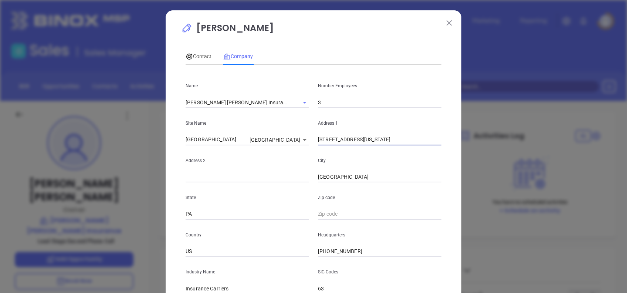
click at [337, 212] on input "text" at bounding box center [380, 214] width 124 height 11
paste input "16056"
type input "16056"
drag, startPoint x: 414, startPoint y: 137, endPoint x: 348, endPoint y: 160, distance: 70.1
click at [348, 160] on div "Name Miller Phillips Insurance Number Employees 3 Site Name Saxonburg Saxonburg…" at bounding box center [314, 220] width 256 height 298
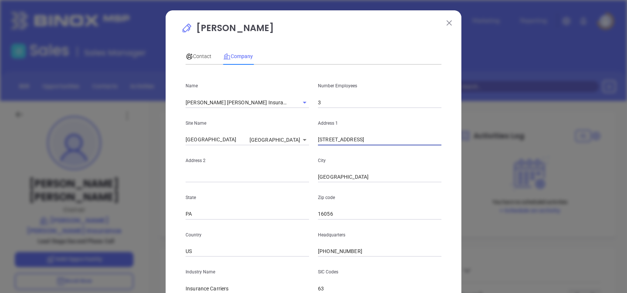
type input "236 W Main St"
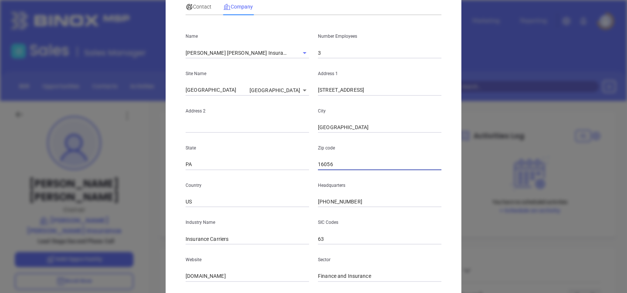
scroll to position [131, 0]
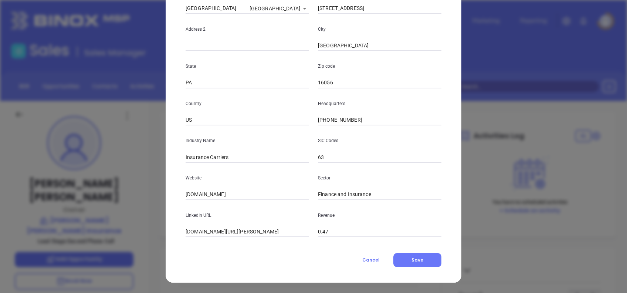
click at [237, 195] on input "millerphillips.com" at bounding box center [248, 194] width 124 height 11
paste input "https://www.millerphillips.com/"
type input "https://www.millerphillips.com/"
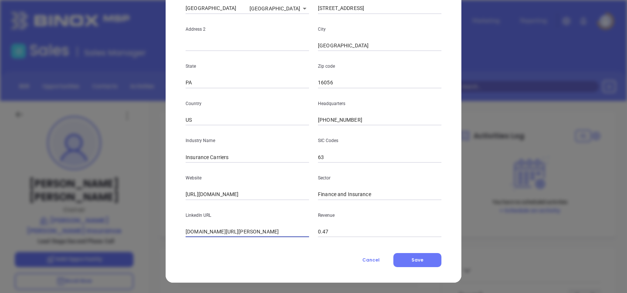
click at [240, 234] on input "linkedin.com/company/miller-phillips-insurance" at bounding box center [248, 231] width 124 height 11
click at [257, 235] on input "linkedin.com/company/miller-phillips-insurance" at bounding box center [248, 231] width 124 height 11
drag, startPoint x: 257, startPoint y: 235, endPoint x: 265, endPoint y: 239, distance: 8.3
click at [257, 235] on input "linkedin.com/company/miller-phillips-insurance" at bounding box center [248, 231] width 124 height 11
paste input "www.linkedin.com/company/miller-phillips-insurance/"
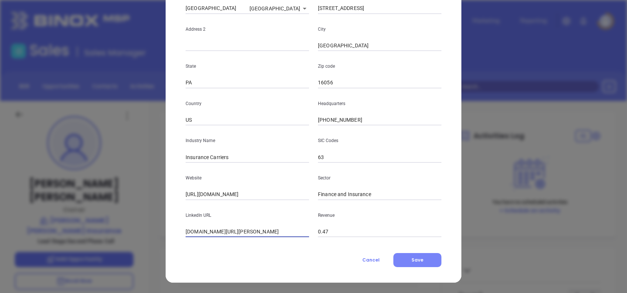
scroll to position [0, 3]
type input "www.linkedin.com/company/miller-phillips-insurance/"
click at [426, 257] on button "Save" at bounding box center [418, 260] width 48 height 14
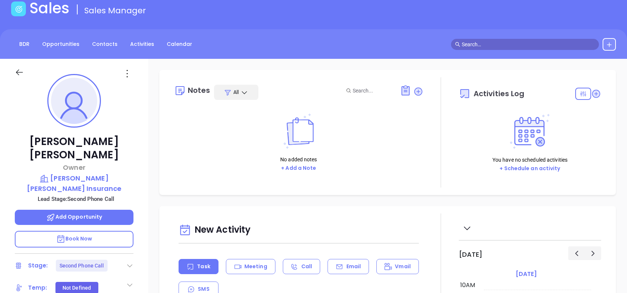
scroll to position [98, 0]
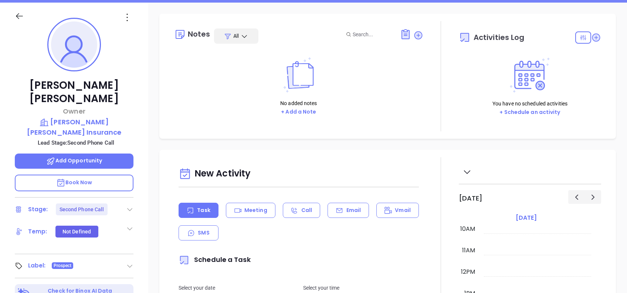
click at [130, 206] on icon at bounding box center [129, 209] width 7 height 7
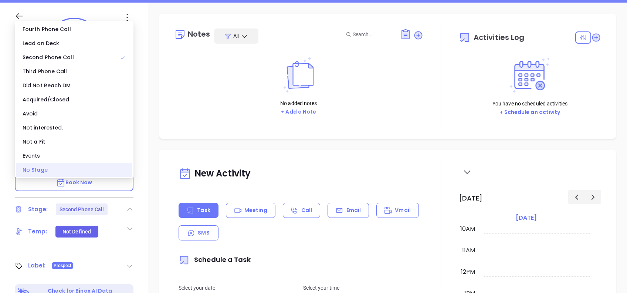
click at [91, 172] on div "No Stage" at bounding box center [74, 170] width 116 height 14
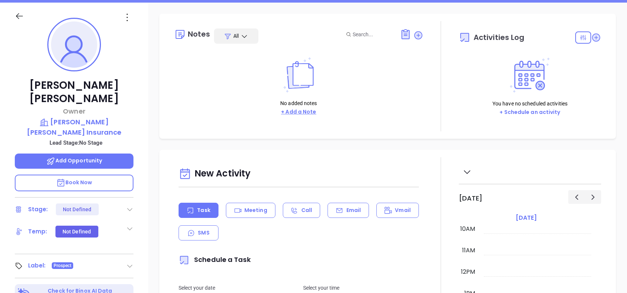
click at [302, 112] on button "+ Add a Note" at bounding box center [299, 112] width 40 height 9
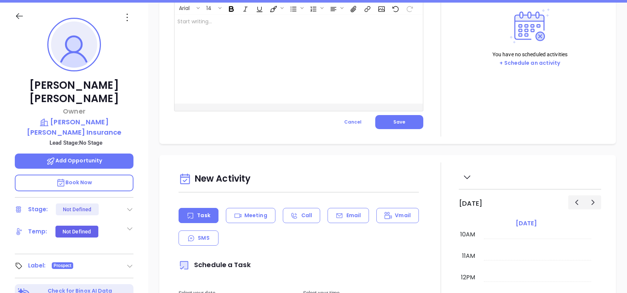
click at [204, 65] on div at bounding box center [290, 59] width 231 height 89
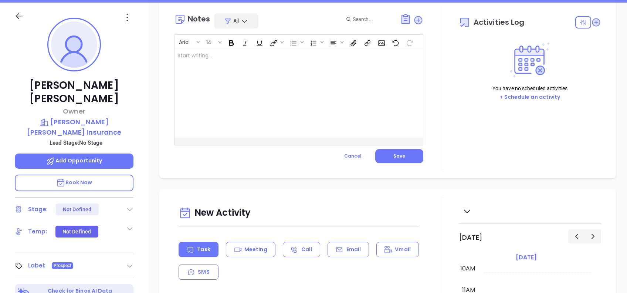
scroll to position [0, 0]
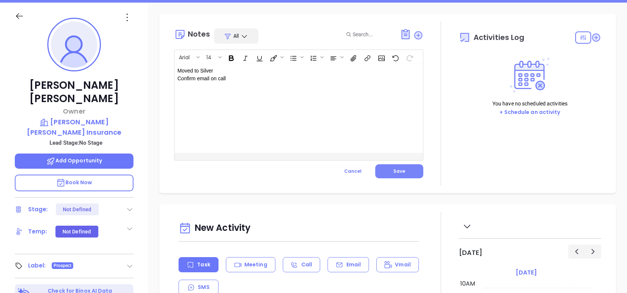
drag, startPoint x: 397, startPoint y: 167, endPoint x: 401, endPoint y: 171, distance: 5.0
click at [401, 171] on button "Save" at bounding box center [399, 171] width 48 height 14
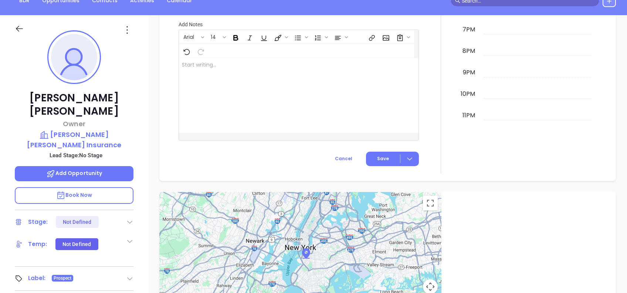
scroll to position [79, 0]
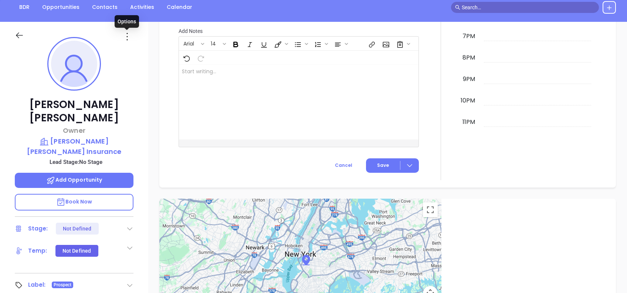
click at [132, 38] on icon at bounding box center [127, 37] width 12 height 12
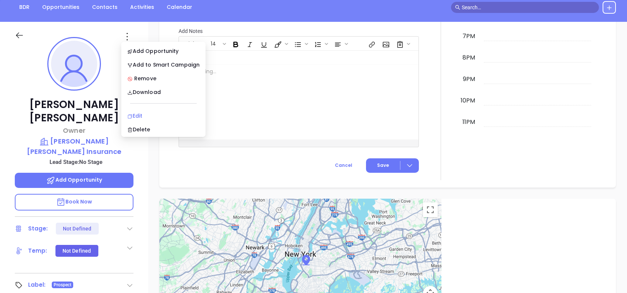
click at [154, 112] on div "Edit" at bounding box center [163, 116] width 73 height 8
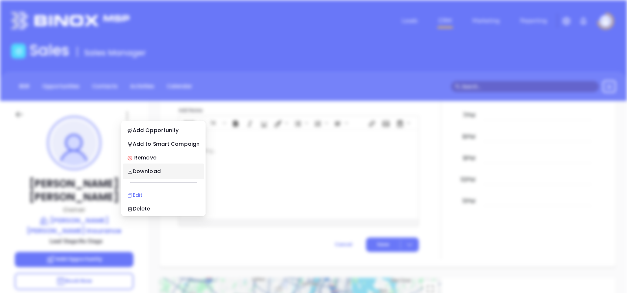
scroll to position [0, 0]
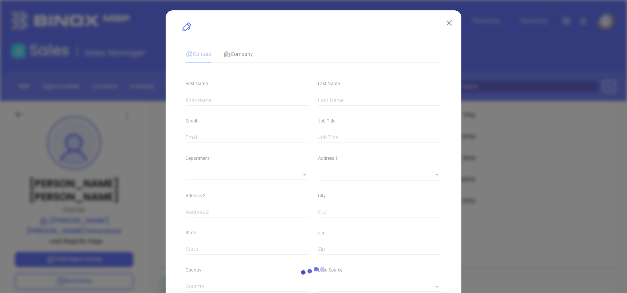
type input "Michelle"
type input "Phillips"
type input "michelle@millerphillips.com"
type input "Owner"
type textarea "236 W Main St"
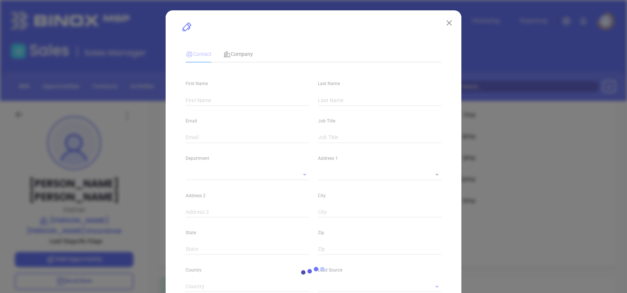
type input "1"
type input "Saxonburg"
type input "PA"
type input "16056"
type input "US"
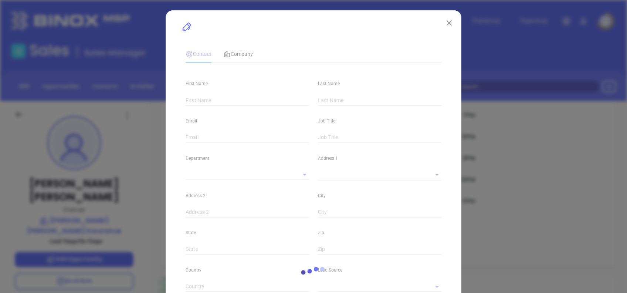
type input "www.linkedin.com/in/michelle-phillips-35bba619/"
type input "Marketing"
type input "Other"
type input "undefined undefined"
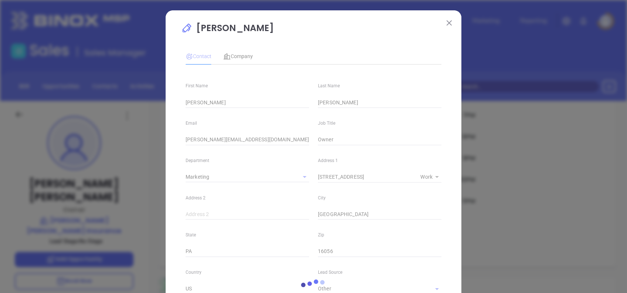
click at [235, 56] on div at bounding box center [313, 287] width 265 height 487
type input "(724) 352-1501"
type input "1"
click at [235, 56] on div at bounding box center [313, 287] width 265 height 487
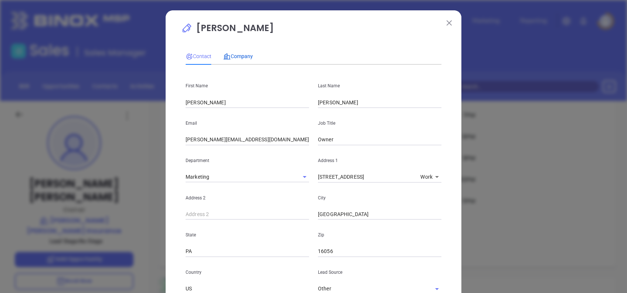
click at [235, 56] on span "Company" at bounding box center [238, 56] width 30 height 6
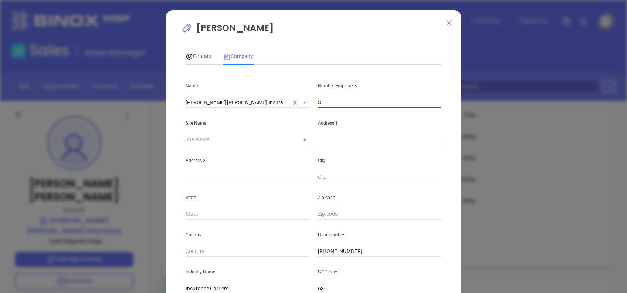
drag, startPoint x: 329, startPoint y: 105, endPoint x: 269, endPoint y: 102, distance: 60.0
click at [271, 102] on div "Name Miller Phillips Insurance Number Employees 3" at bounding box center [313, 89] width 265 height 37
type input "5"
drag, startPoint x: 300, startPoint y: 22, endPoint x: 301, endPoint y: 28, distance: 6.0
click at [300, 22] on p "Michelle Phillips" at bounding box center [313, 29] width 265 height 17
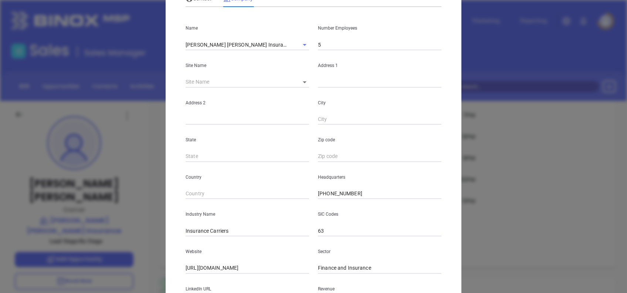
scroll to position [131, 0]
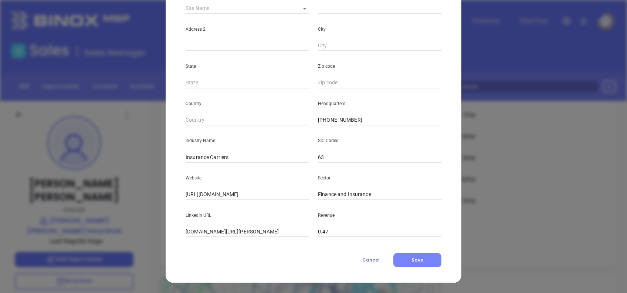
click at [408, 255] on button "Save" at bounding box center [418, 260] width 48 height 14
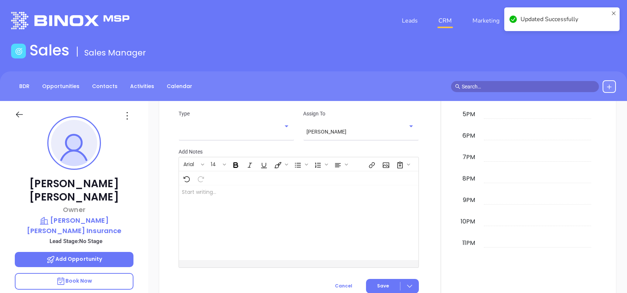
scroll to position [408, 0]
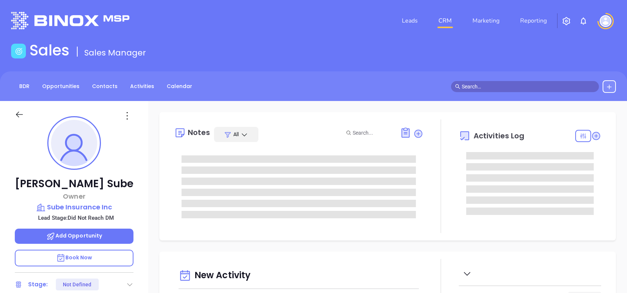
type input "[DATE]"
type input "[PERSON_NAME]"
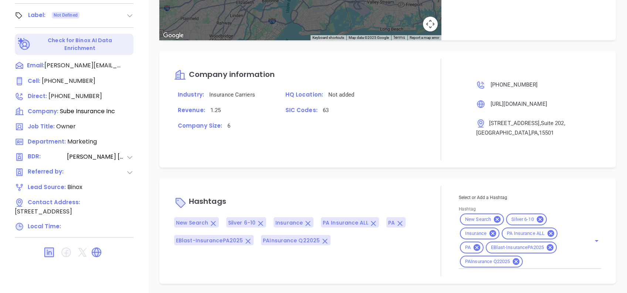
scroll to position [496, 0]
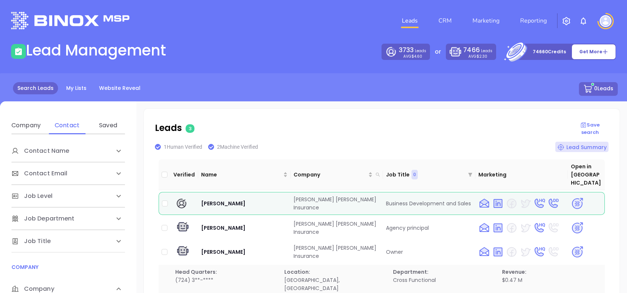
scroll to position [98, 0]
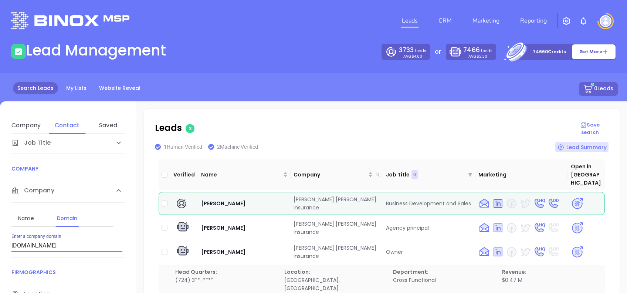
drag, startPoint x: 71, startPoint y: 243, endPoint x: 0, endPoint y: 234, distance: 71.6
click at [0, 234] on html "Leads CRM Marketing Reporting Financial Leads Leads Lead Management 3733 Leads …" at bounding box center [313, 146] width 627 height 293
paste input "wiseinsuranceagency"
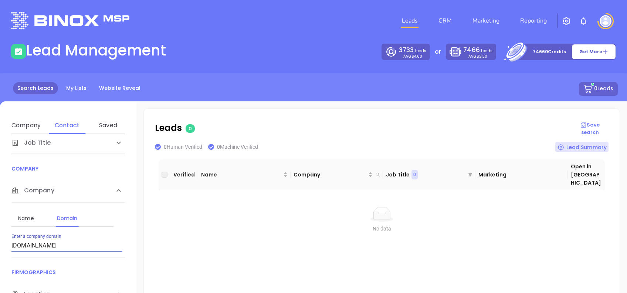
drag, startPoint x: 9, startPoint y: 249, endPoint x: 0, endPoint y: 241, distance: 11.6
click at [0, 243] on html "Leads CRM Marketing Reporting Financial Leads Leads Lead Management 3733 Leads …" at bounding box center [313, 146] width 627 height 293
paste input "insurancesomersetpa"
drag, startPoint x: 87, startPoint y: 243, endPoint x: 0, endPoint y: 248, distance: 87.1
click at [0, 248] on html "Leads CRM Marketing Reporting Financial Leads Leads Lead Management 3733 Leads …" at bounding box center [313, 146] width 627 height 293
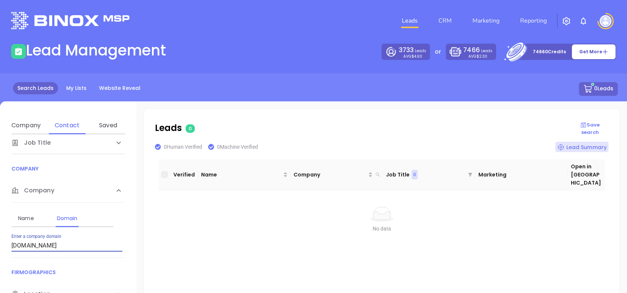
paste input "ebyinsurancellc"
type input "[DOMAIN_NAME]"
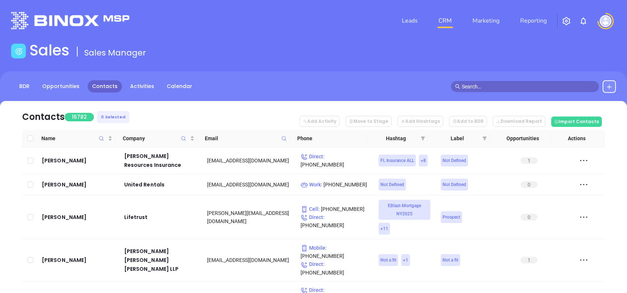
click at [615, 85] on button at bounding box center [609, 86] width 13 height 13
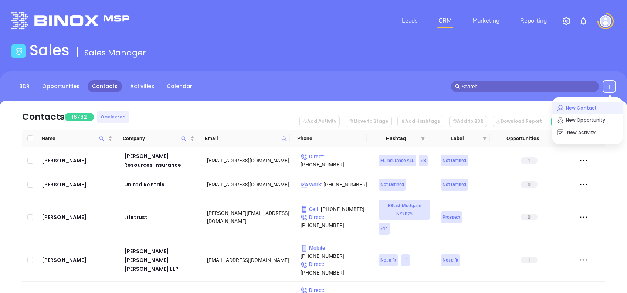
click at [570, 108] on p "New Contact" at bounding box center [587, 108] width 61 height 12
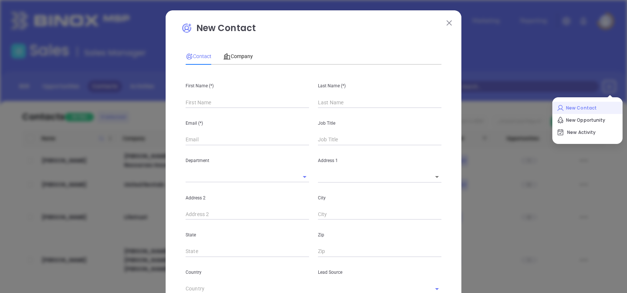
type input "Fourth Phone Call"
type input "1"
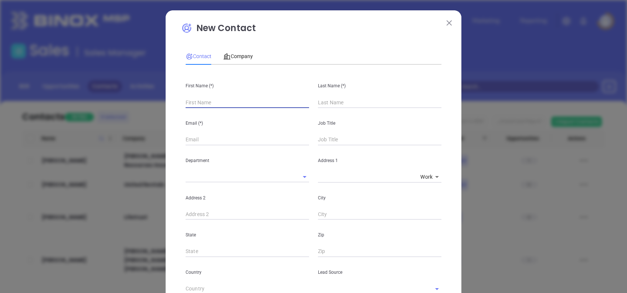
click at [216, 104] on input "text" at bounding box center [248, 102] width 124 height 11
type input "Randall"
type input "Close"
click at [201, 136] on input "text" at bounding box center [248, 139] width 124 height 11
click at [207, 150] on div "Department" at bounding box center [247, 163] width 132 height 37
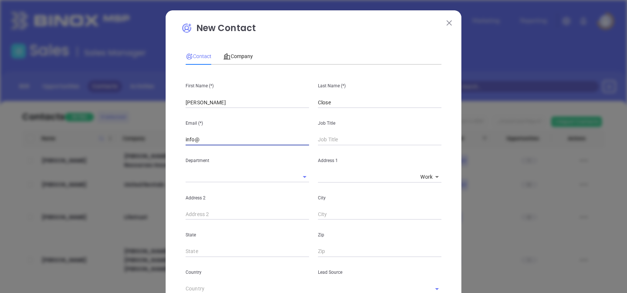
click at [207, 142] on input "info@" at bounding box center [248, 139] width 124 height 11
paste input "wiseinsuranceagency.com"
type input "info@wiseinsuranceagency.com"
type input "T"
type input "R"
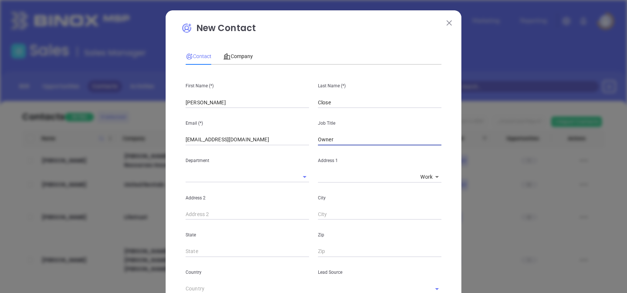
type input "Owner"
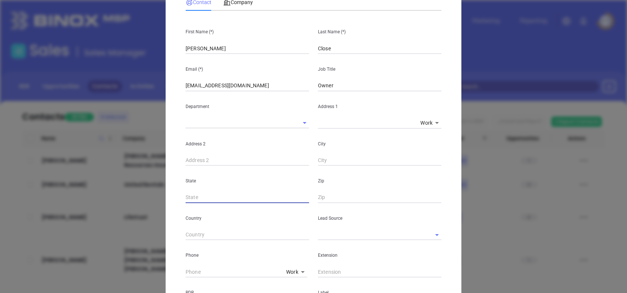
scroll to position [98, 0]
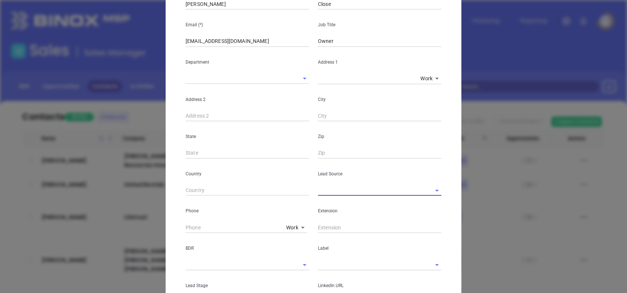
click at [331, 186] on input "text" at bounding box center [369, 190] width 103 height 11
click at [344, 204] on li "Other" at bounding box center [380, 206] width 124 height 13
type input "Other"
type input "( ) -"
click at [186, 226] on input "( ) -" at bounding box center [235, 227] width 98 height 11
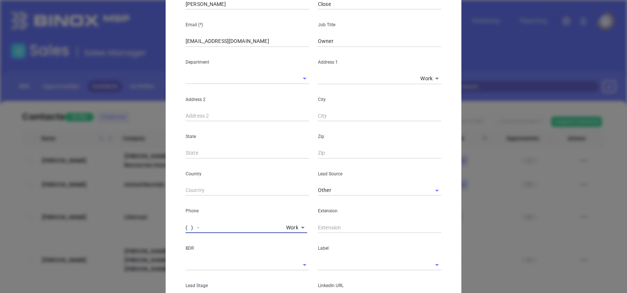
paste input "814) 445-8968"
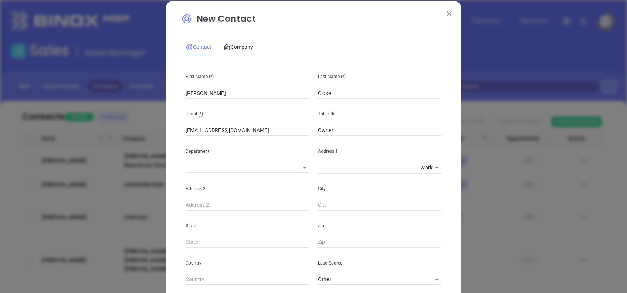
scroll to position [0, 0]
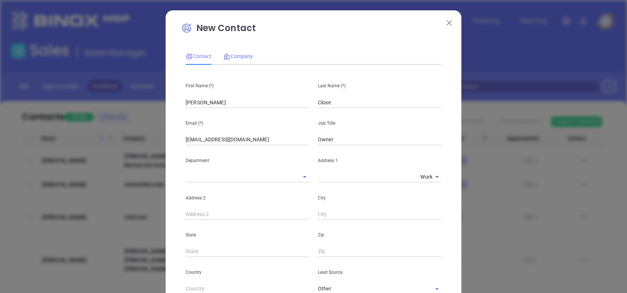
type input "(814) 445-8968"
click at [240, 59] on span "Company" at bounding box center [238, 56] width 30 height 6
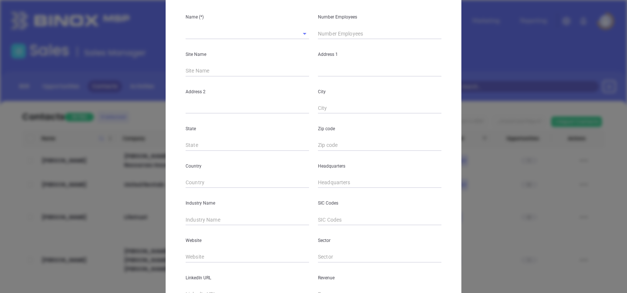
scroll to position [131, 0]
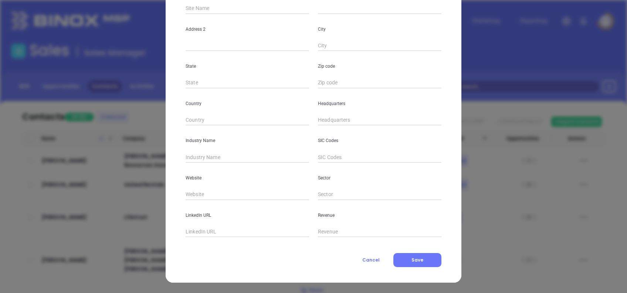
click at [318, 118] on input "text" at bounding box center [380, 120] width 124 height 11
paste input "814) 445-8968"
type input "(814) 445-8968"
type input "Insurance"
click at [240, 188] on div "Website" at bounding box center [247, 181] width 132 height 37
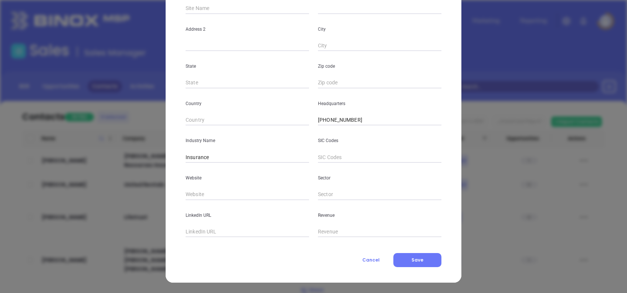
click at [237, 192] on input "text" at bounding box center [248, 194] width 124 height 11
click at [217, 191] on input "text" at bounding box center [248, 194] width 124 height 11
paste input "https://www.wiseinsuranceagency.com/"
type input "https://www.wiseinsuranceagency.com/"
drag, startPoint x: 274, startPoint y: 192, endPoint x: 213, endPoint y: 209, distance: 63.4
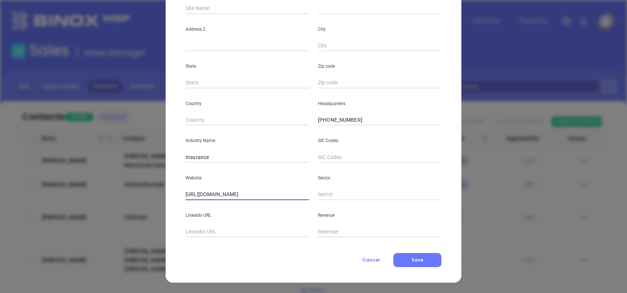
click at [213, 209] on div "Name (*) Number Employees Site Name Address 1 Address 2 City State Zip code Cou…" at bounding box center [314, 88] width 256 height 298
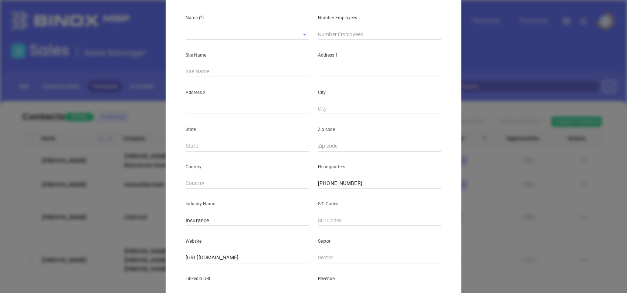
scroll to position [0, 0]
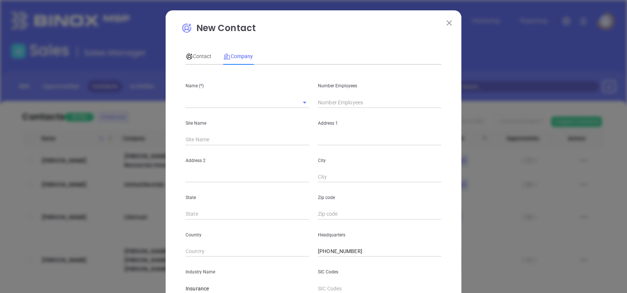
click at [246, 97] on div "Name (*)" at bounding box center [247, 89] width 132 height 37
click at [246, 103] on input "text" at bounding box center [237, 102] width 103 height 11
paste input "Wise Insurance Agency"
type input "Wise Insurance Agency"
type input "5"
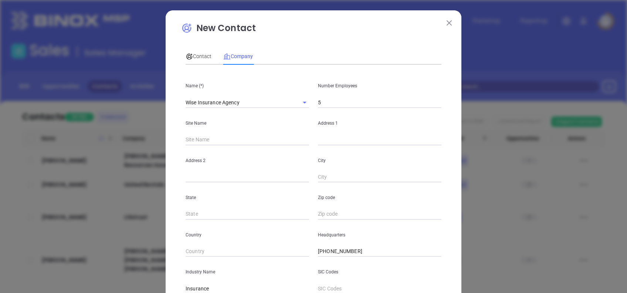
click at [338, 145] on input "text" at bounding box center [380, 139] width 124 height 11
paste input "310 West Union Street PO Box 512 Somerset, Pennsylvania 15501"
drag, startPoint x: 424, startPoint y: 138, endPoint x: 451, endPoint y: 138, distance: 26.3
click at [451, 138] on div "New Contact Contact Company First Name (*) Randall Last Name (*) Close Email (*…" at bounding box center [314, 212] width 296 height 404
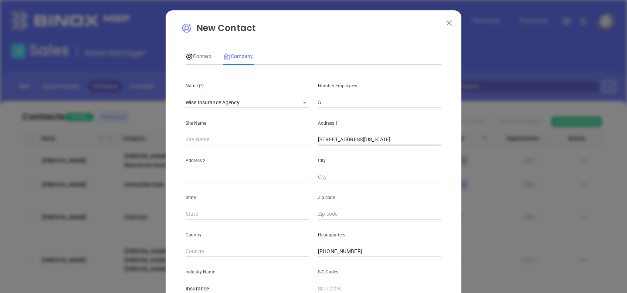
scroll to position [0, 16]
type input "310 West Union Street PO Box 512 Somerset, Pennsylvania"
click at [328, 218] on input "text" at bounding box center [380, 214] width 124 height 11
paste input "15501"
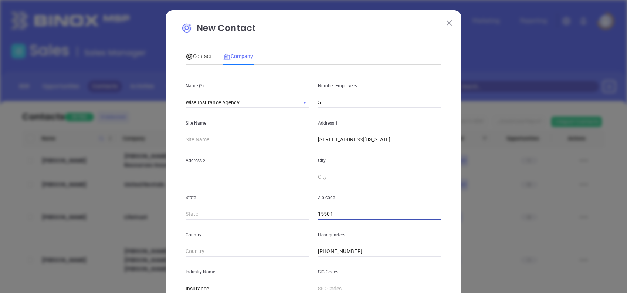
type input "15501"
drag, startPoint x: 422, startPoint y: 136, endPoint x: 494, endPoint y: 140, distance: 72.3
click at [494, 140] on div "New Contact Contact Company First Name (*) Randall Last Name (*) Close Email (*…" at bounding box center [313, 146] width 627 height 293
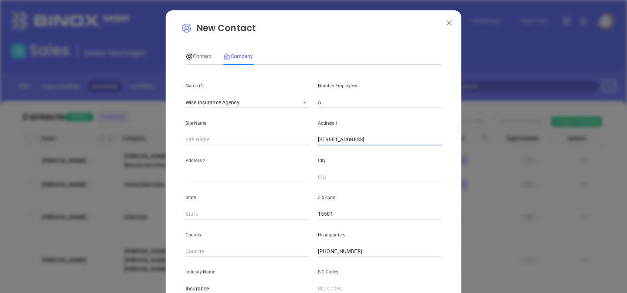
type input "310 West Union Street PO Box 512"
click at [318, 178] on input "text" at bounding box center [380, 177] width 124 height 11
paste input "Somerset"
type input "Somerset"
click at [408, 141] on input "310 West Union Street PO Box 512" at bounding box center [380, 139] width 124 height 11
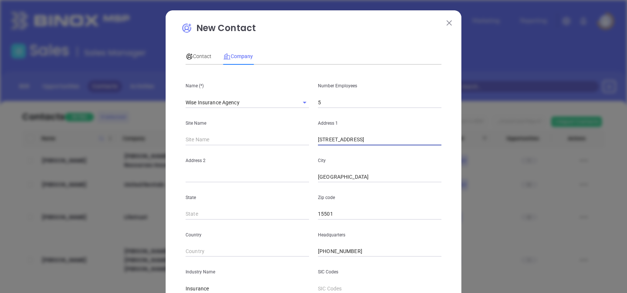
type input "310 West Union Street"
click at [226, 176] on input "text" at bounding box center [248, 177] width 124 height 11
paste input "PO Box 512"
type input "PO Box 512"
click at [383, 139] on input "310 West Union Street" at bounding box center [380, 139] width 124 height 11
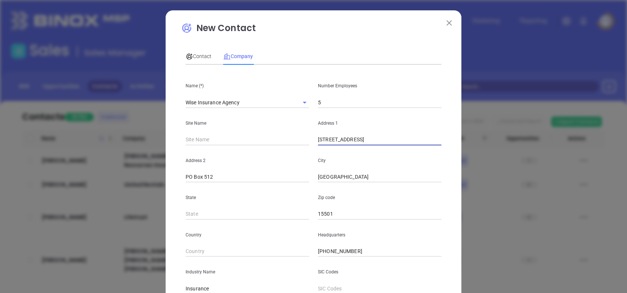
type input "310 West Union Street"
type input "PA"
click at [193, 55] on span "Contact" at bounding box center [199, 56] width 26 height 6
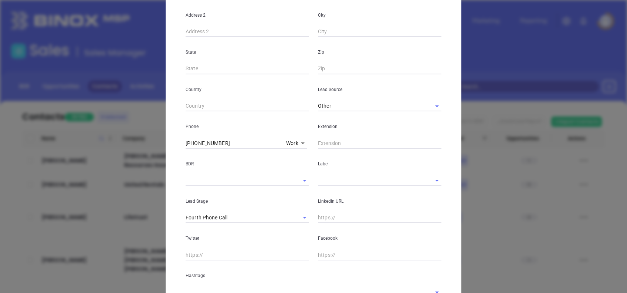
scroll to position [243, 0]
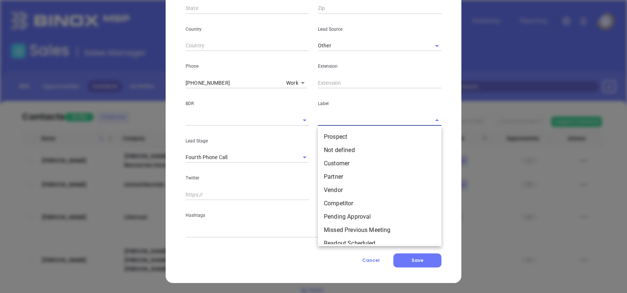
click at [334, 119] on input "text" at bounding box center [369, 120] width 103 height 11
click at [344, 136] on li "Prospect" at bounding box center [380, 136] width 124 height 13
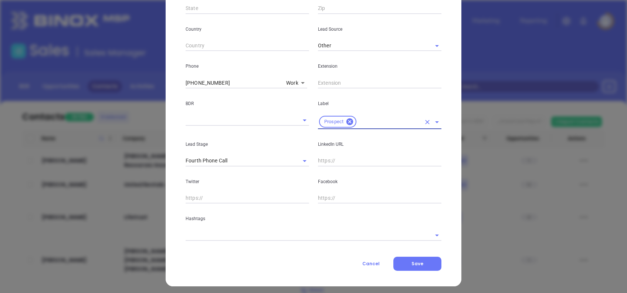
scroll to position [247, 0]
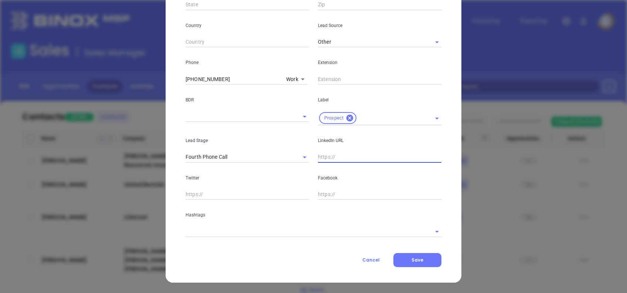
click at [329, 155] on input "text" at bounding box center [380, 157] width 124 height 11
paste input "www.linkedin.com/in/randall-close-b7aa3121/"
type input "www.linkedin.com/in/randall-close-b7aa3121/"
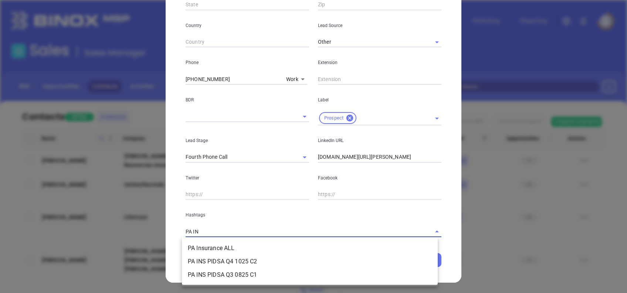
type input "PA INS"
click at [298, 250] on li "PA Insurance ALL" at bounding box center [310, 248] width 256 height 13
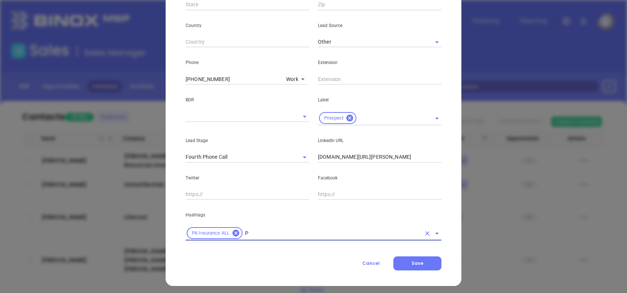
type input "PA"
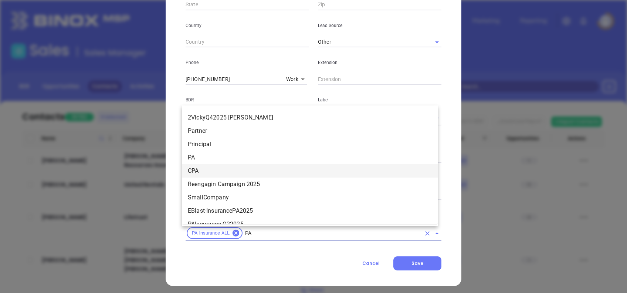
scroll to position [482, 0]
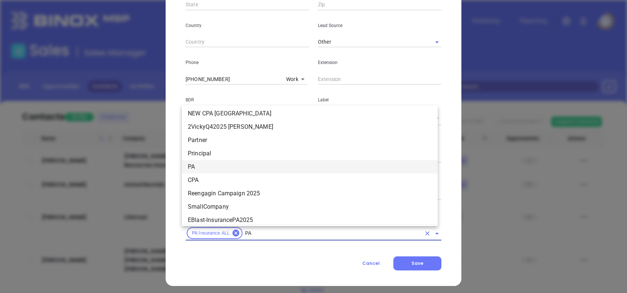
click at [229, 163] on li "PA" at bounding box center [310, 166] width 256 height 13
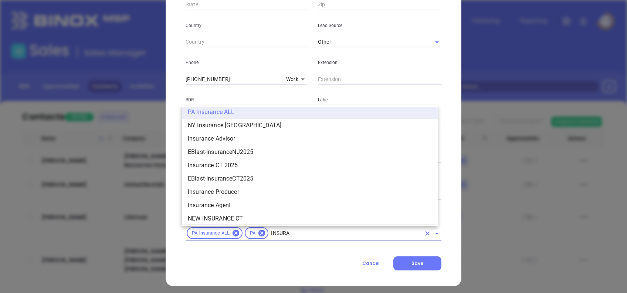
scroll to position [497, 0]
type input "INSURANCE"
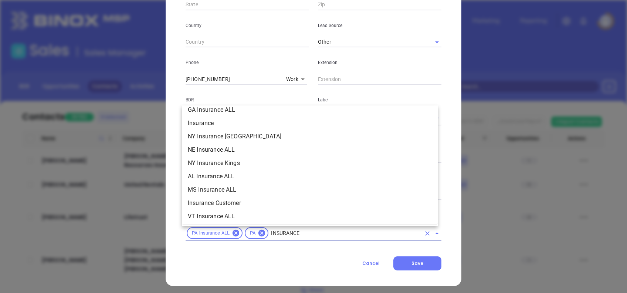
scroll to position [250, 0]
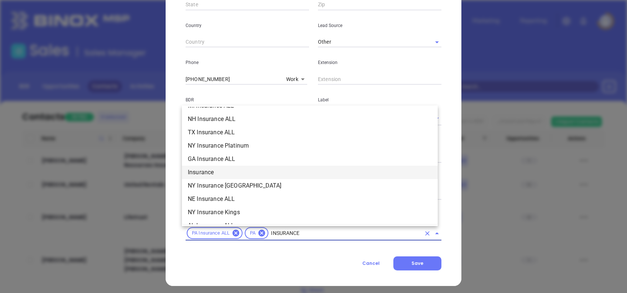
click at [231, 169] on li "Insurance" at bounding box center [310, 172] width 256 height 13
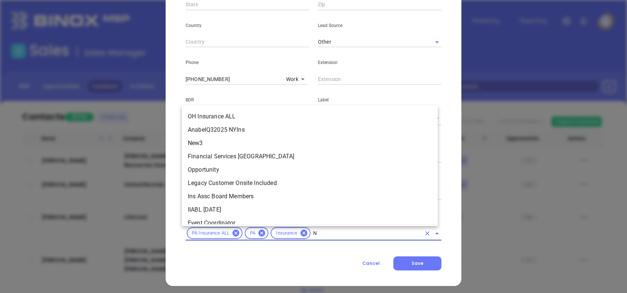
scroll to position [0, 0]
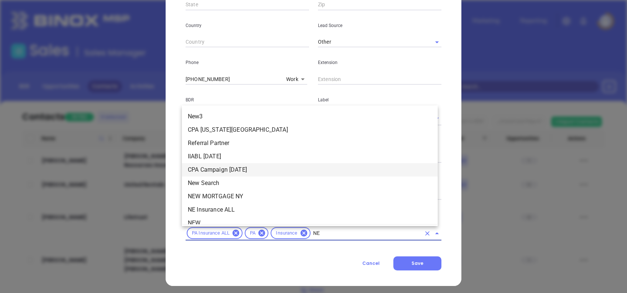
type input "NEW"
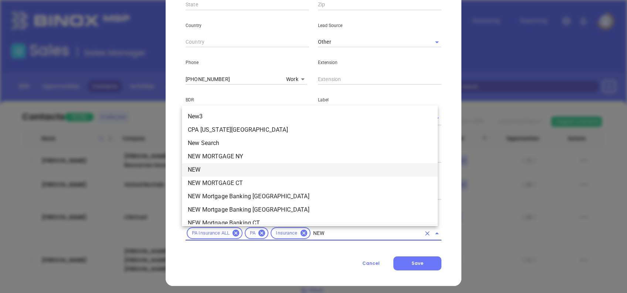
click at [246, 169] on li "NEW" at bounding box center [310, 169] width 256 height 13
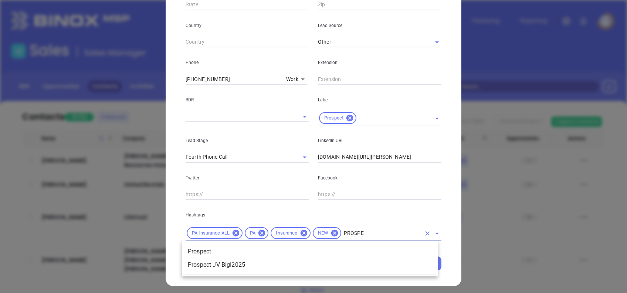
type input "PROSPEC"
click at [235, 248] on li "Prospect" at bounding box center [310, 251] width 256 height 13
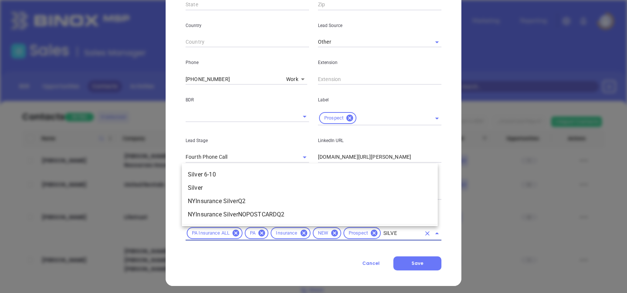
type input "SILVER"
click at [212, 175] on li "Silver 6-10" at bounding box center [310, 174] width 256 height 13
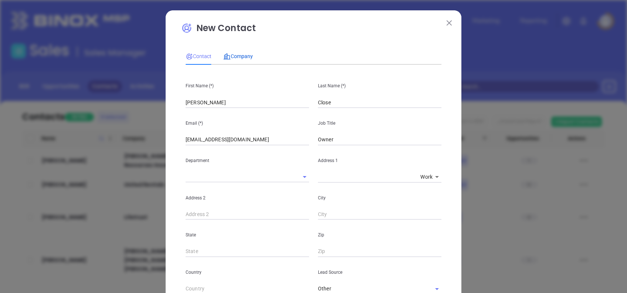
click at [239, 54] on span "Company" at bounding box center [238, 56] width 30 height 6
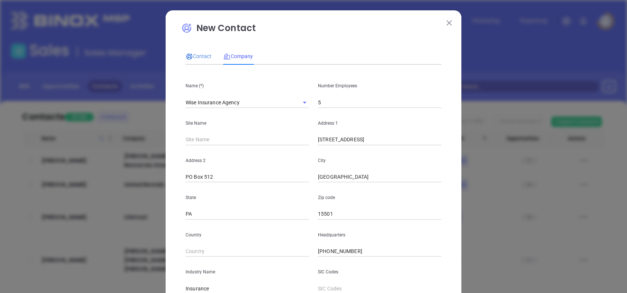
click at [202, 51] on div "Contact" at bounding box center [199, 56] width 26 height 17
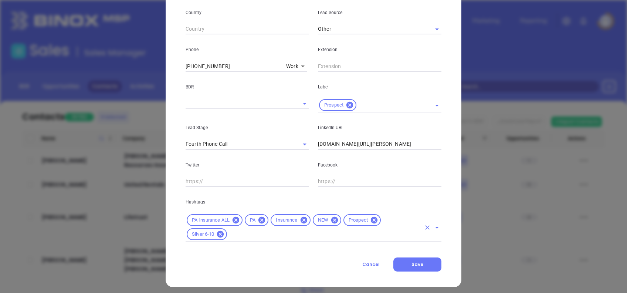
scroll to position [264, 0]
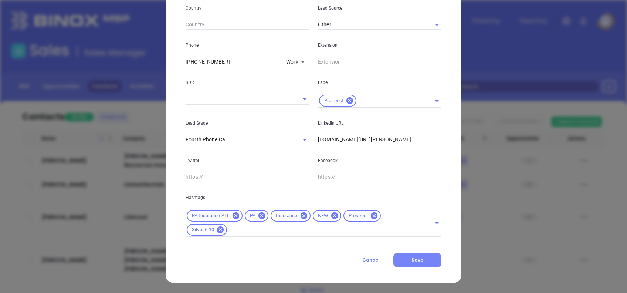
click at [428, 261] on button "Save" at bounding box center [418, 260] width 48 height 14
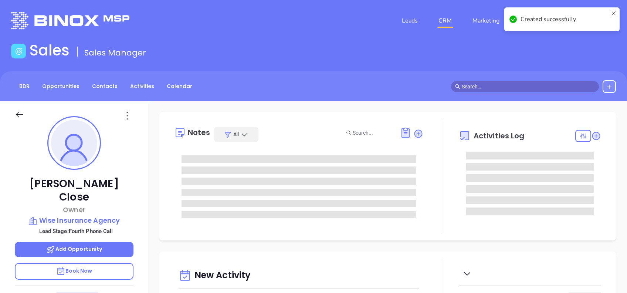
type input "[DATE]"
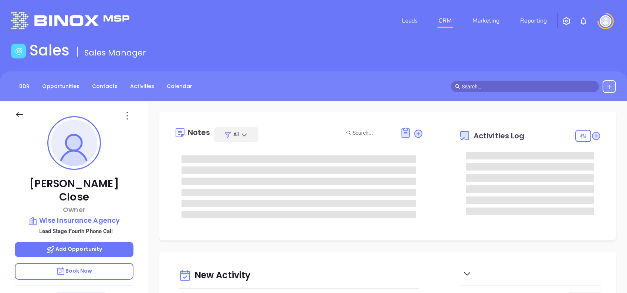
type input "[PERSON_NAME]"
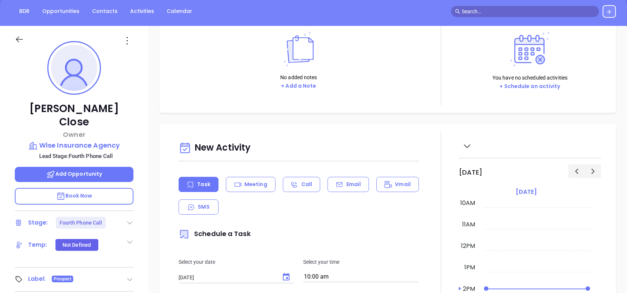
scroll to position [98, 0]
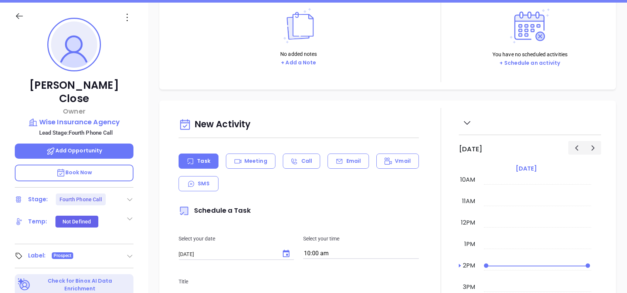
click at [130, 196] on icon at bounding box center [129, 199] width 7 height 7
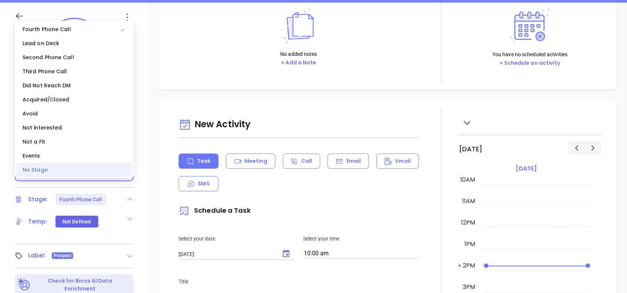
click at [59, 171] on div "No Stage" at bounding box center [74, 170] width 116 height 14
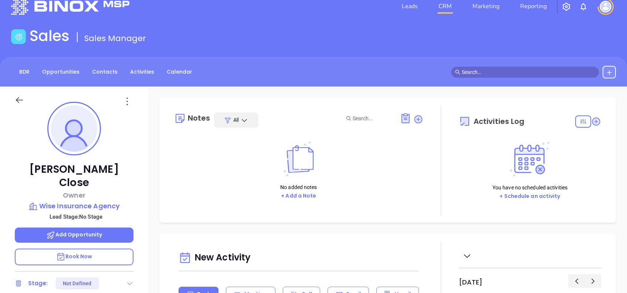
scroll to position [0, 0]
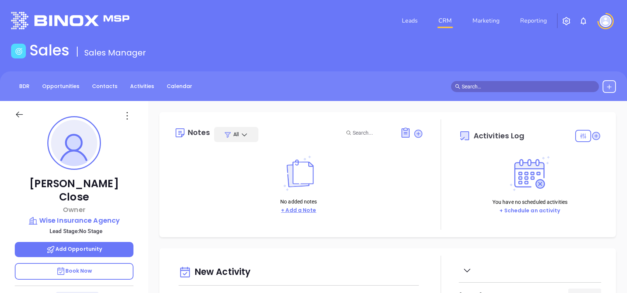
click at [313, 211] on button "+ Add a Note" at bounding box center [299, 210] width 40 height 9
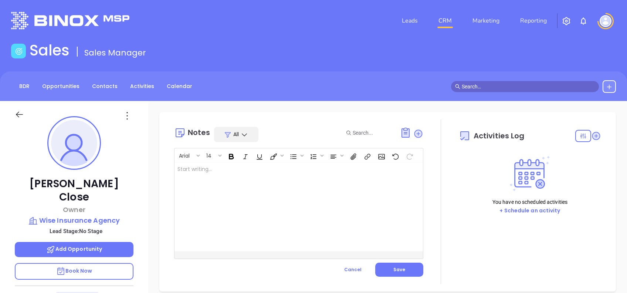
click at [295, 229] on div at bounding box center [290, 206] width 231 height 89
click at [409, 270] on button "Save" at bounding box center [399, 270] width 48 height 14
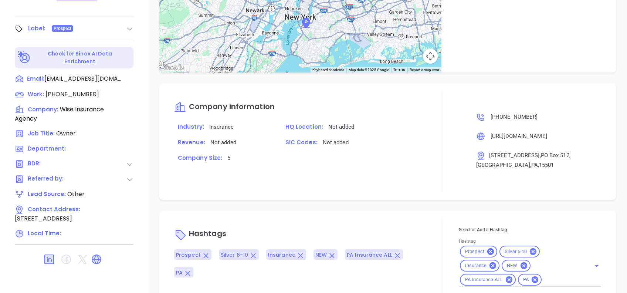
scroll to position [330, 0]
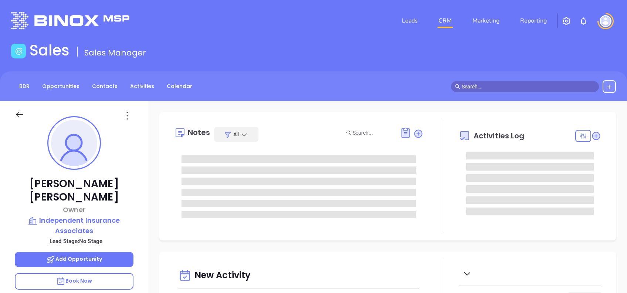
type input "[DATE]"
type input "[PERSON_NAME]"
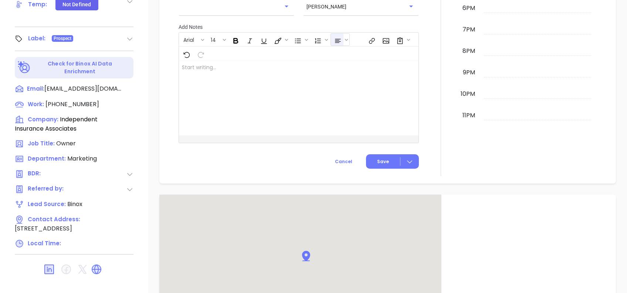
scroll to position [148, 0]
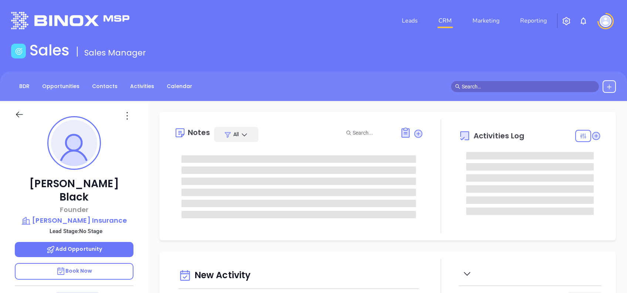
type input "[DATE]"
type input "[PERSON_NAME]"
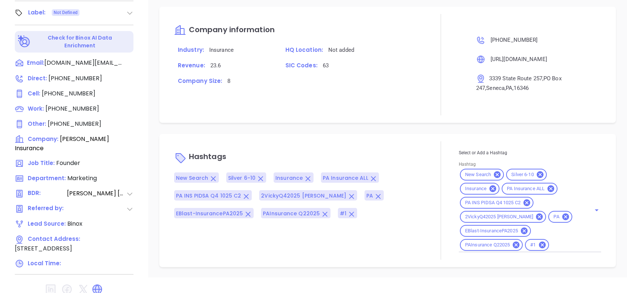
scroll to position [524, 0]
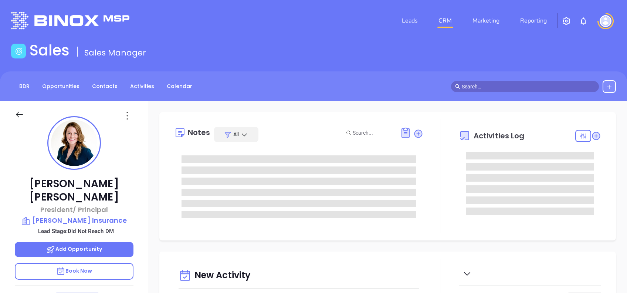
type input "[DATE]"
type input "[PERSON_NAME]"
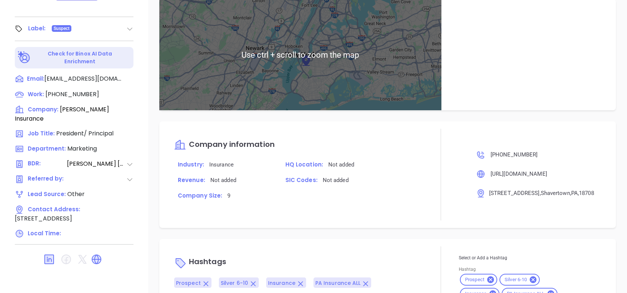
scroll to position [524, 0]
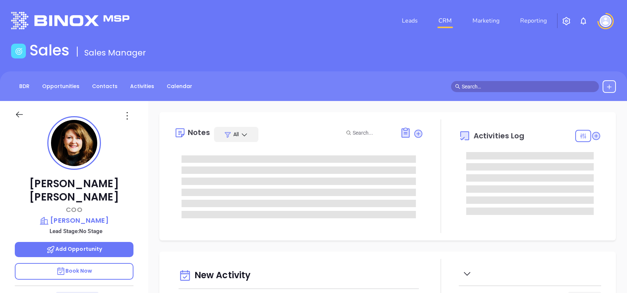
type input "[DATE]"
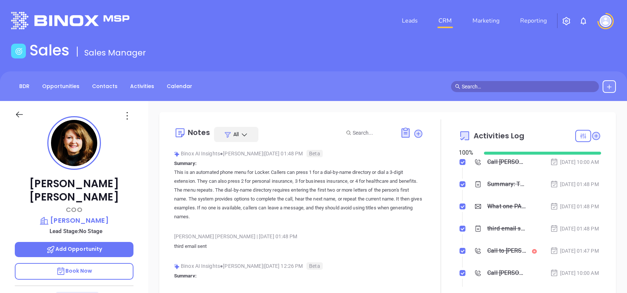
type input "[PERSON_NAME]"
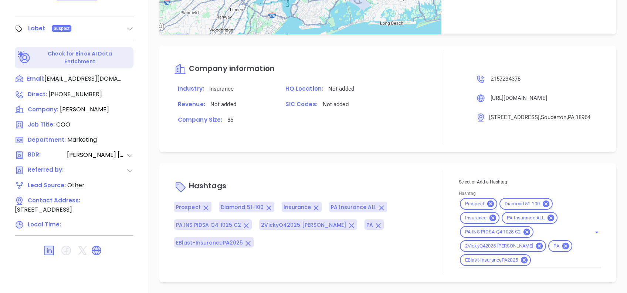
scroll to position [510, 0]
